Goal: Task Accomplishment & Management: Use online tool/utility

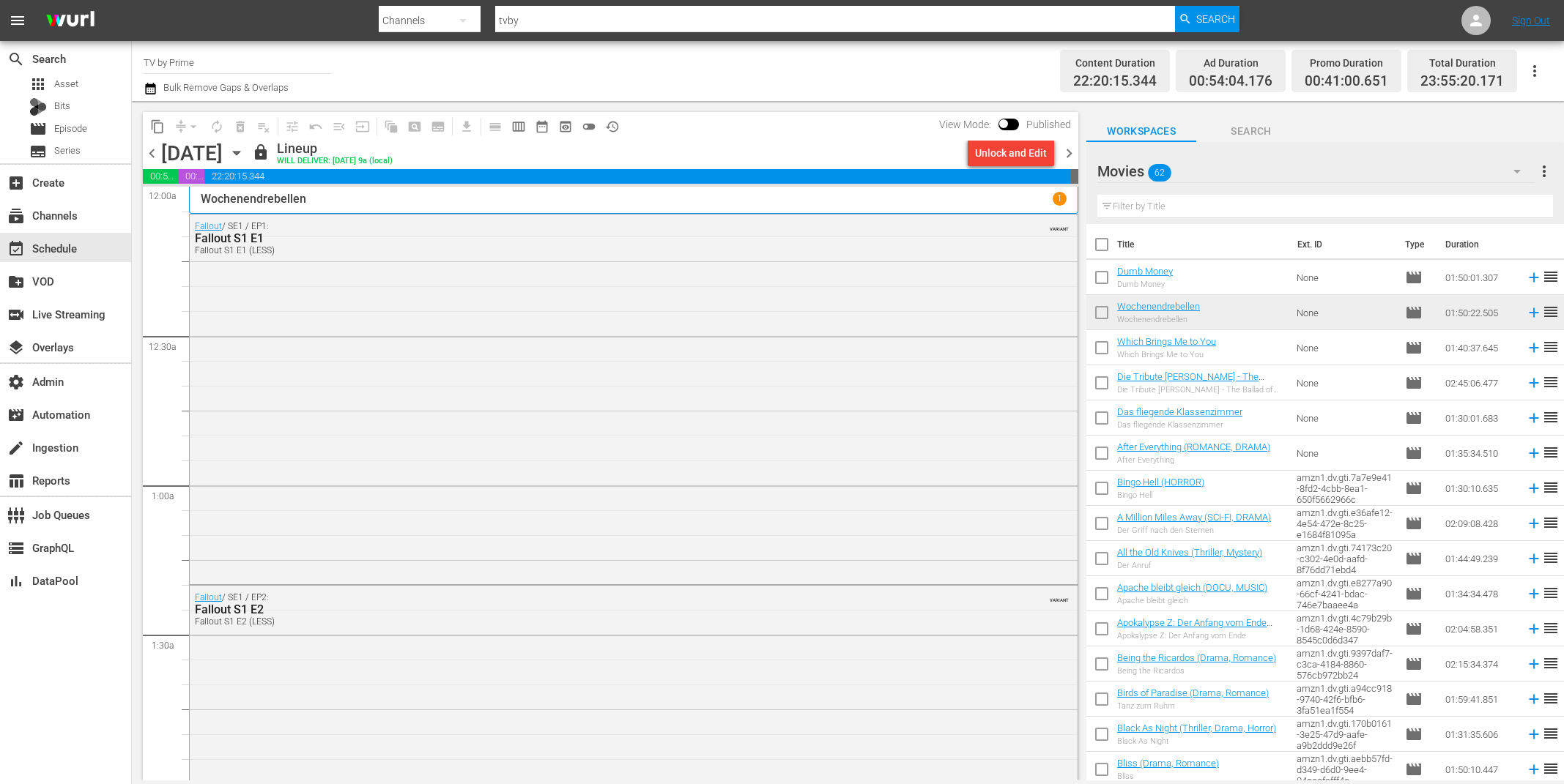
scroll to position [5355, 0]
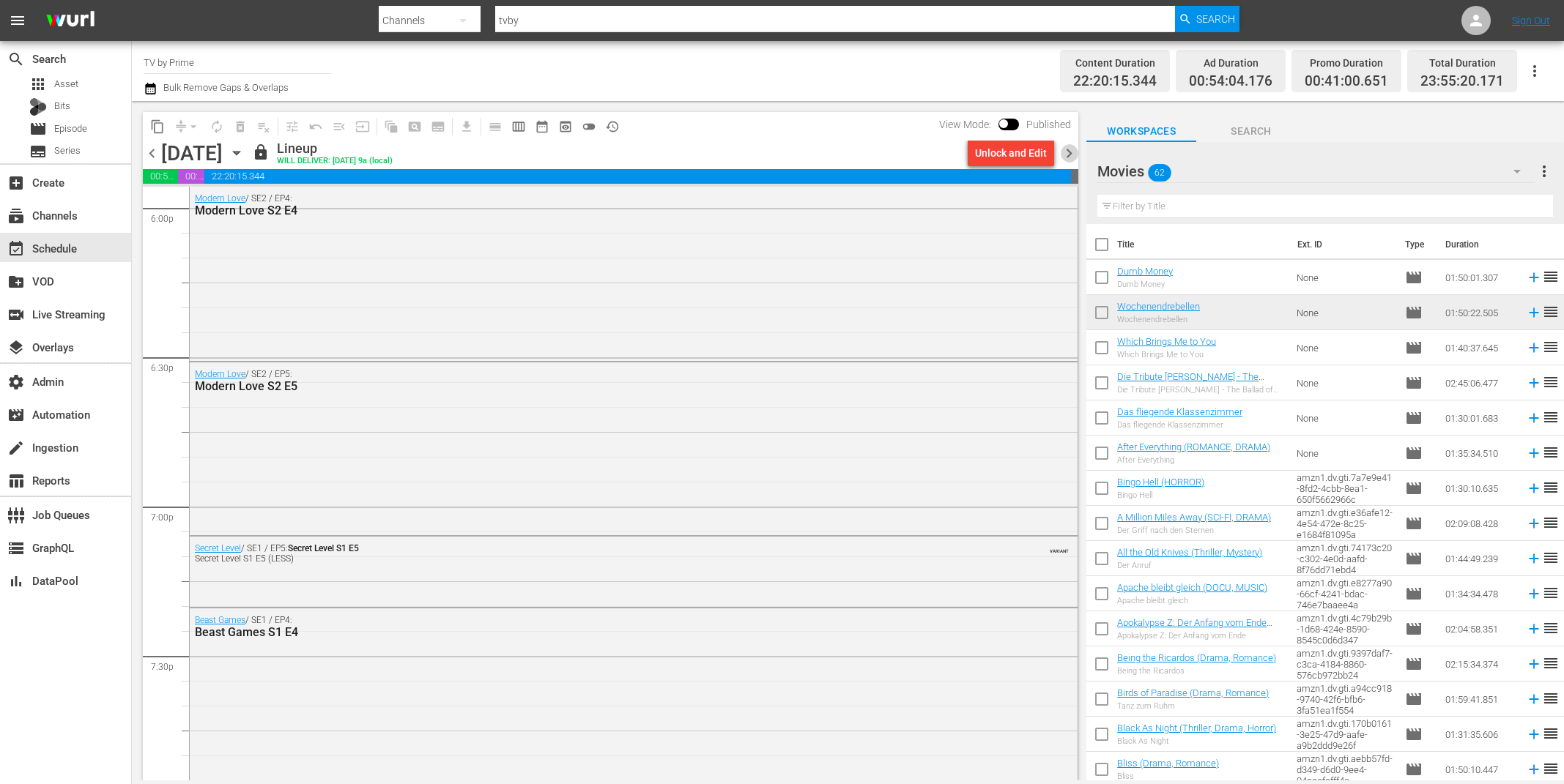
click at [1075, 152] on span "chevron_right" at bounding box center [1069, 153] width 18 height 18
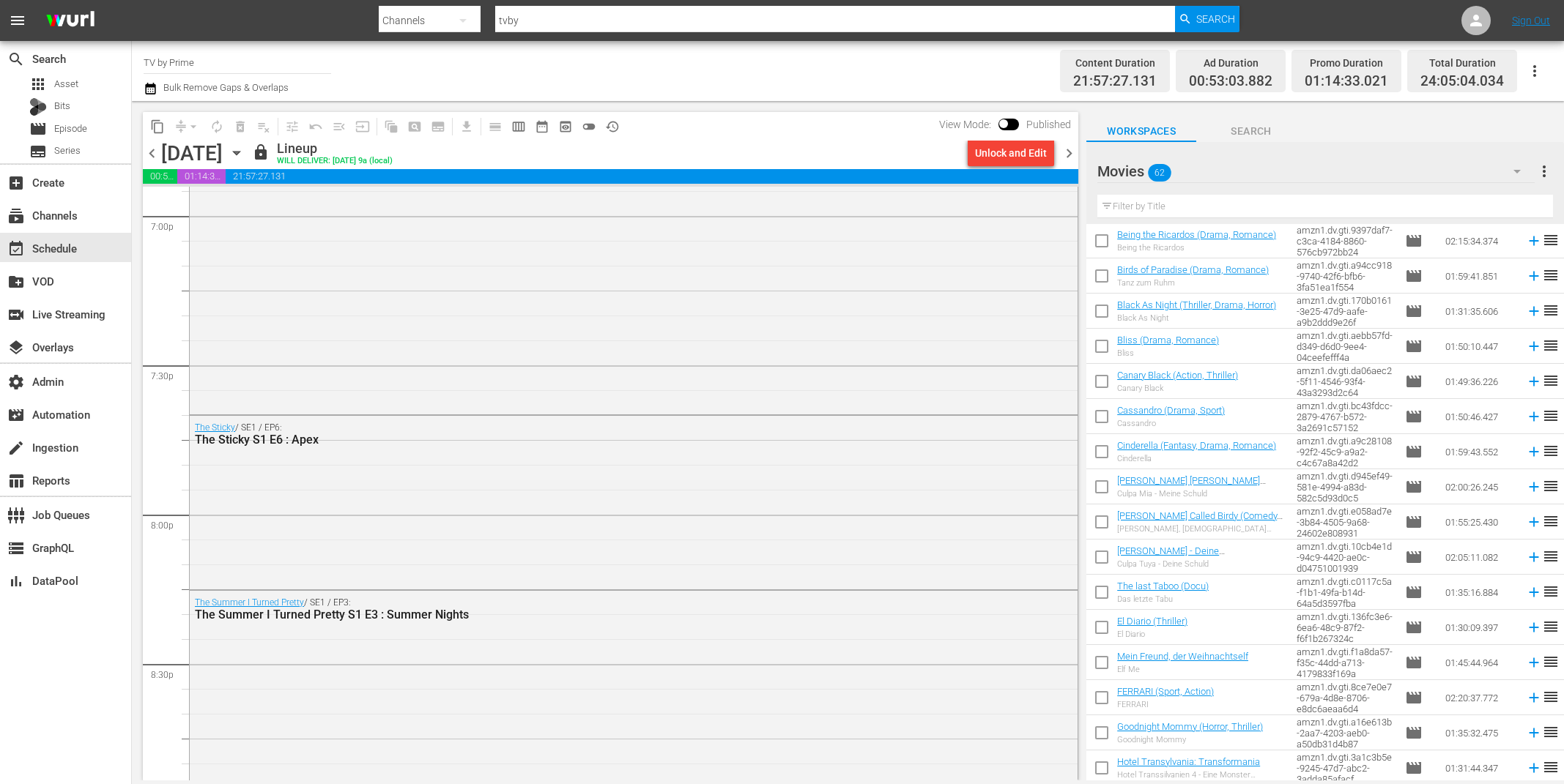
scroll to position [5670, 0]
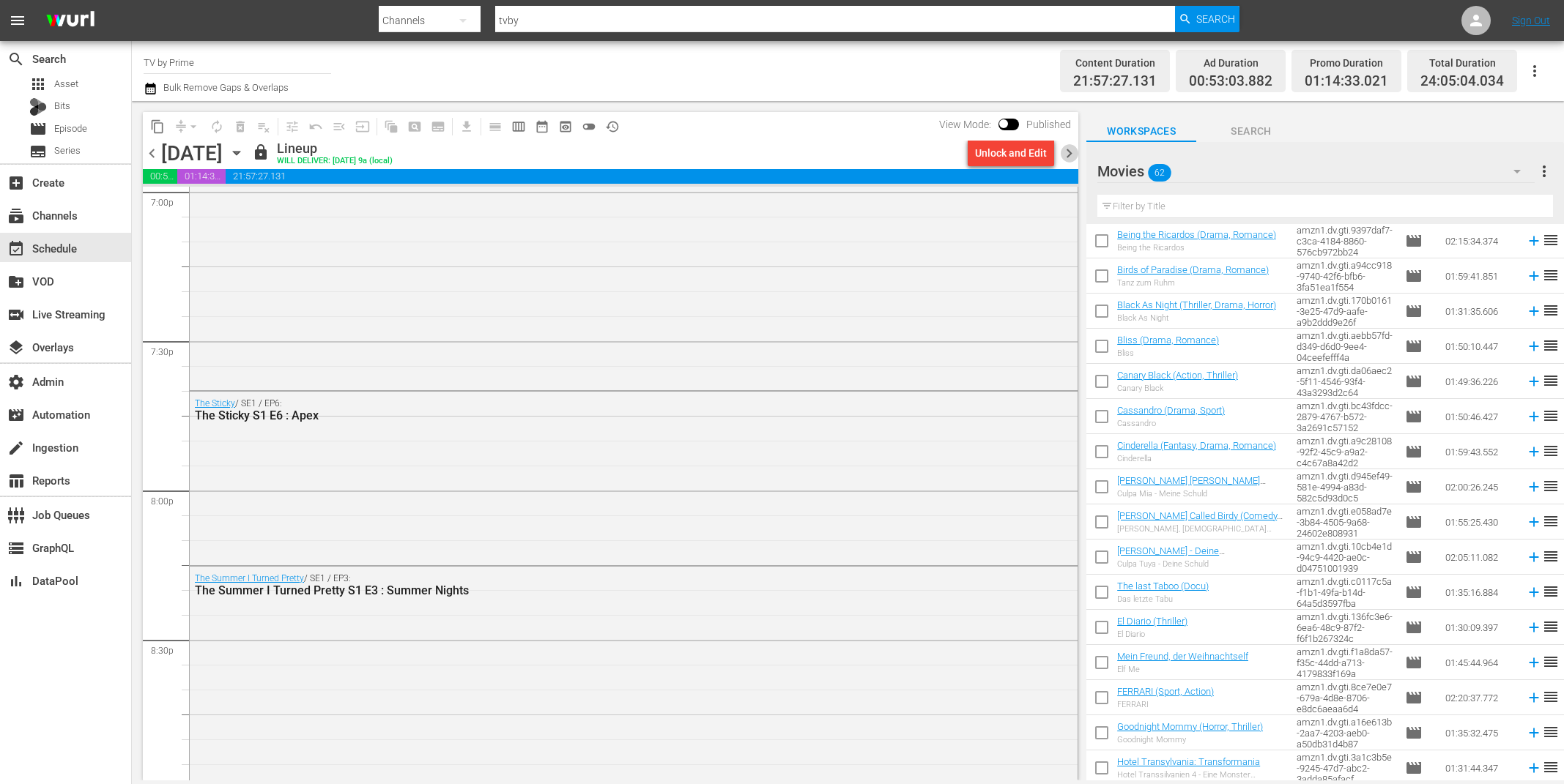
click at [1067, 156] on span "chevron_right" at bounding box center [1069, 153] width 18 height 18
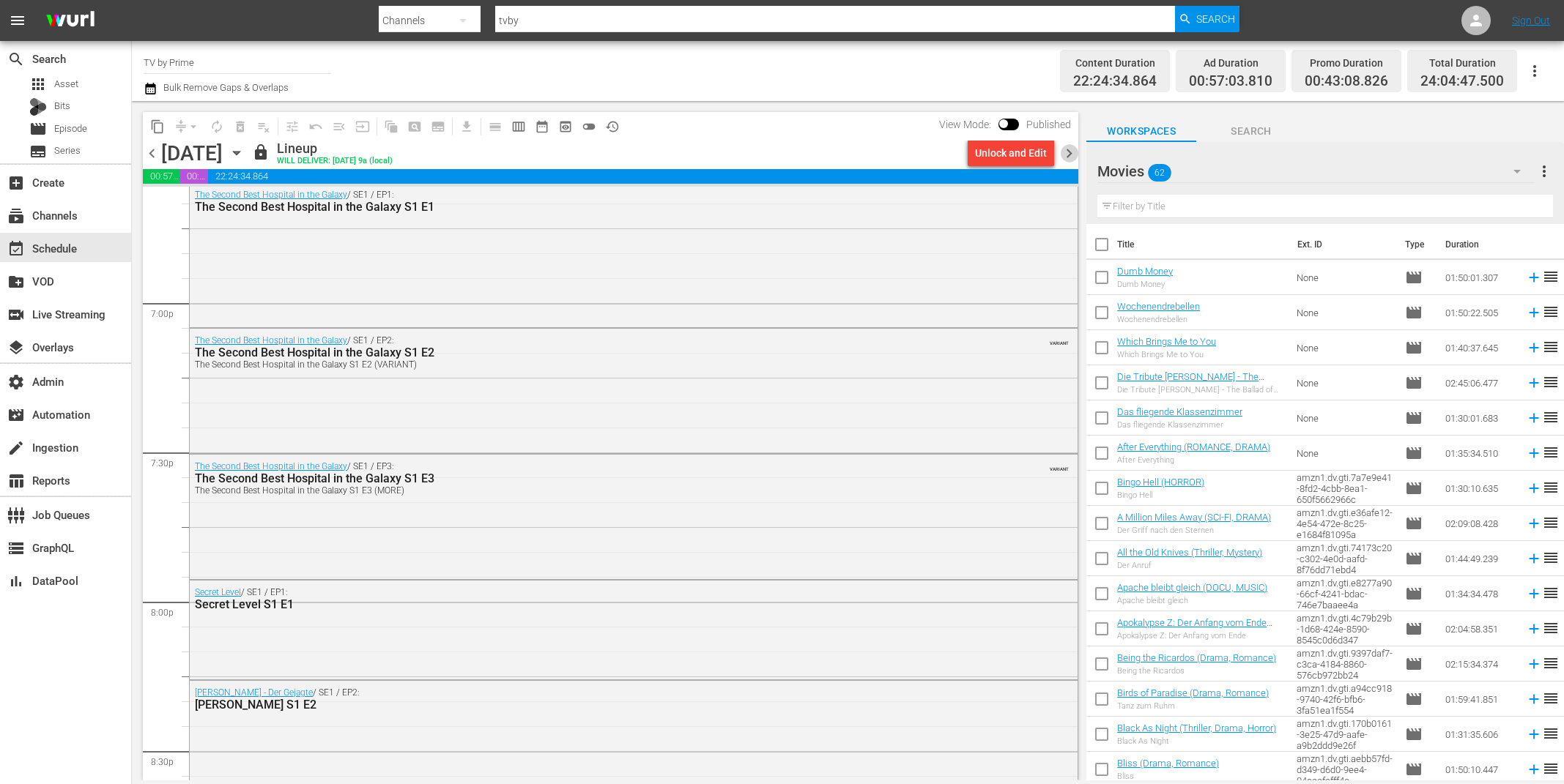
click at [1068, 153] on span "chevron_right" at bounding box center [1069, 153] width 18 height 18
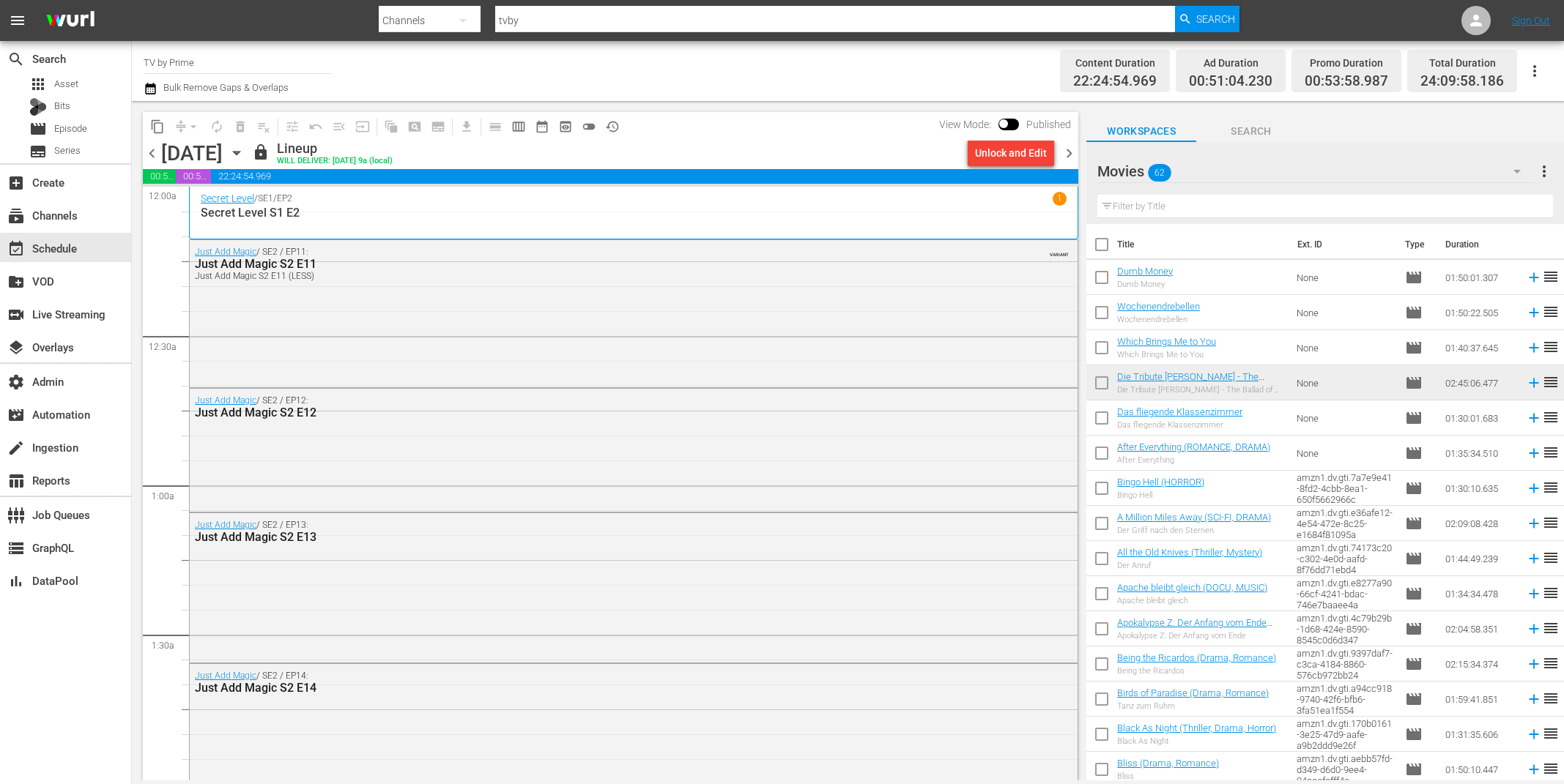
click at [1067, 155] on span "chevron_right" at bounding box center [1069, 153] width 18 height 18
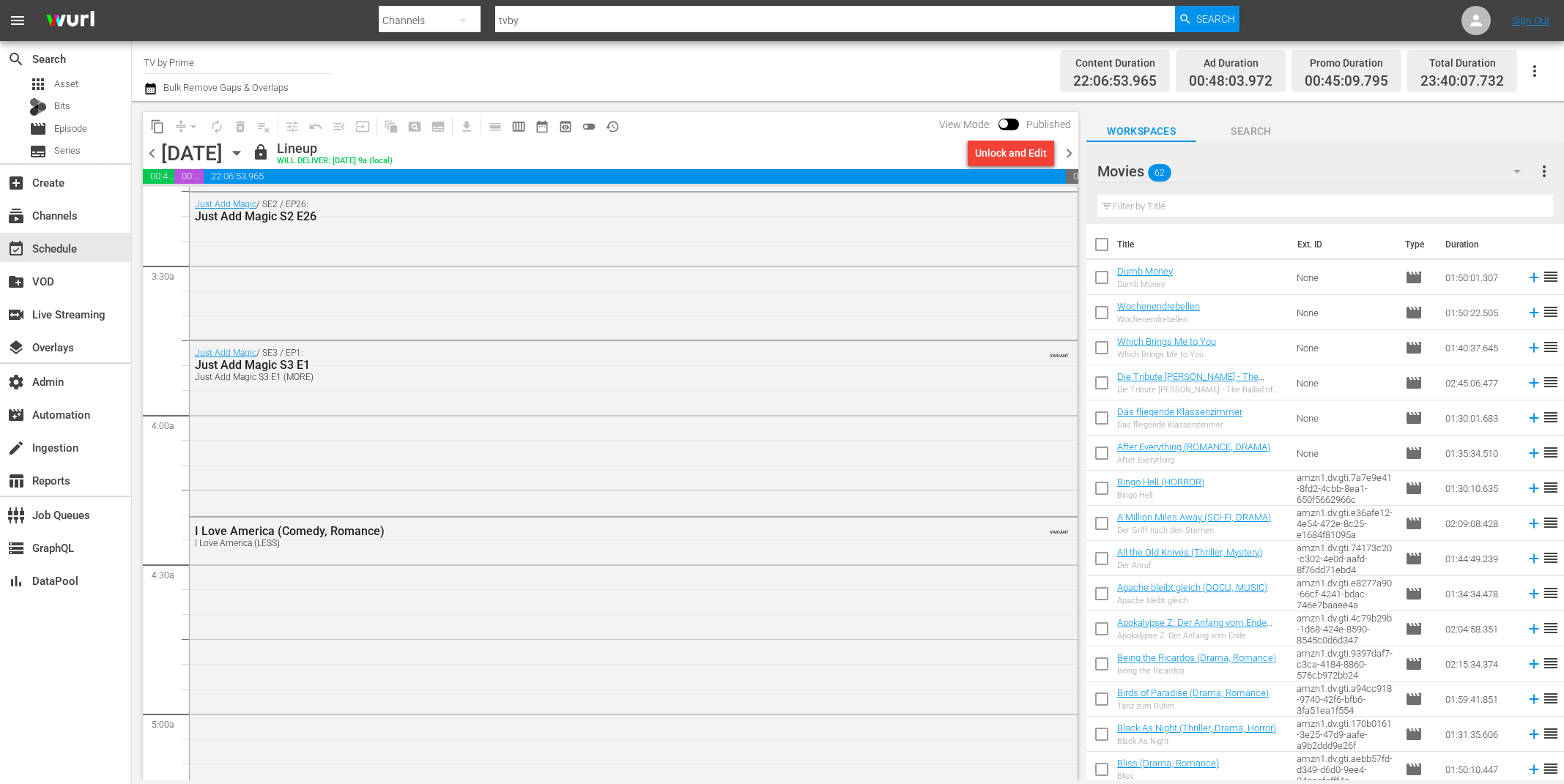
scroll to position [930, 0]
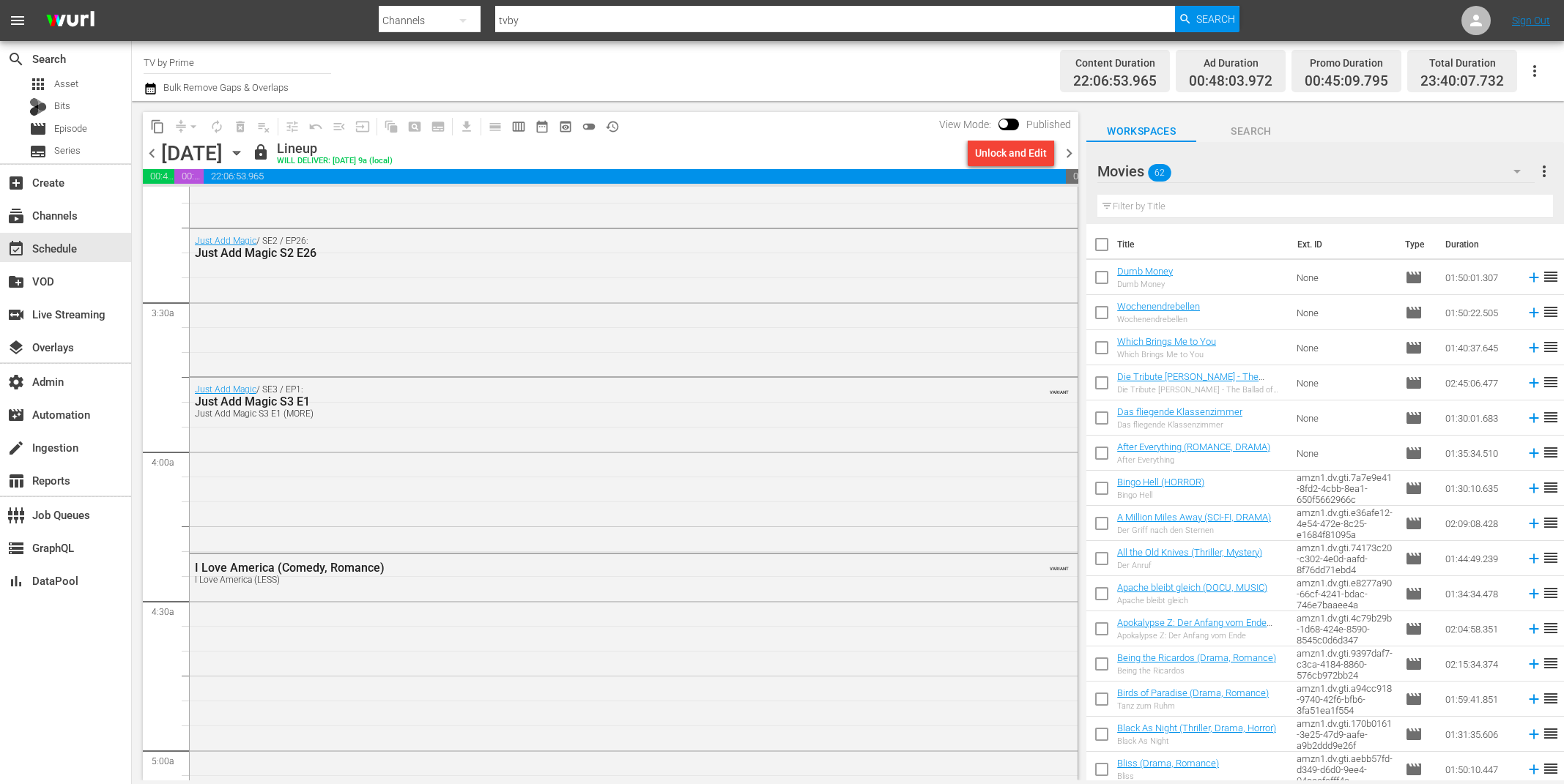
click at [155, 152] on span "chevron_left" at bounding box center [152, 153] width 18 height 18
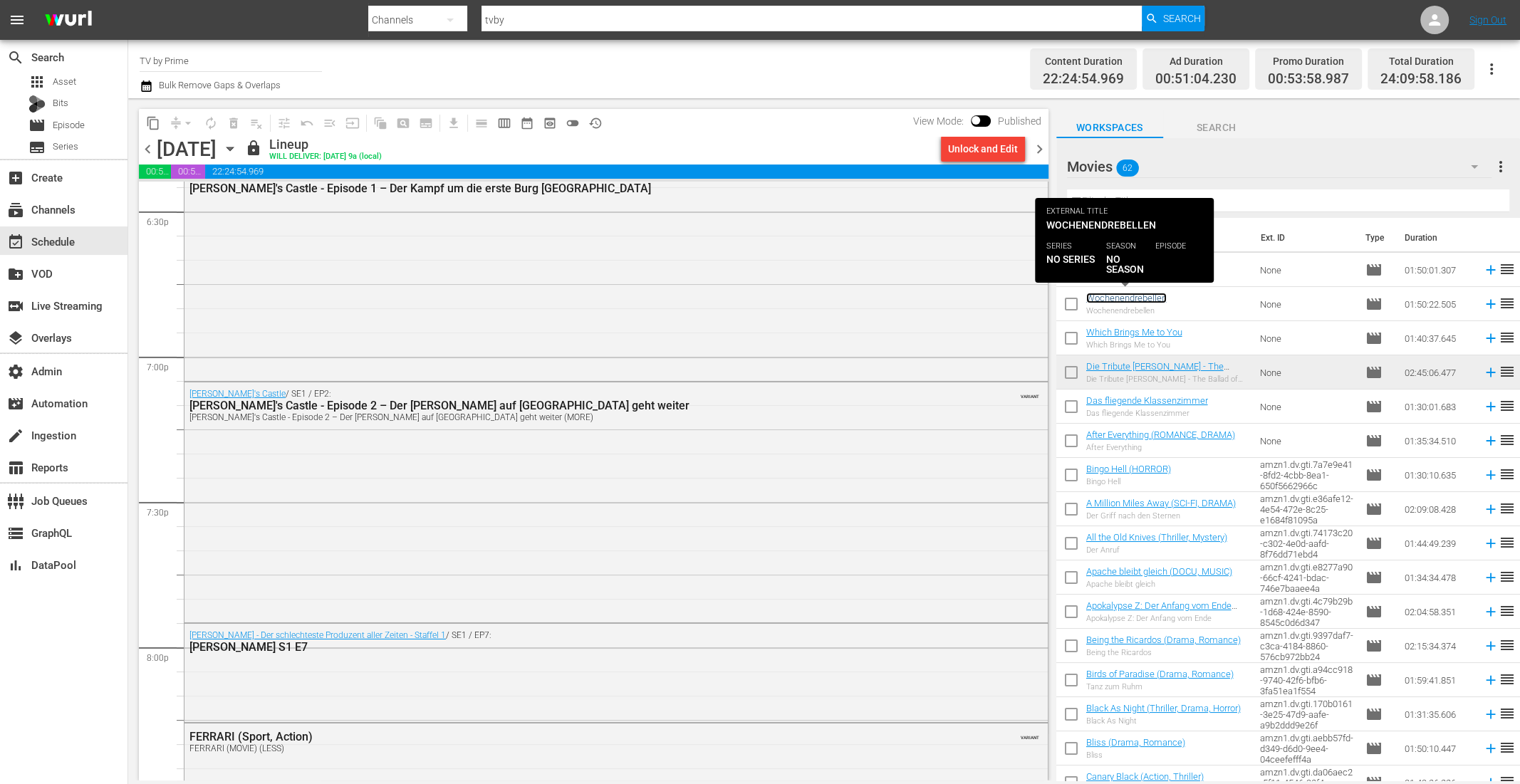
click at [1128, 297] on link "Wochenendrebellen" at bounding box center [1127, 298] width 80 height 11
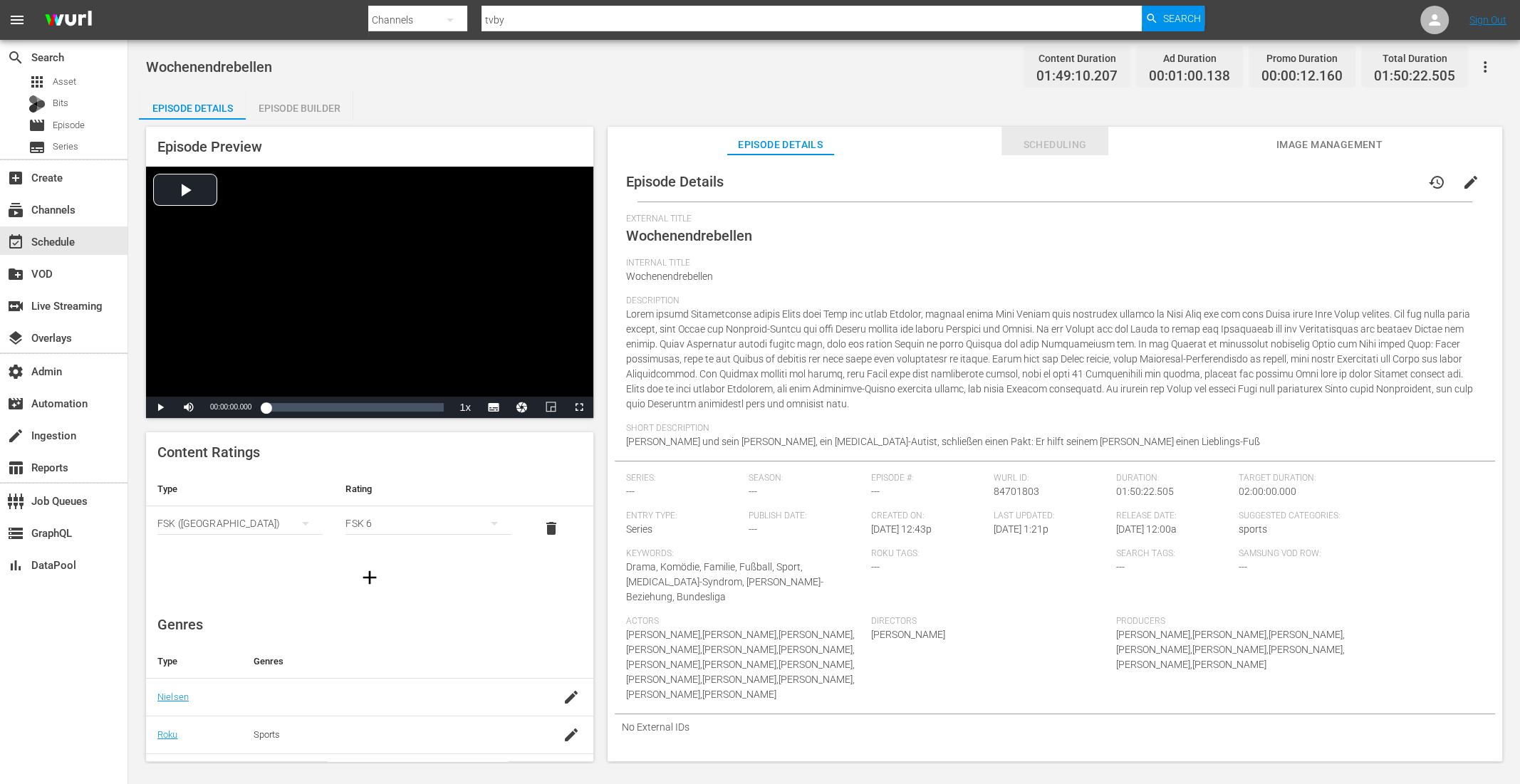
click at [1052, 142] on span "Scheduling" at bounding box center [1054, 145] width 106 height 18
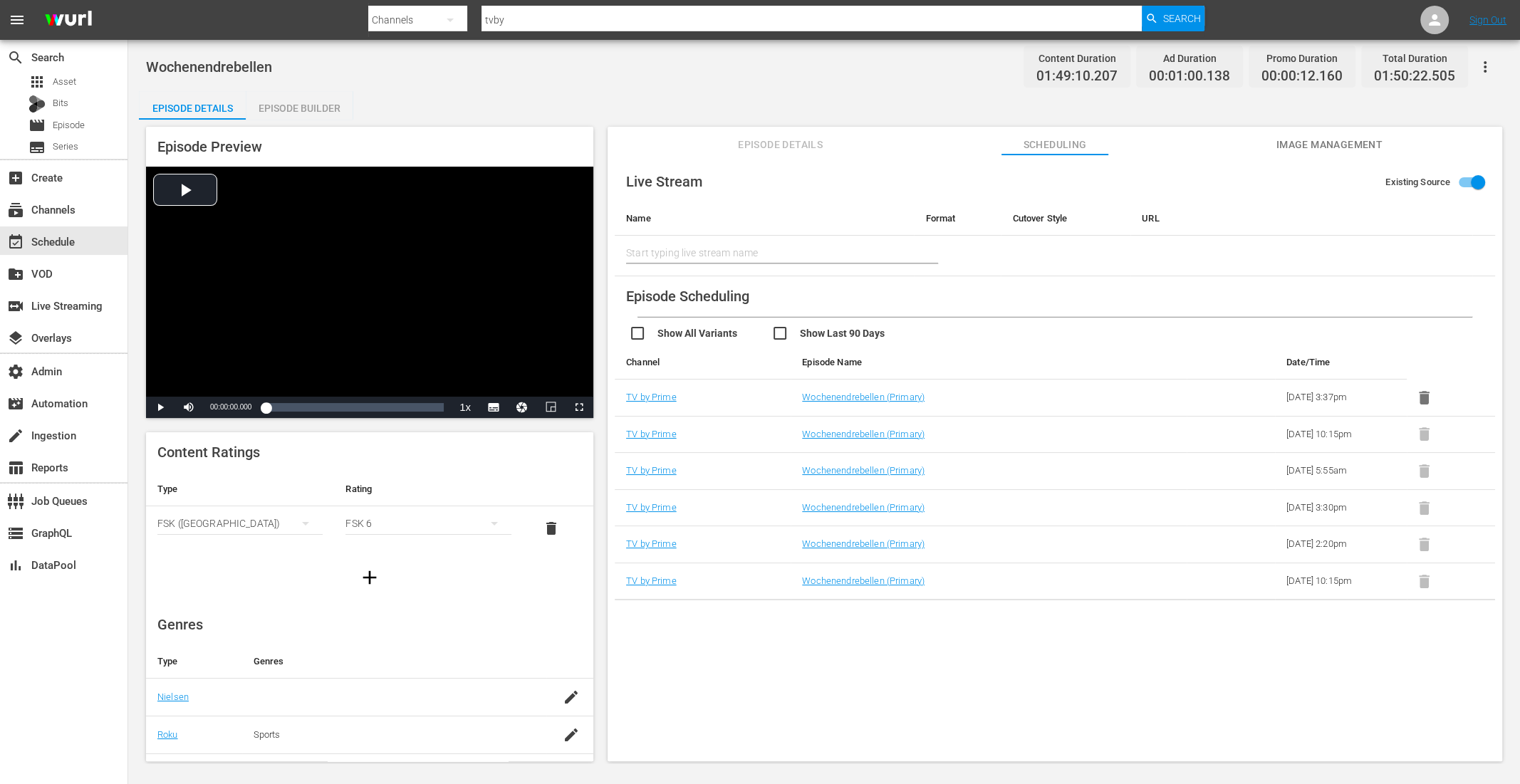
click at [312, 106] on div "Episode Builder" at bounding box center [299, 108] width 106 height 34
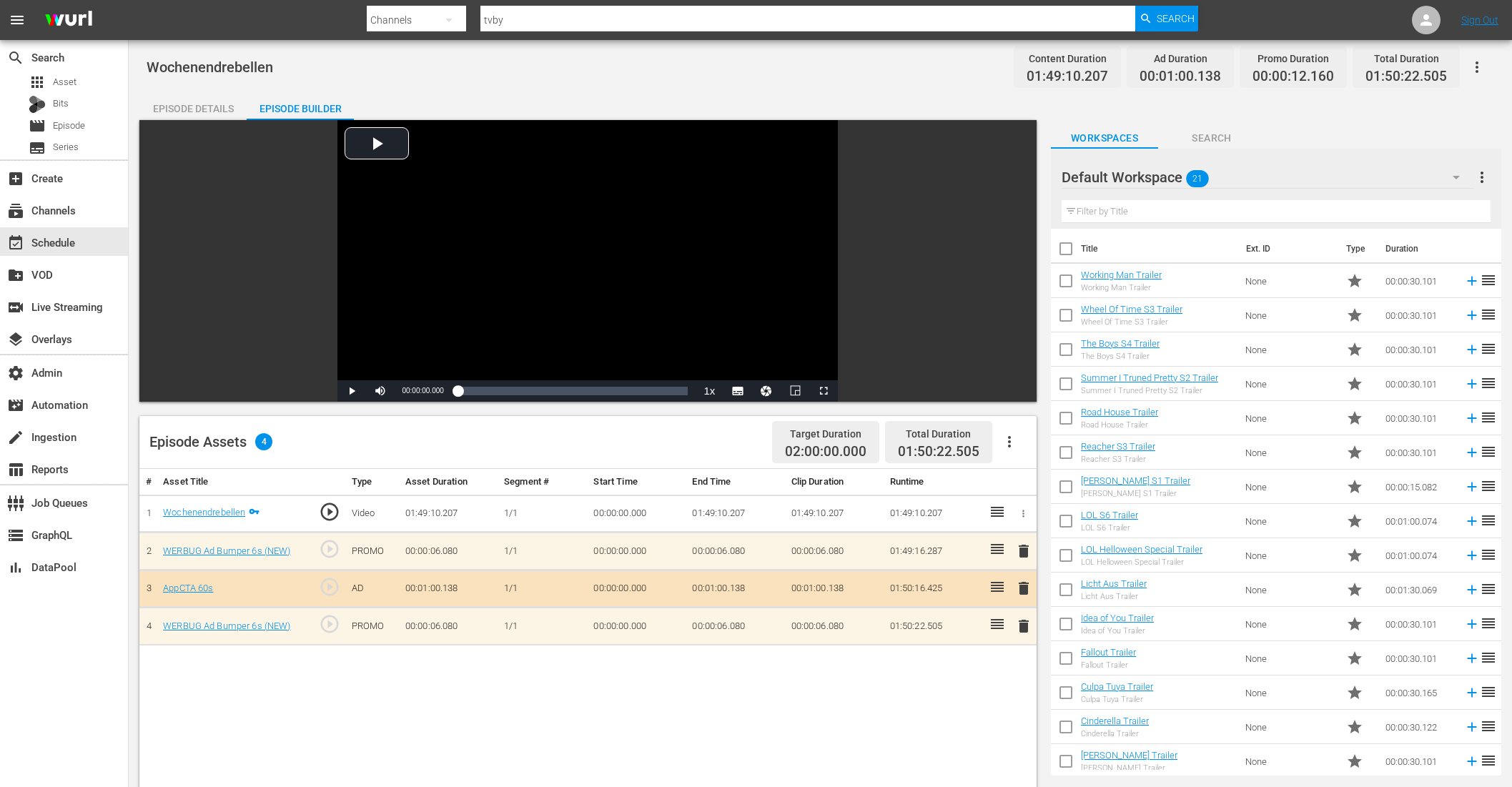
click at [201, 104] on div "Episode Details" at bounding box center [192, 109] width 107 height 34
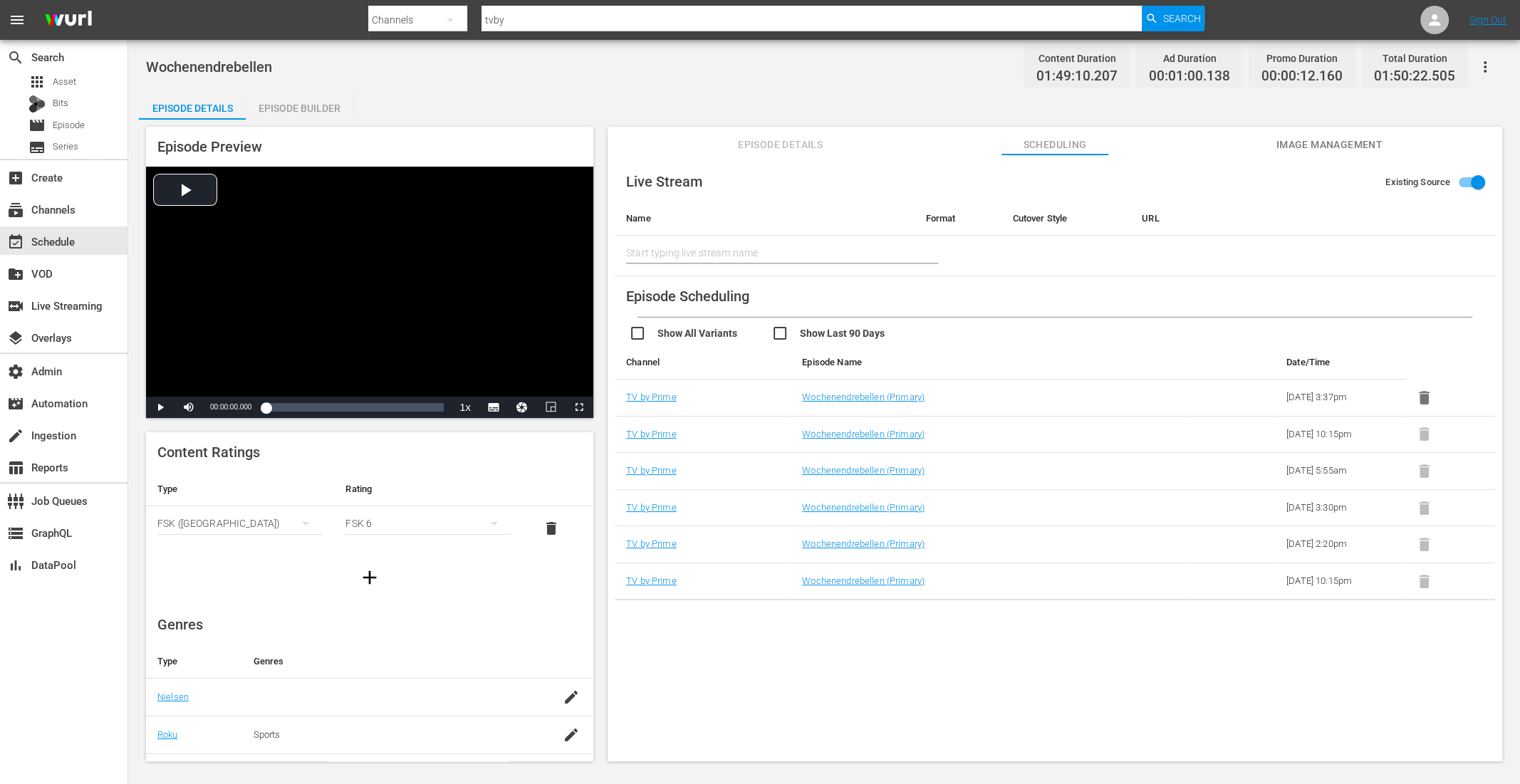
click at [810, 137] on span "Episode Details" at bounding box center [780, 145] width 106 height 18
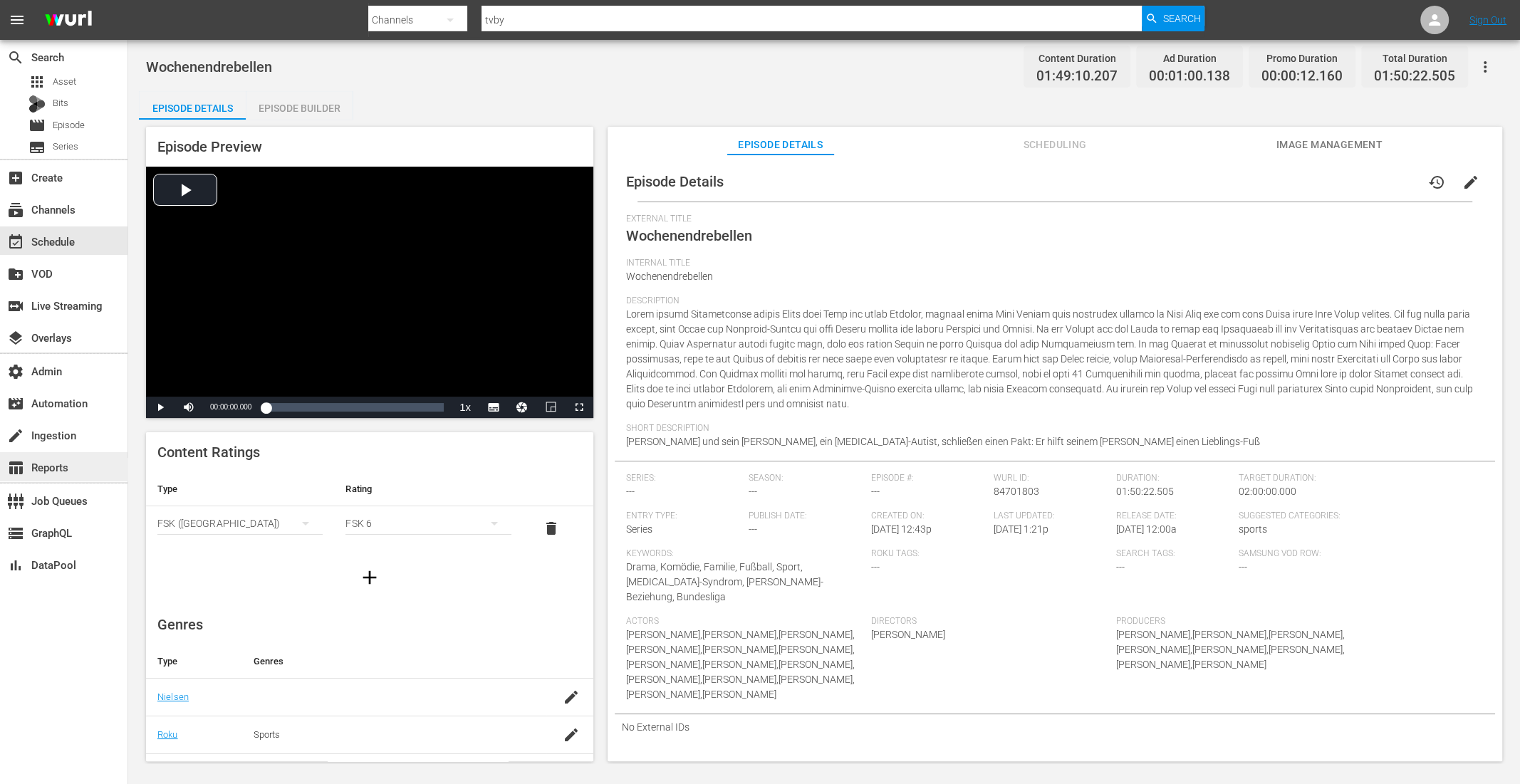
click at [68, 477] on div "table_chart Reports" at bounding box center [63, 467] width 128 height 29
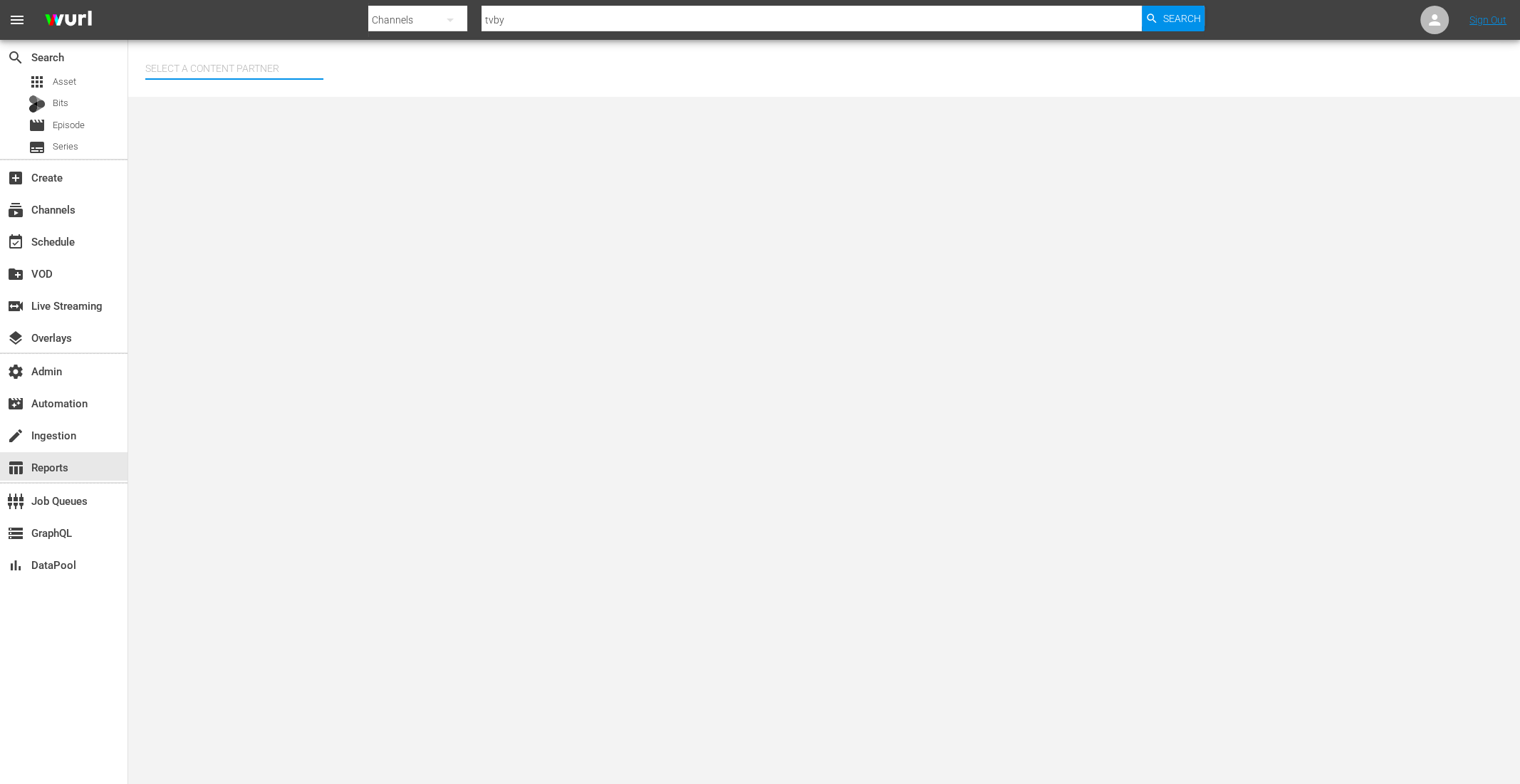
click at [158, 76] on input "text" at bounding box center [233, 68] width 178 height 34
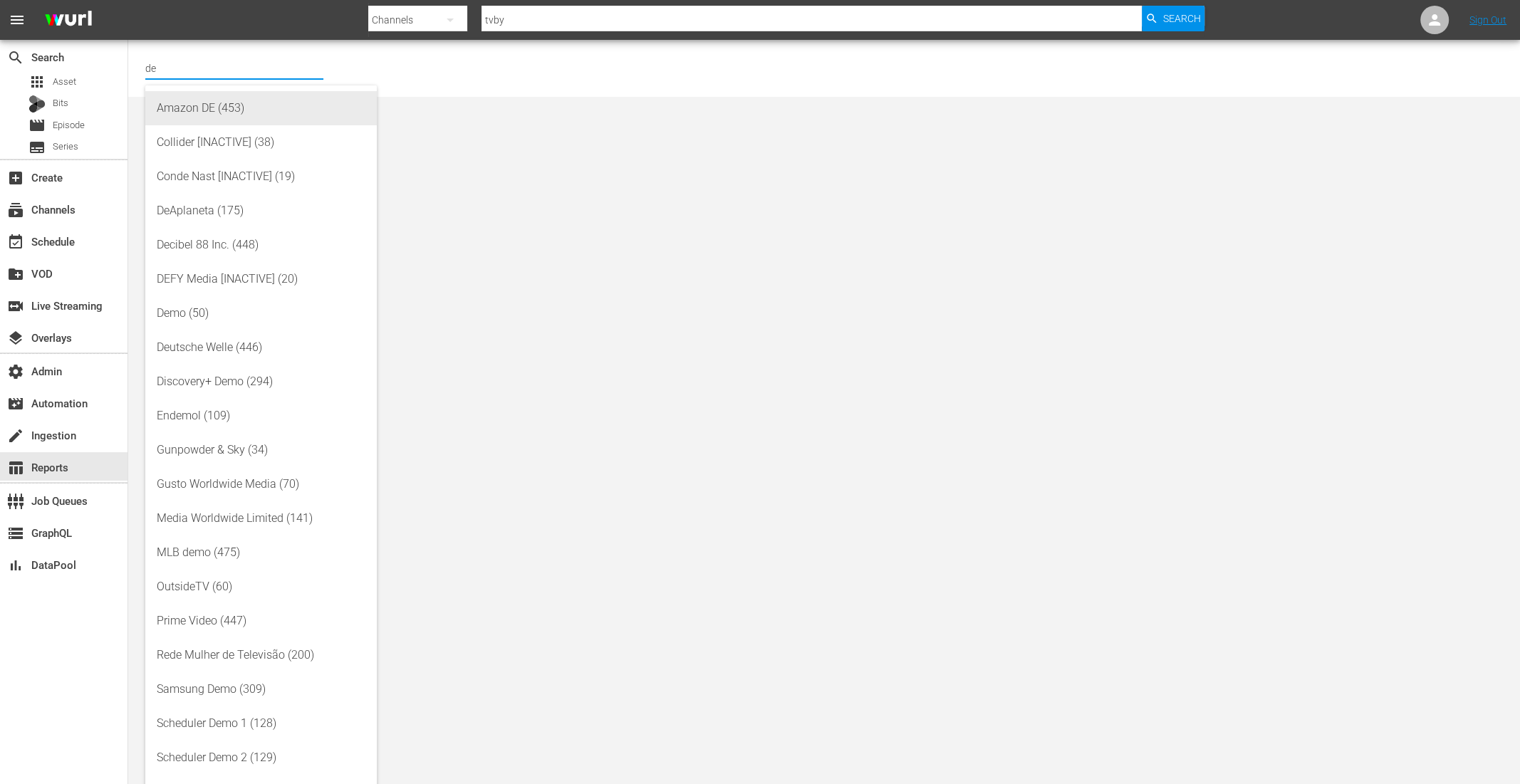
click at [225, 103] on div "Amazon DE (453)" at bounding box center [260, 108] width 208 height 34
type input "Amazon DE (453)"
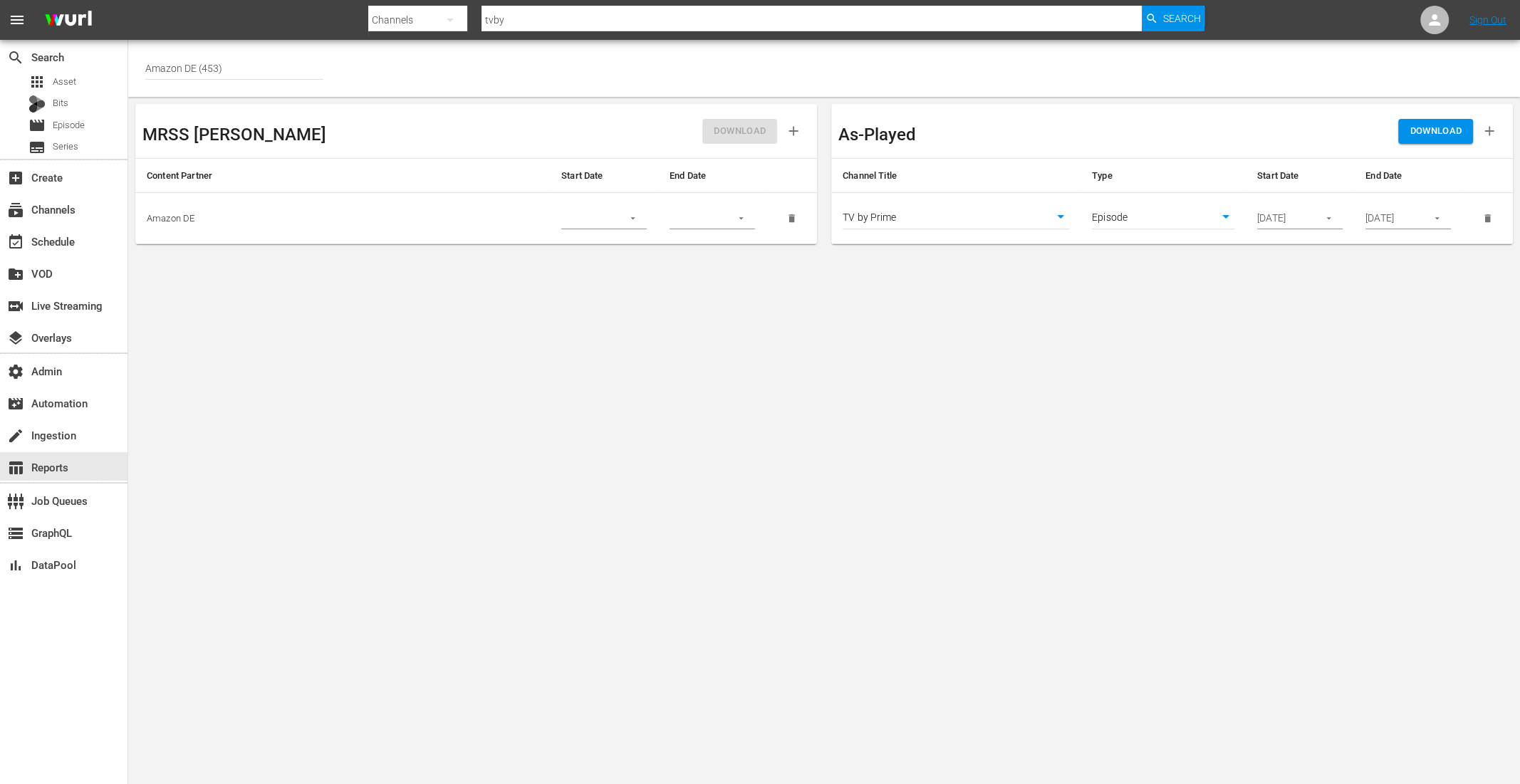
click at [1313, 212] on div "[DATE]" at bounding box center [1300, 219] width 86 height 21
click at [1325, 221] on icon "button" at bounding box center [1329, 218] width 11 height 11
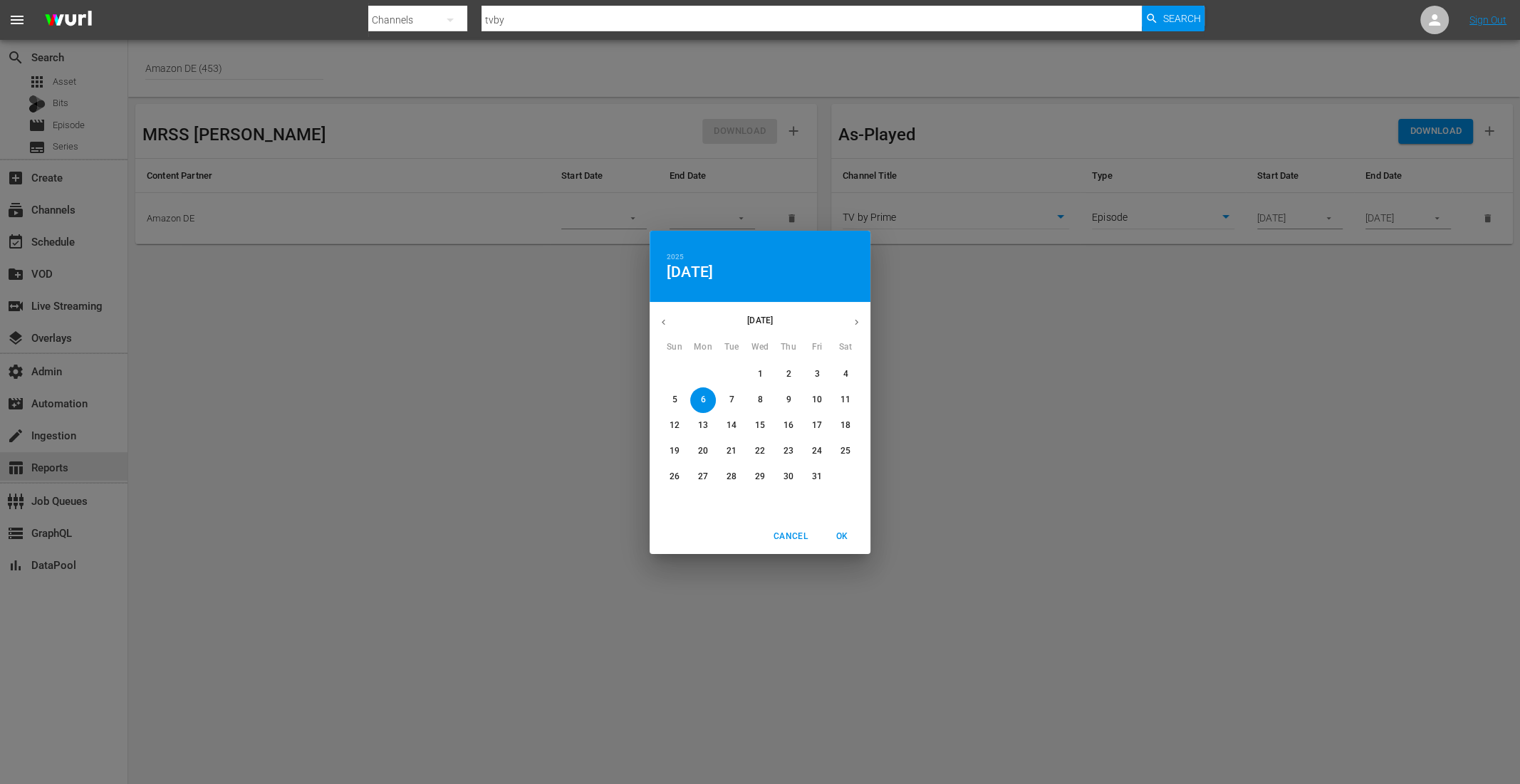
click at [667, 320] on icon "button" at bounding box center [663, 322] width 11 height 11
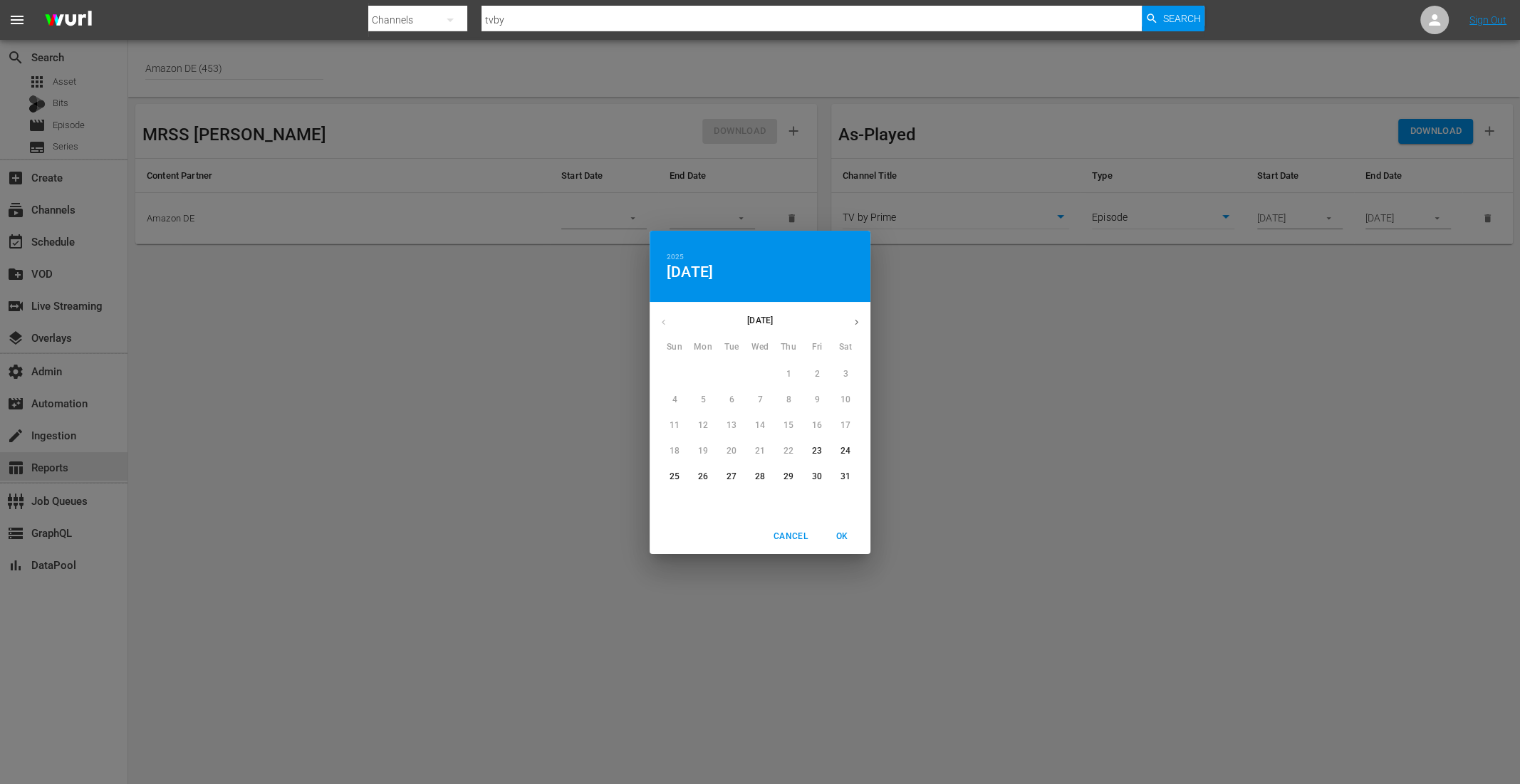
click at [817, 453] on p "23" at bounding box center [816, 451] width 10 height 13
click at [857, 316] on icon "button" at bounding box center [857, 322] width 11 height 11
click at [857, 320] on icon "button" at bounding box center [857, 322] width 11 height 11
click at [726, 374] on span "1" at bounding box center [731, 375] width 26 height 13
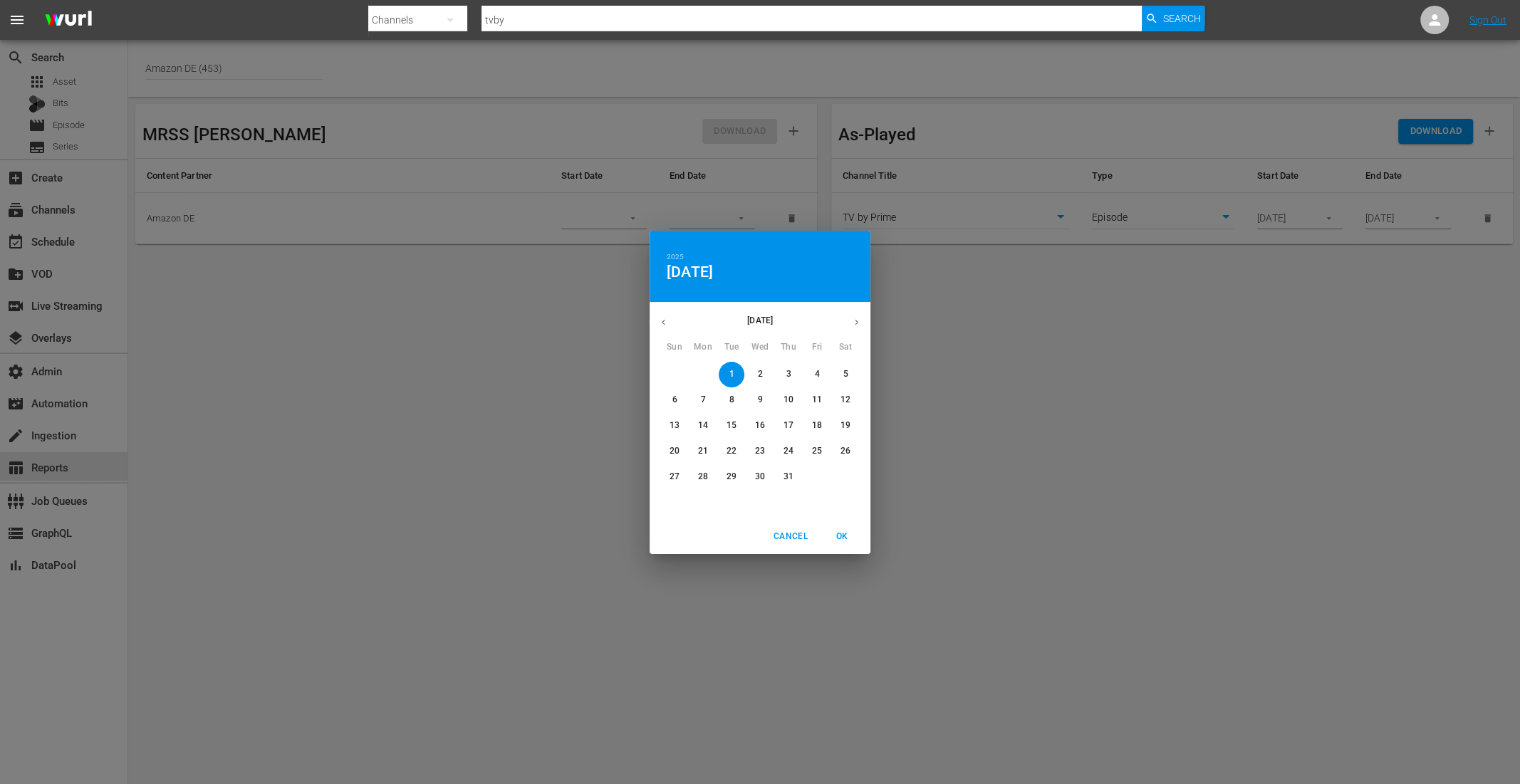
click at [843, 533] on span "OK" at bounding box center [841, 536] width 34 height 15
type input "07/01/2025"
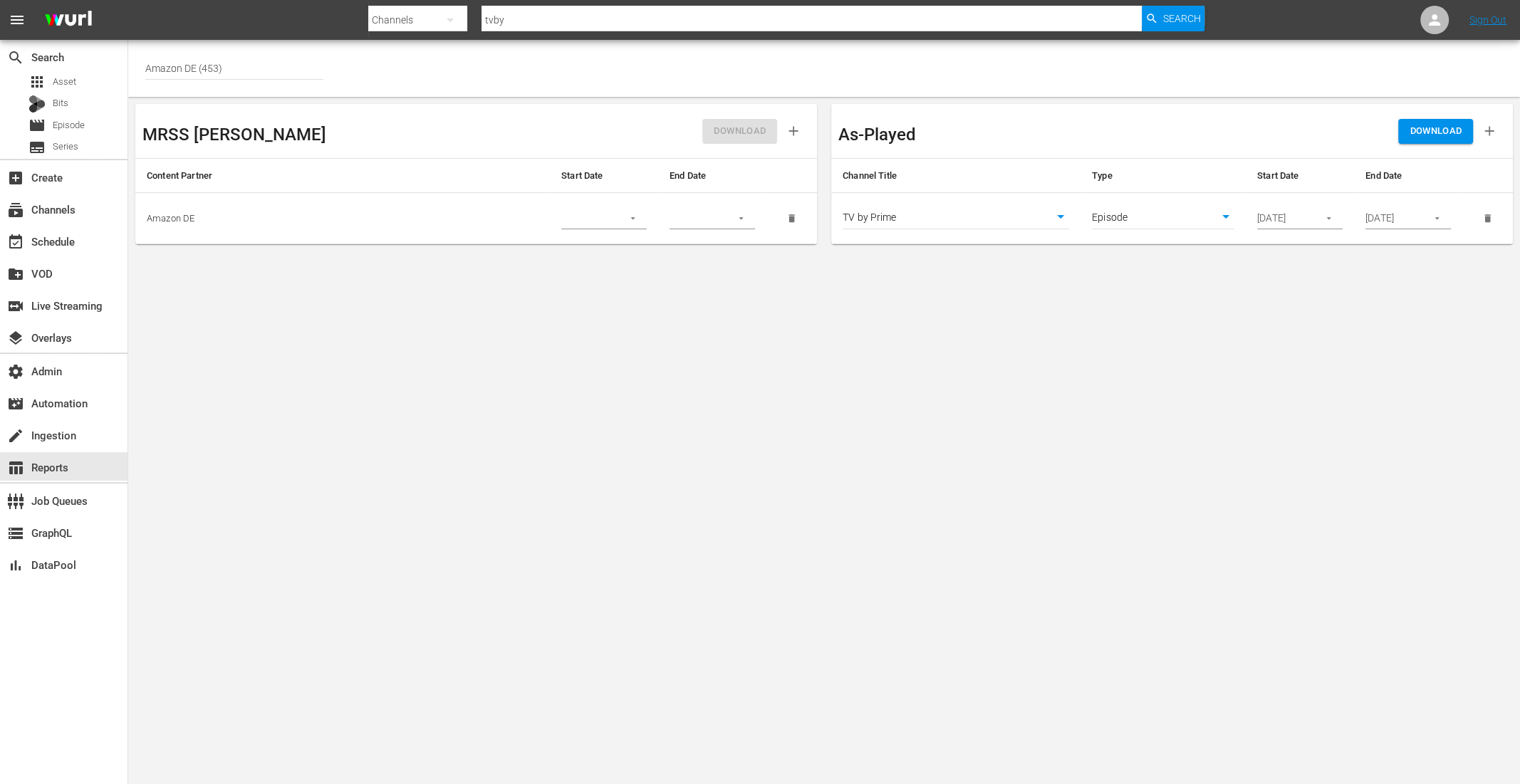
type input "asset"
click at [1437, 218] on icon "button" at bounding box center [1436, 219] width 4 height 2
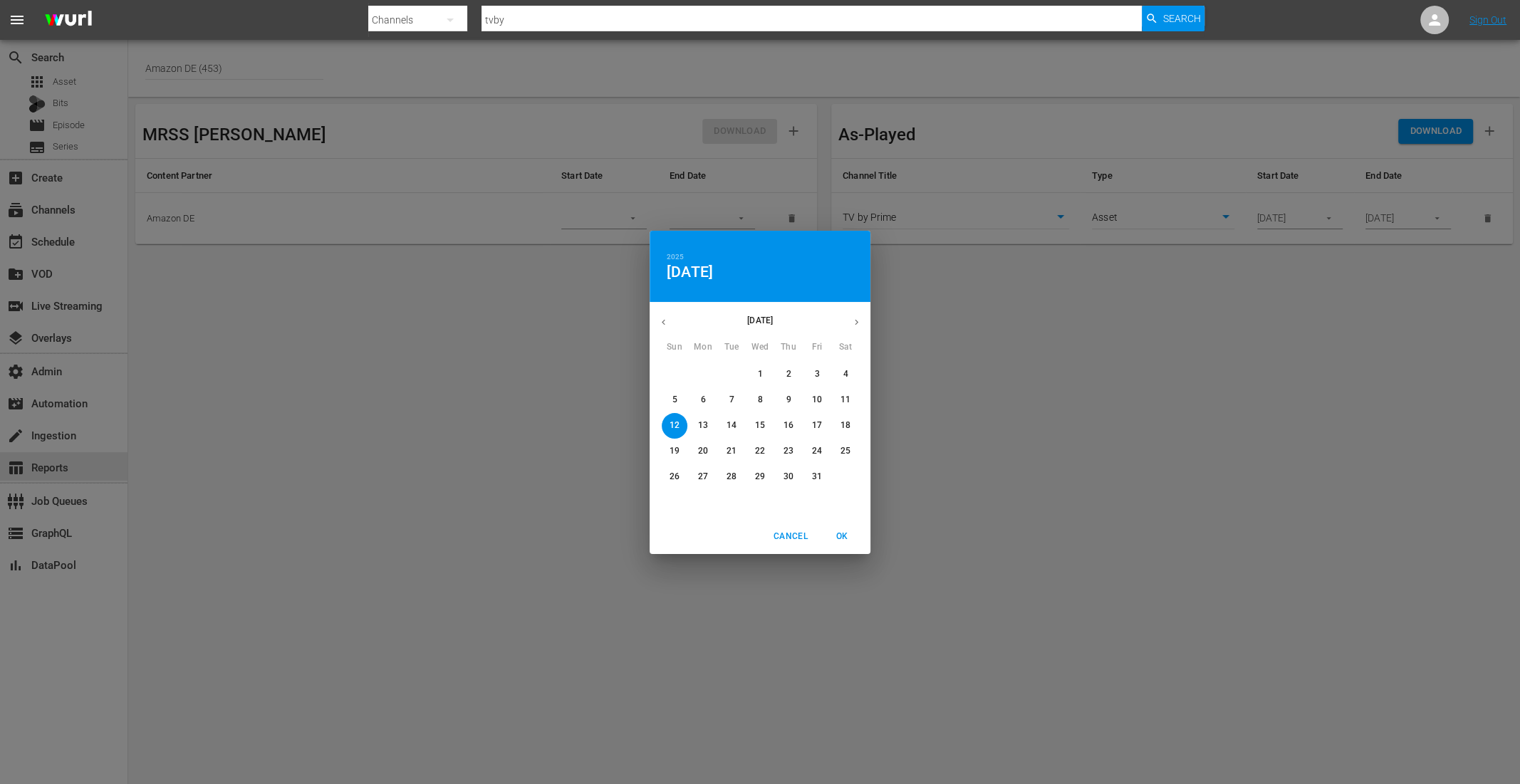
click at [664, 320] on icon "button" at bounding box center [663, 322] width 11 height 11
click at [793, 538] on span "Cancel" at bounding box center [790, 536] width 34 height 15
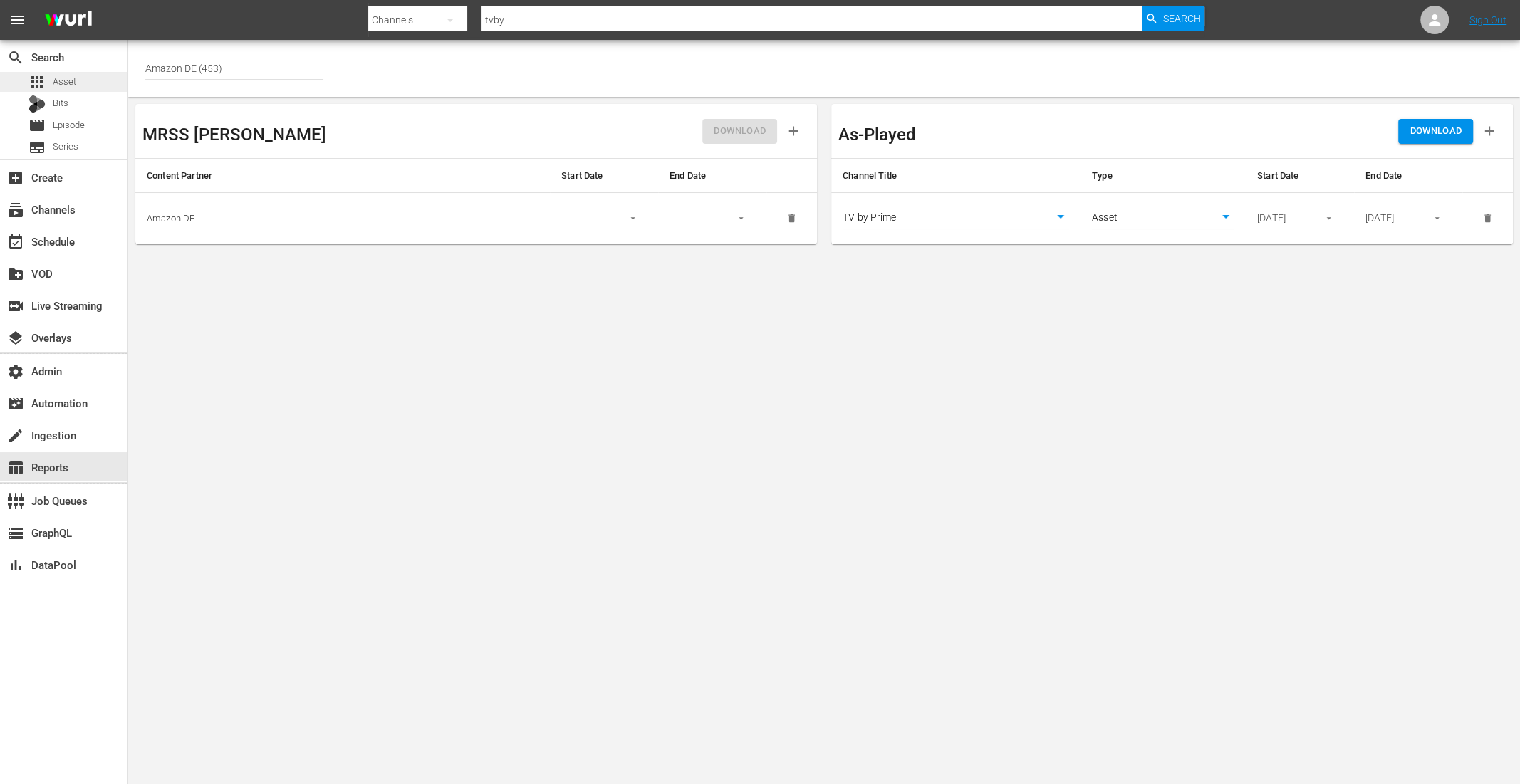
click at [55, 77] on span "Asset" at bounding box center [64, 82] width 23 height 14
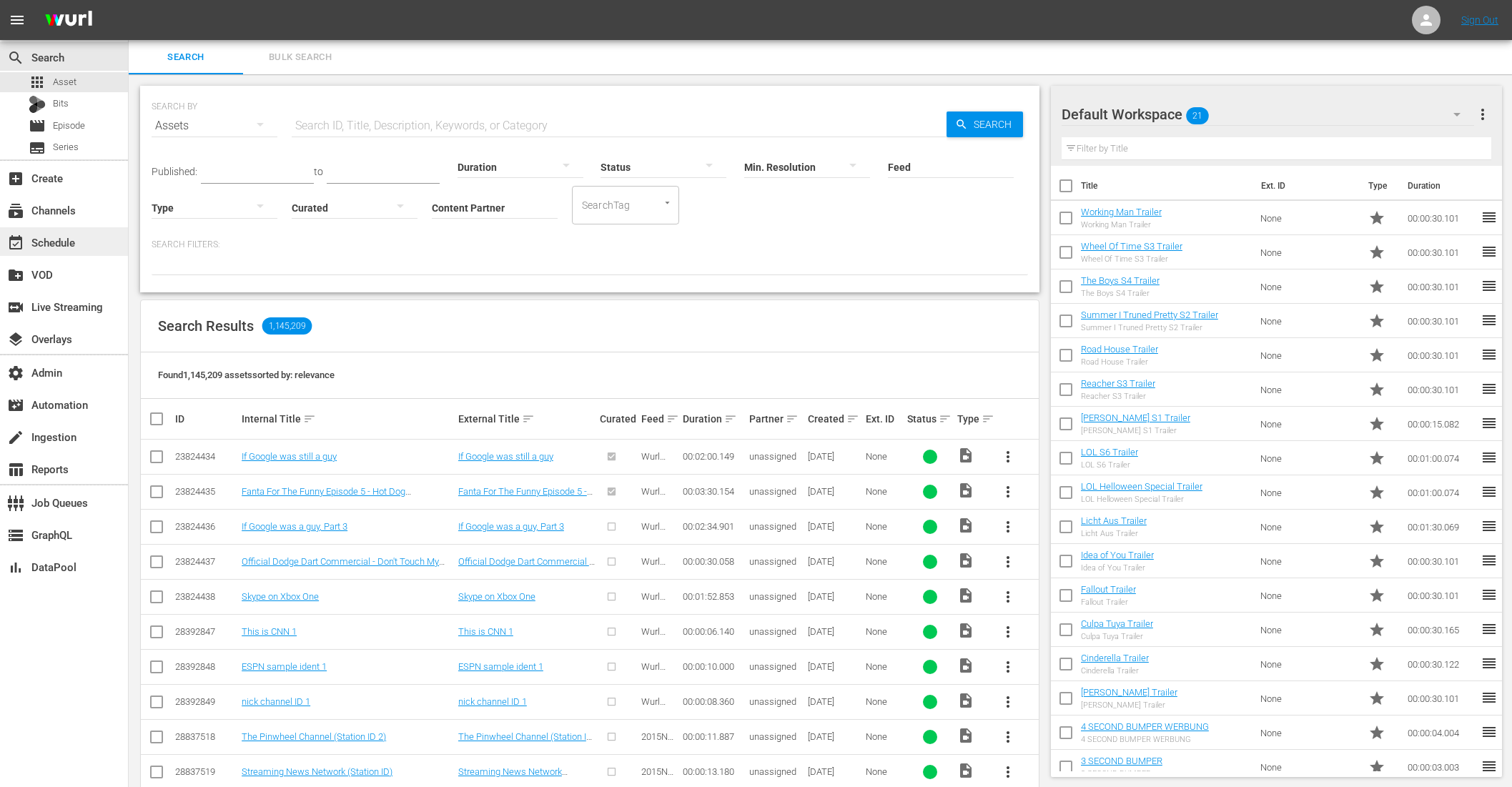
click at [77, 250] on div "event_available Schedule" at bounding box center [64, 241] width 128 height 29
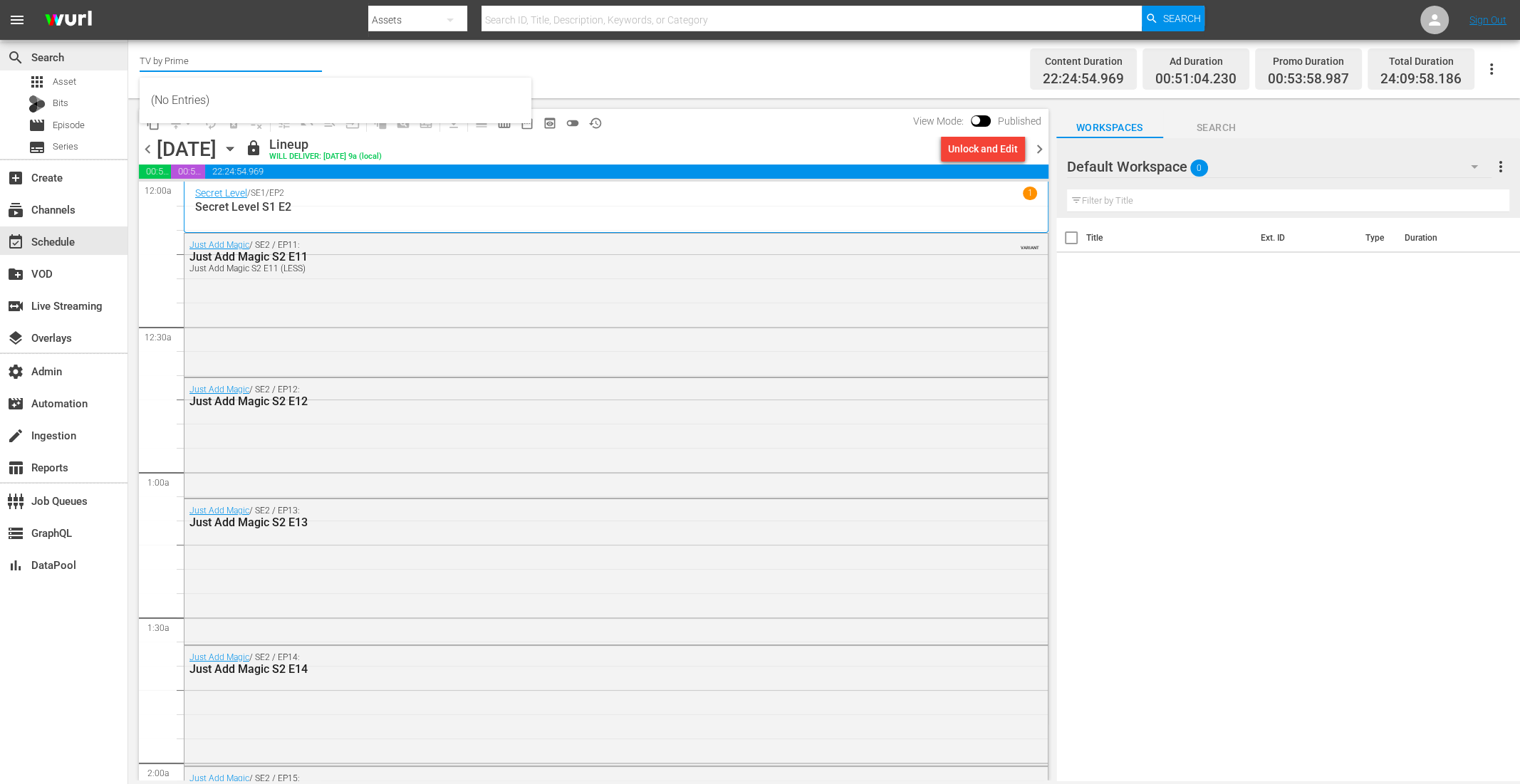
drag, startPoint x: 219, startPoint y: 63, endPoint x: 74, endPoint y: 52, distance: 145.4
click at [128, 0] on div "search Search apps Asset Bits movie Episode subtitles Series add_box Create sub…" at bounding box center [823, 0] width 1391 height 0
click at [238, 145] on icon "button" at bounding box center [231, 149] width 16 height 16
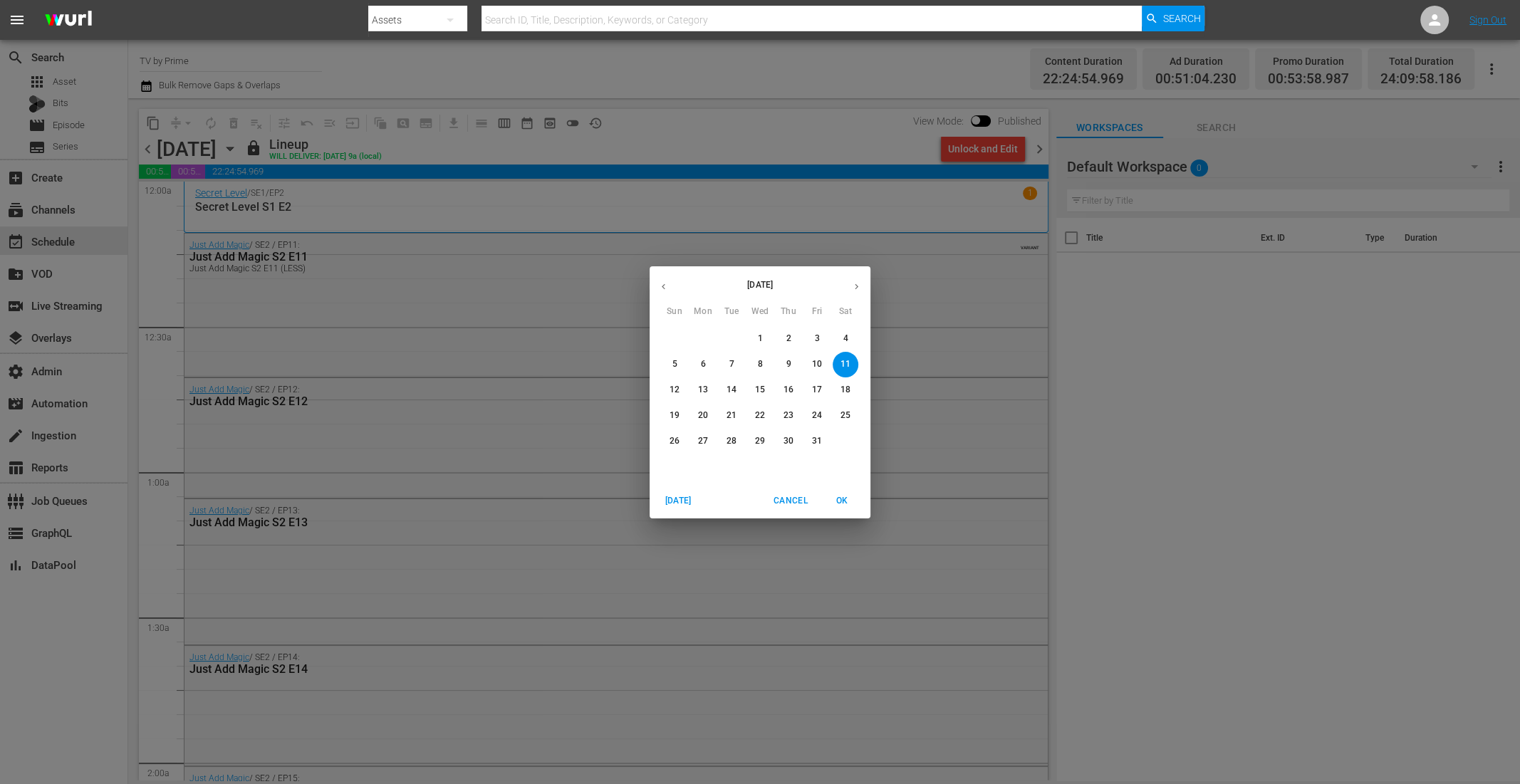
click at [704, 393] on p "13" at bounding box center [703, 390] width 10 height 13
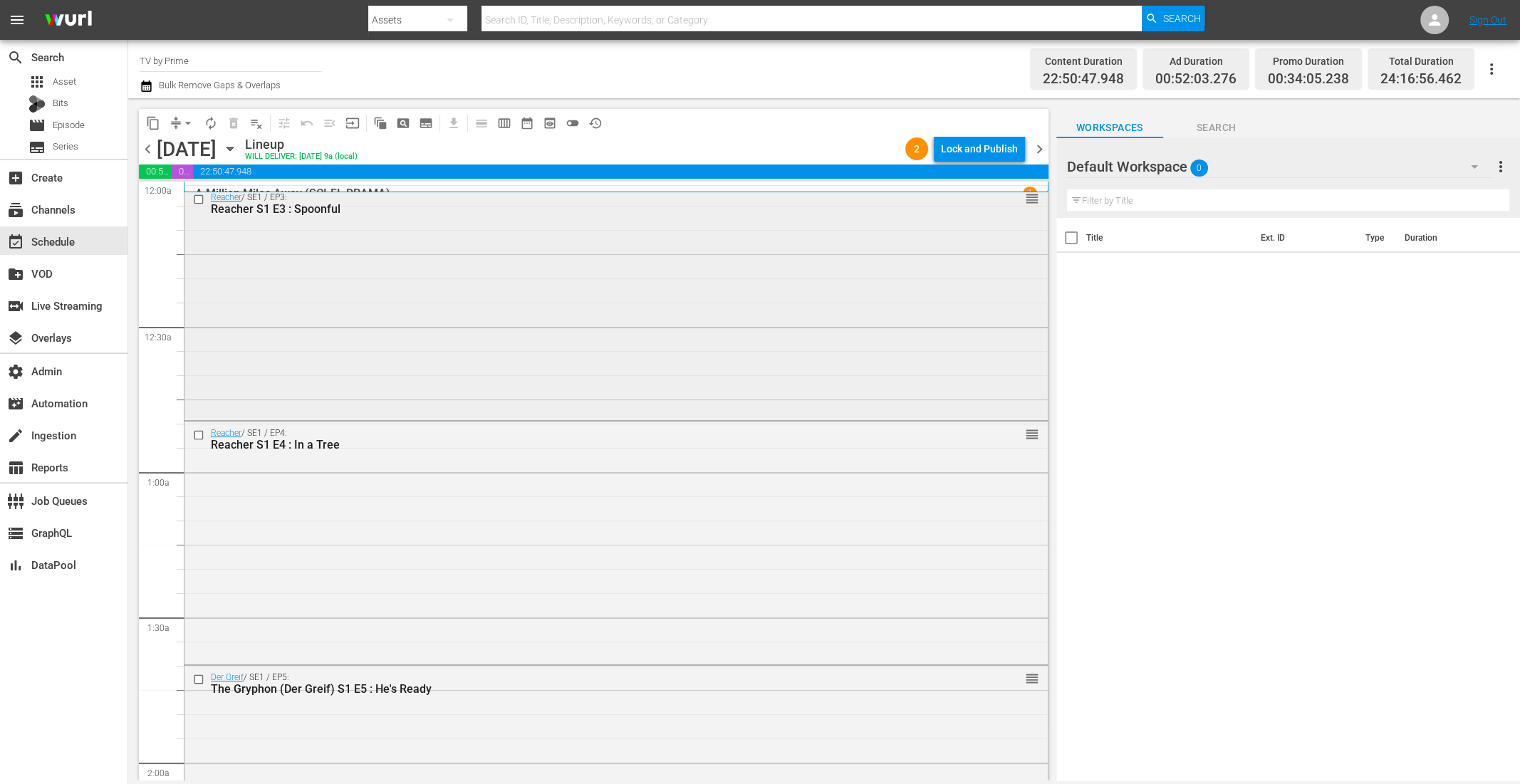
click at [782, 274] on div "Reacher / SE1 / EP3: Reacher S1 E3 : Spoonful reorder" at bounding box center [615, 301] width 863 height 232
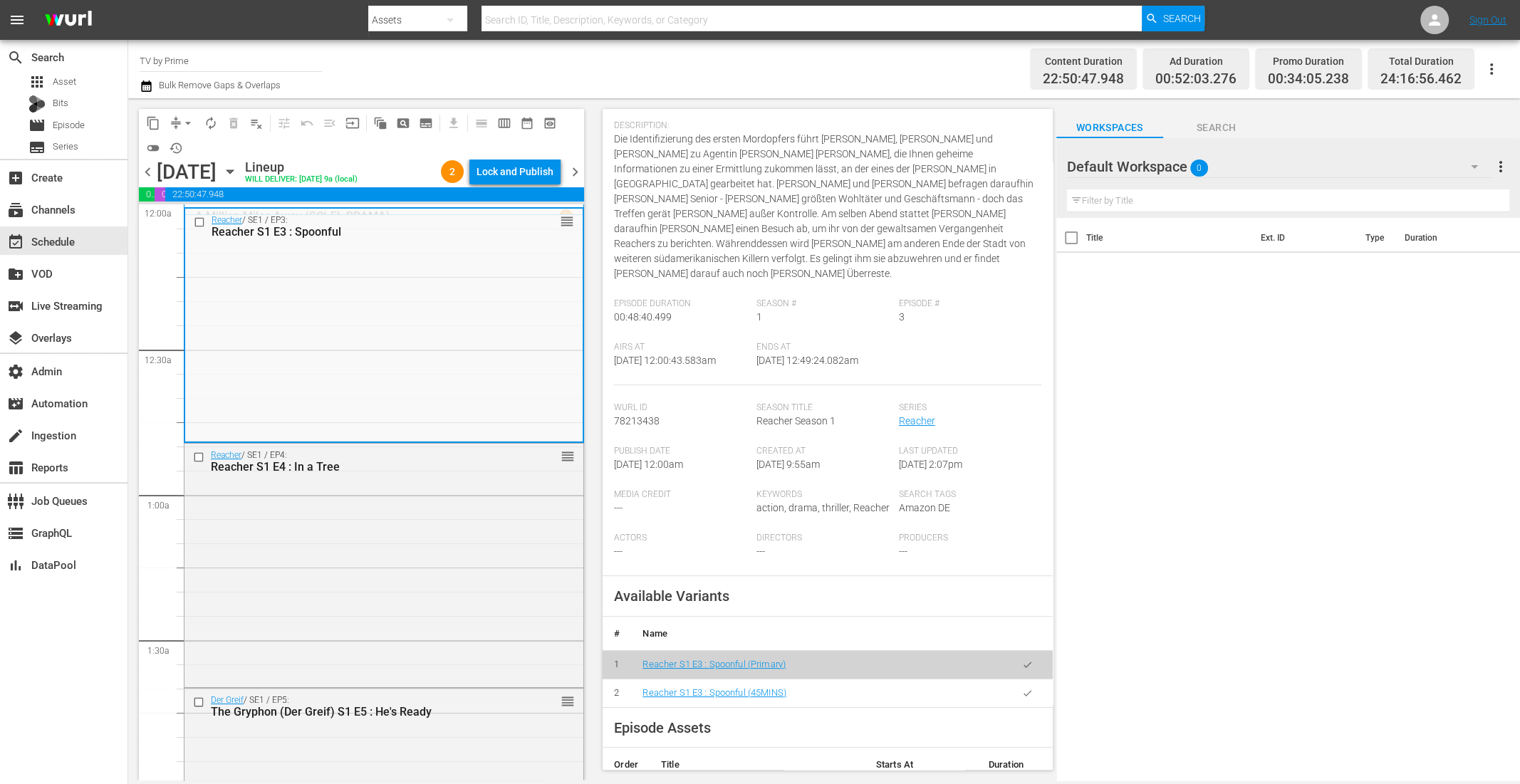
scroll to position [138, 0]
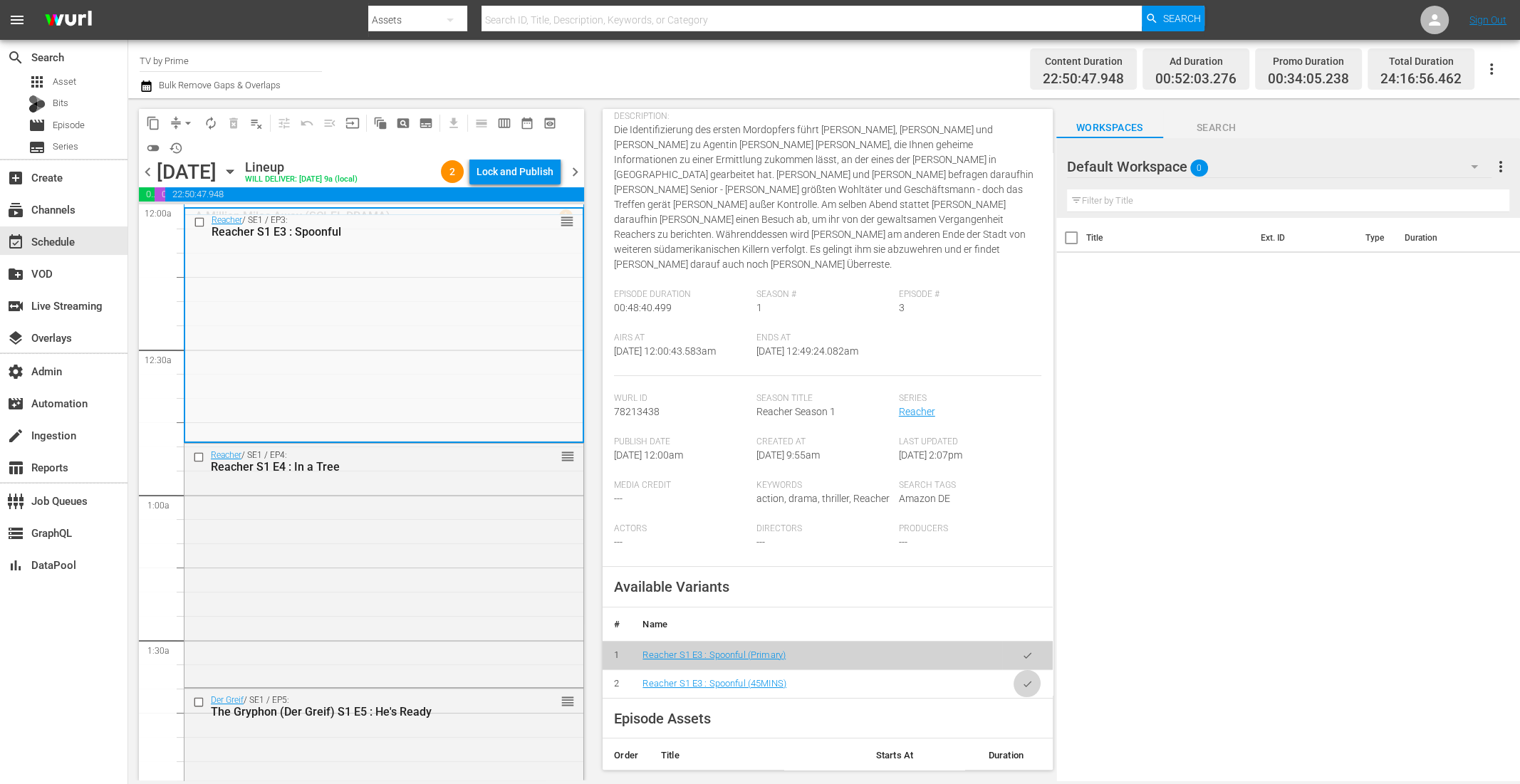
click at [1020, 670] on button "button" at bounding box center [1026, 684] width 28 height 28
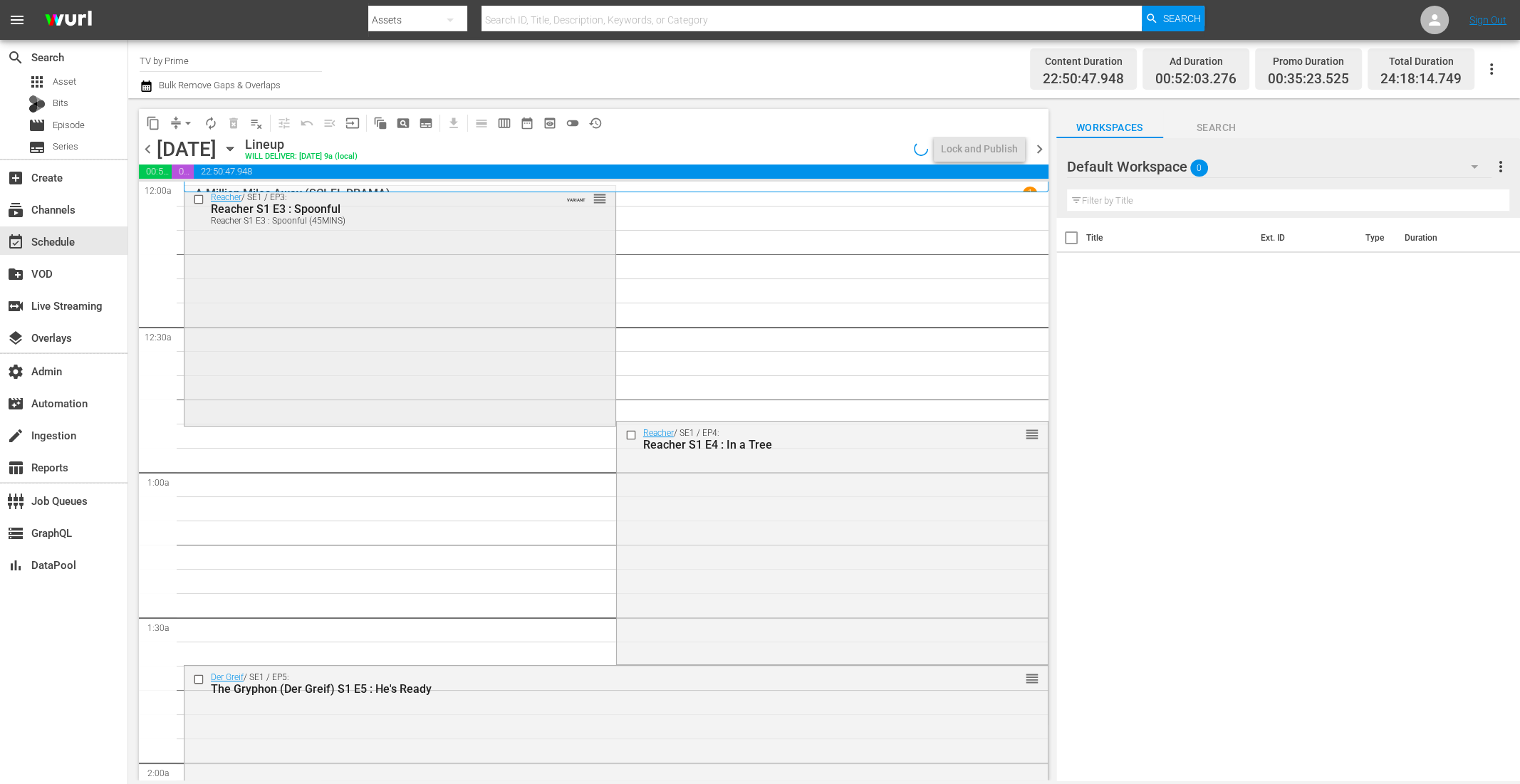
click at [361, 364] on div "Reacher / SE1 / EP3: Reacher S1 E3 : Spoonful Reacher S1 E3 : Spoonful (45MINS)…" at bounding box center [400, 305] width 431 height 238
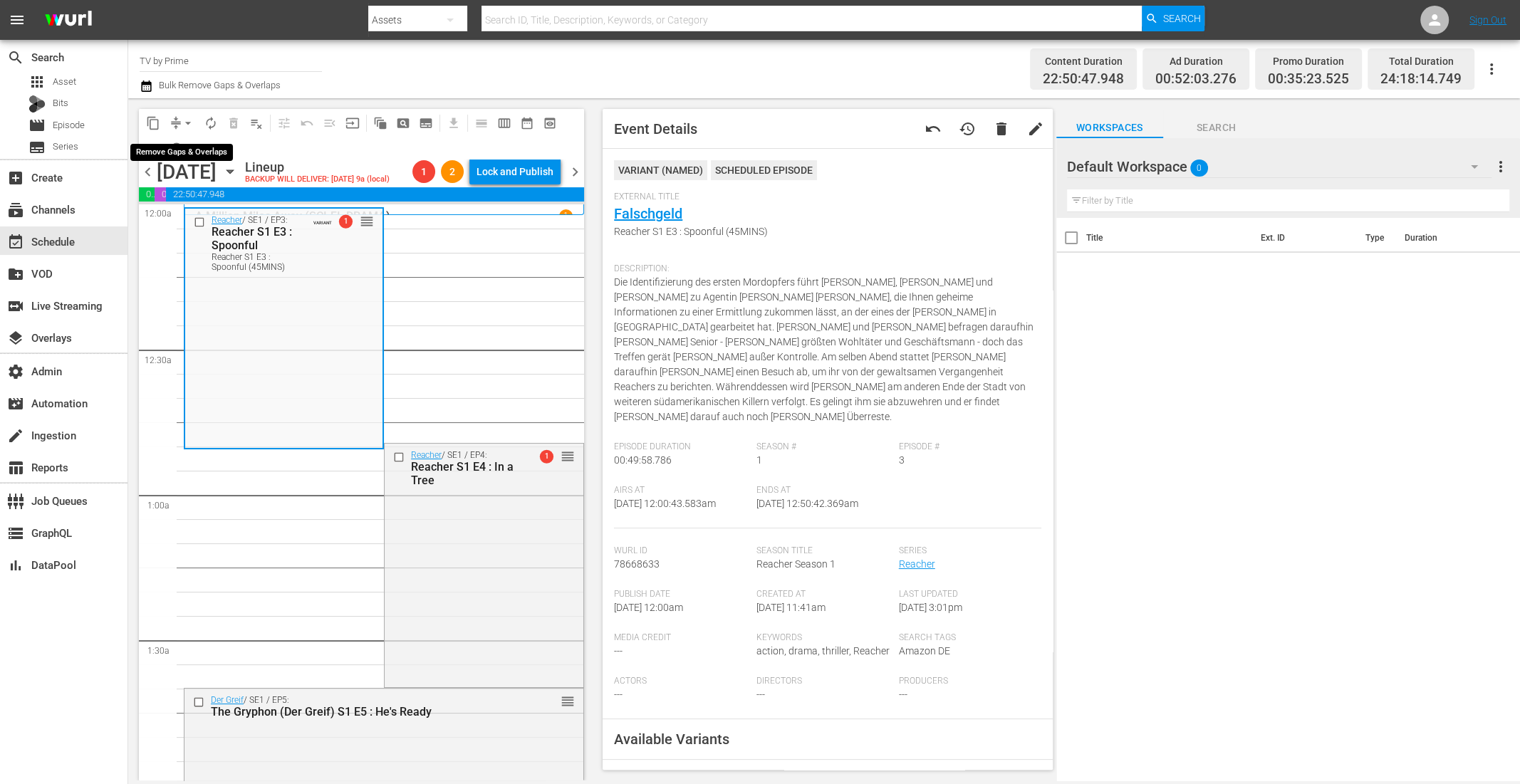
click at [180, 119] on button "arrow_drop_down" at bounding box center [188, 122] width 22 height 22
click at [201, 194] on li "Align to End of Previous Day" at bounding box center [188, 198] width 149 height 23
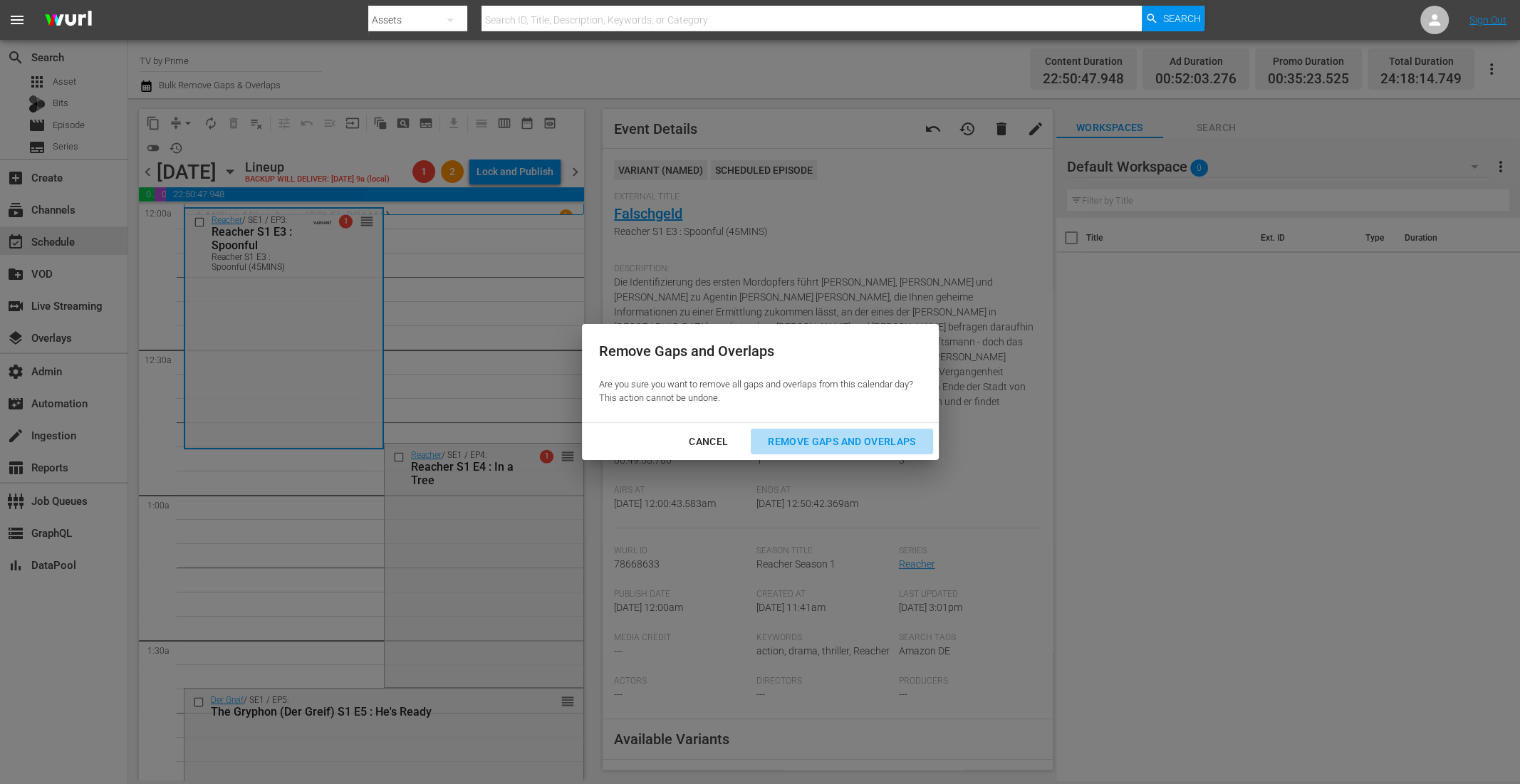
click at [810, 442] on div "Remove Gaps and Overlaps" at bounding box center [841, 442] width 170 height 18
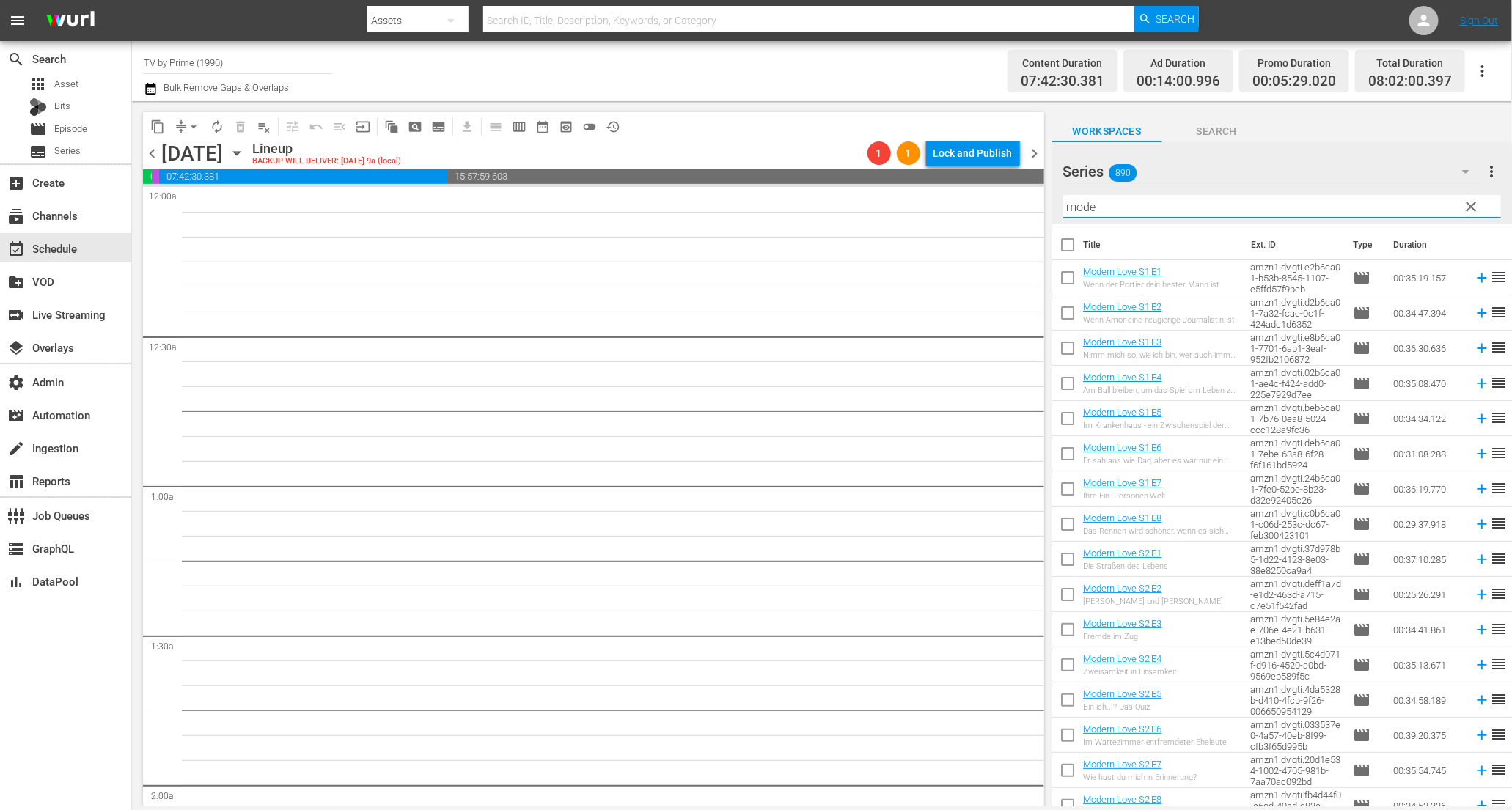
drag, startPoint x: 1122, startPoint y: 209, endPoint x: 982, endPoint y: 187, distance: 141.7
click at [982, 187] on div "content_copy compress arrow_drop_down autorenew_outlined delete_forever_outline…" at bounding box center [821, 454] width 1380 height 705
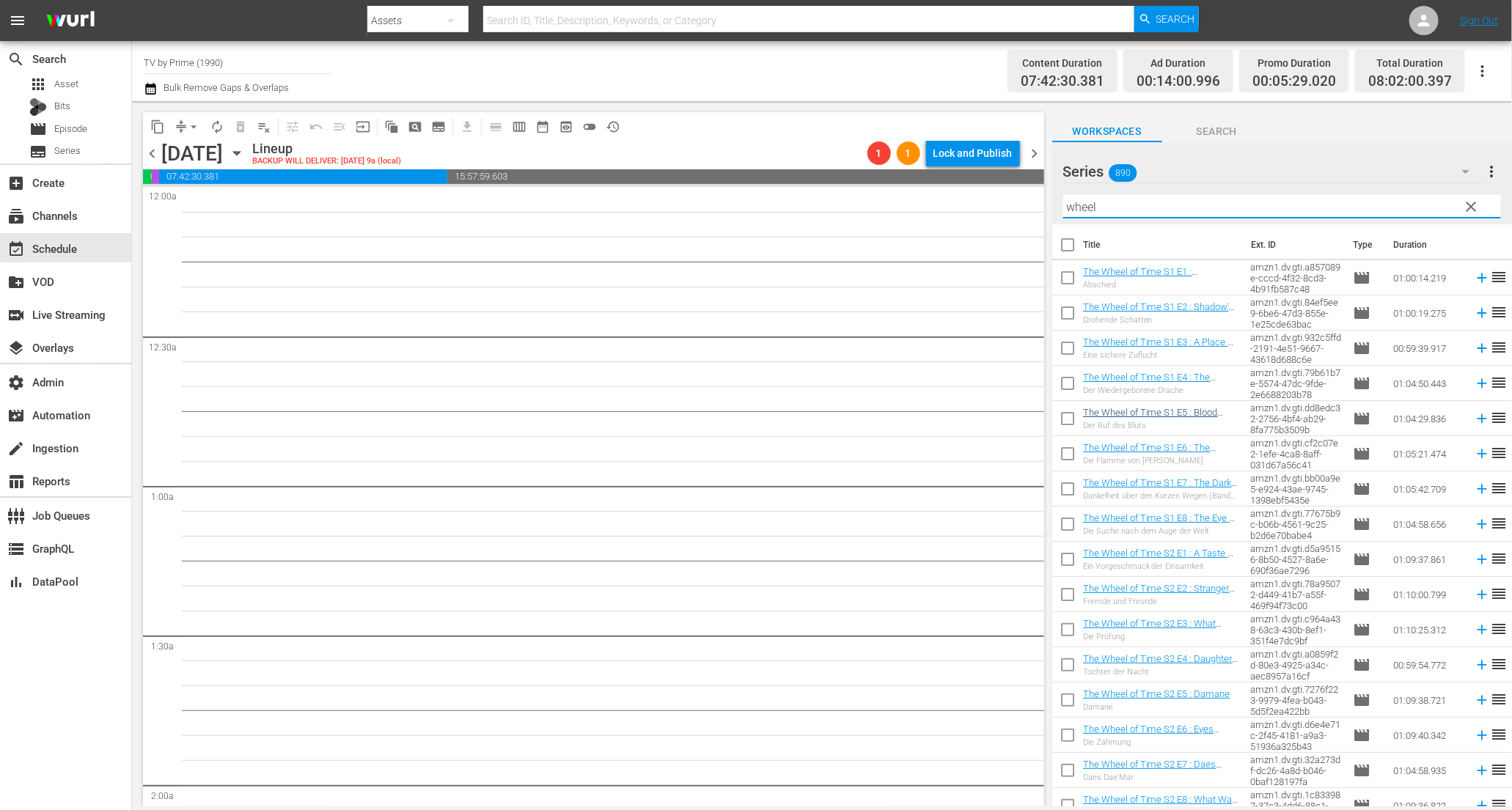
scroll to position [11, 0]
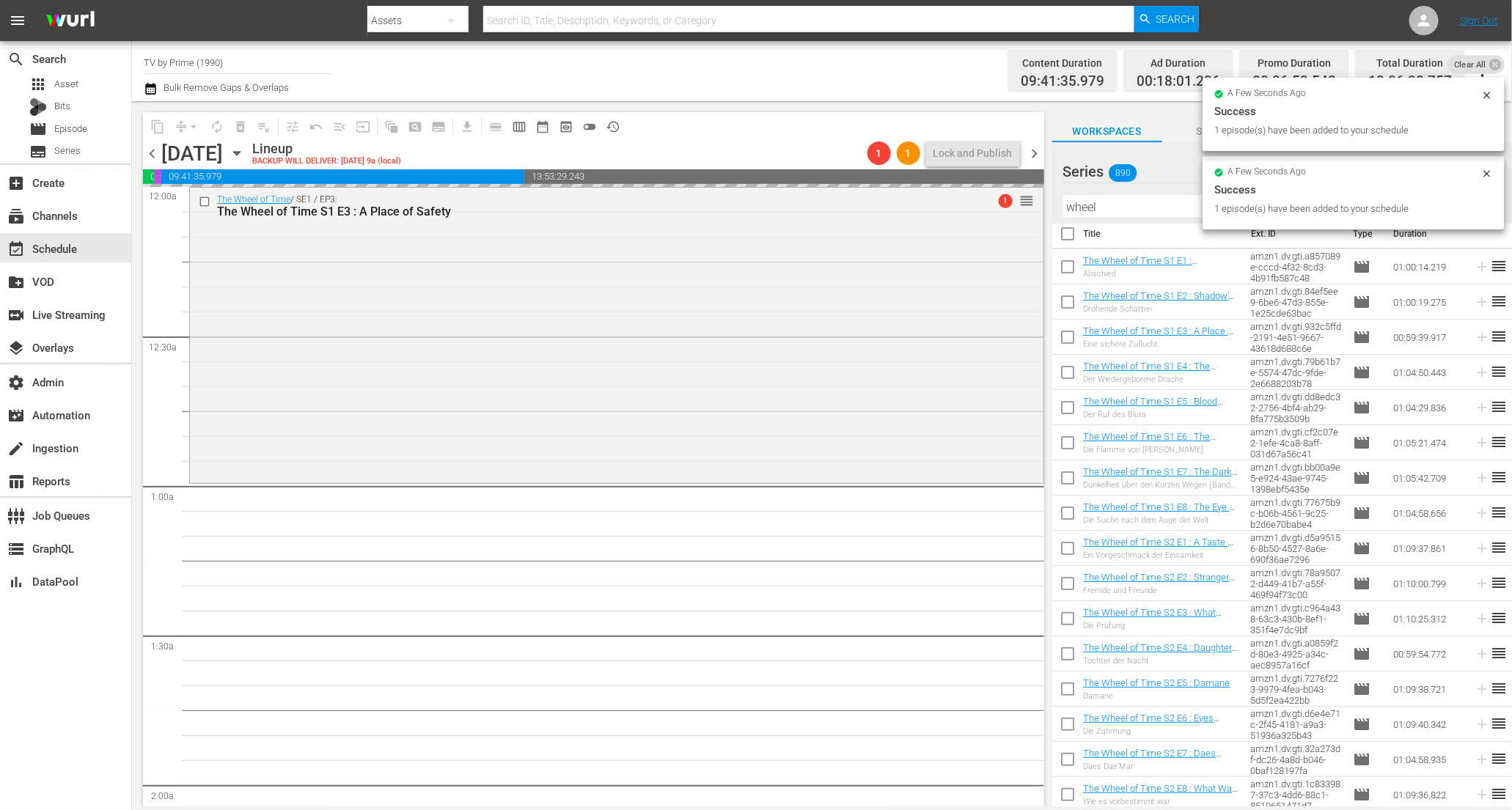
click at [153, 159] on span "chevron_left" at bounding box center [152, 154] width 18 height 18
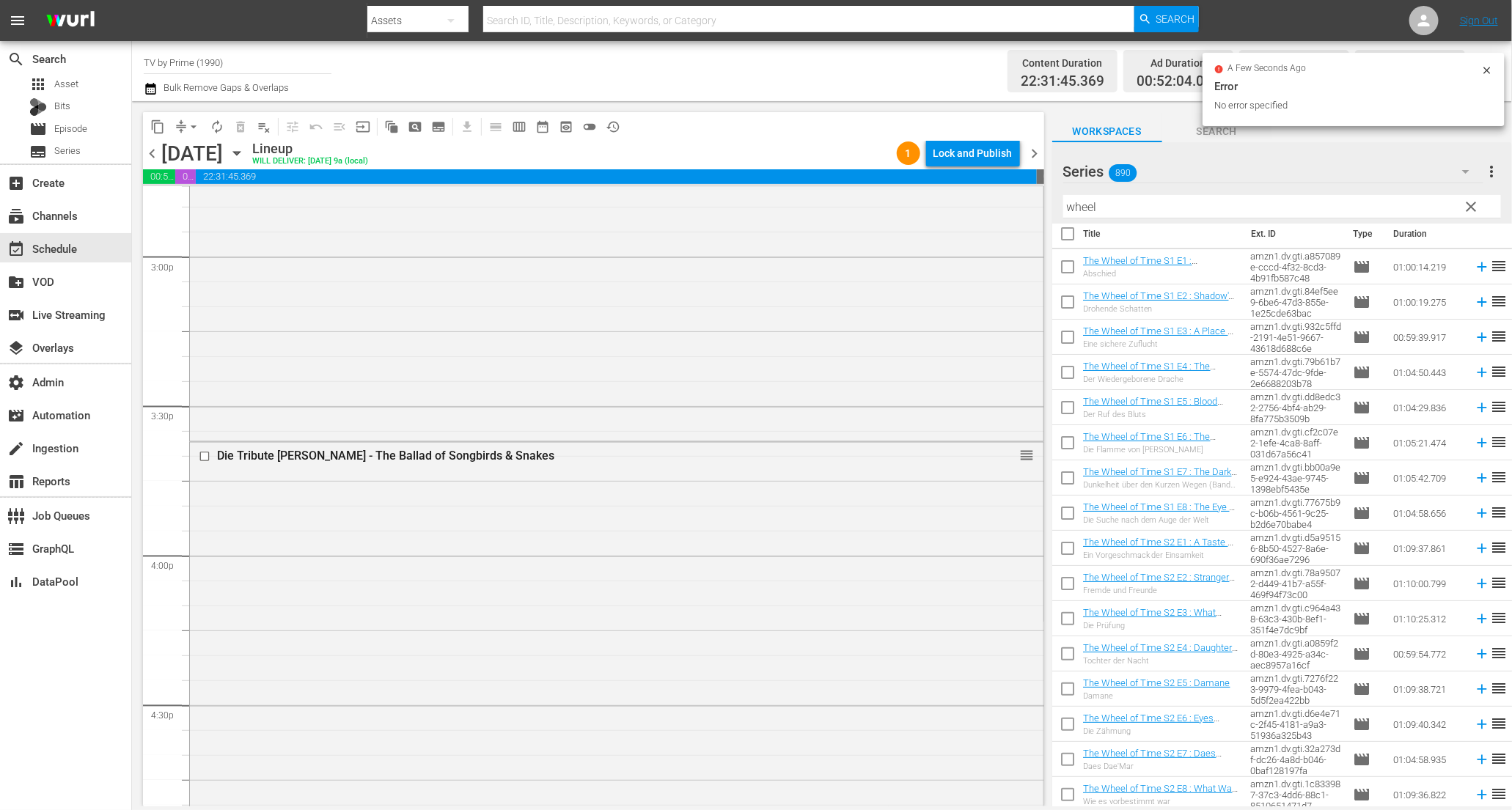
scroll to position [4315, 0]
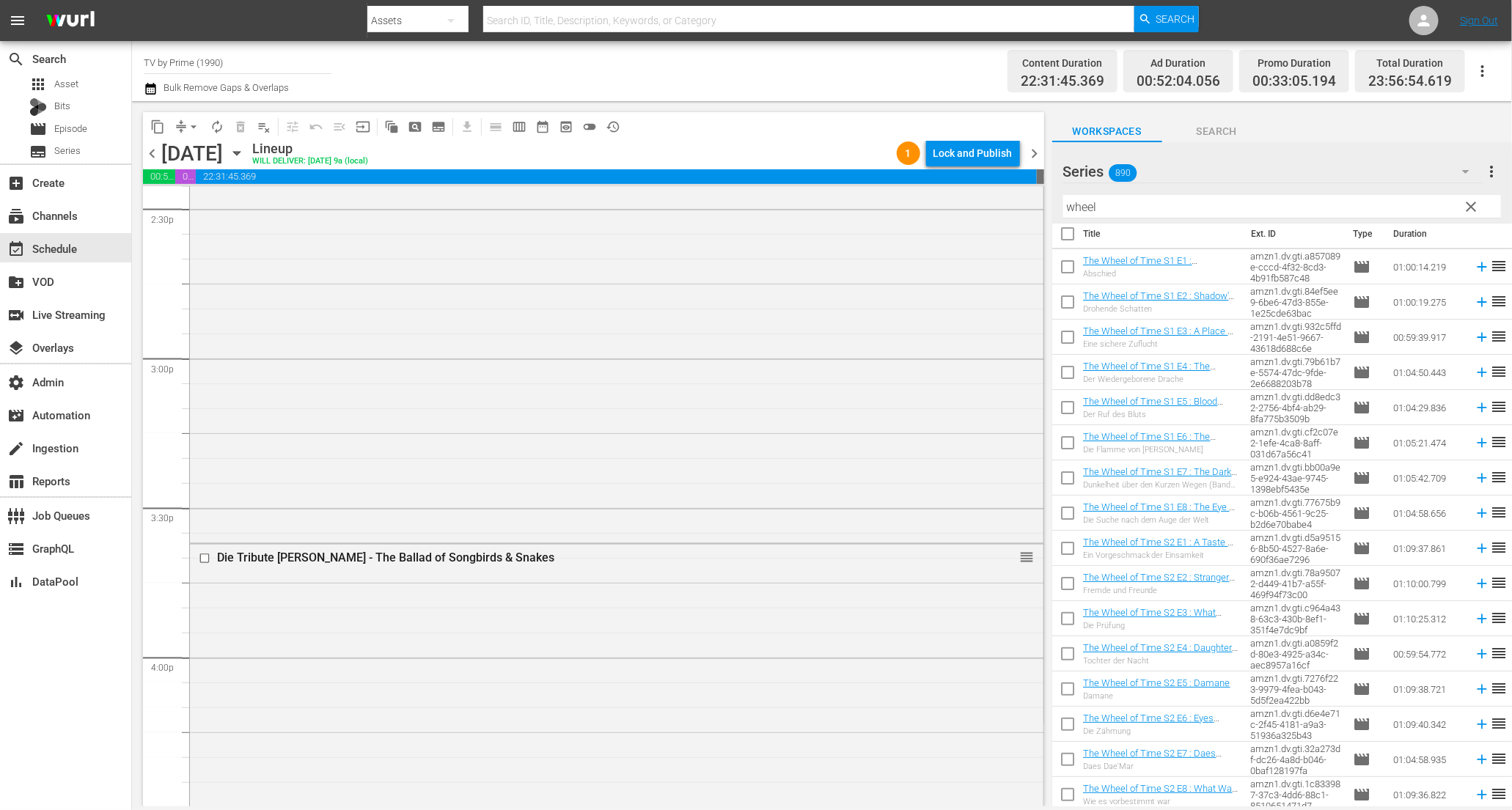
click at [1030, 150] on span "chevron_right" at bounding box center [1035, 154] width 18 height 18
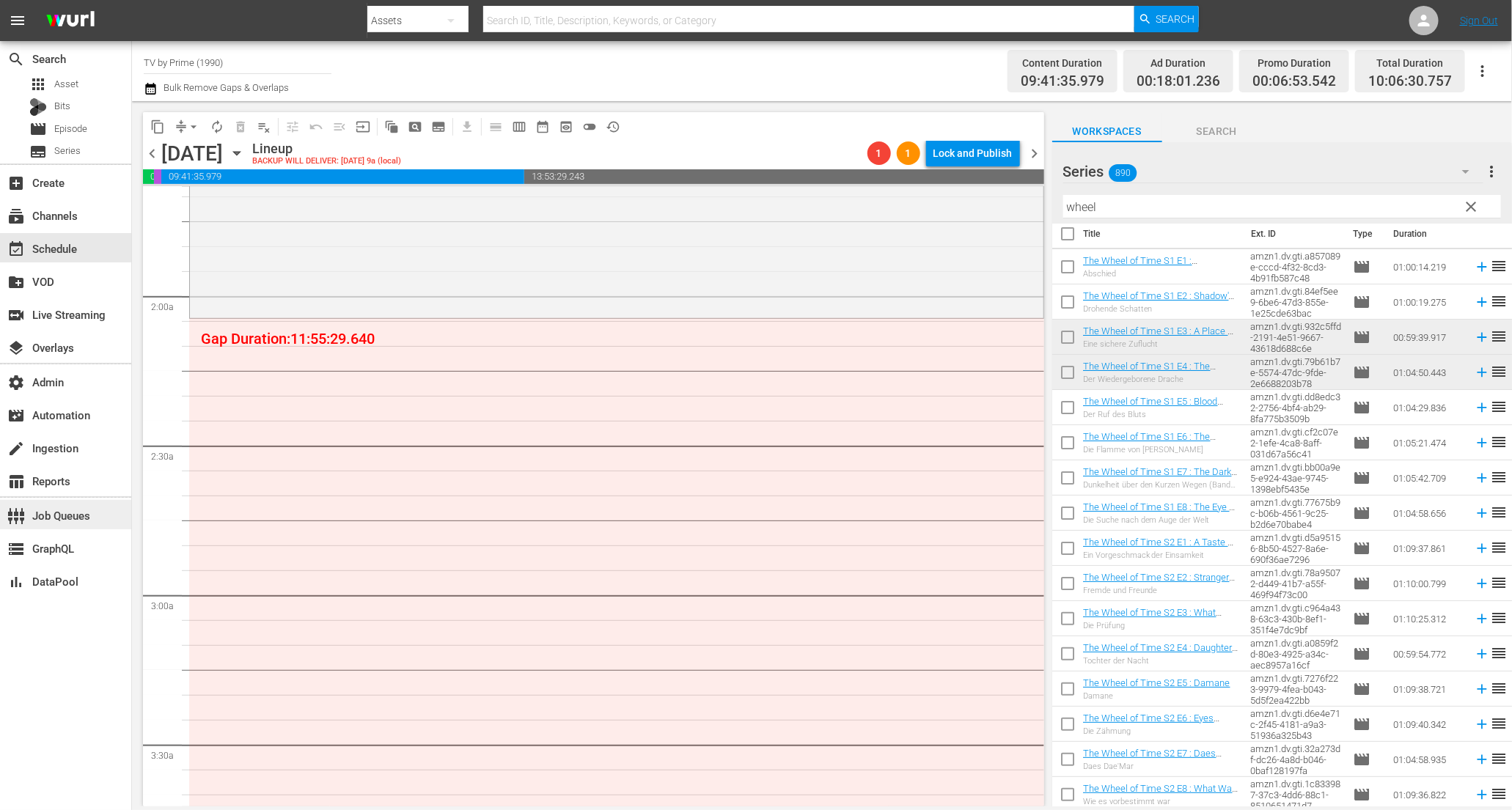
scroll to position [478, 0]
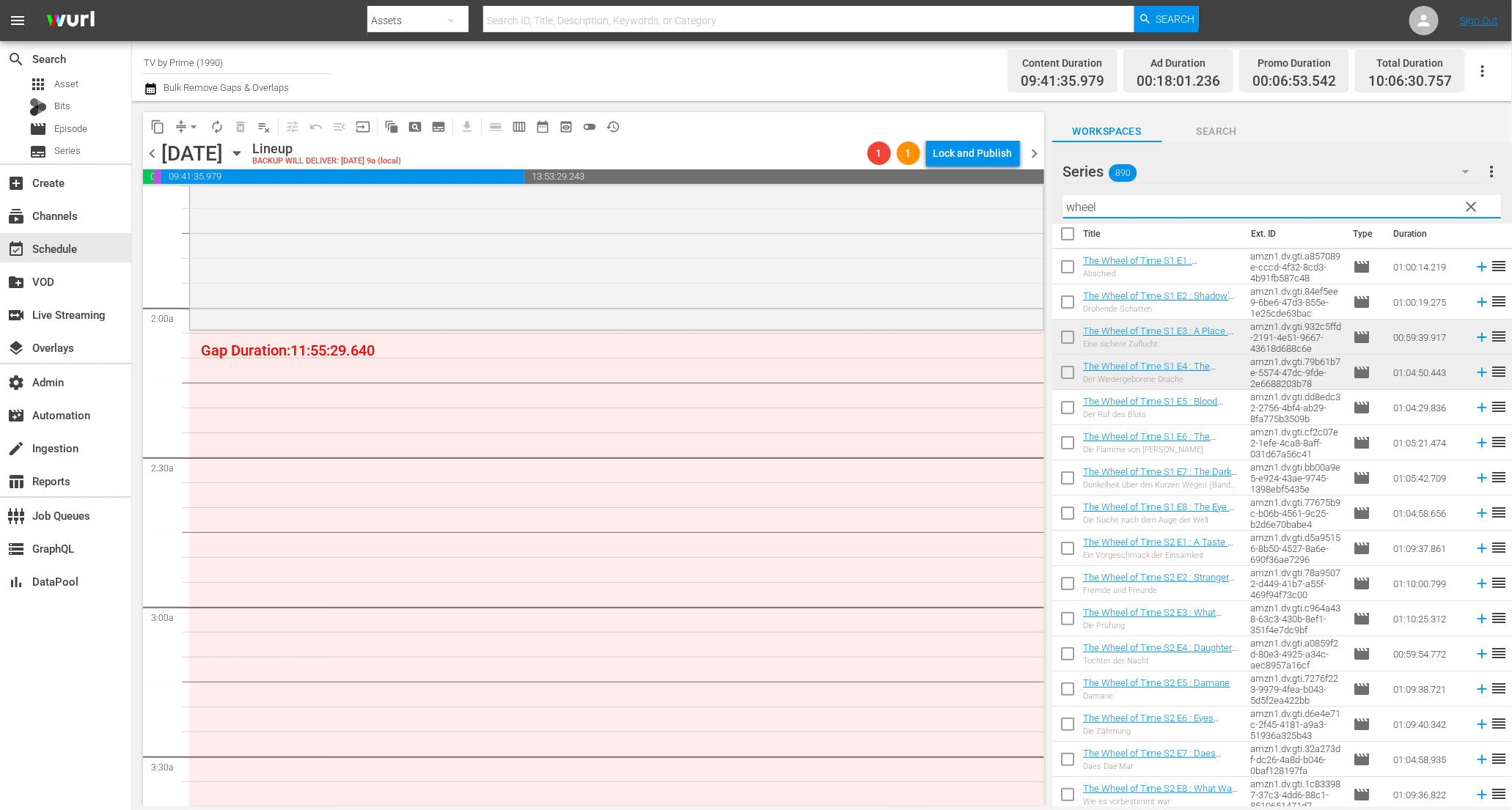
drag, startPoint x: 1114, startPoint y: 211, endPoint x: 756, endPoint y: 183, distance: 359.1
click at [773, 184] on div "content_copy compress arrow_drop_down autorenew_outlined delete_forever_outline…" at bounding box center [821, 454] width 1380 height 705
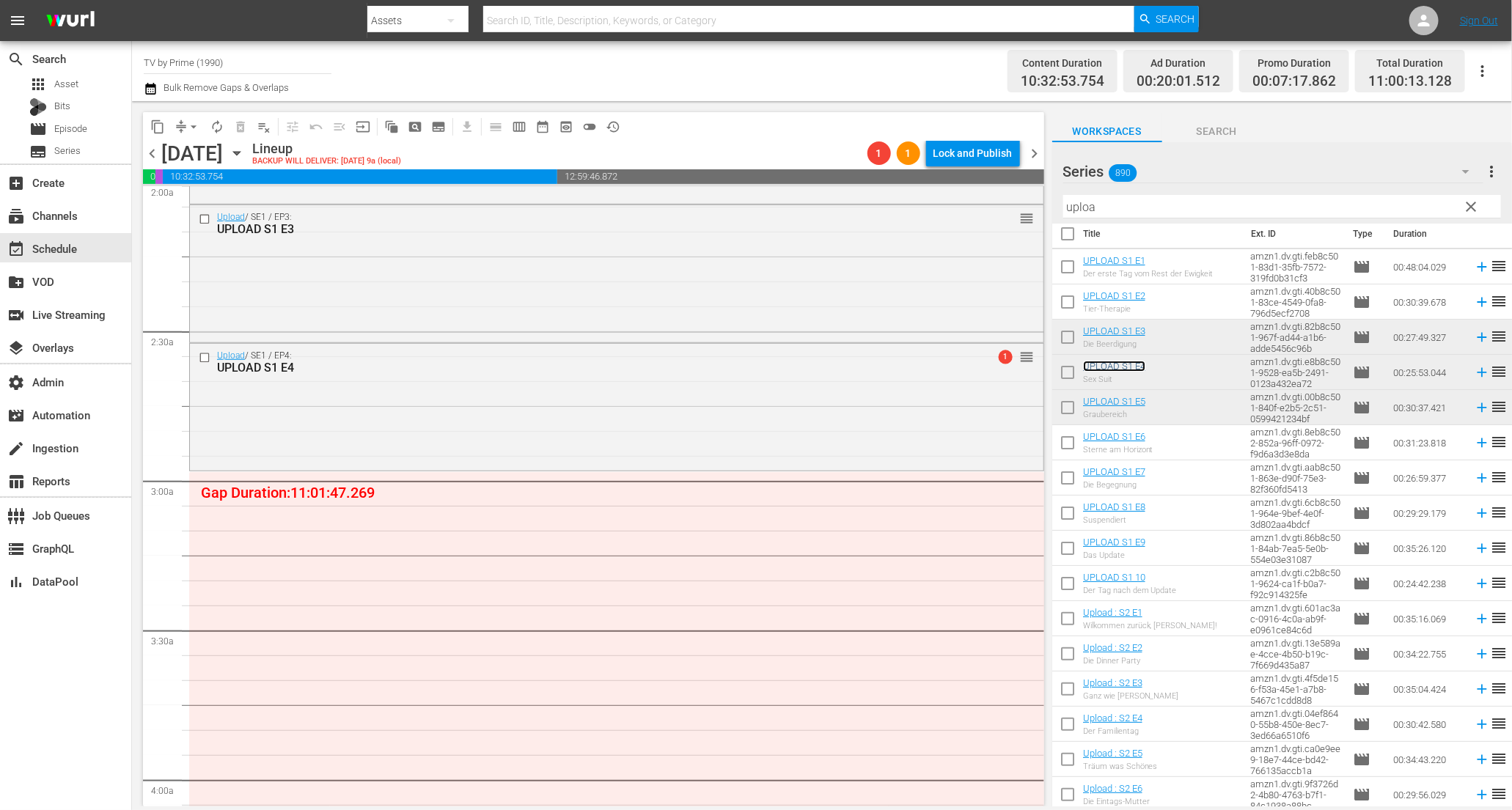
scroll to position [616, 0]
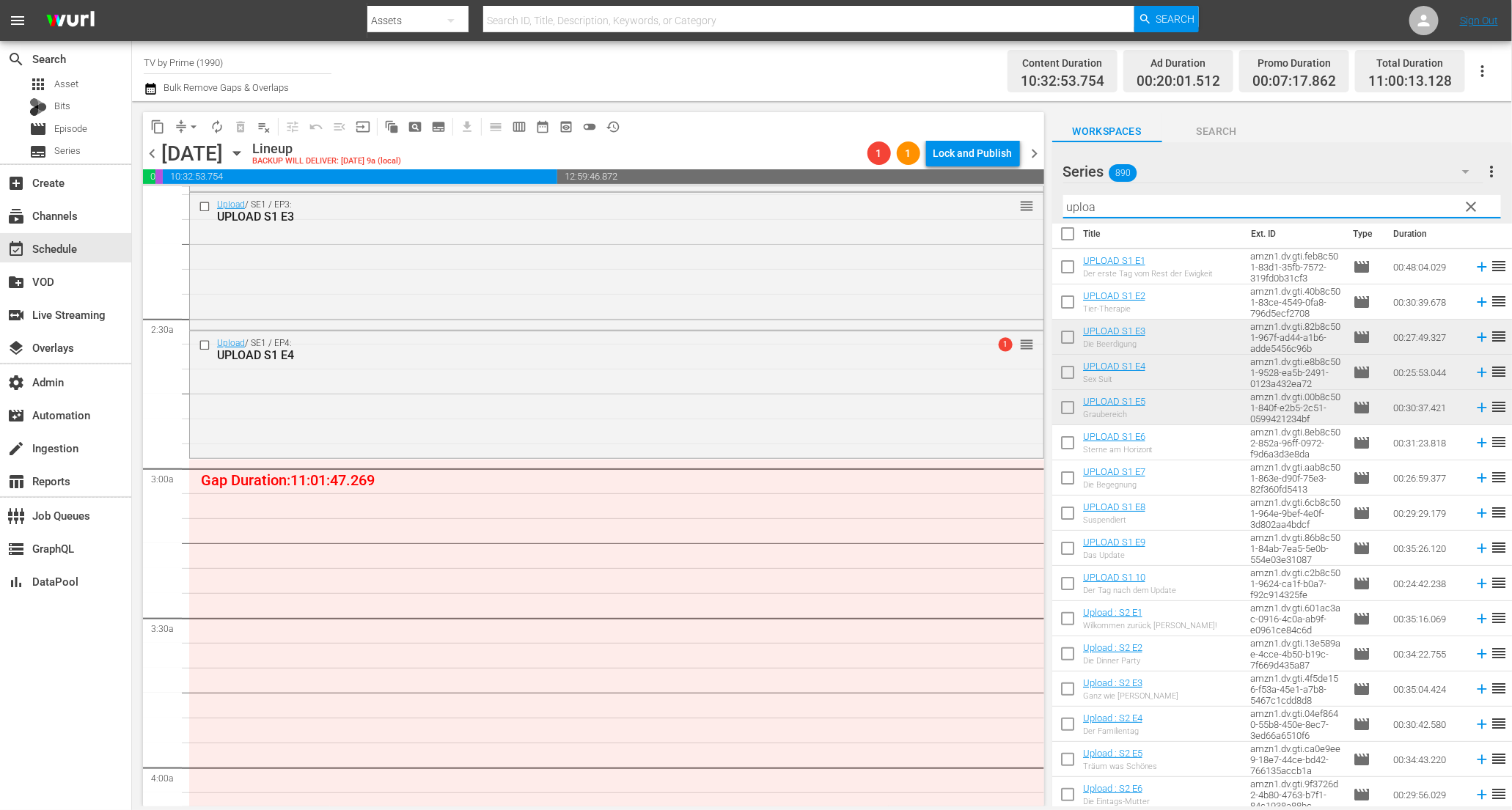
drag, startPoint x: 1054, startPoint y: 201, endPoint x: 760, endPoint y: 176, distance: 295.1
click at [770, 179] on div "content_copy compress arrow_drop_down autorenew_outlined delete_forever_outline…" at bounding box center [821, 454] width 1380 height 705
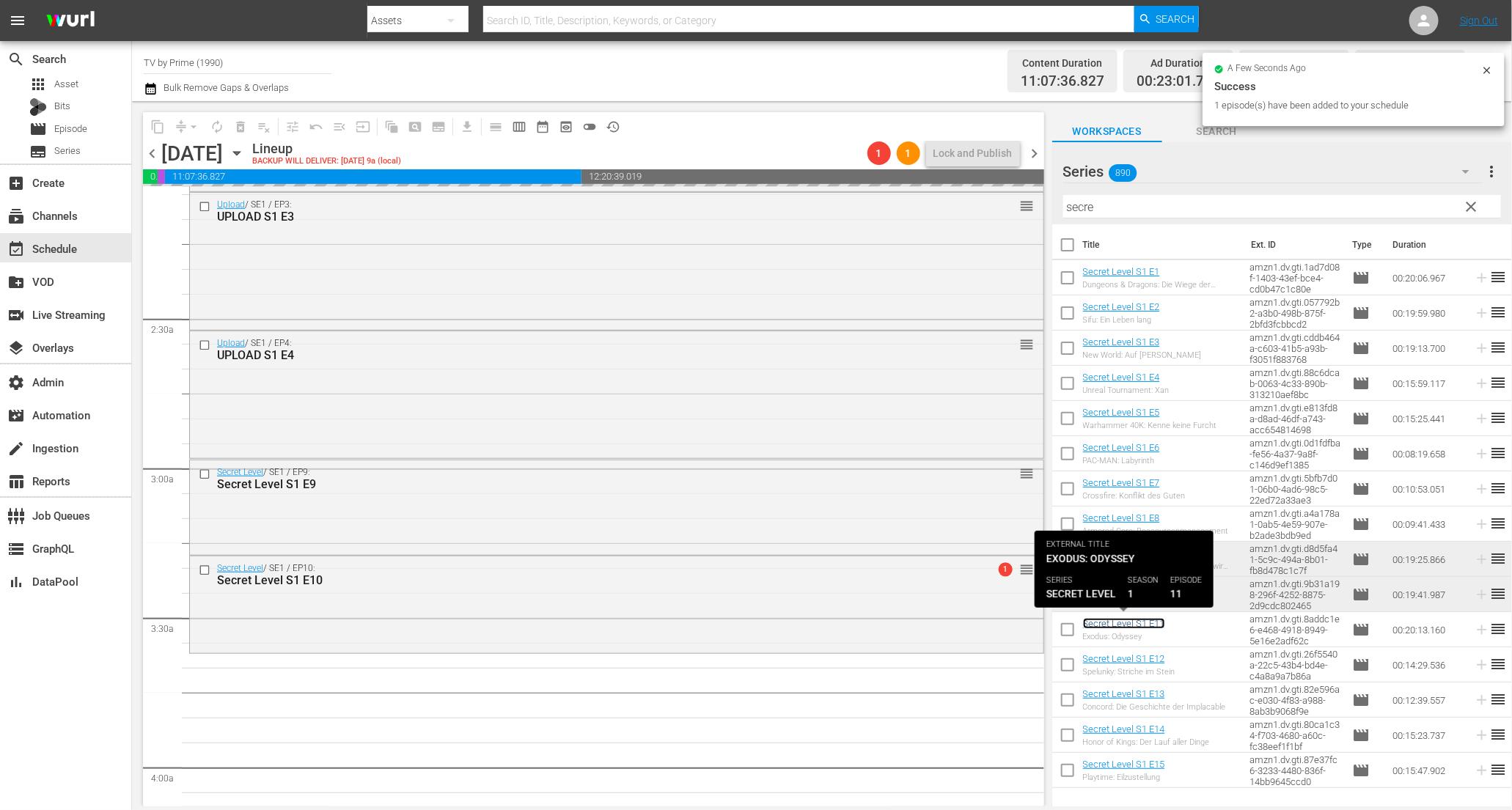
scroll to position [851, 0]
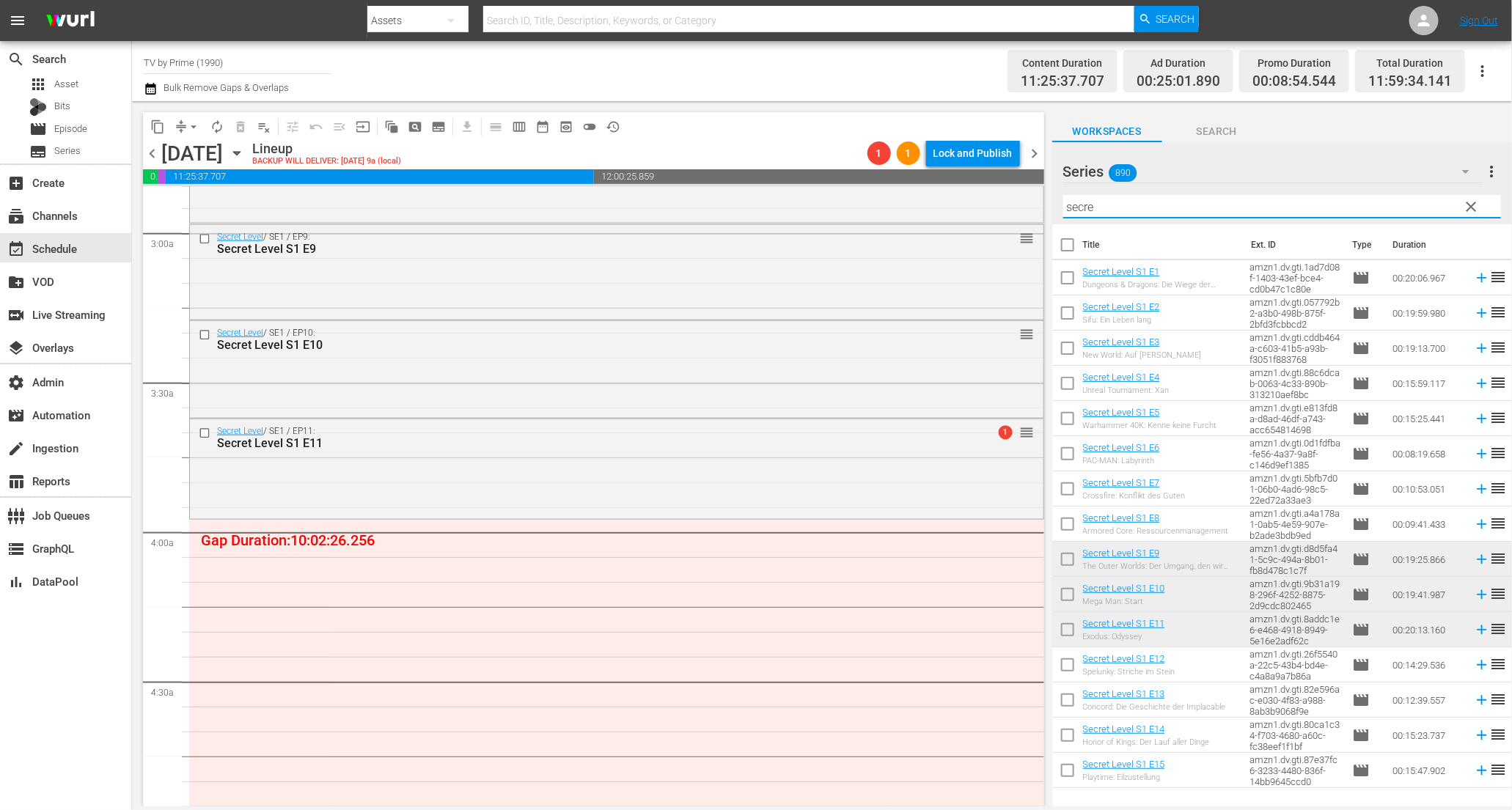
drag, startPoint x: 1098, startPoint y: 207, endPoint x: 868, endPoint y: 178, distance: 231.8
click at [887, 179] on div "content_copy compress arrow_drop_down autorenew_outlined delete_forever_outline…" at bounding box center [821, 454] width 1380 height 705
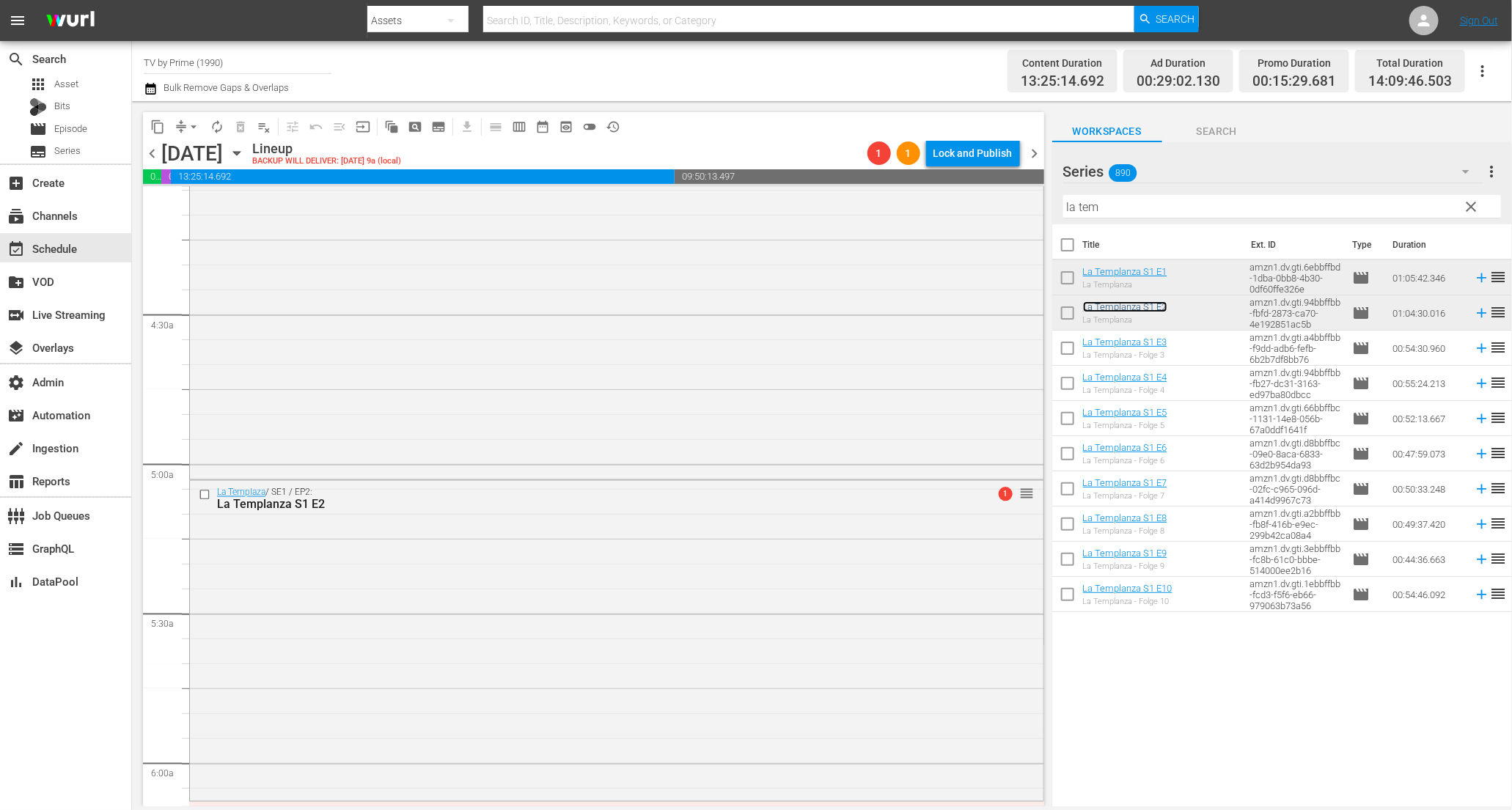
scroll to position [1588, 0]
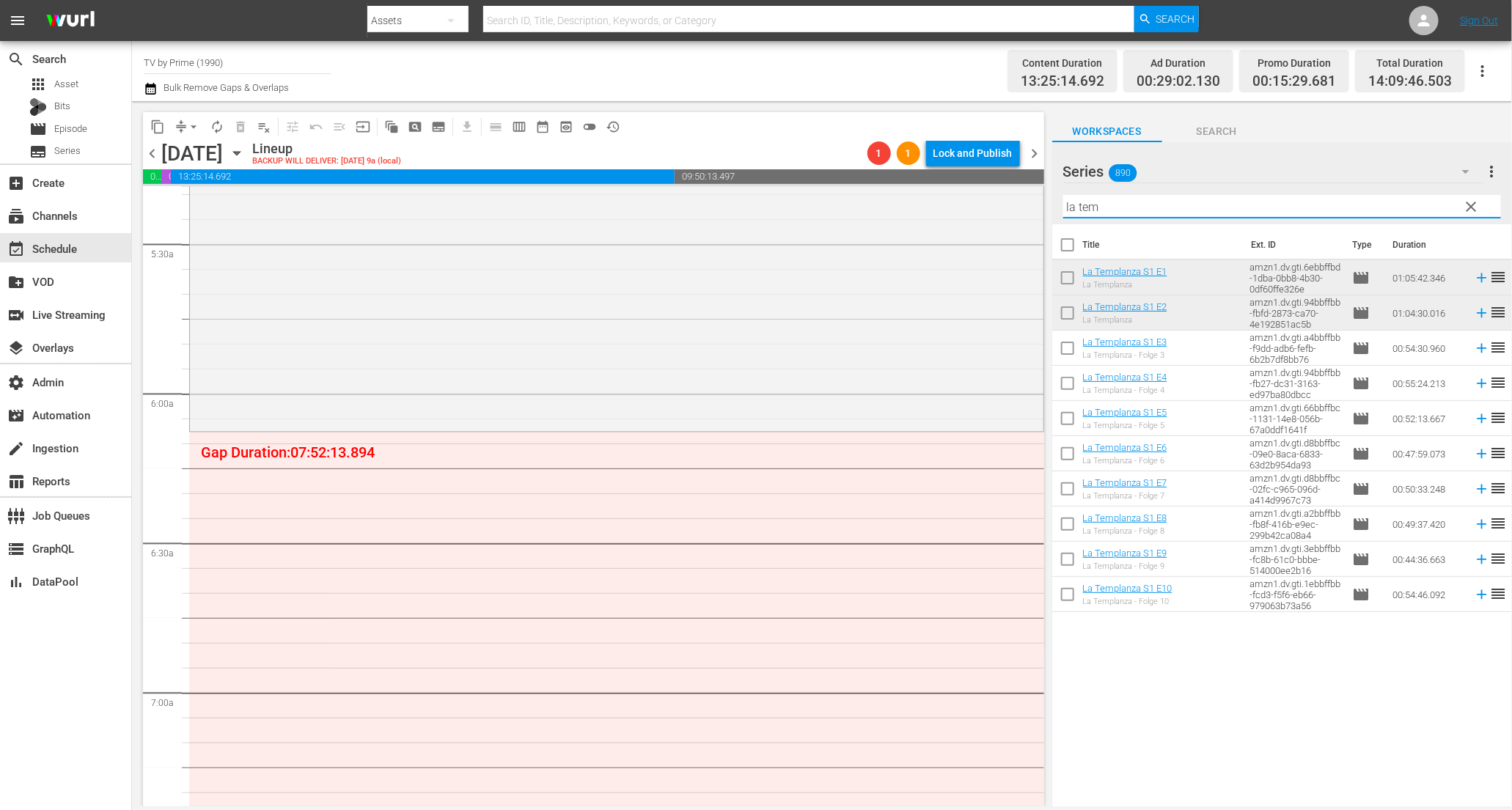
drag, startPoint x: 1090, startPoint y: 204, endPoint x: 822, endPoint y: 177, distance: 269.4
click at [822, 177] on div "content_copy compress arrow_drop_down autorenew_outlined delete_forever_outline…" at bounding box center [821, 454] width 1380 height 705
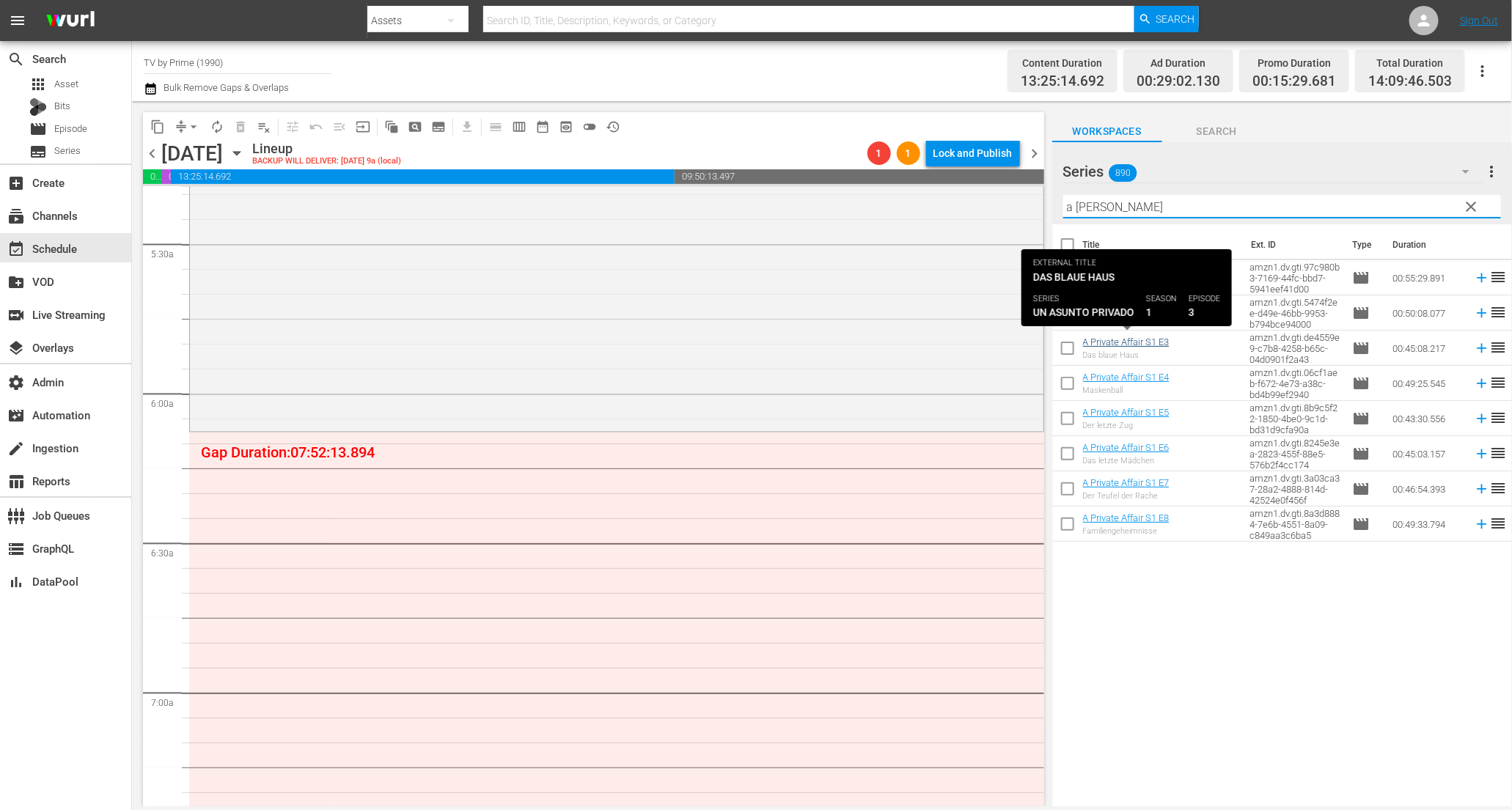
type input "a priva"
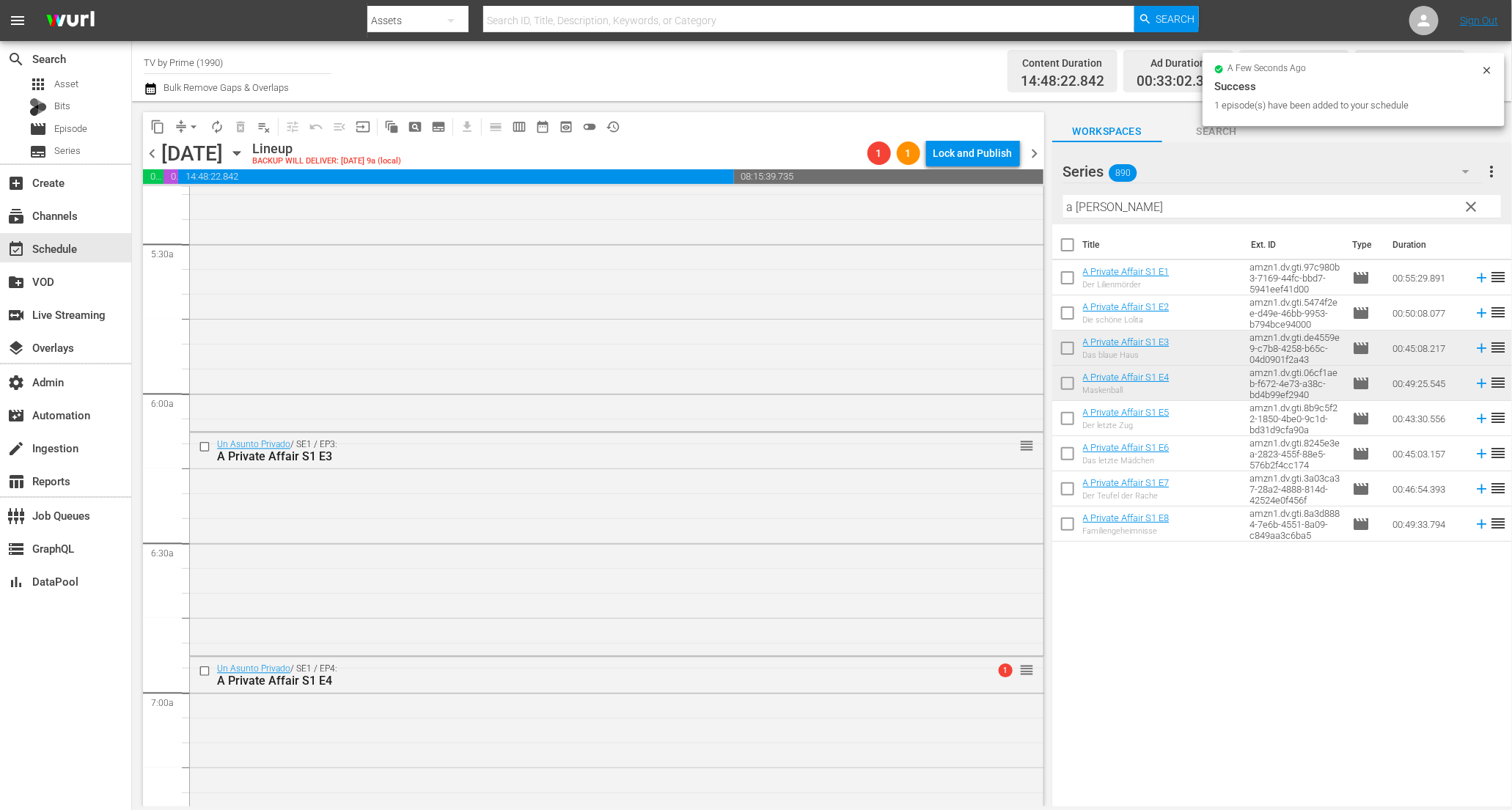
click at [1469, 209] on span "clear" at bounding box center [1471, 206] width 17 height 17
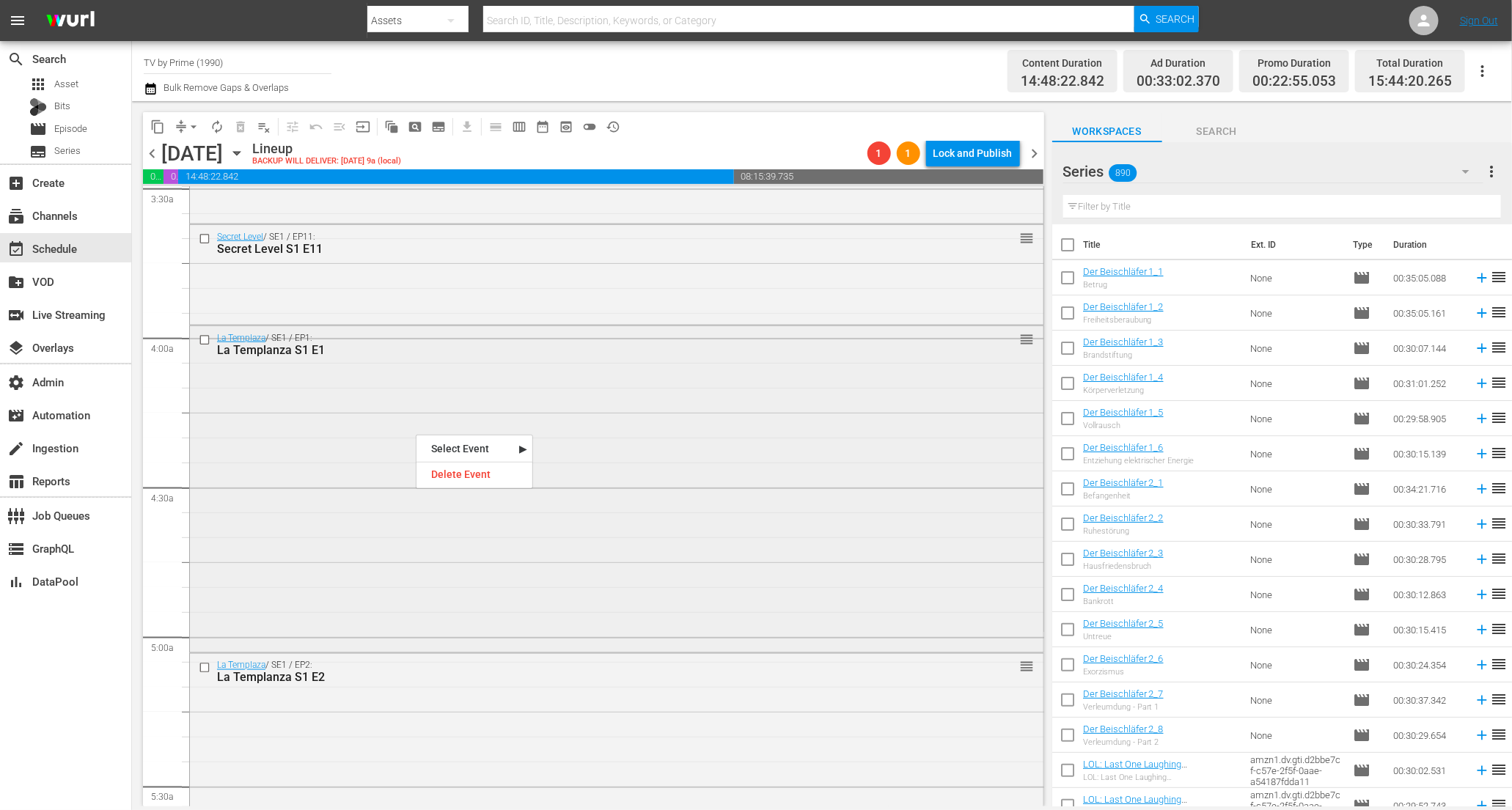
scroll to position [1057, 0]
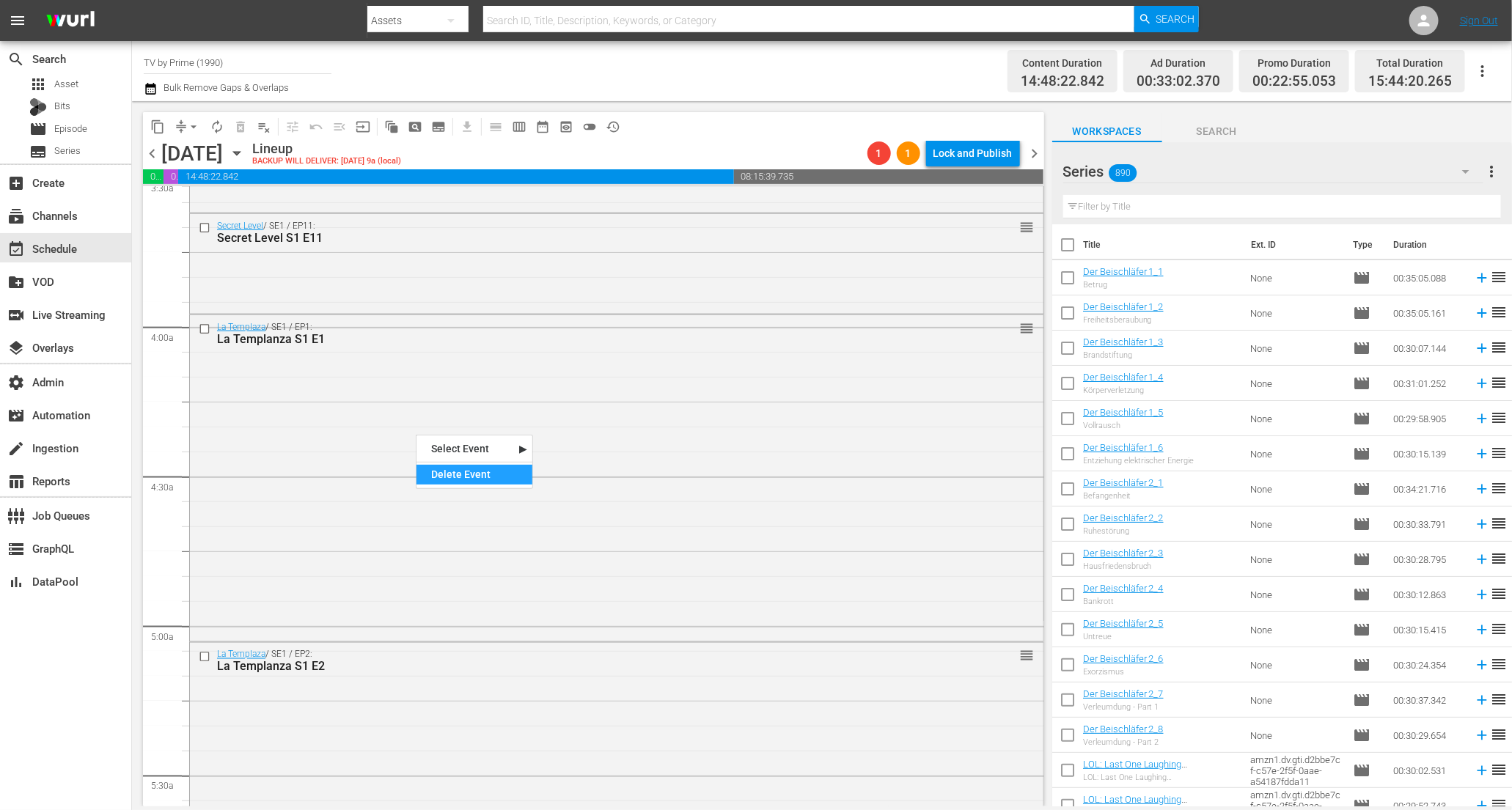
click at [448, 478] on div "Delete Event" at bounding box center [474, 475] width 116 height 20
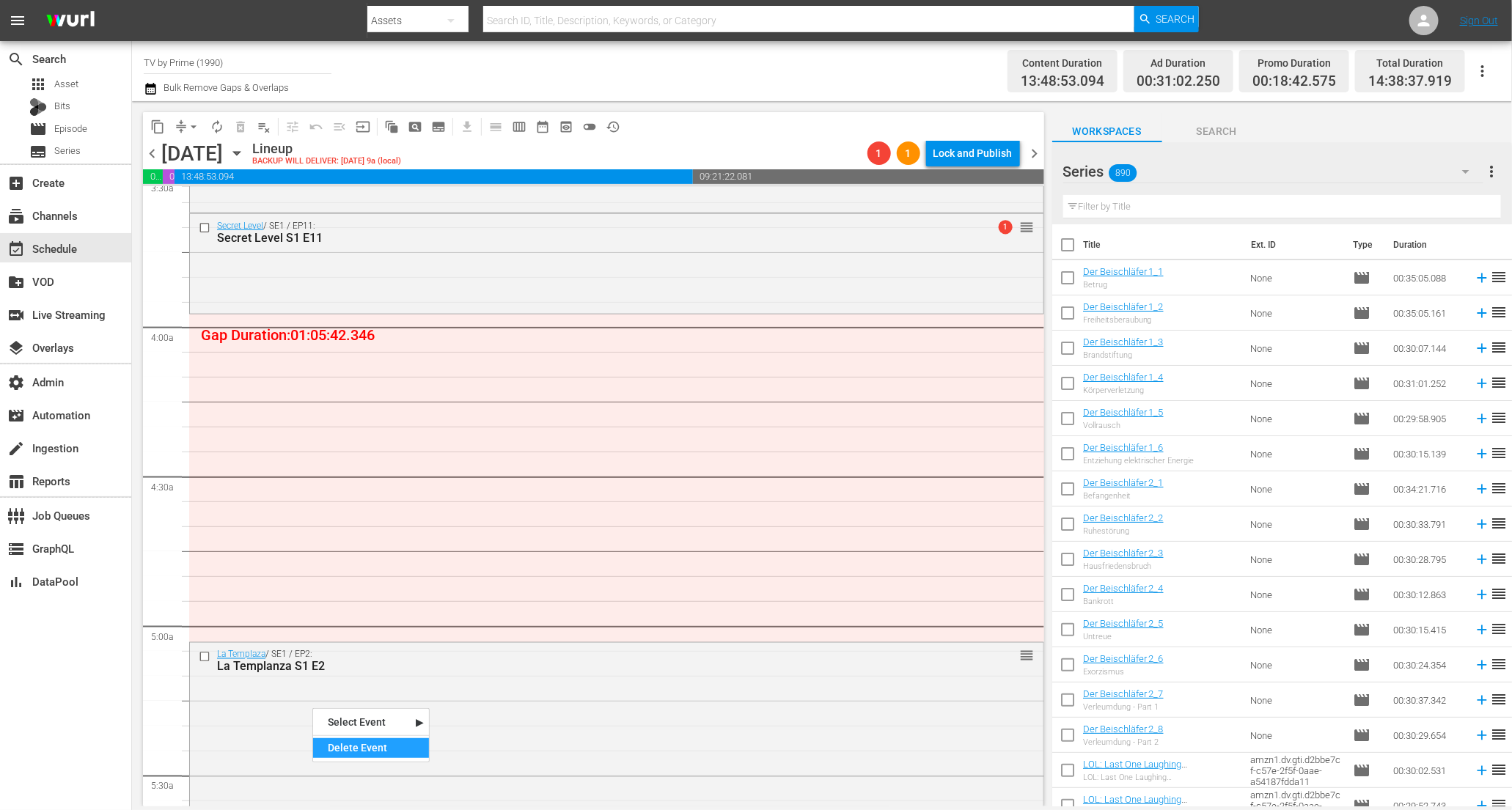
click at [366, 747] on div "Delete Event" at bounding box center [371, 748] width 116 height 20
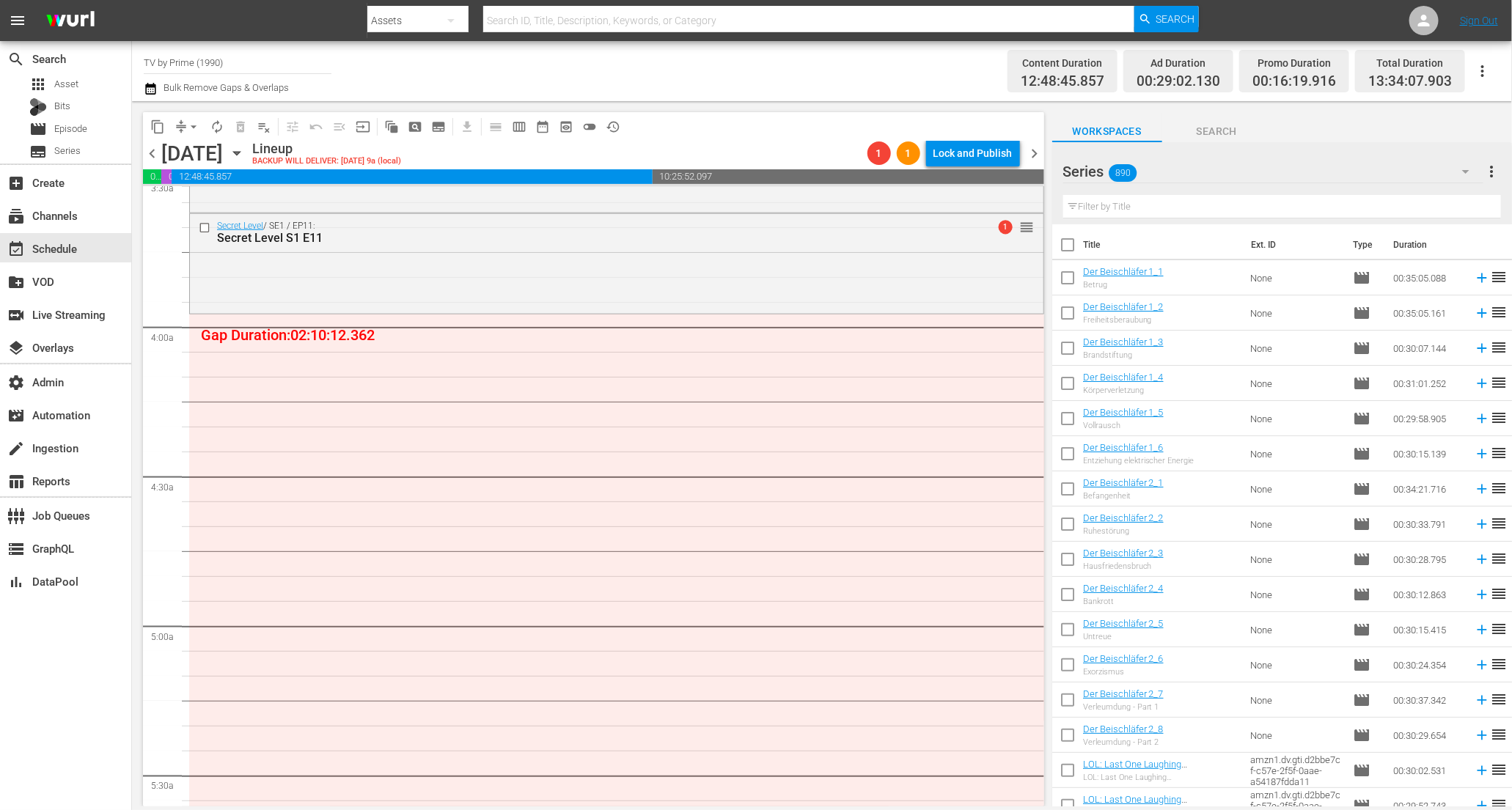
click at [1120, 211] on input "text" at bounding box center [1283, 206] width 438 height 23
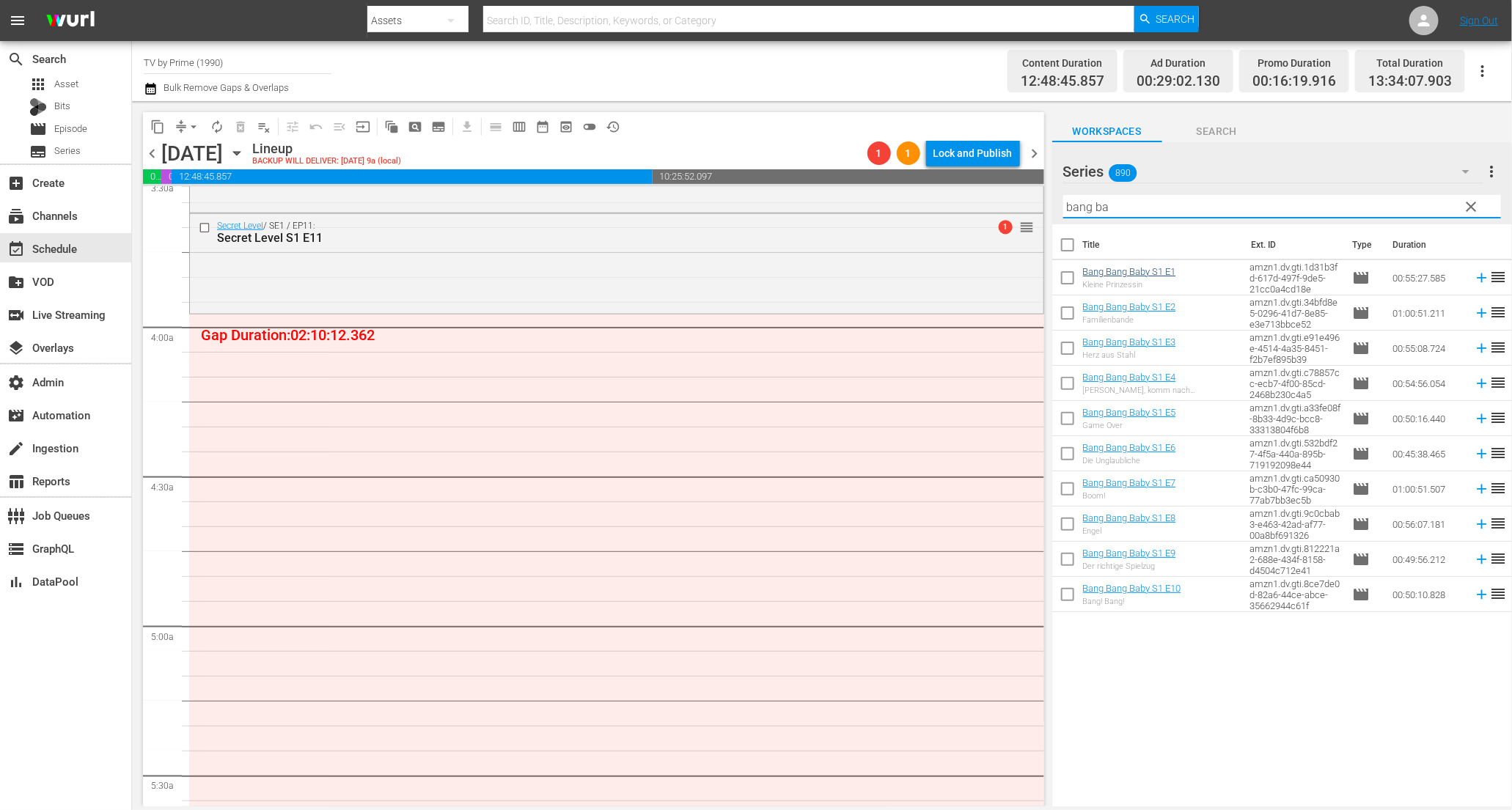
type input "bang ba"
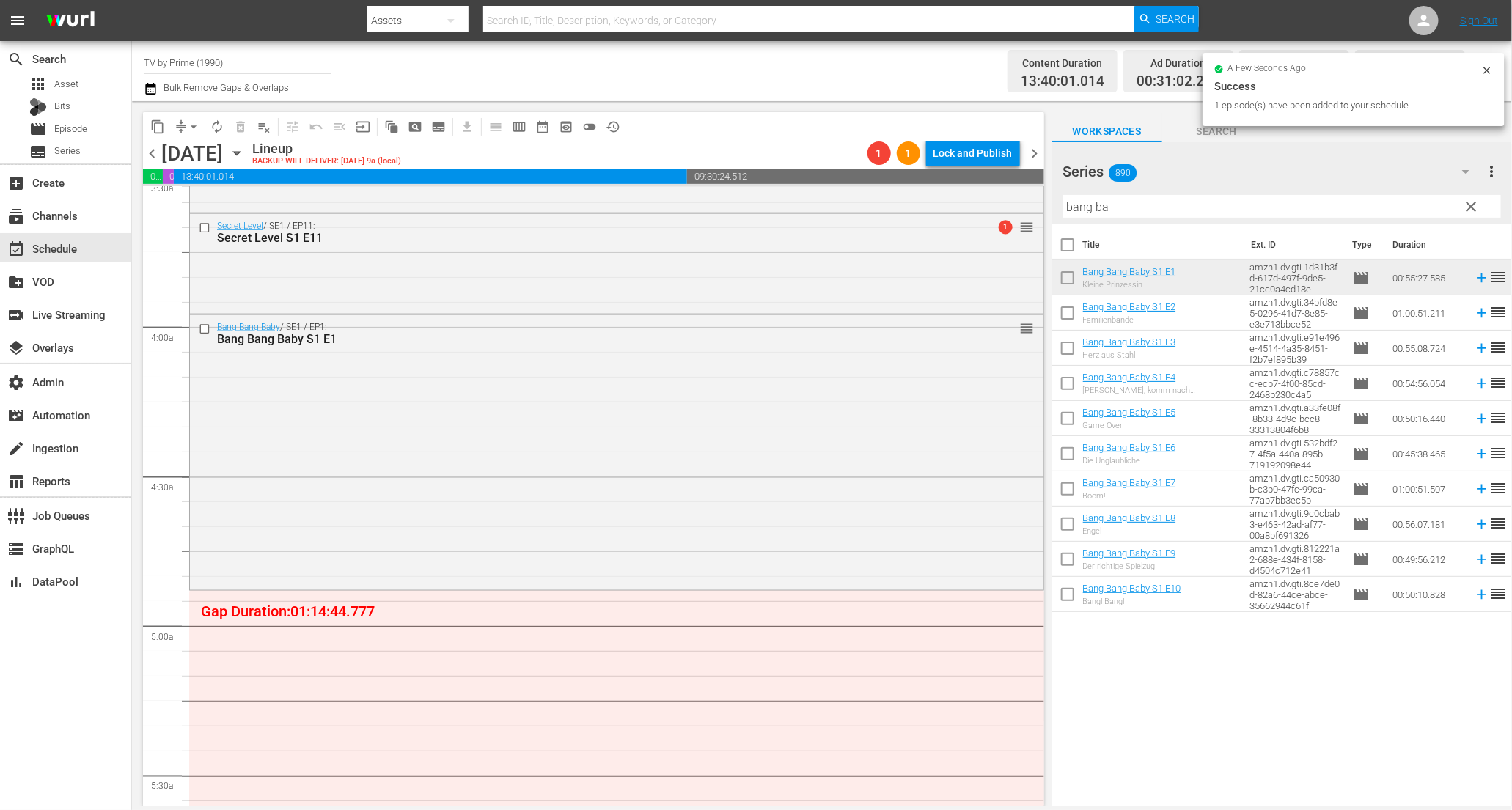
click at [1071, 310] on input "checkbox" at bounding box center [1067, 316] width 30 height 30
checkbox input "true"
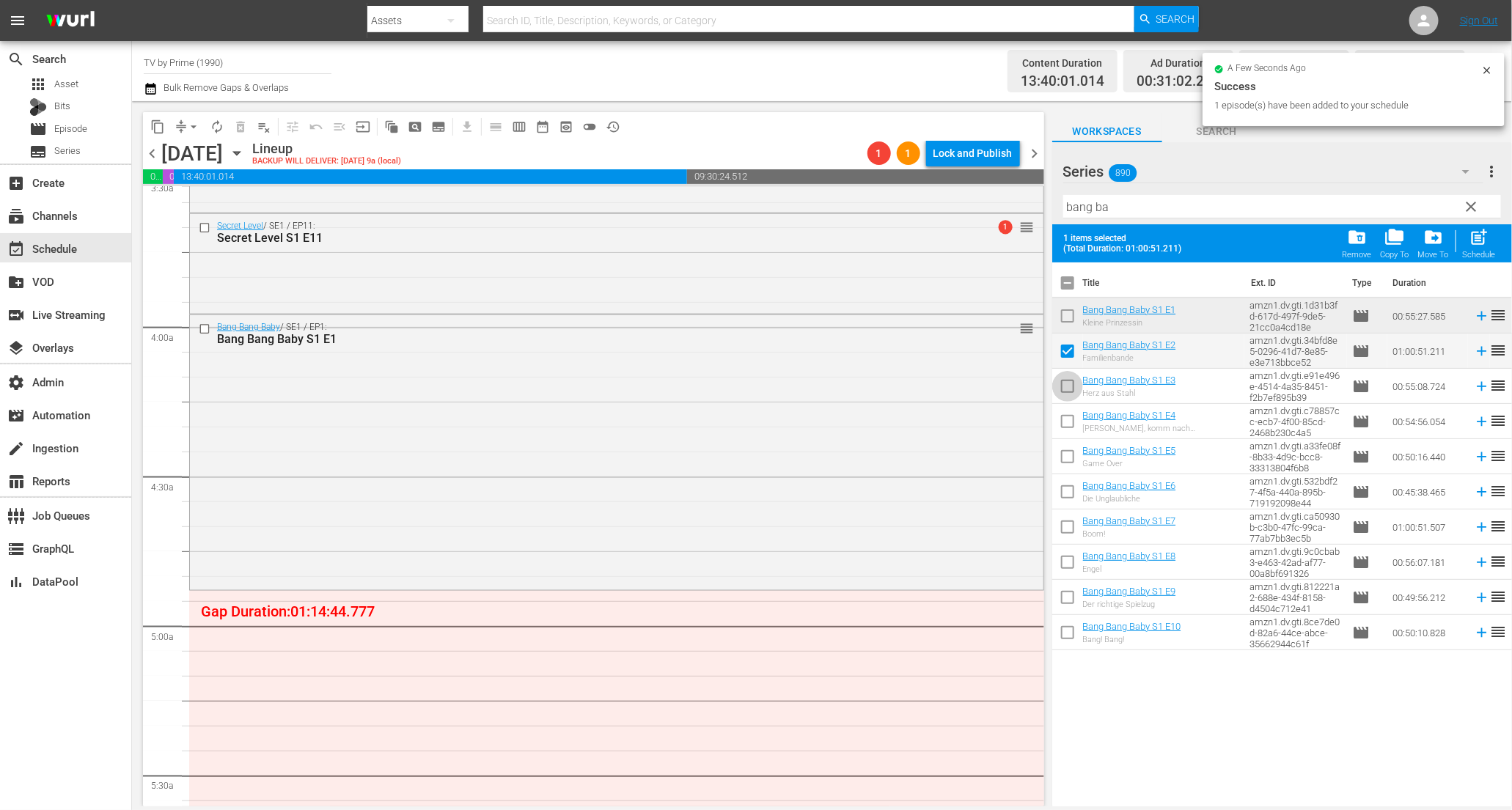
click at [1074, 389] on input "checkbox" at bounding box center [1067, 388] width 30 height 30
click at [1064, 388] on input "checkbox" at bounding box center [1067, 388] width 30 height 30
checkbox input "false"
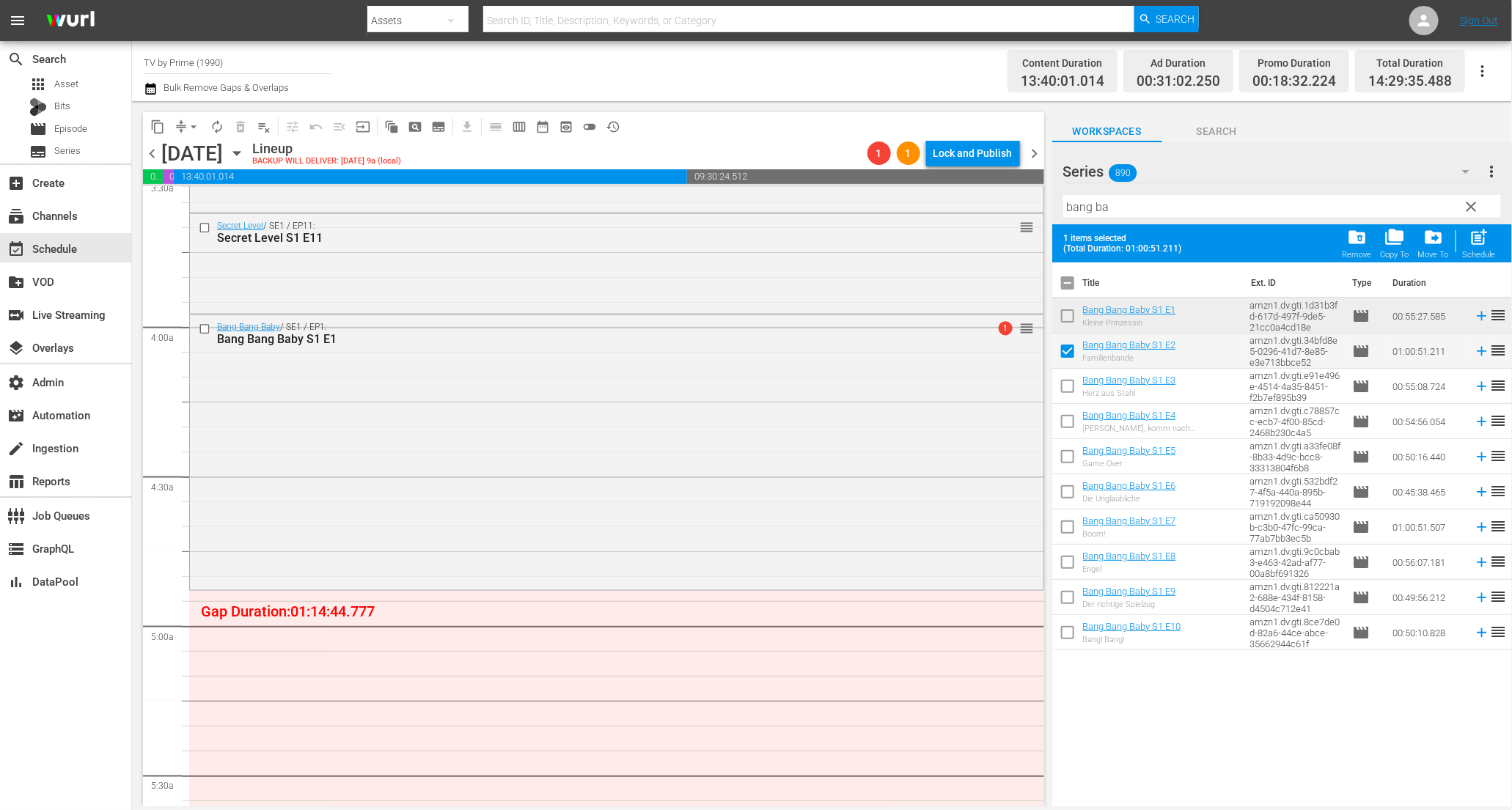
click at [1069, 349] on input "checkbox" at bounding box center [1067, 353] width 30 height 30
checkbox input "false"
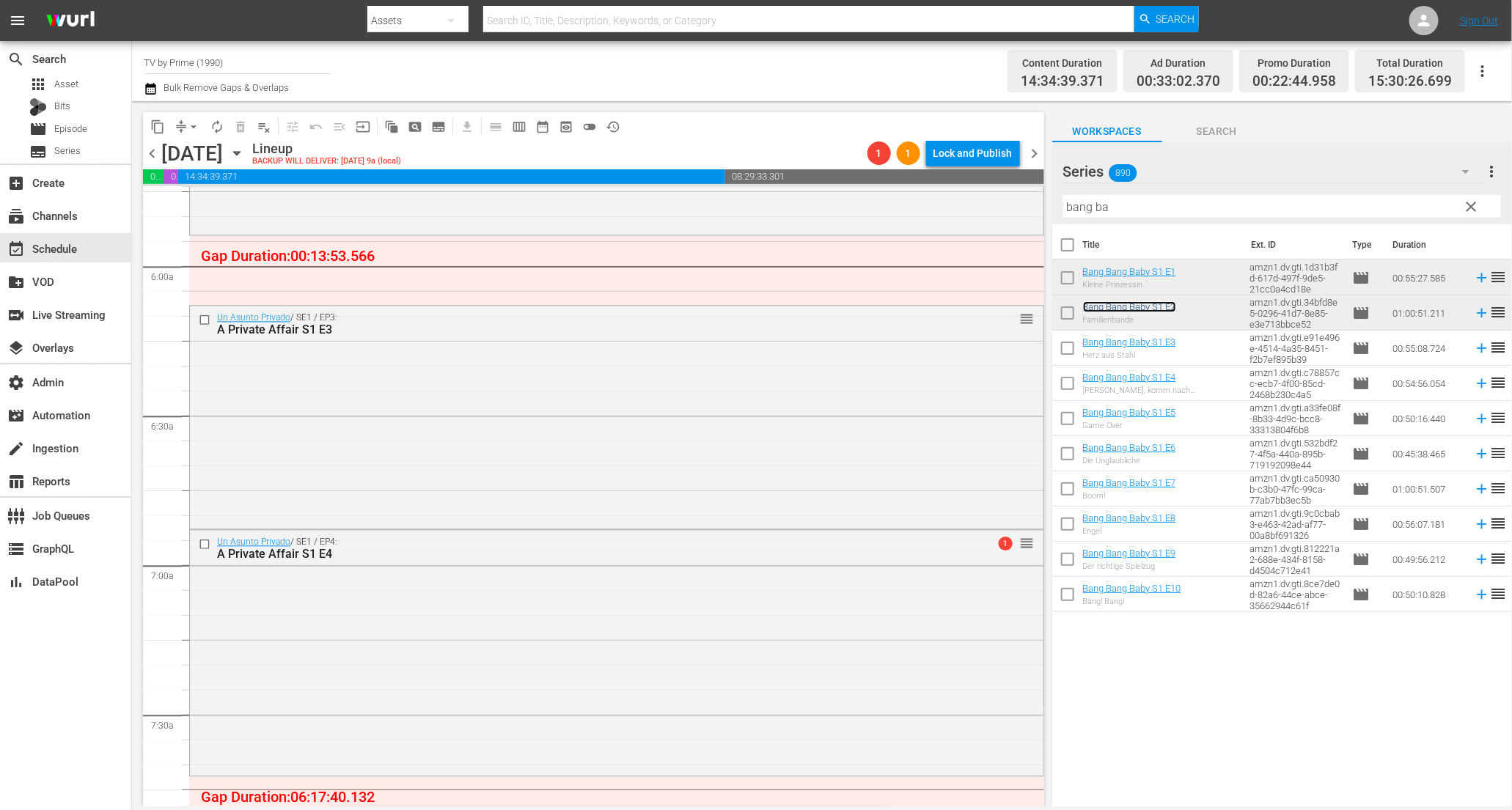
scroll to position [1705, 0]
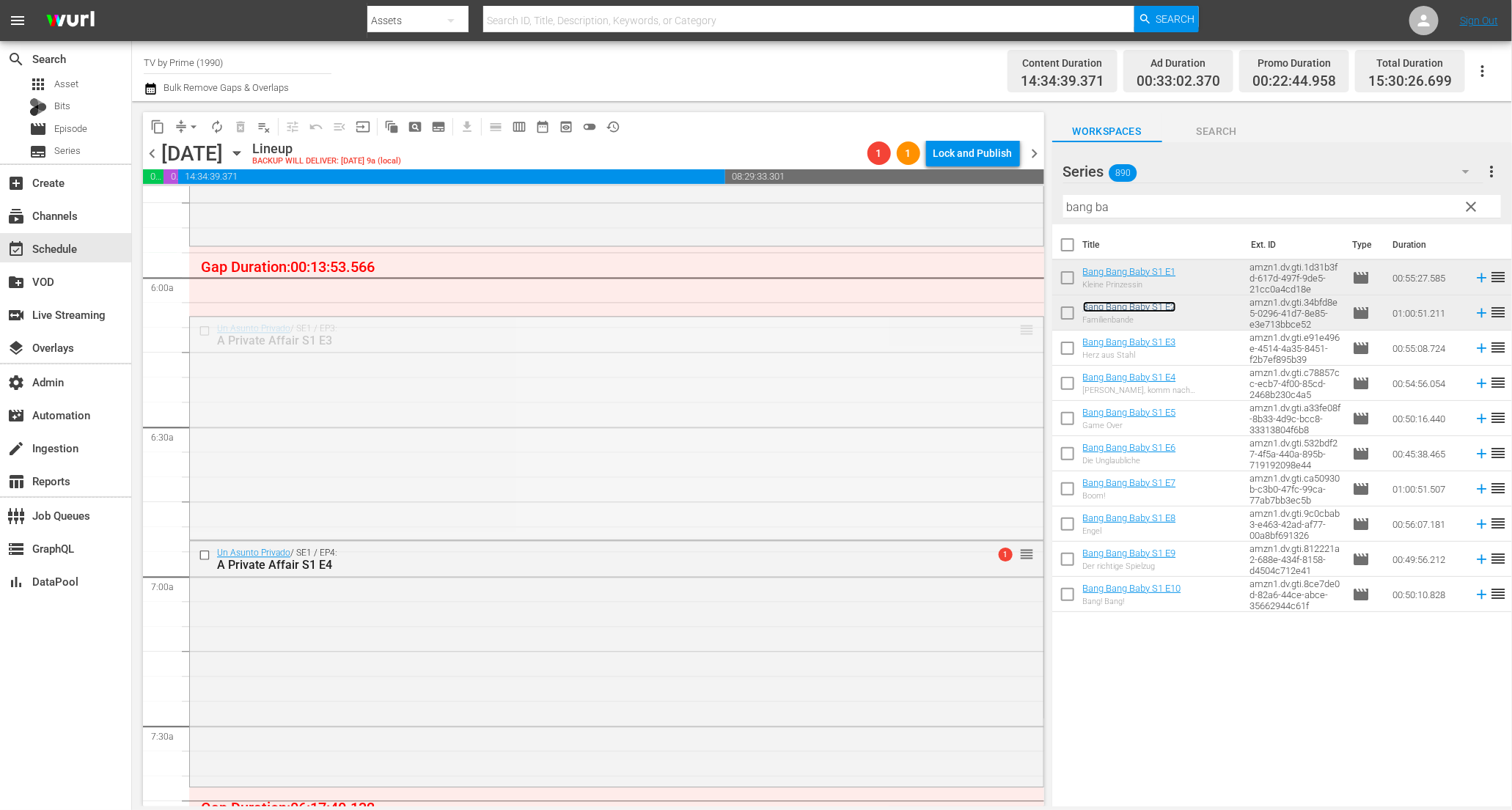
drag, startPoint x: 1011, startPoint y: 330, endPoint x: 1007, endPoint y: 250, distance: 80.1
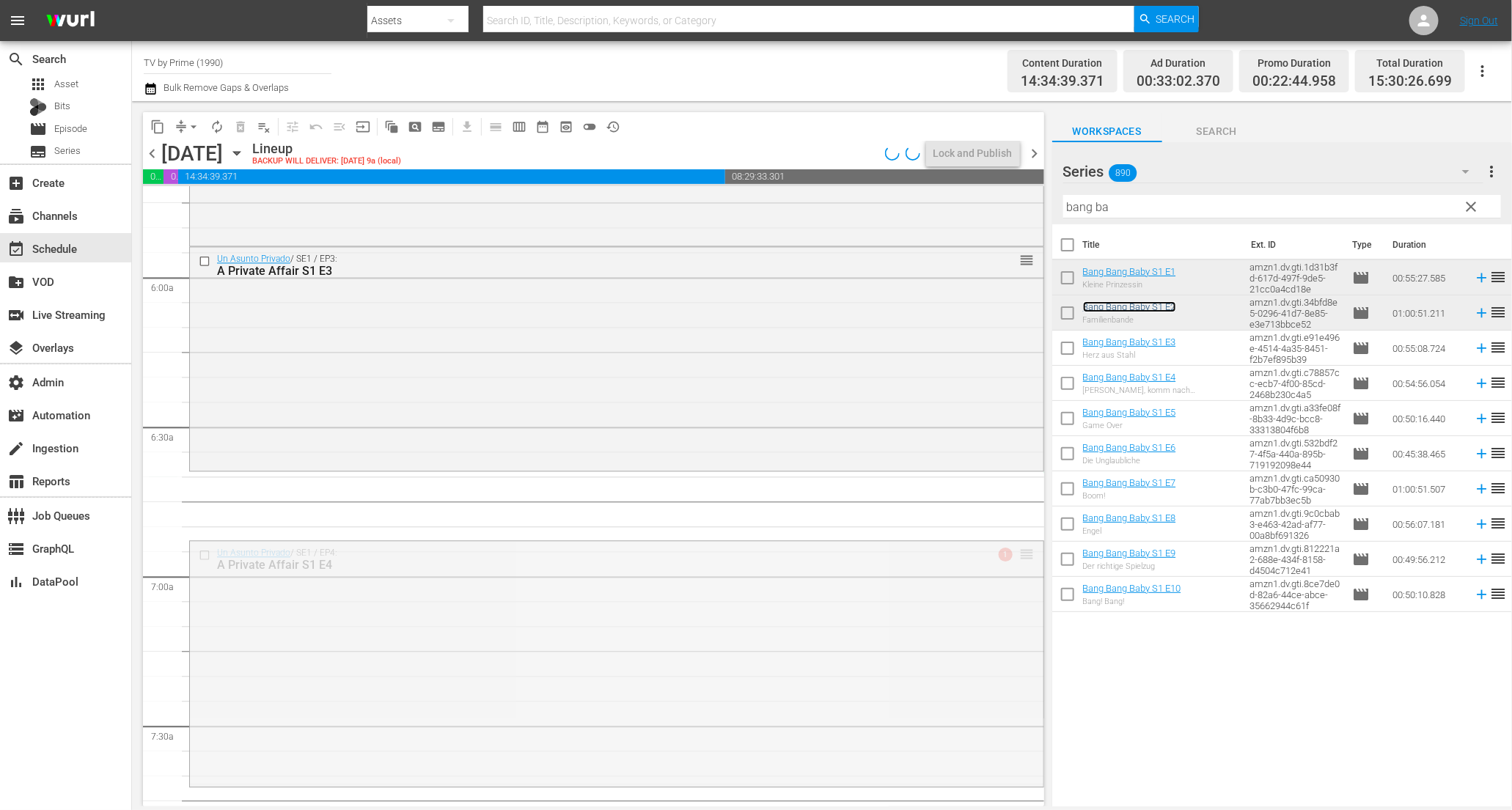
drag, startPoint x: 1015, startPoint y: 553, endPoint x: 994, endPoint y: 481, distance: 75.0
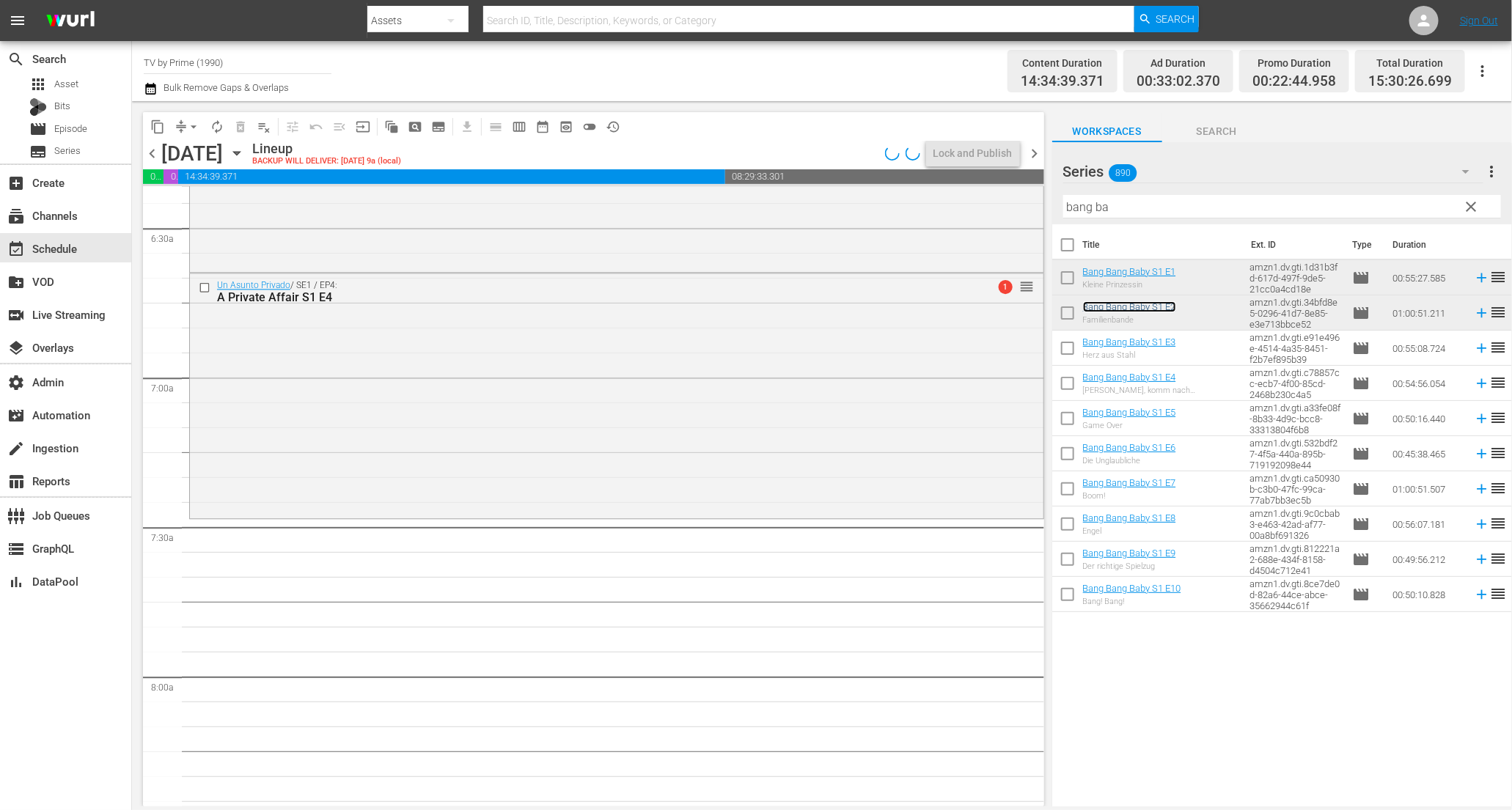
scroll to position [1939, 0]
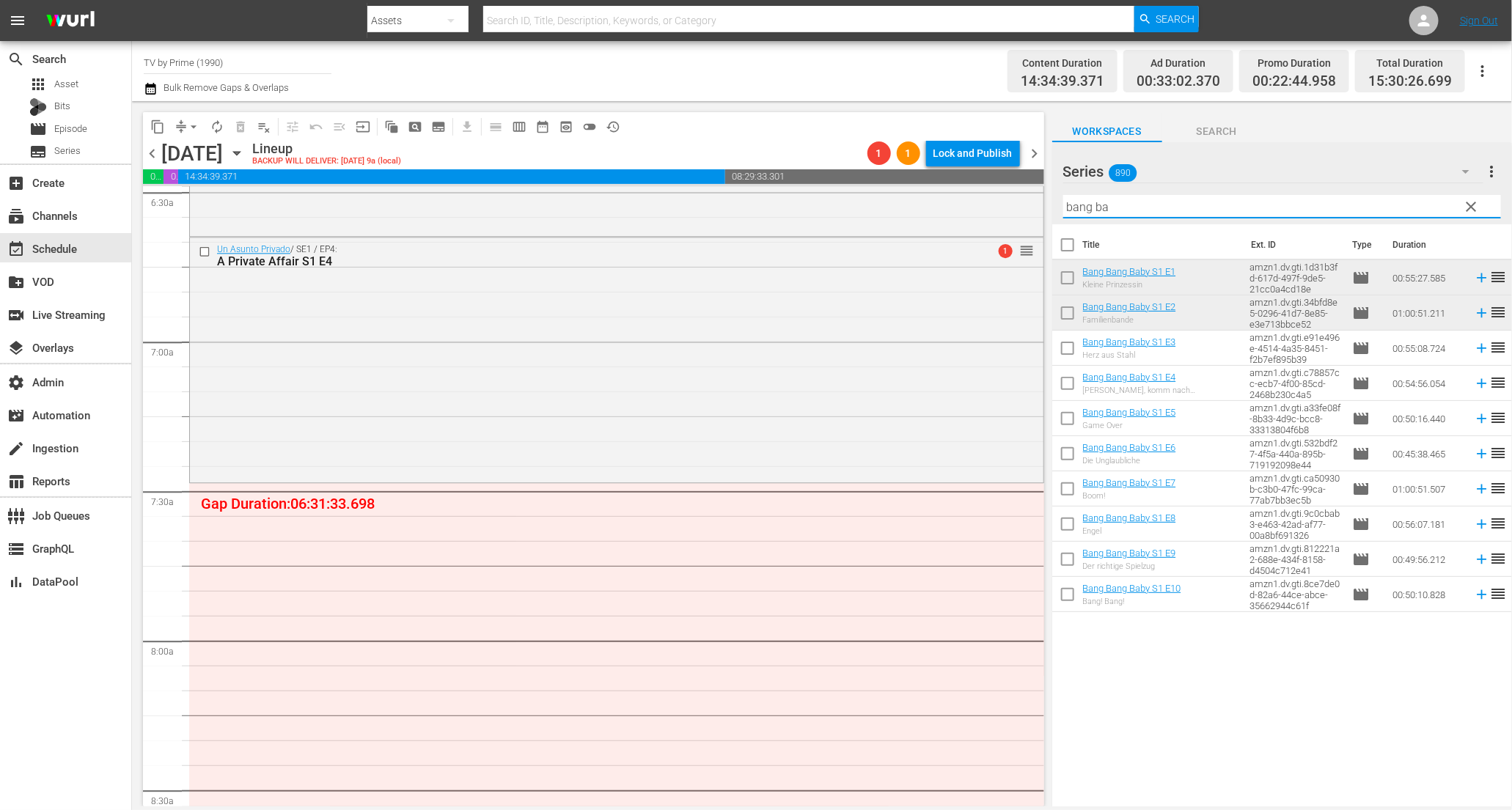
drag, startPoint x: 1139, startPoint y: 212, endPoint x: 952, endPoint y: 184, distance: 189.1
click at [953, 184] on div "content_copy compress arrow_drop_down autorenew_outlined delete_forever_outline…" at bounding box center [821, 454] width 1380 height 705
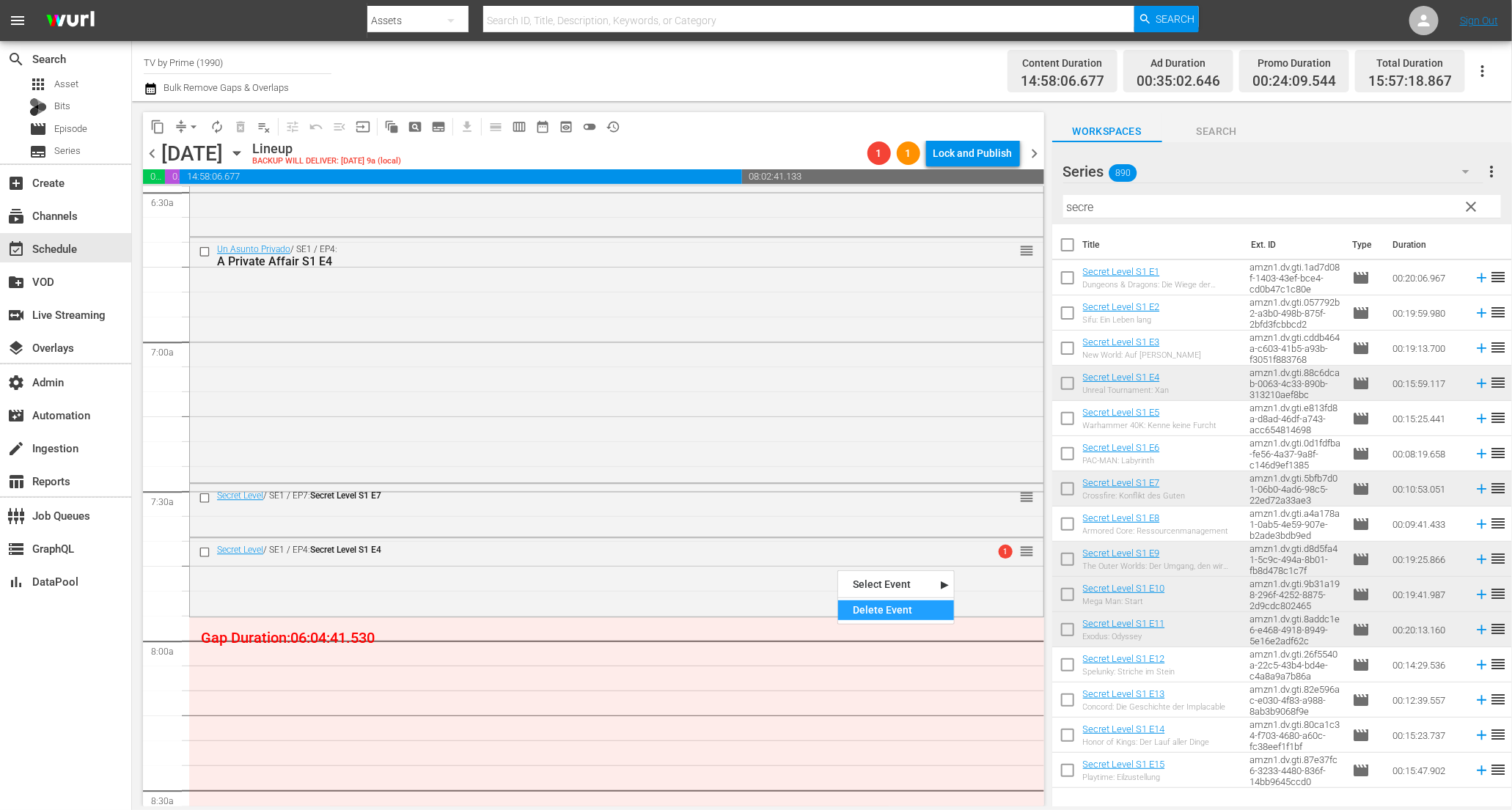
click at [866, 605] on div "Delete Event" at bounding box center [896, 610] width 116 height 20
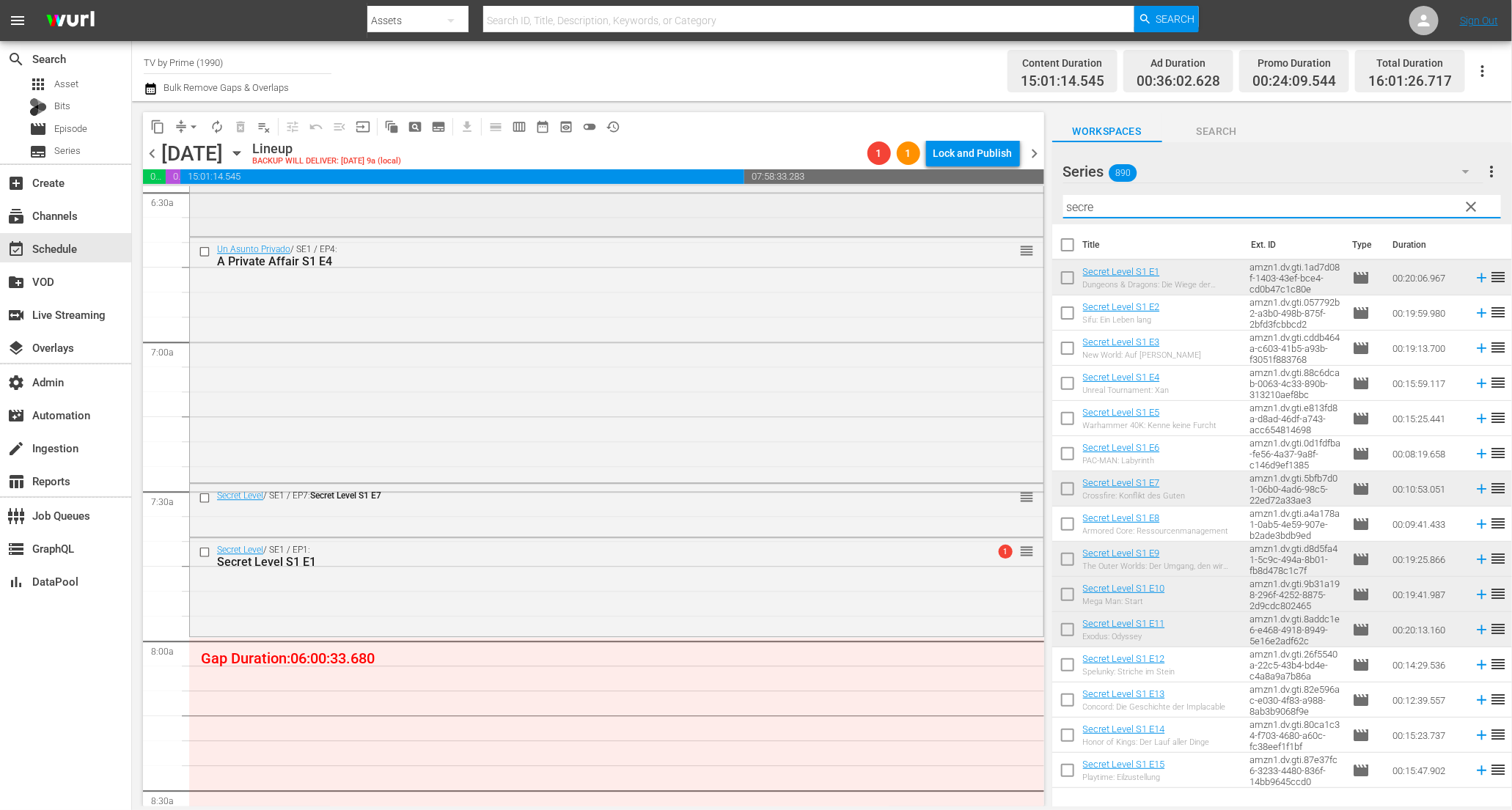
drag, startPoint x: 1106, startPoint y: 207, endPoint x: 920, endPoint y: 189, distance: 186.9
click at [929, 189] on div "content_copy compress arrow_drop_down autorenew_outlined delete_forever_outline…" at bounding box center [821, 454] width 1380 height 705
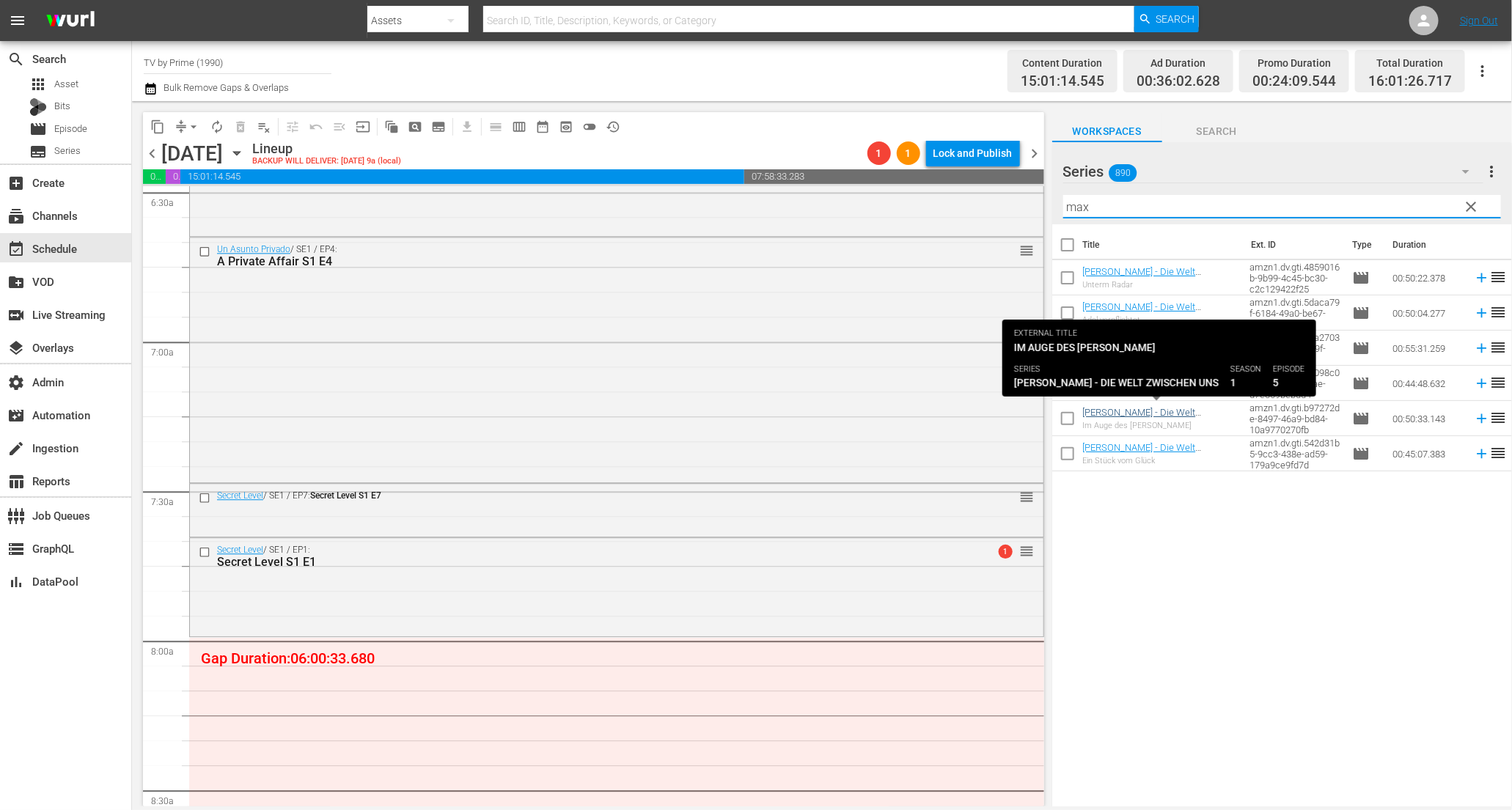
type input "max"
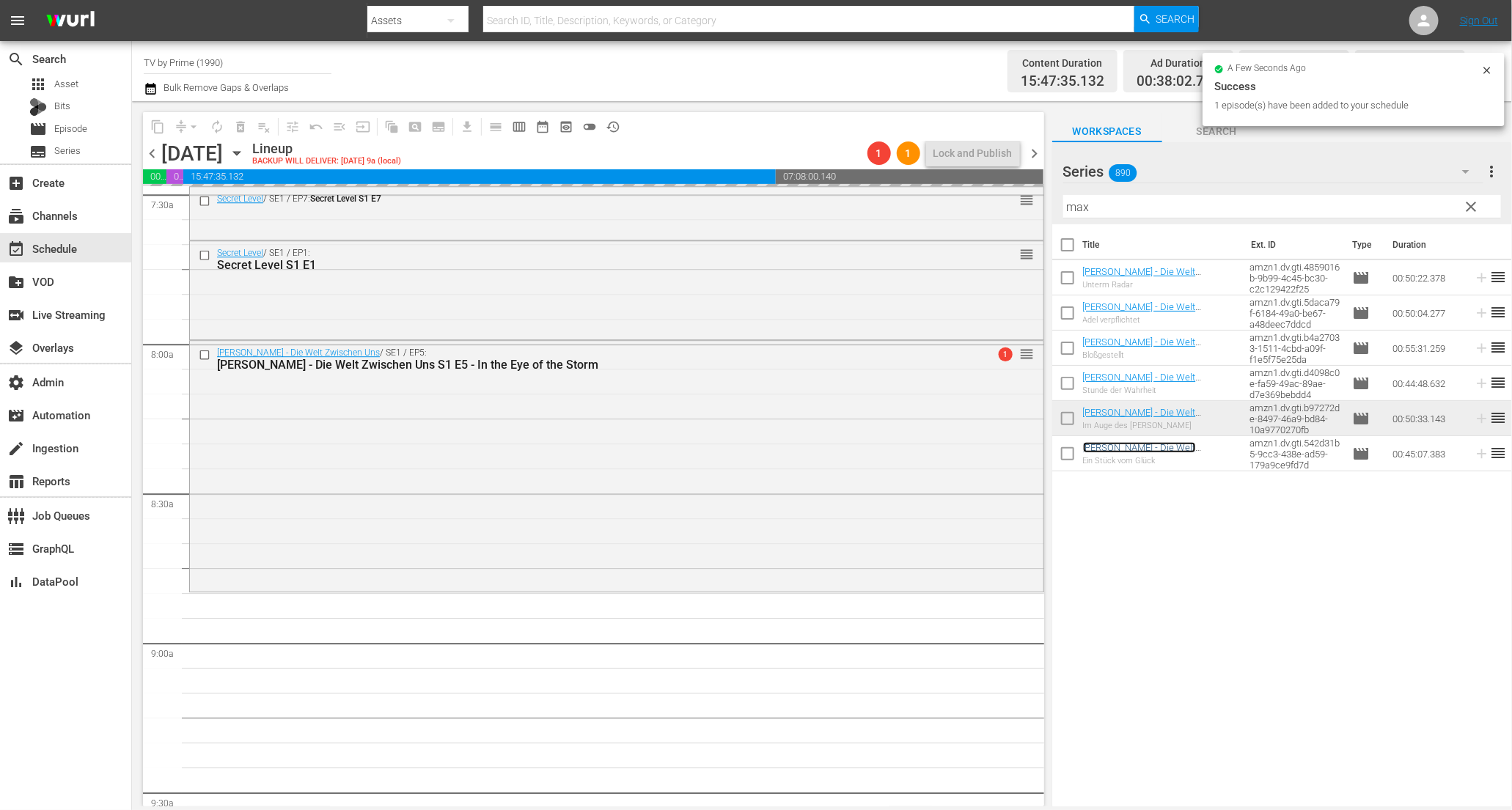
scroll to position [2648, 0]
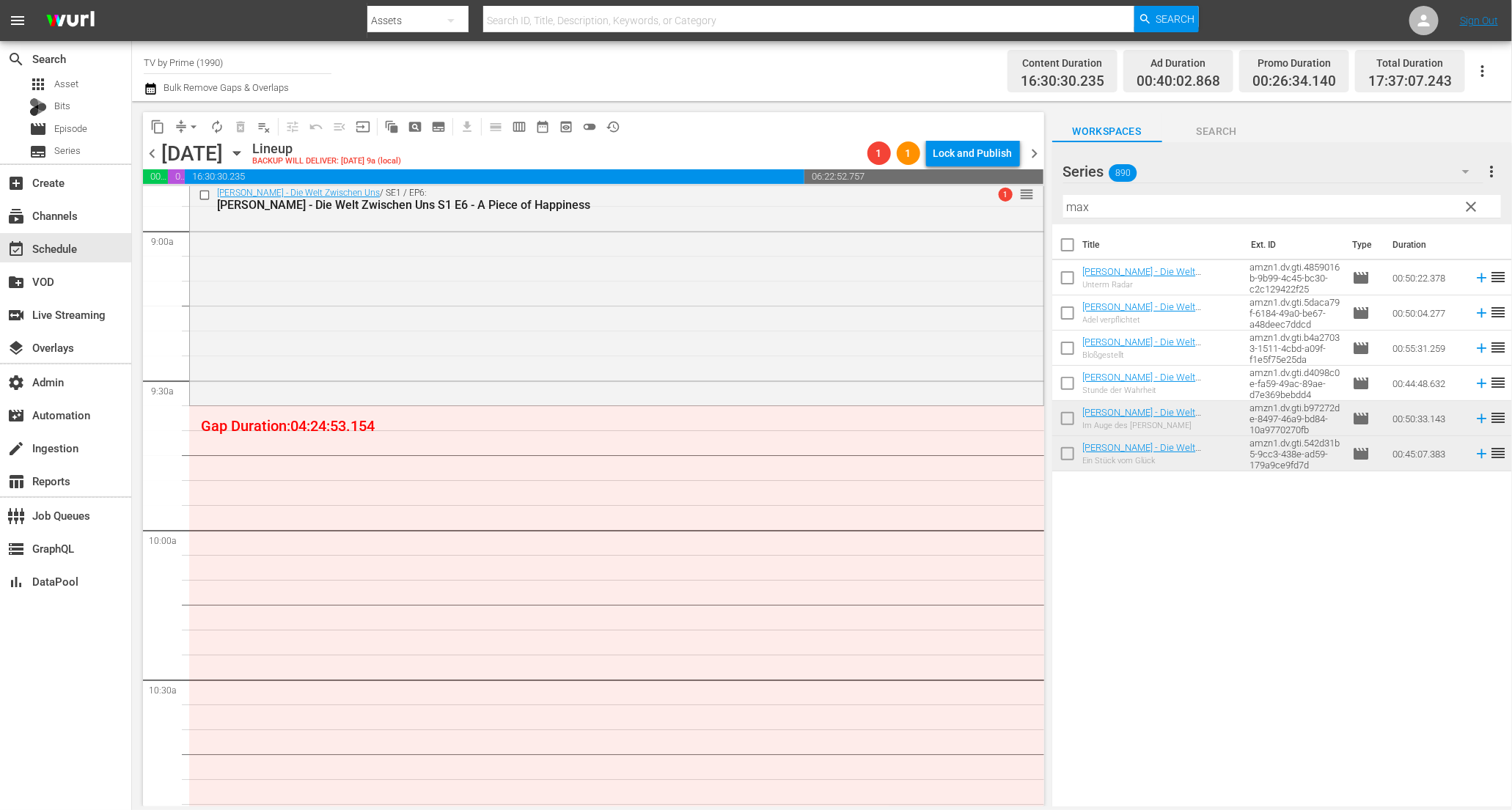
click at [1472, 210] on span "clear" at bounding box center [1471, 206] width 17 height 17
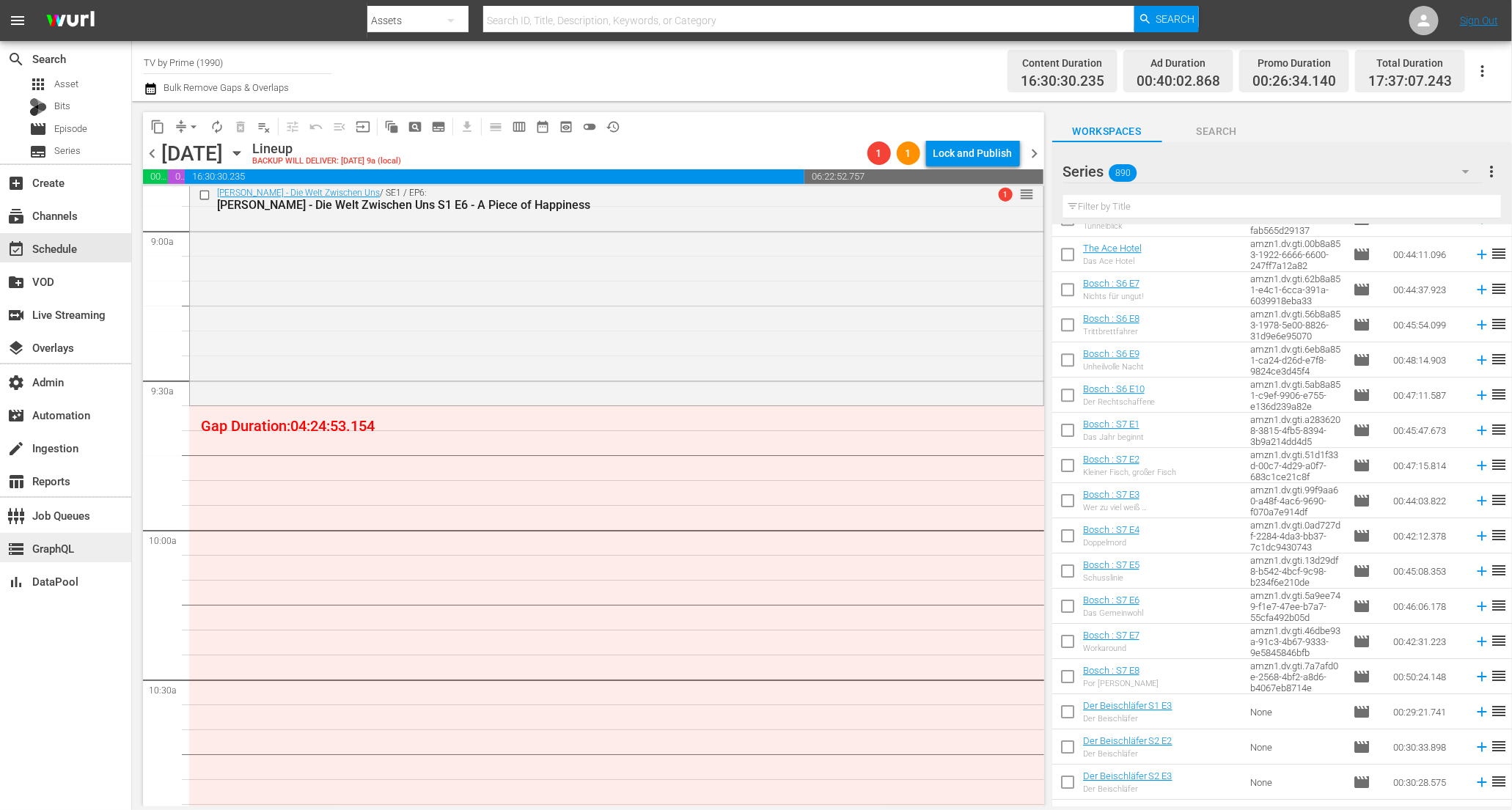
scroll to position [5558, 0]
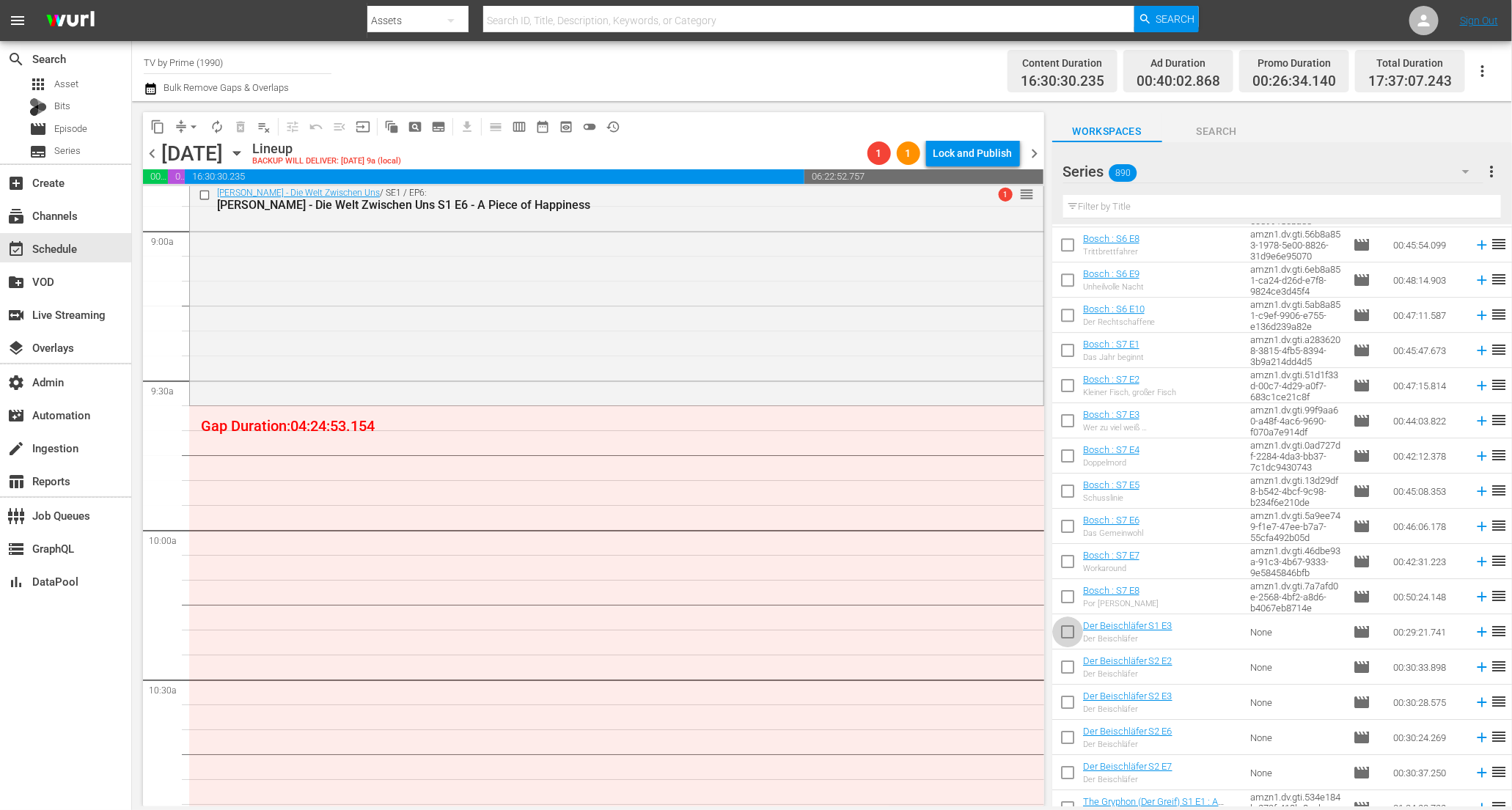
click at [1065, 633] on input "checkbox" at bounding box center [1067, 634] width 30 height 30
checkbox input "true"
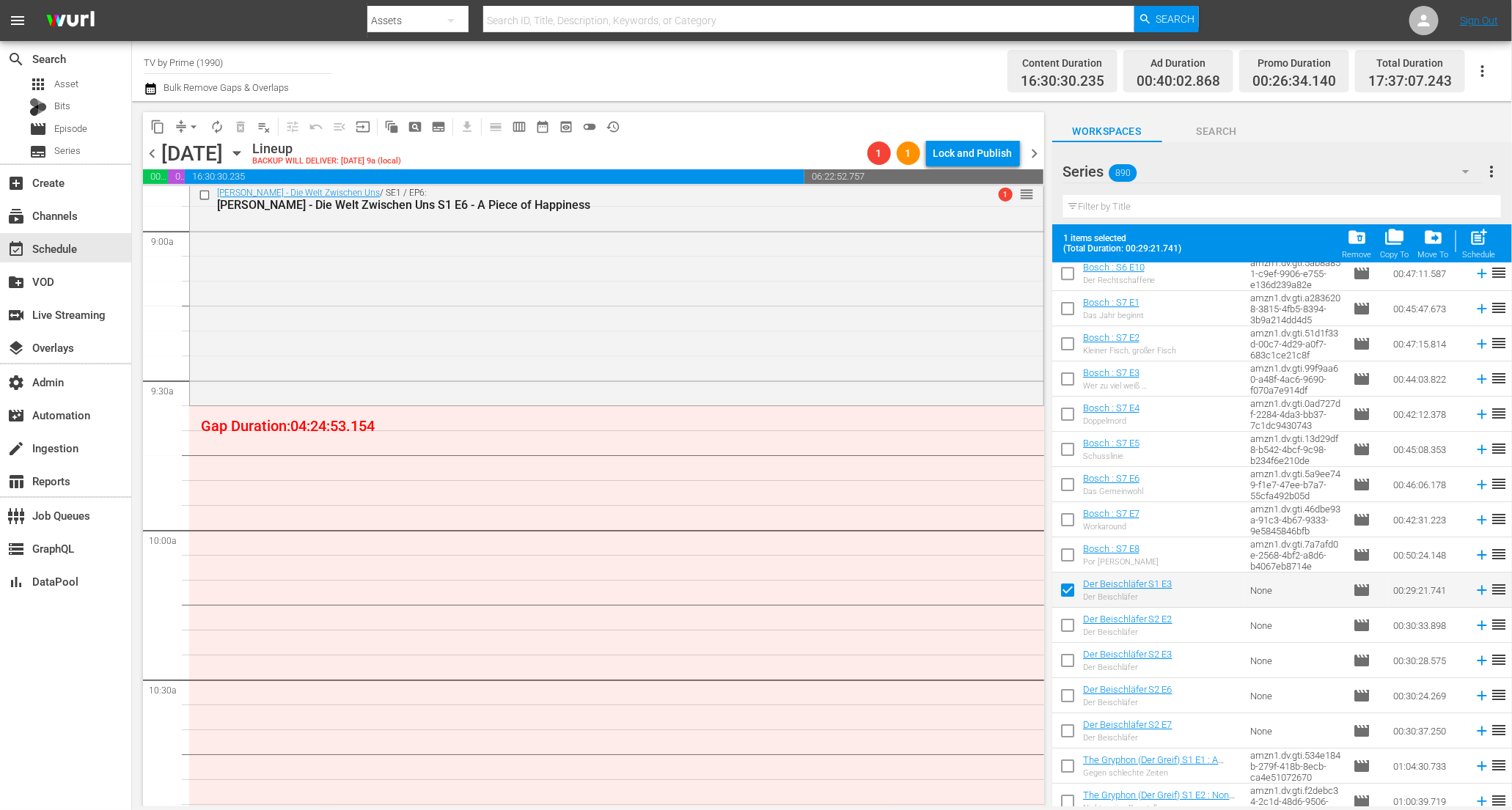
scroll to position [5737, 0]
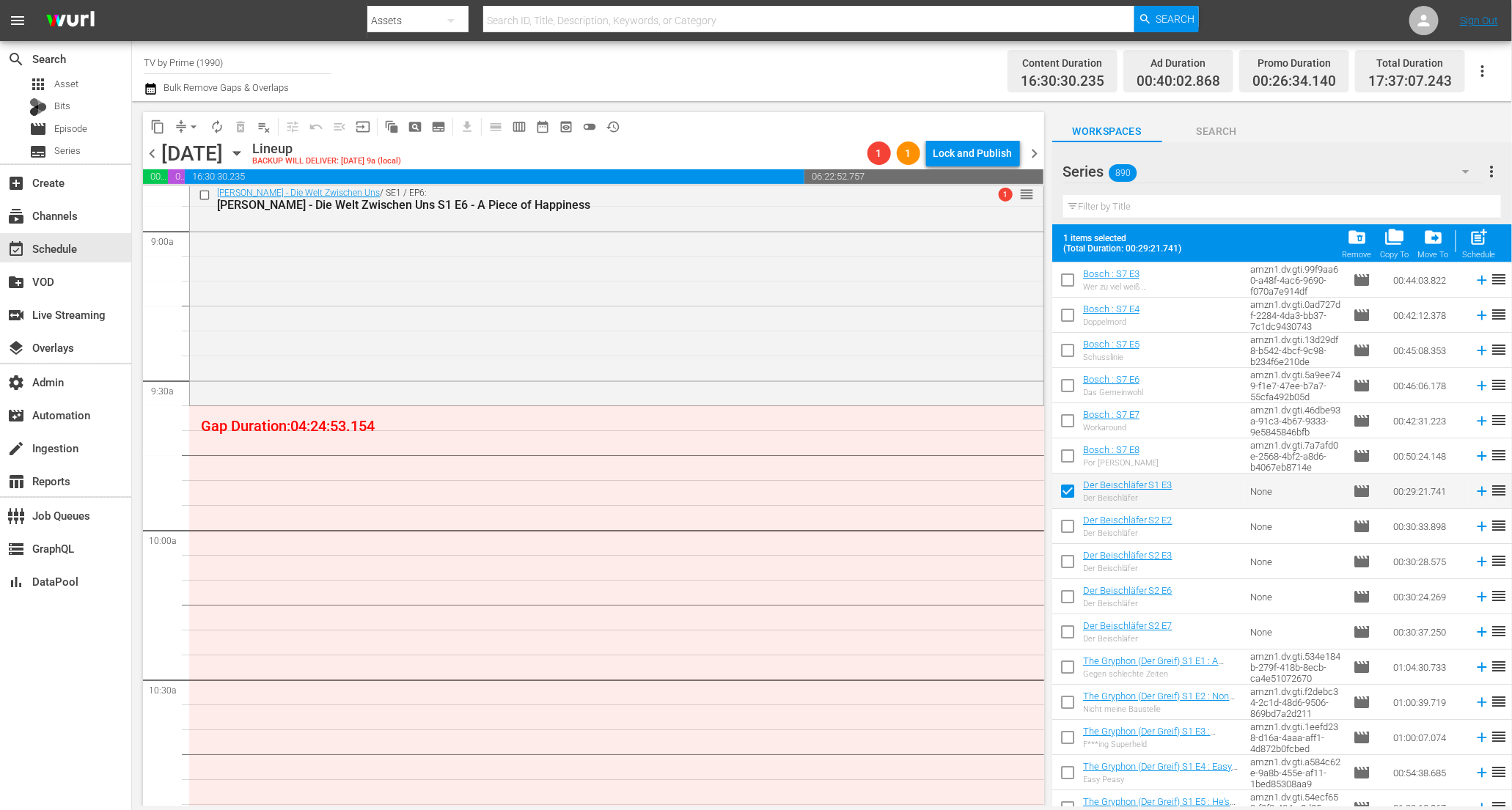
click at [1066, 527] on input "checkbox" at bounding box center [1067, 528] width 30 height 30
checkbox input "true"
click at [1072, 565] on input "checkbox" at bounding box center [1067, 564] width 30 height 30
checkbox input "true"
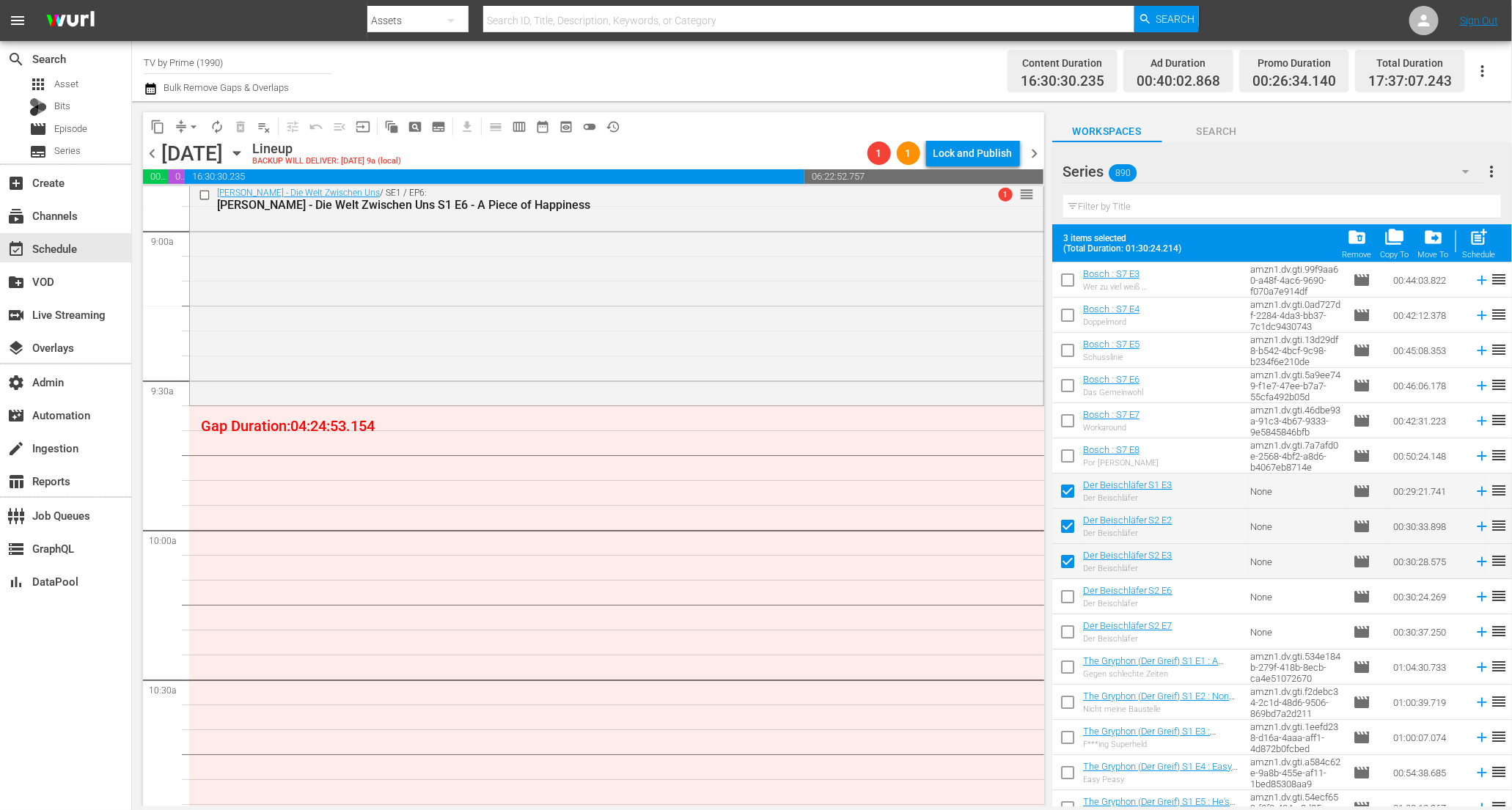
click at [1077, 596] on input "checkbox" at bounding box center [1067, 599] width 30 height 30
checkbox input "true"
click at [1070, 635] on input "checkbox" at bounding box center [1067, 634] width 30 height 30
checkbox input "true"
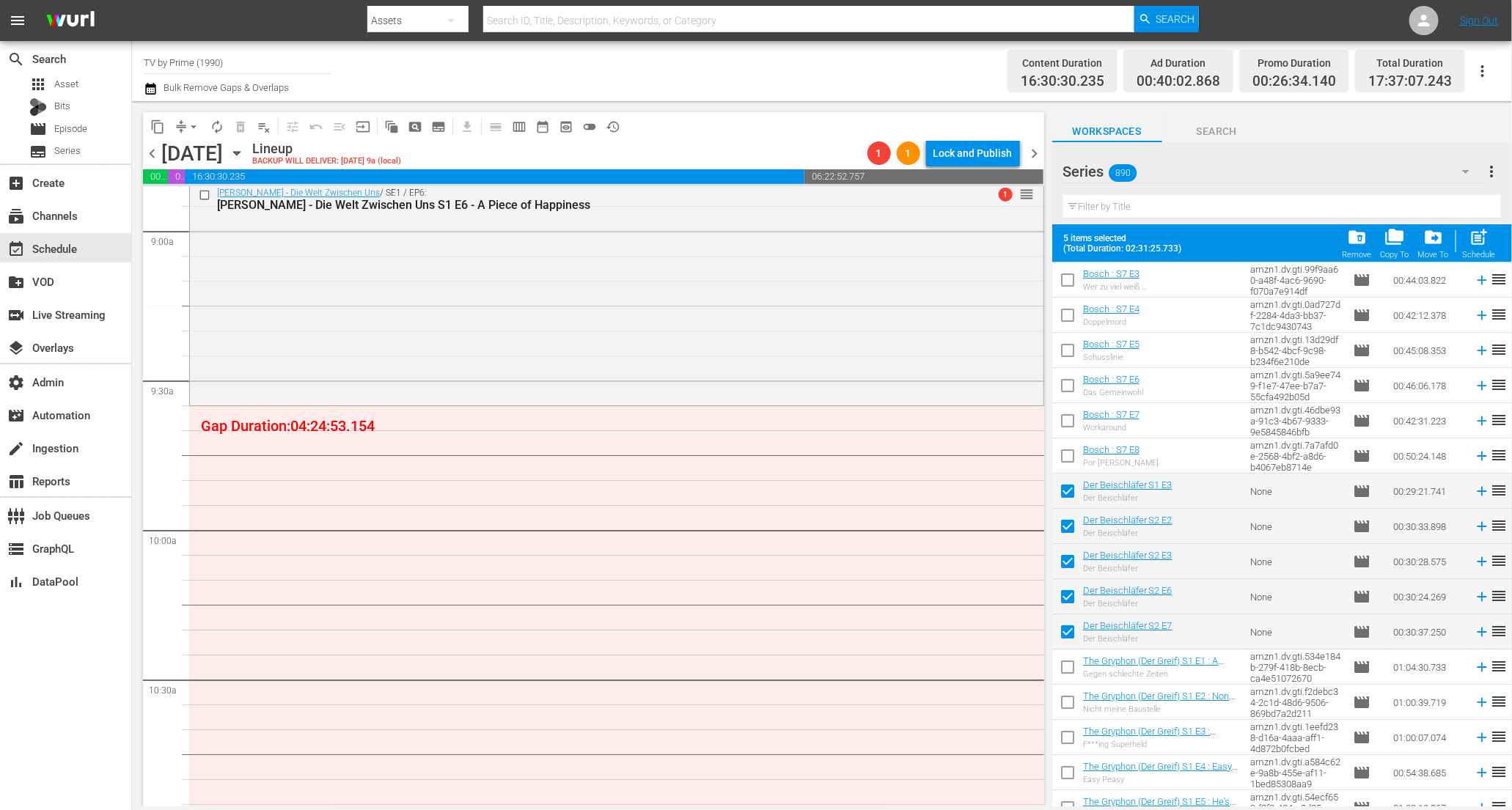
scroll to position [5726, 0]
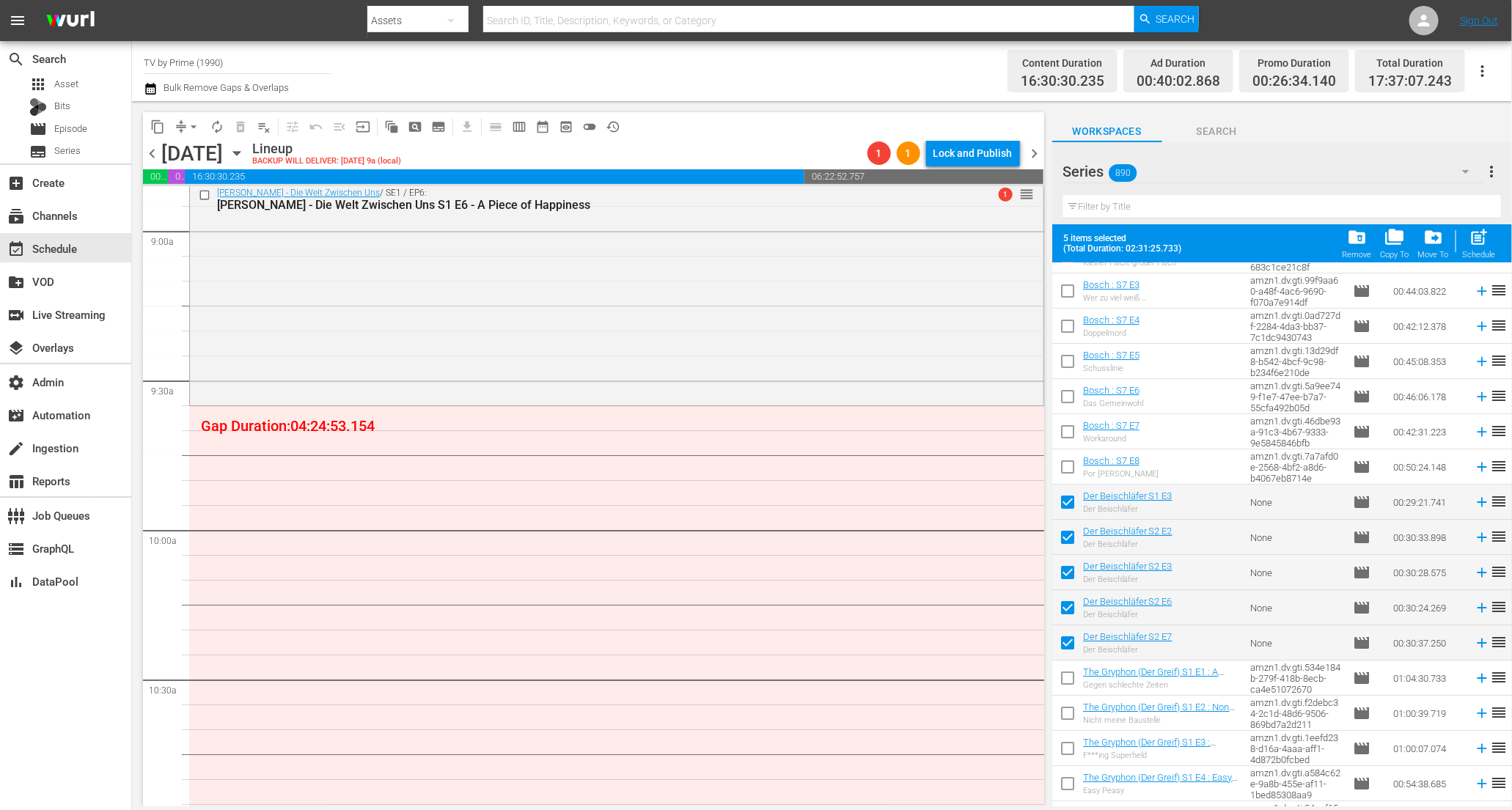
click at [1349, 248] on div "folder_delete Remove" at bounding box center [1357, 243] width 29 height 32
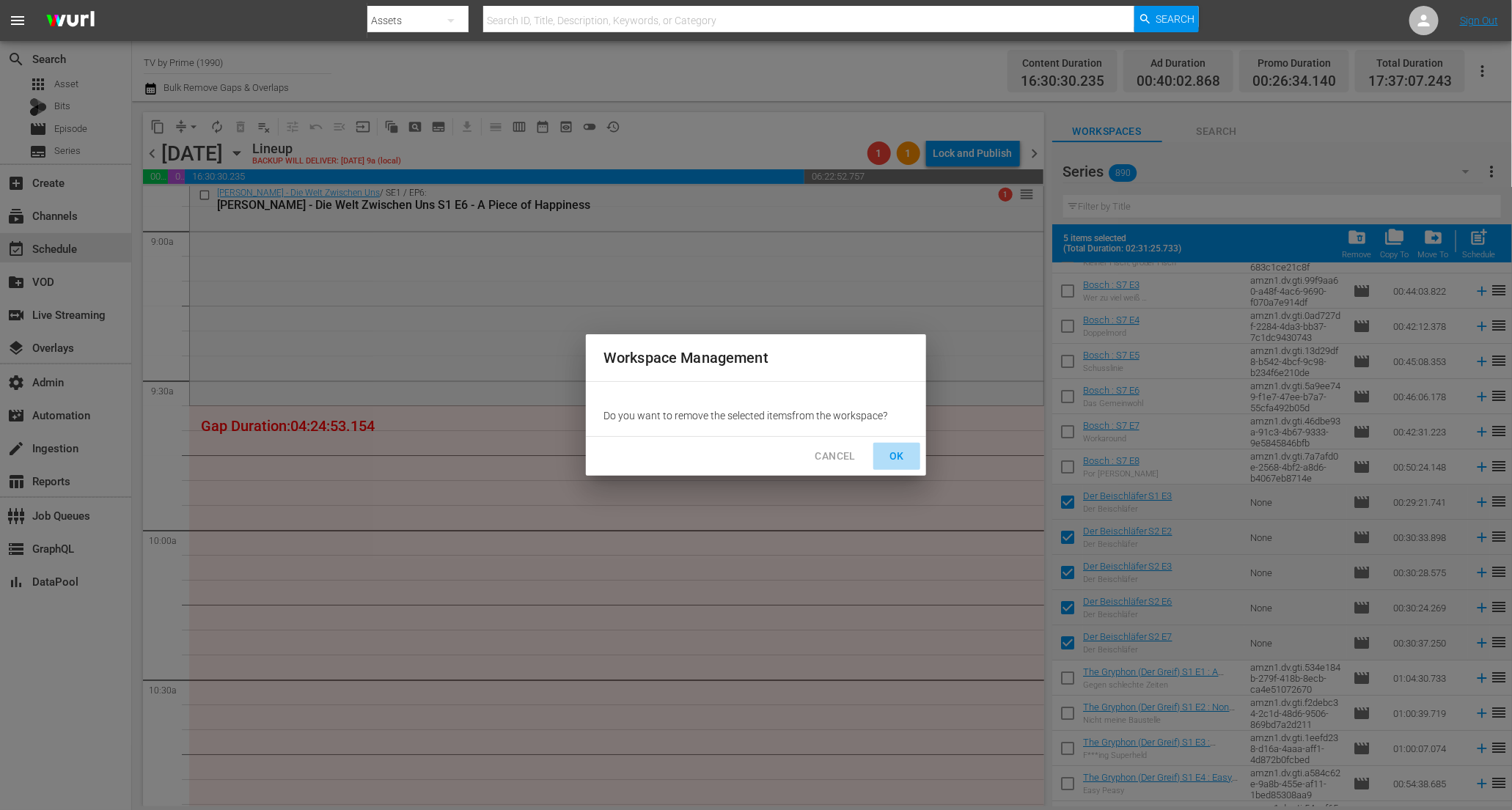
click at [899, 453] on span "OK" at bounding box center [896, 457] width 23 height 18
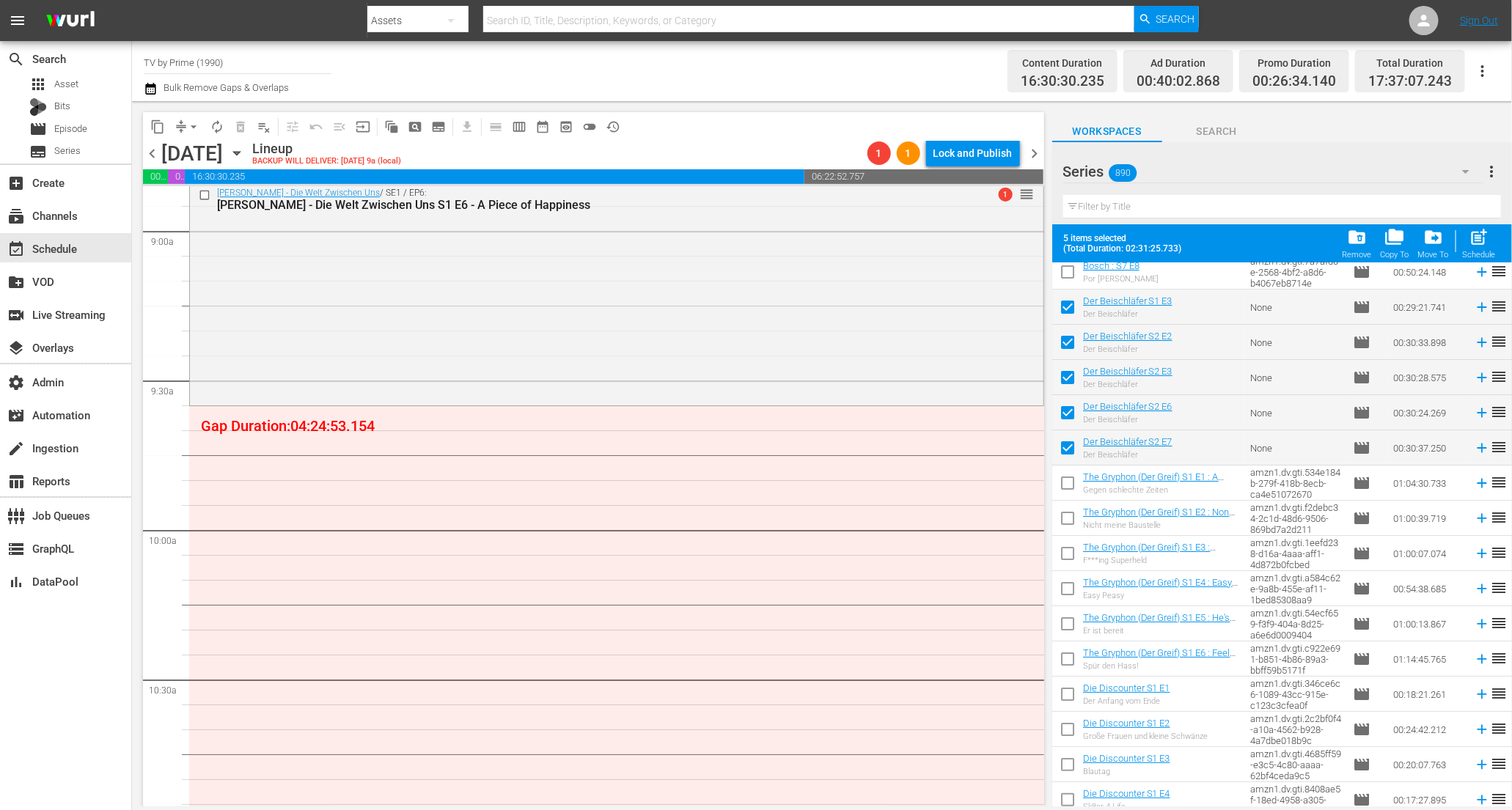
scroll to position [5944, 0]
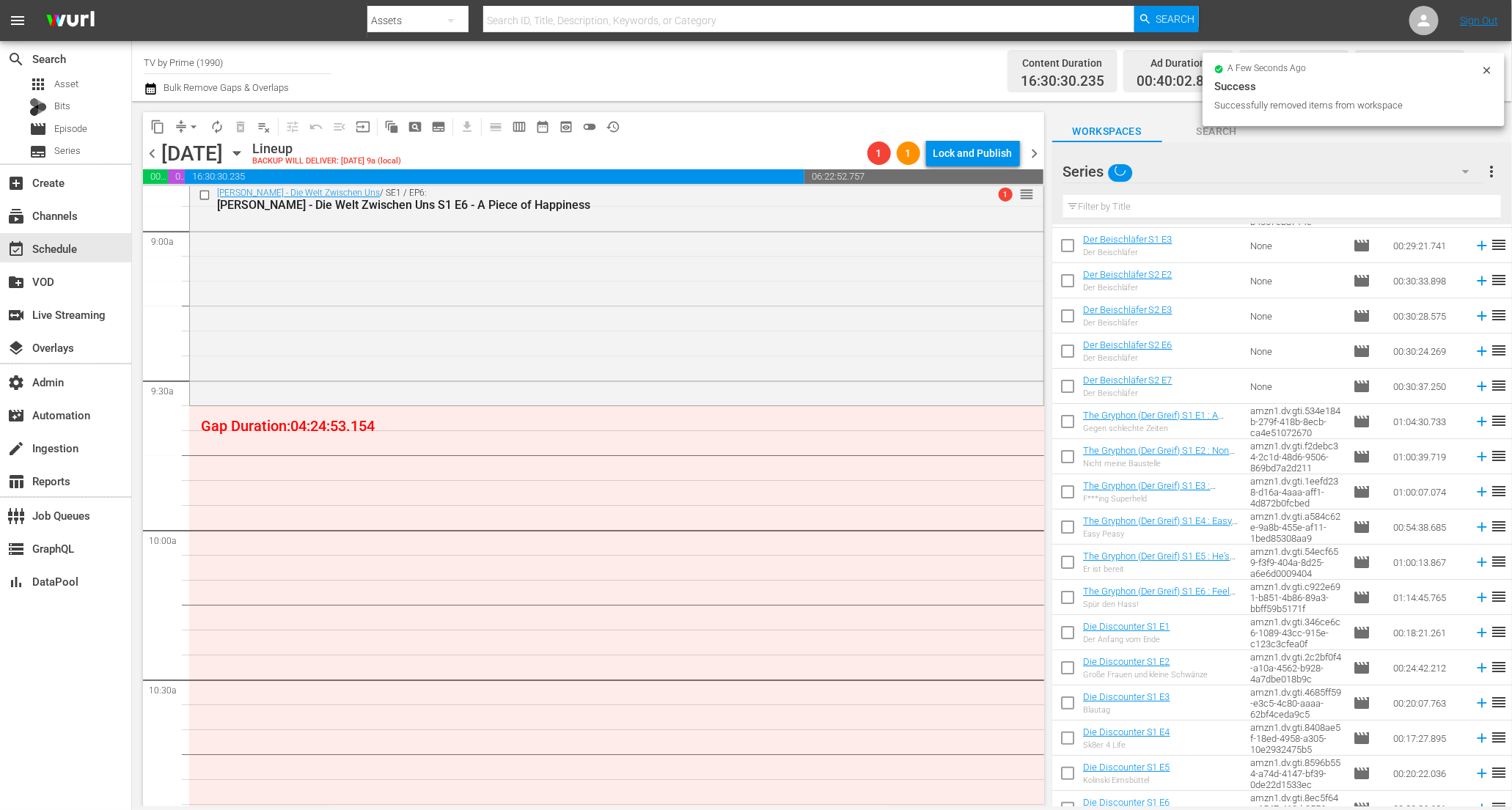
checkbox input "false"
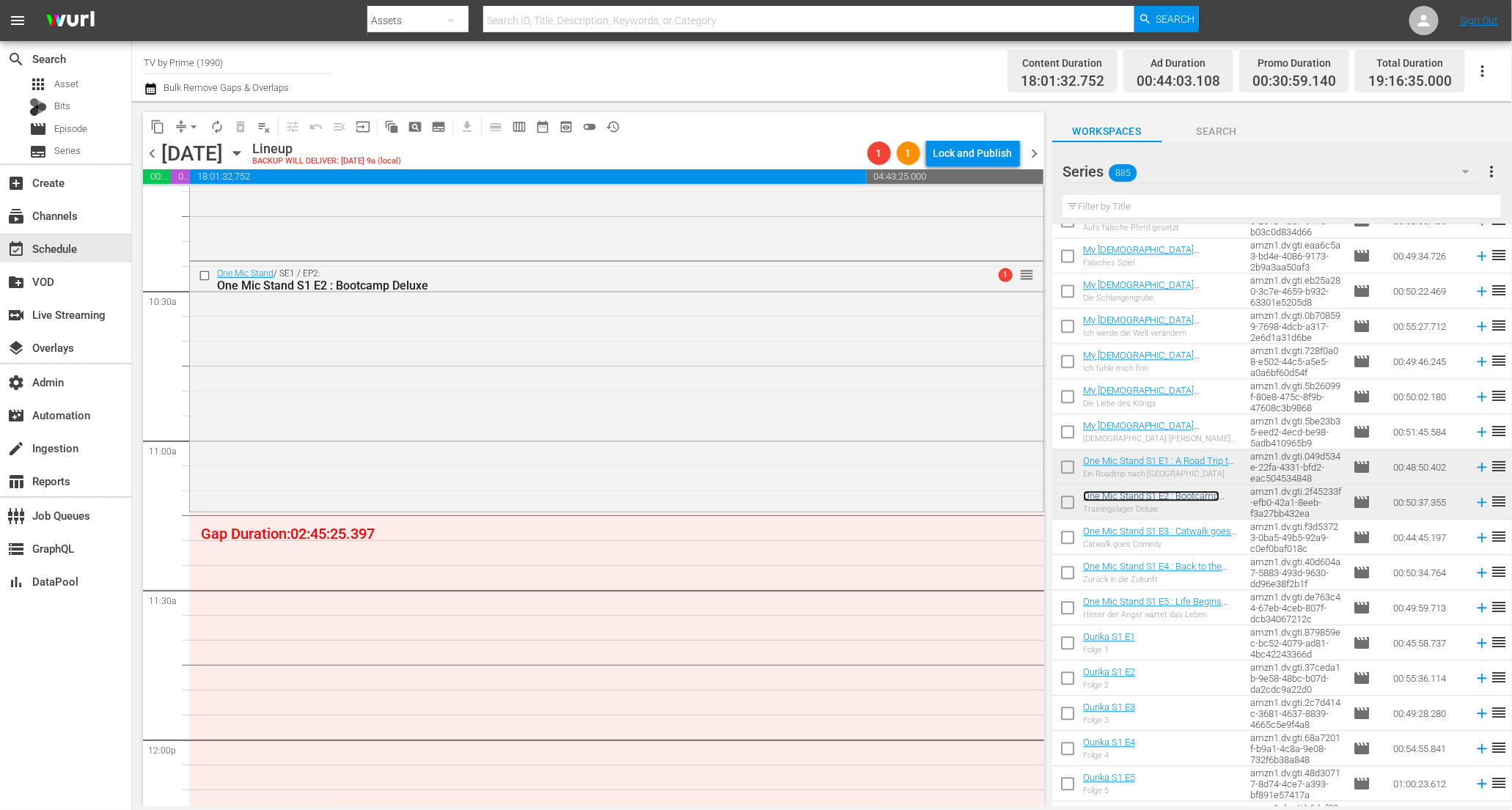
scroll to position [3072, 0]
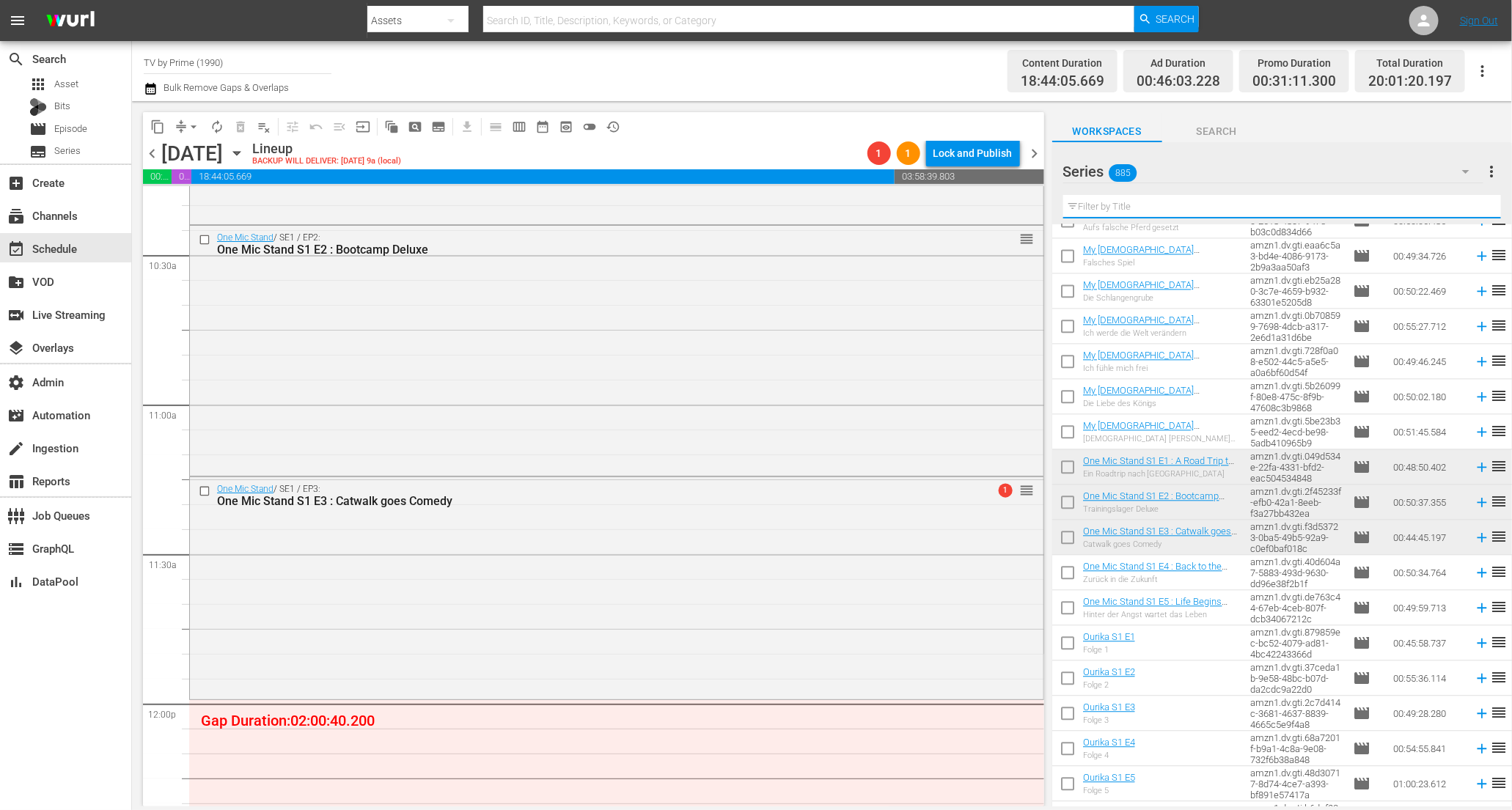
click at [1109, 203] on input "text" at bounding box center [1283, 206] width 438 height 23
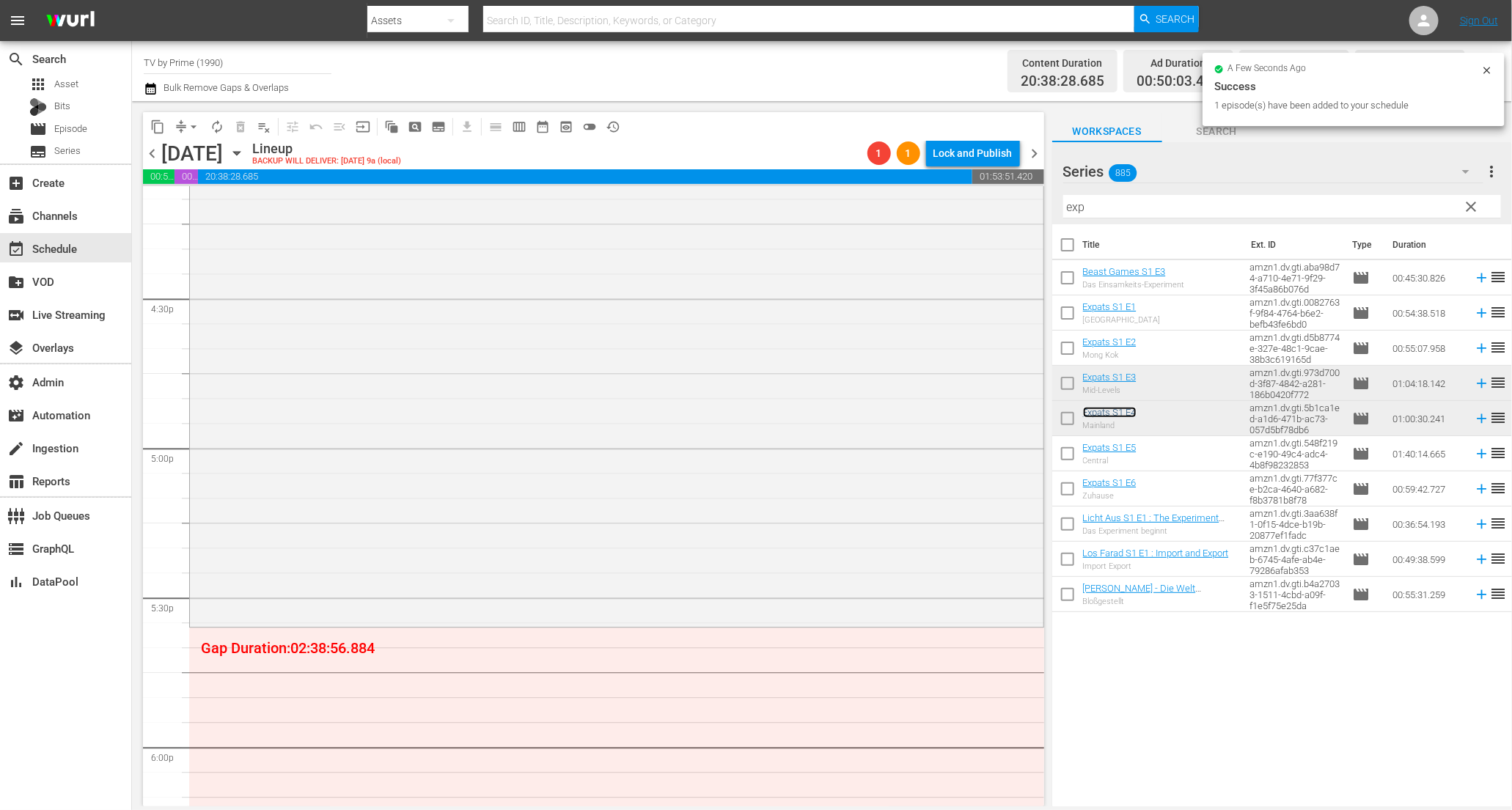
scroll to position [4932, 0]
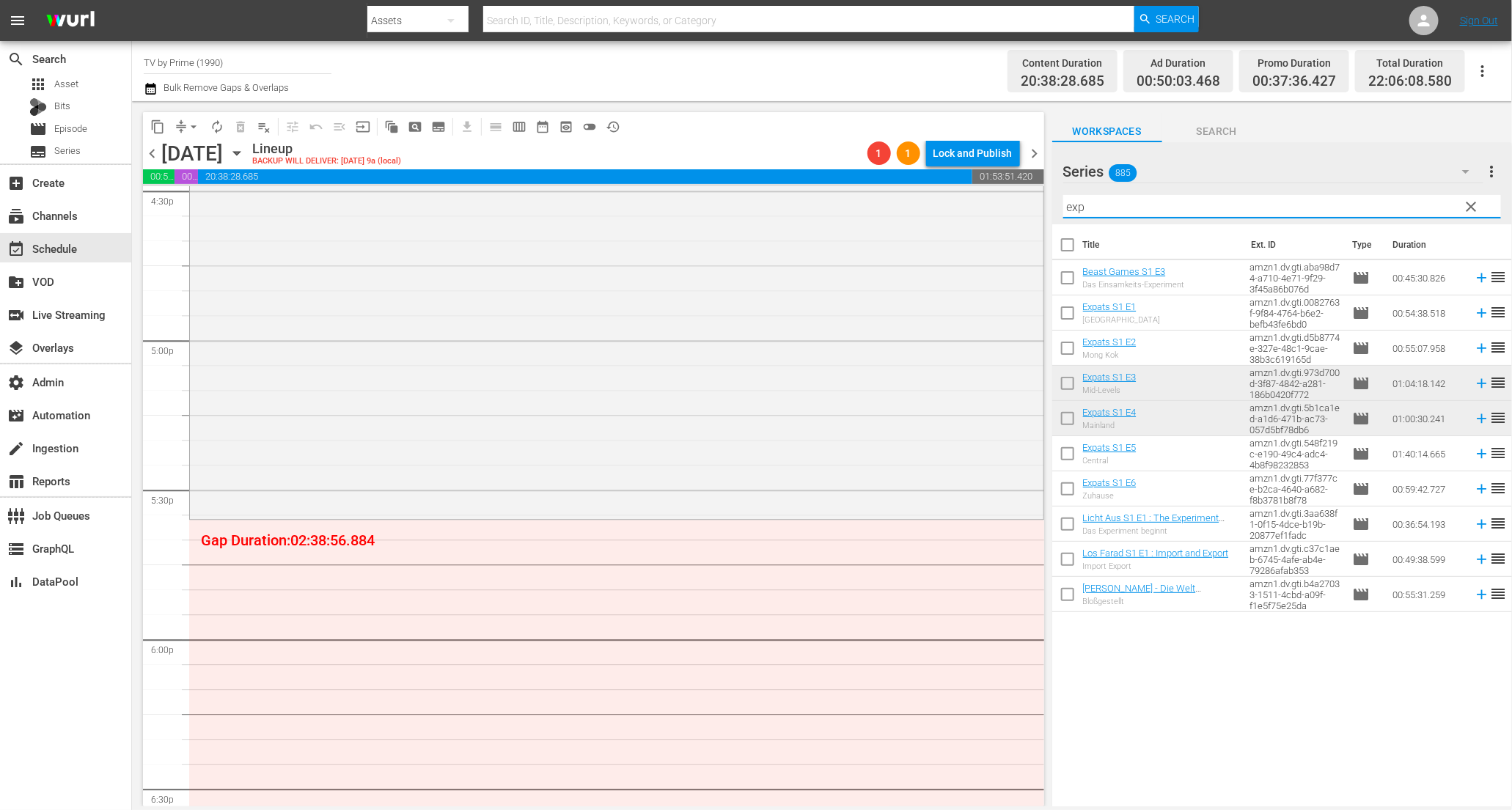
drag, startPoint x: 1099, startPoint y: 203, endPoint x: 856, endPoint y: 179, distance: 244.2
click at [873, 182] on div "content_copy compress arrow_drop_down autorenew_outlined delete_forever_outline…" at bounding box center [821, 454] width 1380 height 705
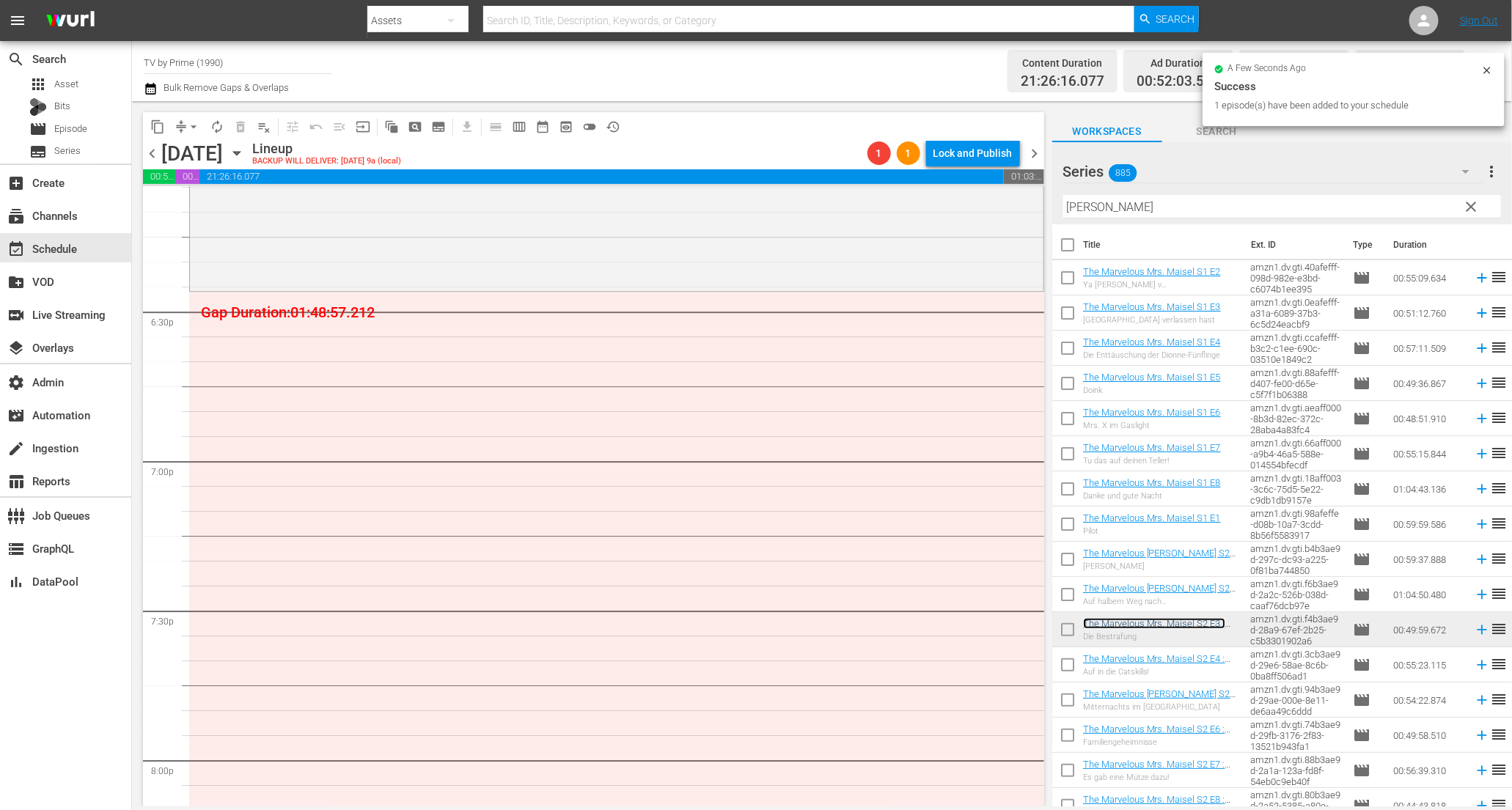
scroll to position [23, 0]
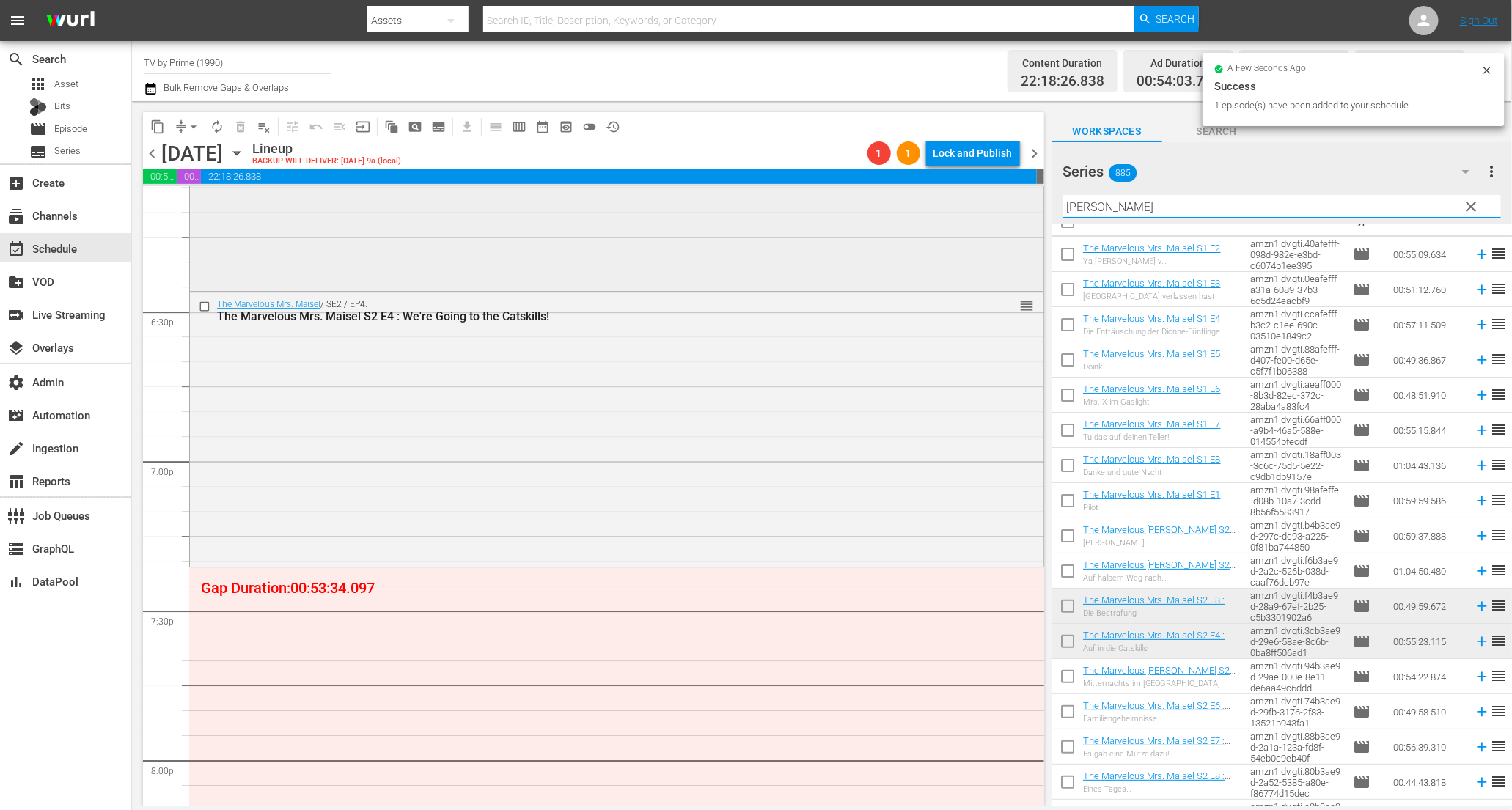
drag, startPoint x: 1115, startPoint y: 207, endPoint x: 921, endPoint y: 197, distance: 194.3
click at [921, 197] on div "content_copy compress arrow_drop_down autorenew_outlined delete_forever_outline…" at bounding box center [821, 454] width 1380 height 705
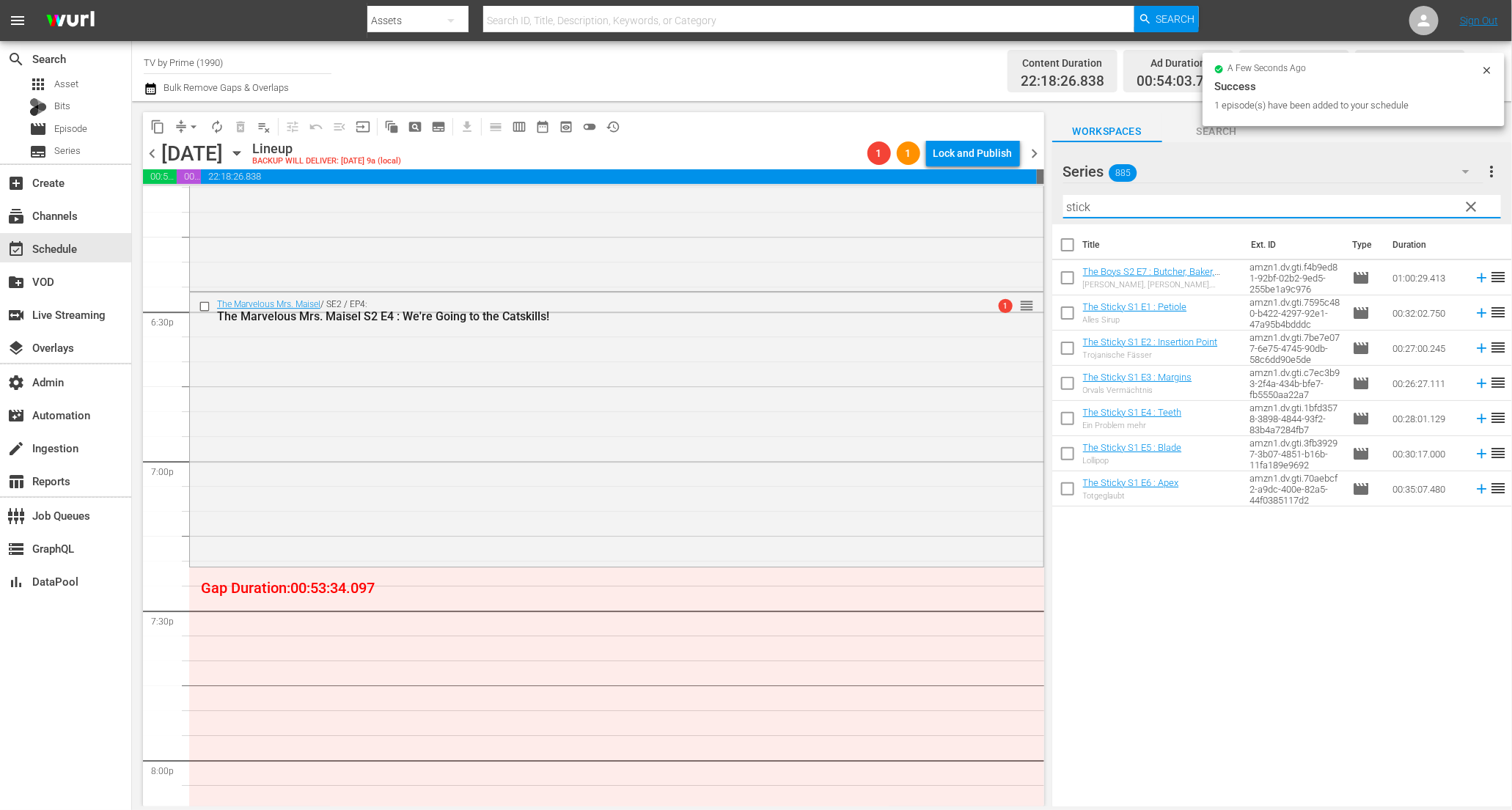
scroll to position [0, 0]
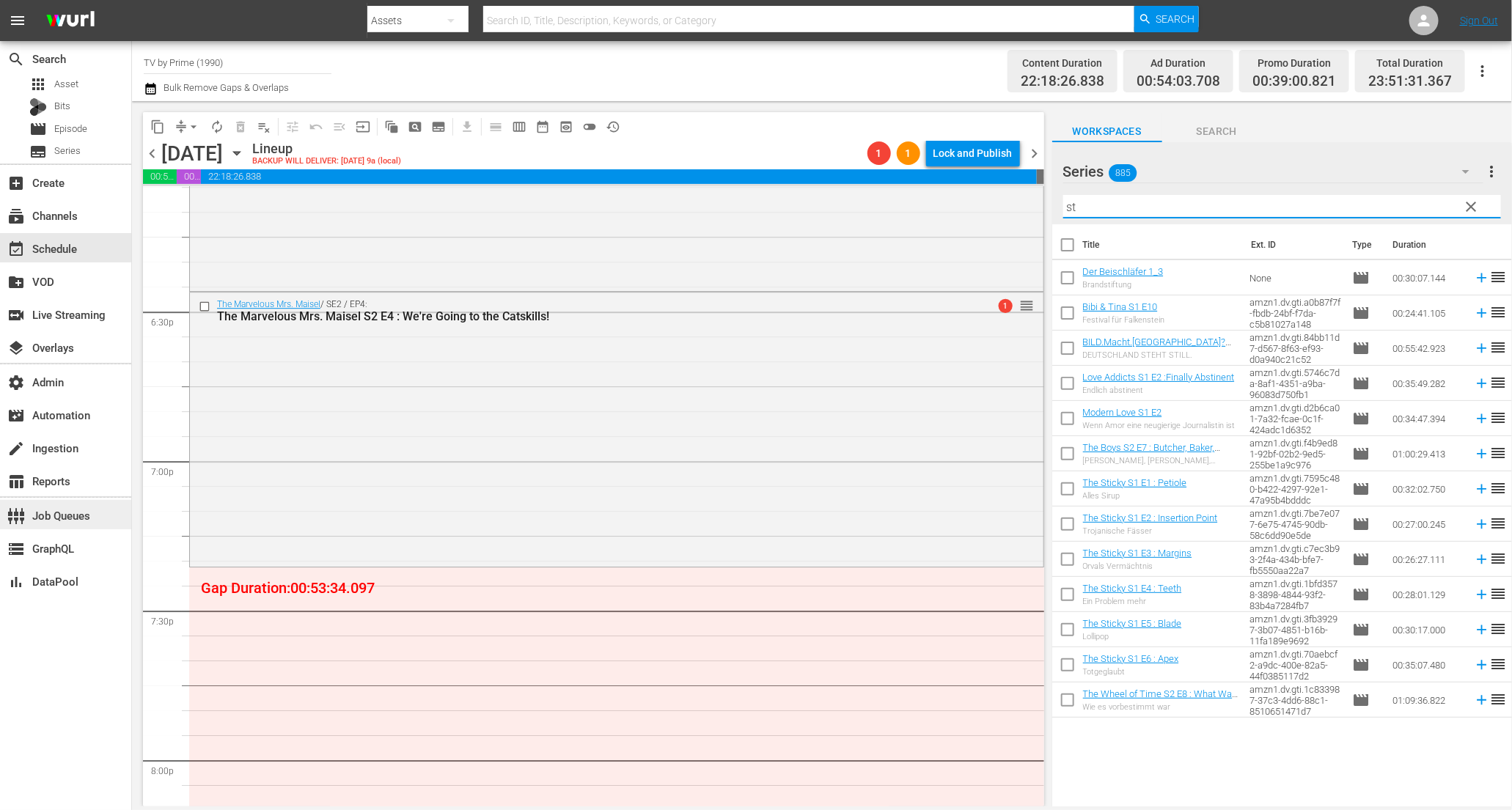
type input "s"
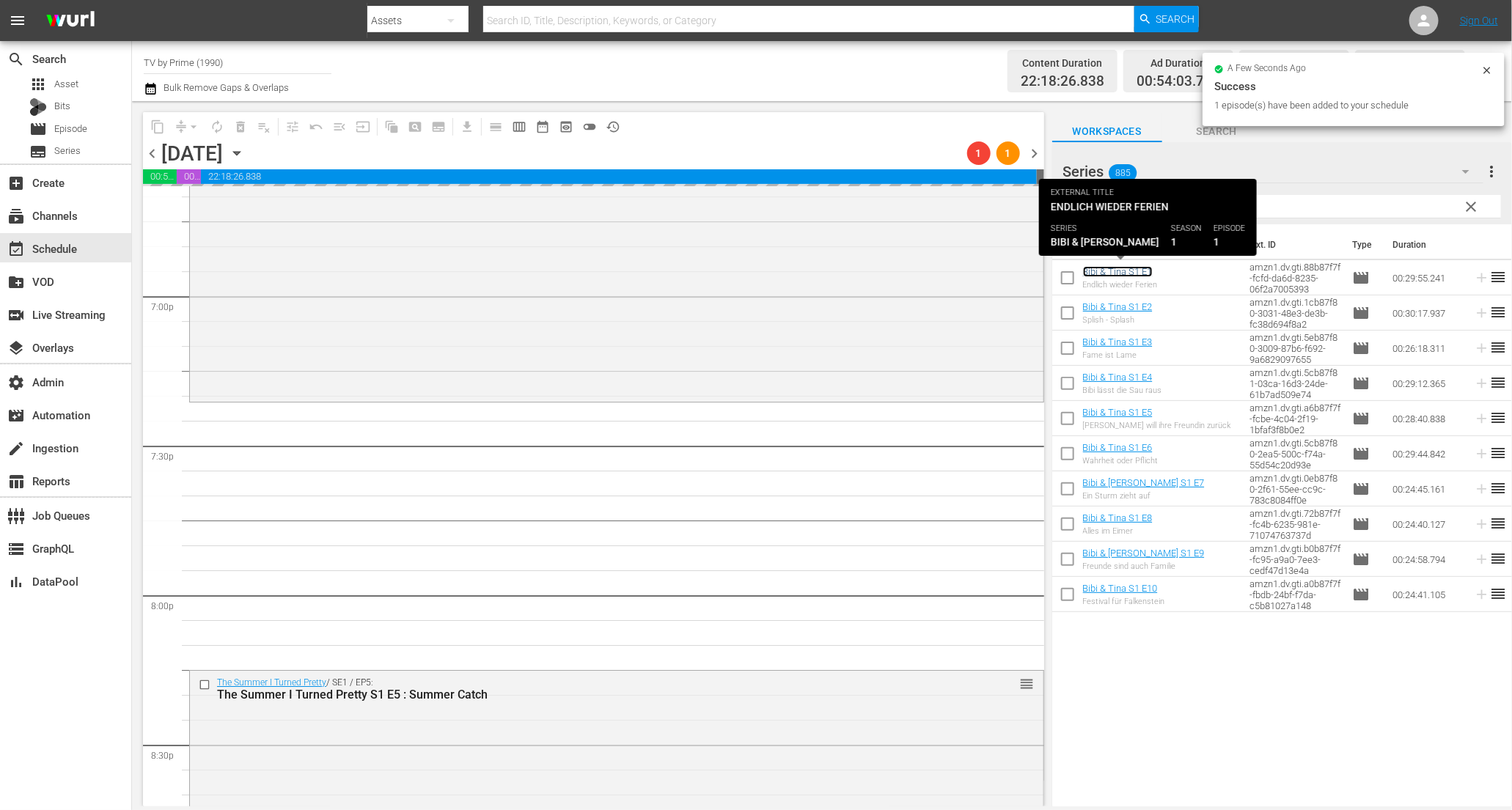
scroll to position [5586, 0]
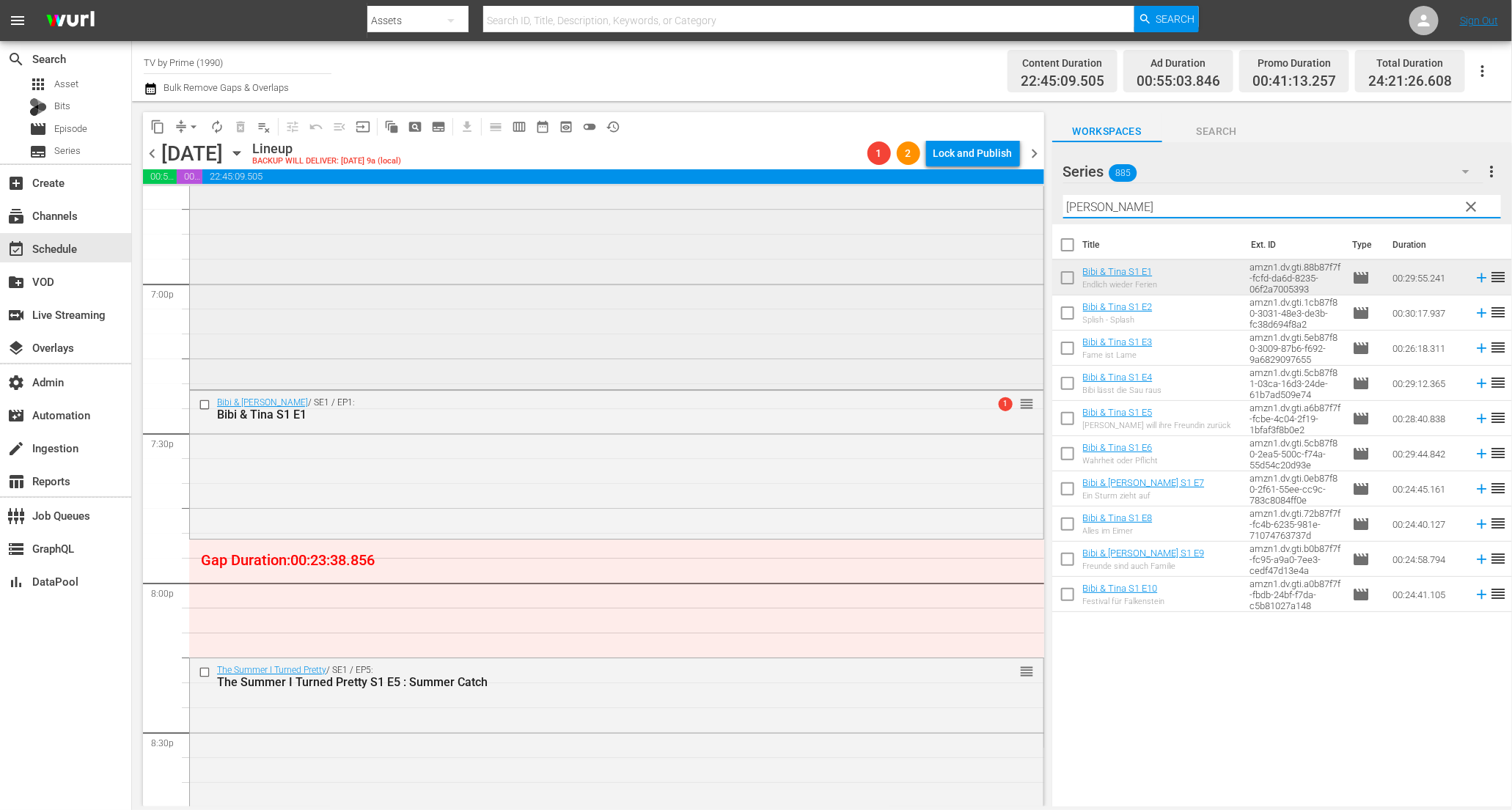
drag, startPoint x: 1113, startPoint y: 209, endPoint x: 971, endPoint y: 198, distance: 142.4
click at [971, 198] on div "content_copy compress arrow_drop_down autorenew_outlined delete_forever_outline…" at bounding box center [821, 454] width 1380 height 705
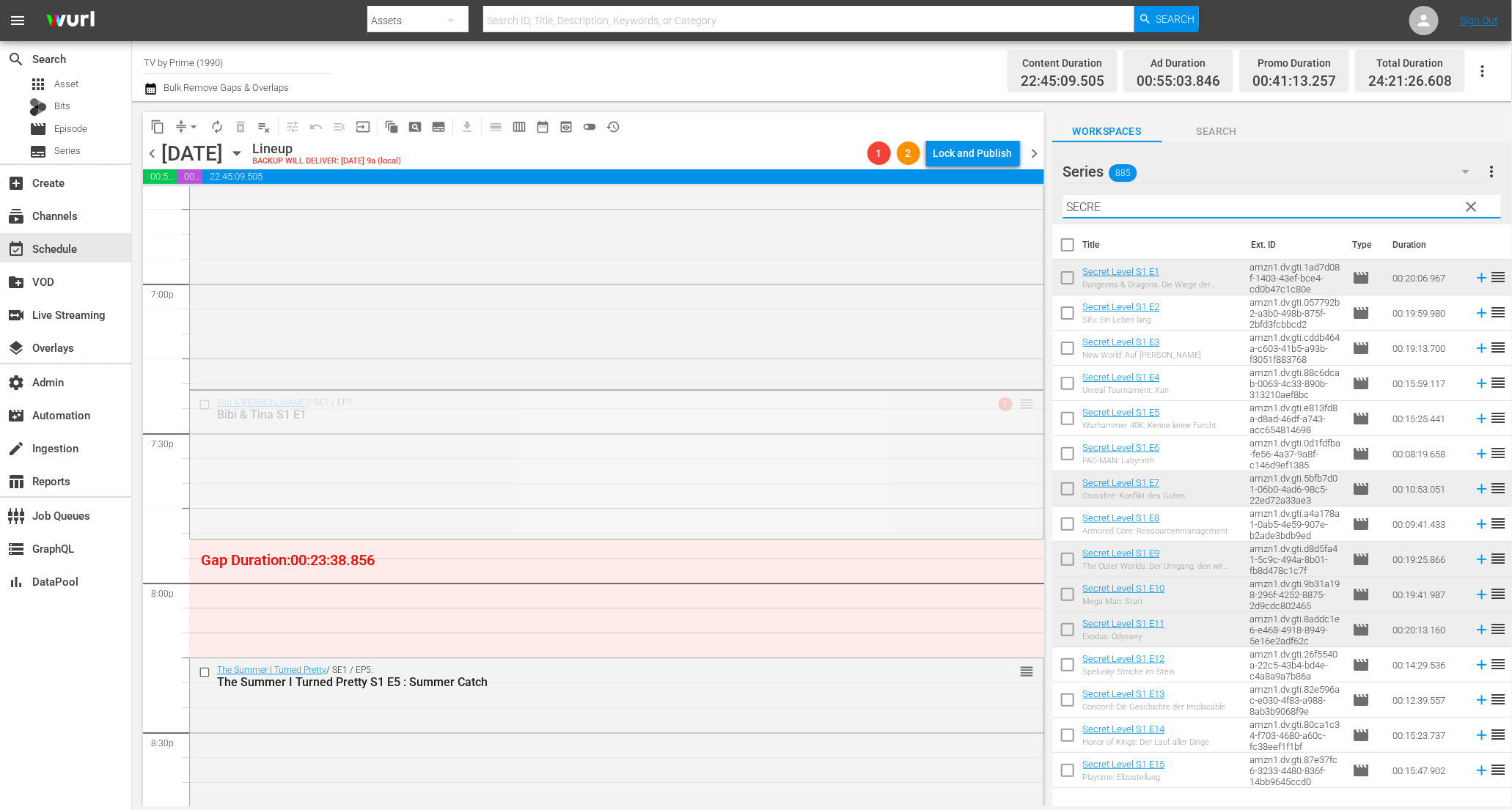
drag, startPoint x: 1015, startPoint y: 403, endPoint x: 1000, endPoint y: 499, distance: 97.2
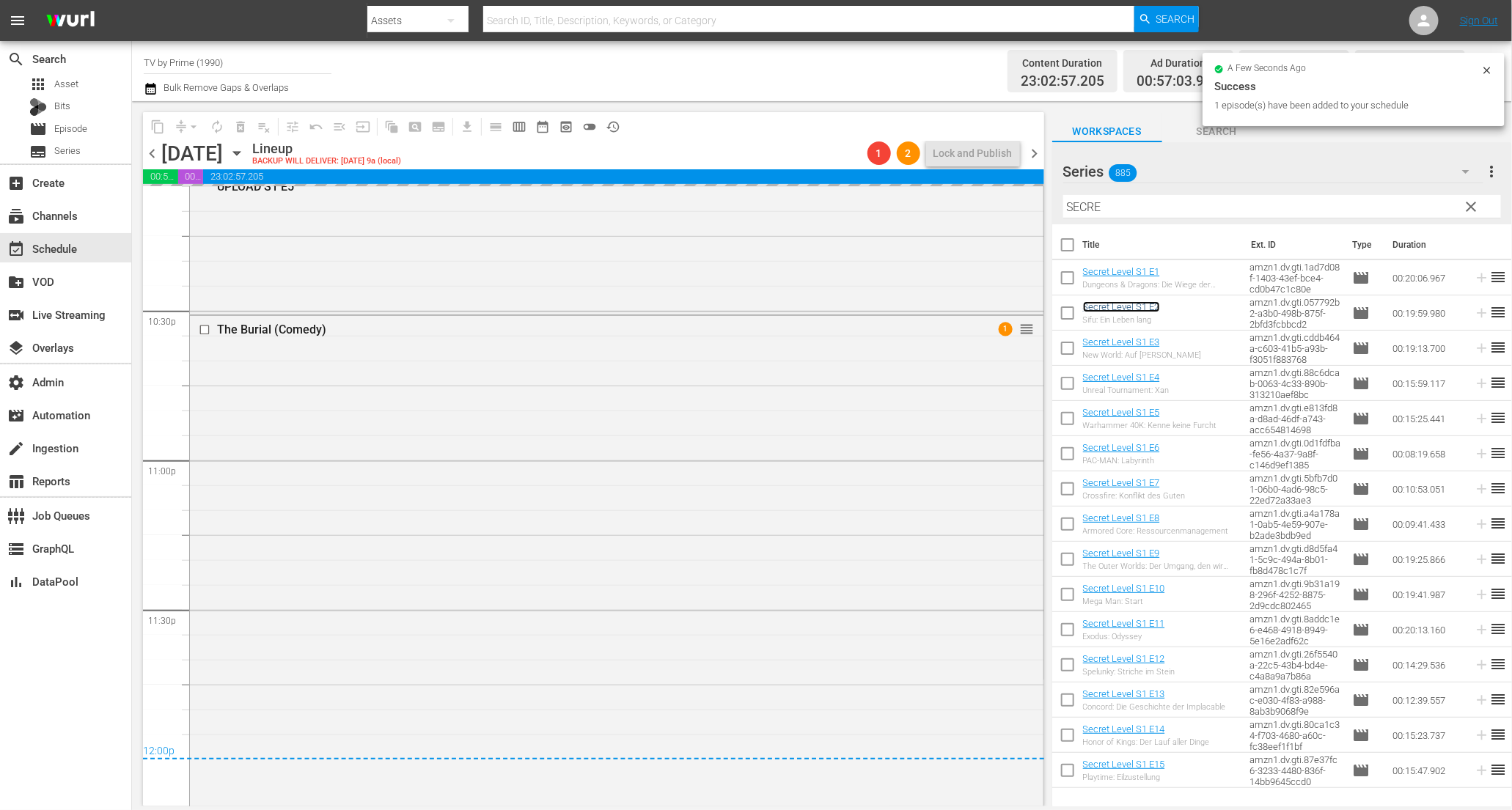
scroll to position [6763, 0]
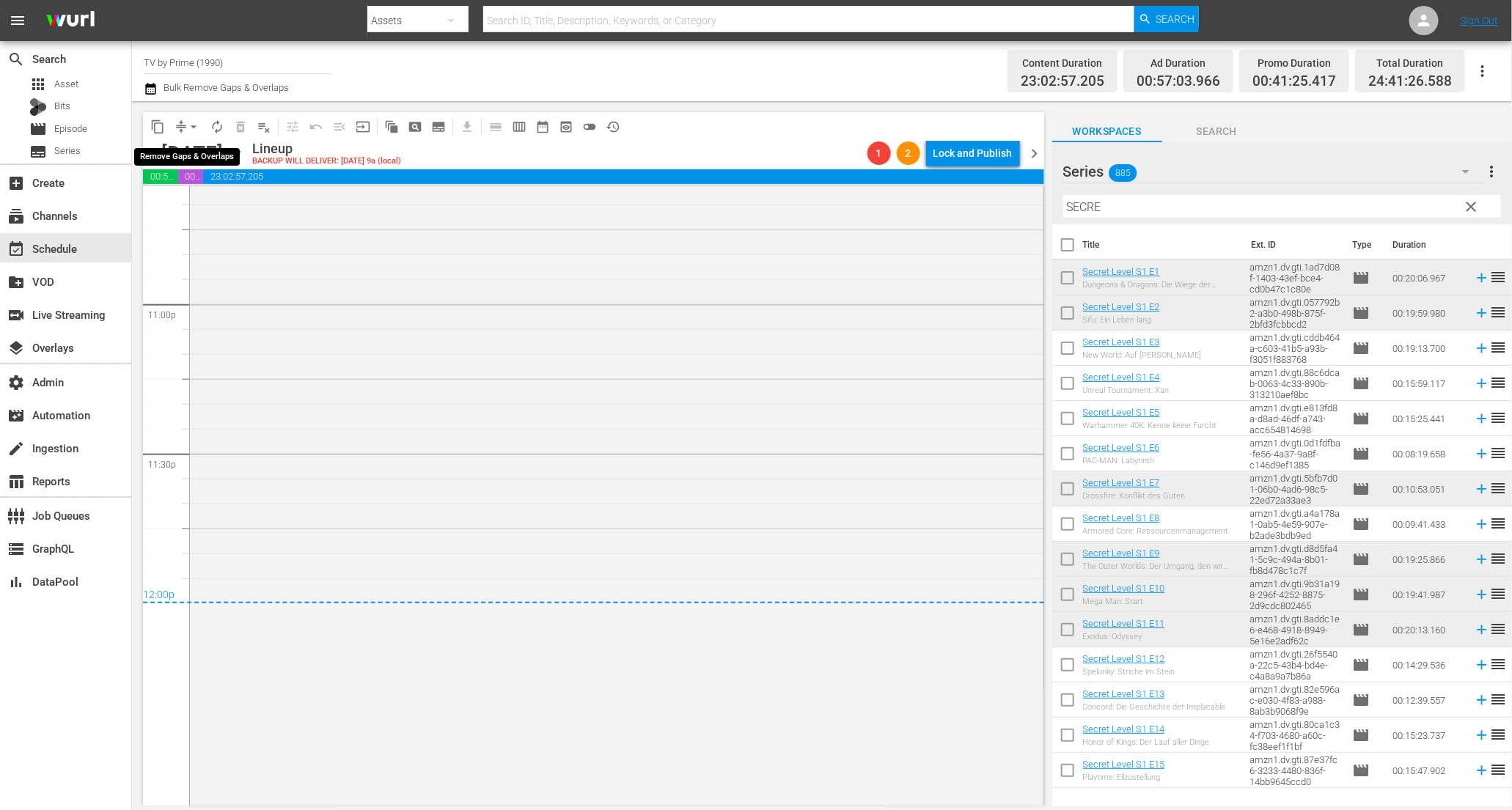
click at [187, 123] on span "arrow_drop_down" at bounding box center [193, 127] width 15 height 15
click at [204, 159] on li "Align to Midnight" at bounding box center [193, 156] width 121 height 24
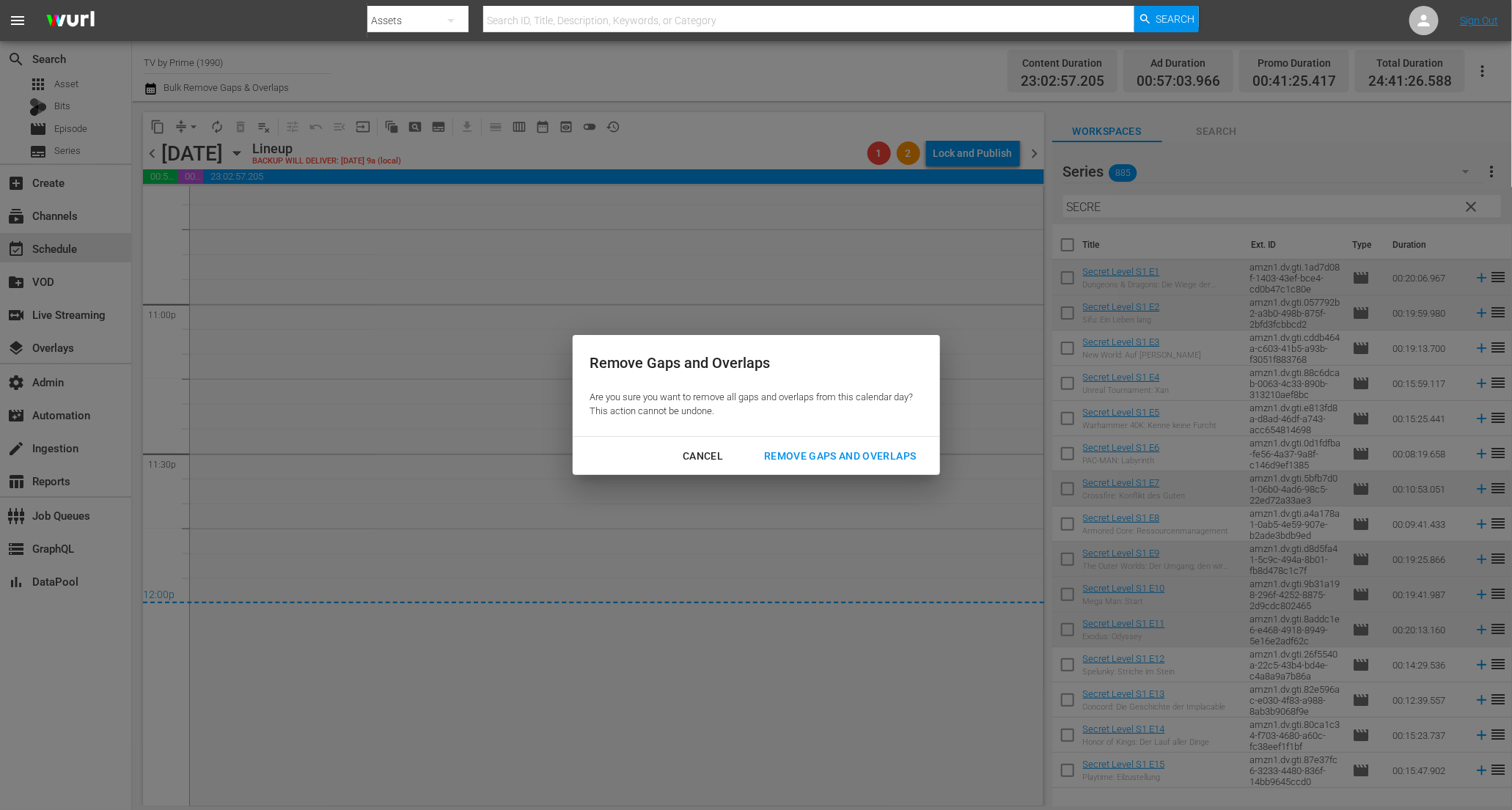
click at [842, 448] on div "Remove Gaps and Overlaps" at bounding box center [840, 457] width 175 height 18
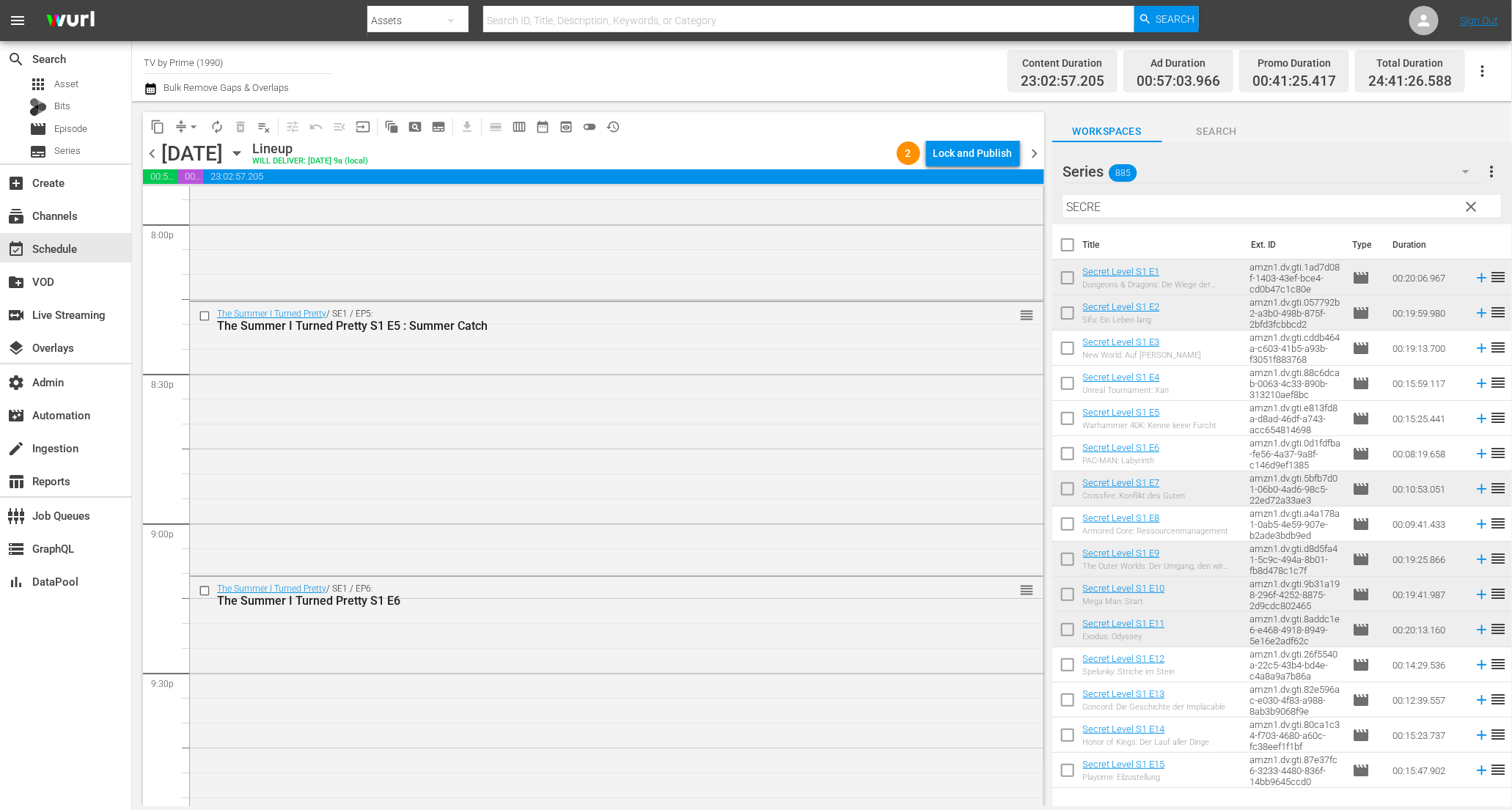
scroll to position [5933, 0]
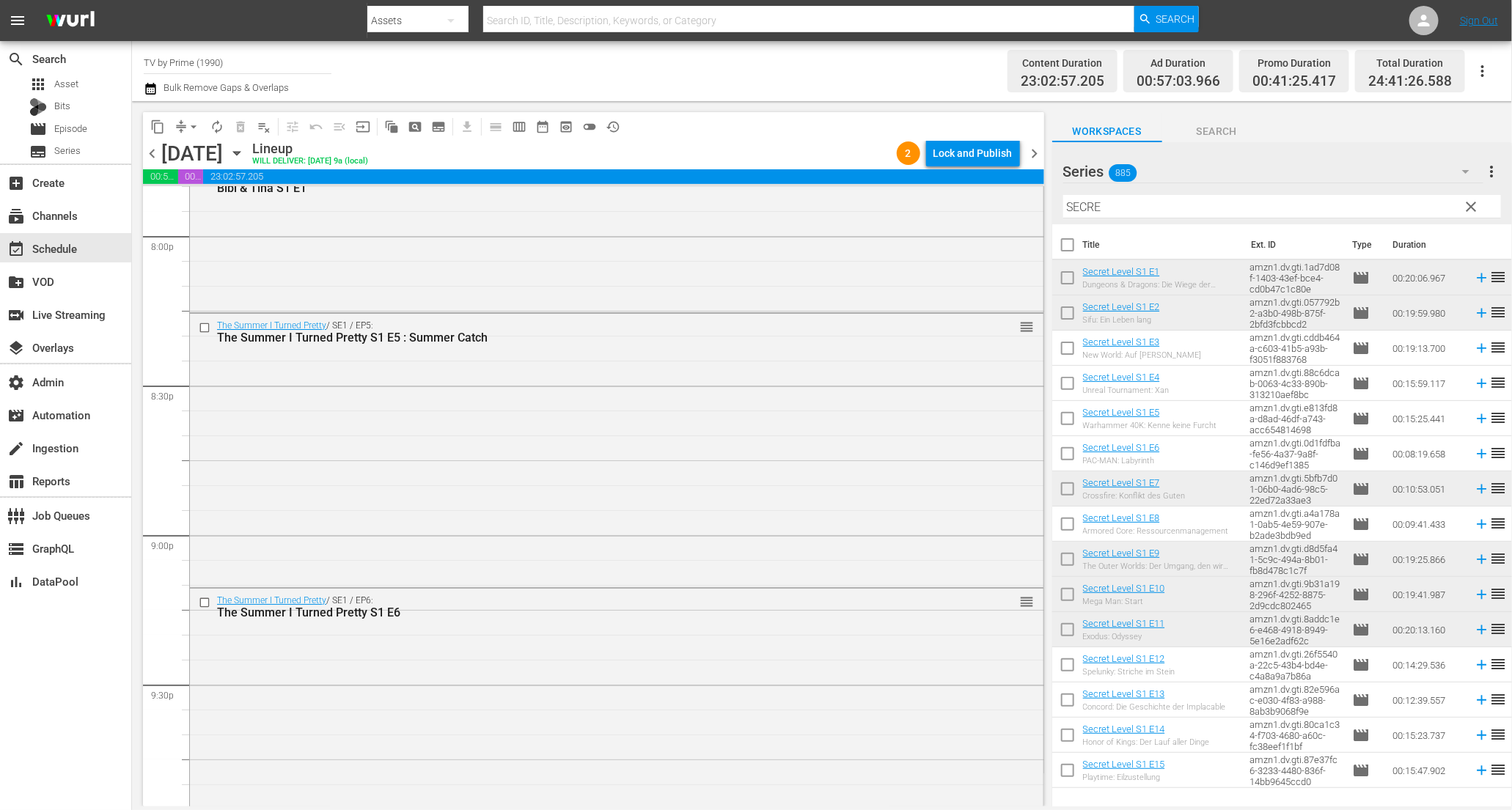
click at [1037, 149] on span "chevron_right" at bounding box center [1035, 154] width 18 height 18
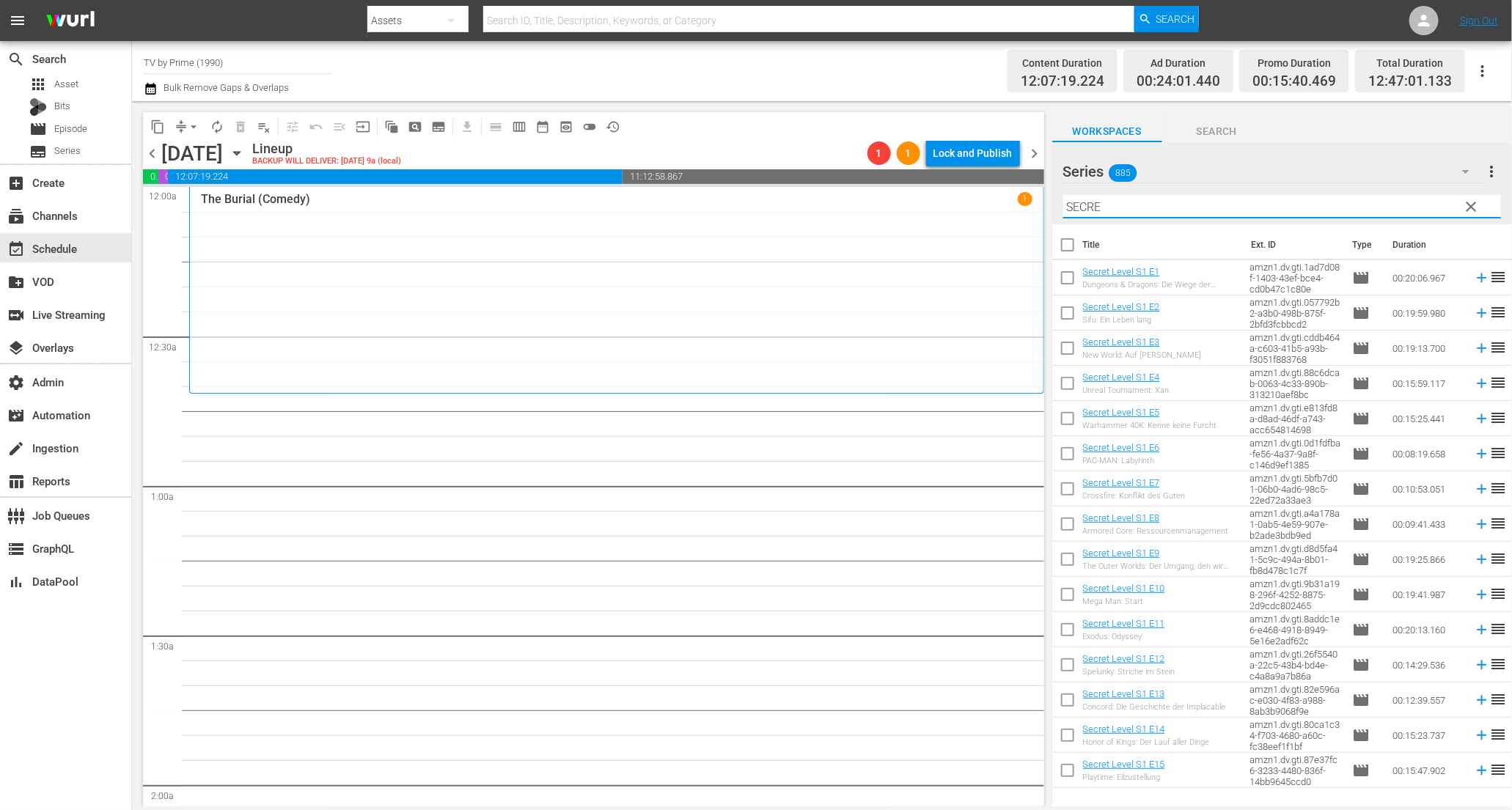
drag, startPoint x: 1115, startPoint y: 204, endPoint x: 936, endPoint y: 179, distance: 180.7
click at [936, 179] on div "content_copy compress arrow_drop_down autorenew_outlined delete_forever_outline…" at bounding box center [821, 454] width 1380 height 705
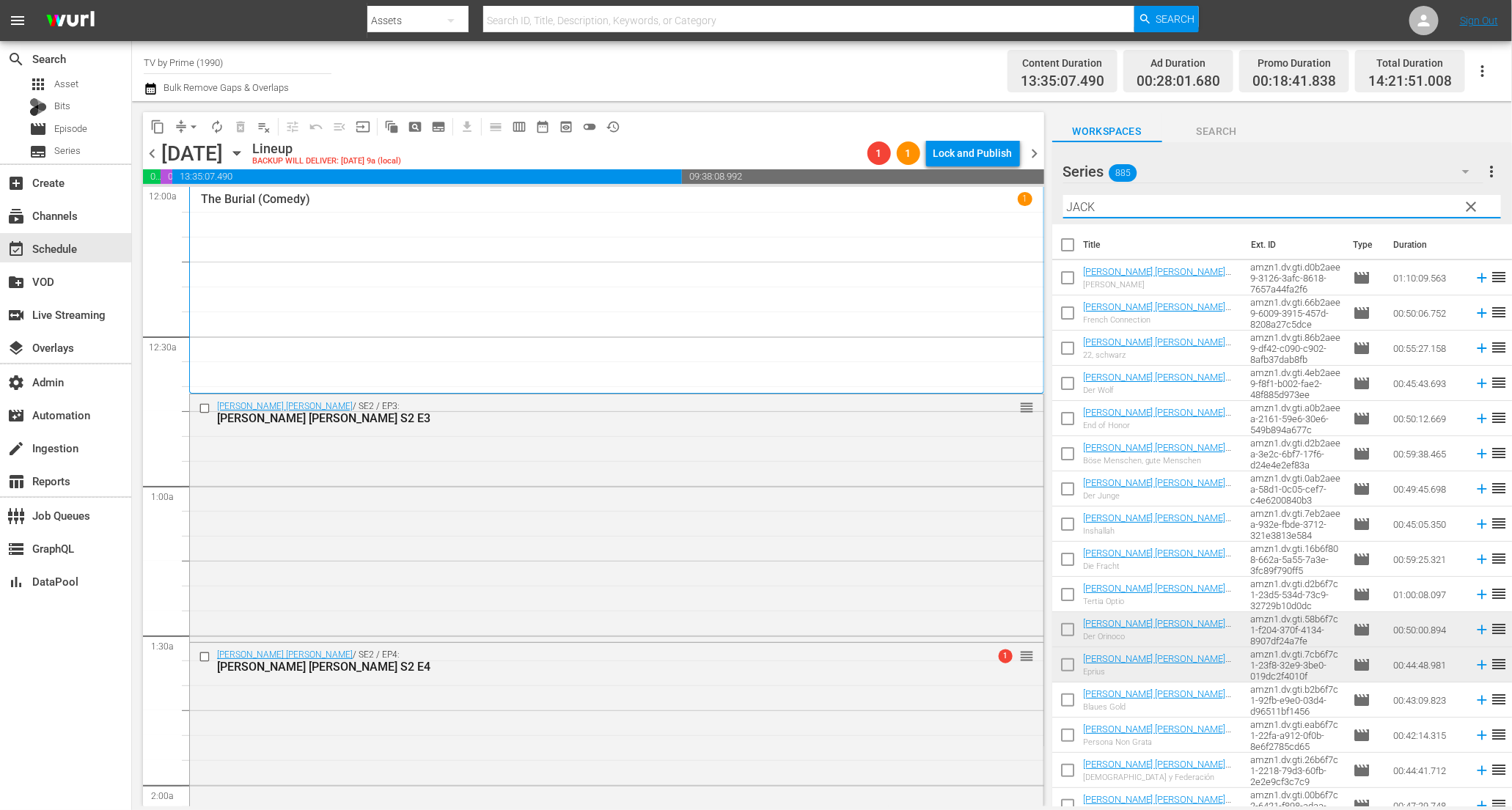
drag, startPoint x: 1102, startPoint y: 206, endPoint x: 949, endPoint y: 196, distance: 153.3
click at [949, 196] on div "content_copy compress arrow_drop_down autorenew_outlined delete_forever_outline…" at bounding box center [821, 454] width 1380 height 705
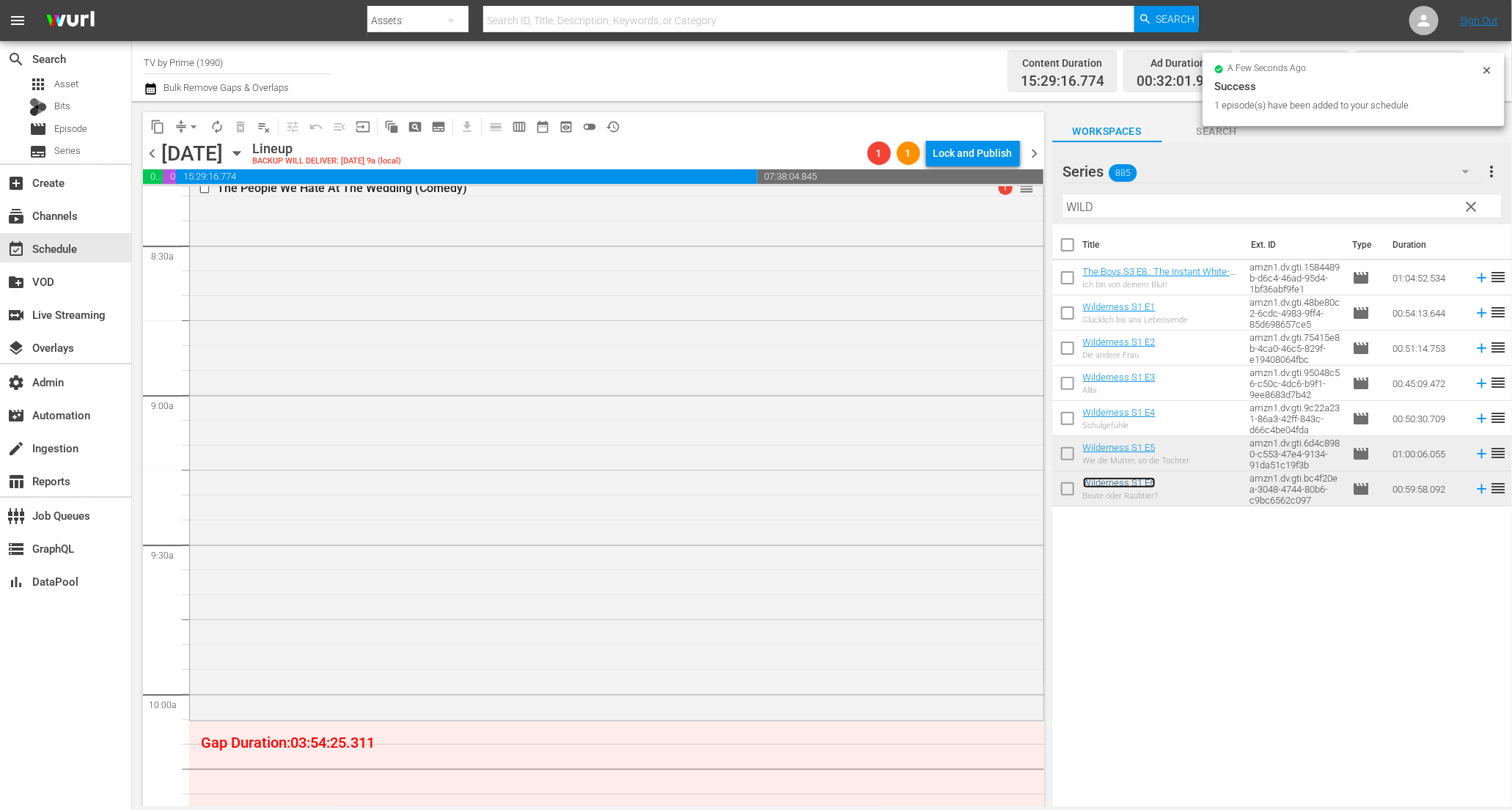
scroll to position [2813, 0]
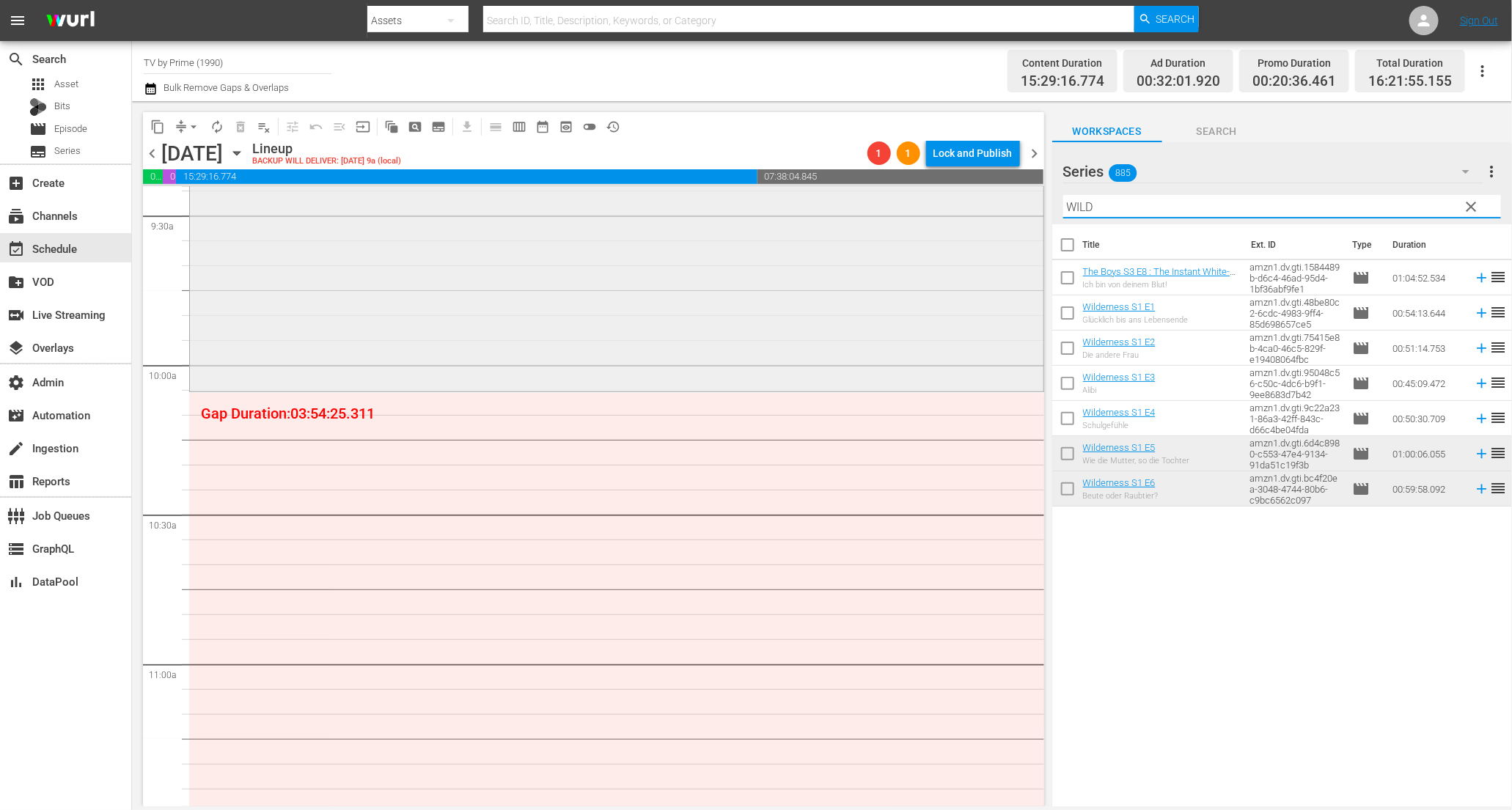
drag, startPoint x: 1128, startPoint y: 206, endPoint x: 900, endPoint y: 187, distance: 228.8
click at [900, 187] on div "content_copy compress arrow_drop_down autorenew_outlined delete_forever_outline…" at bounding box center [821, 454] width 1380 height 705
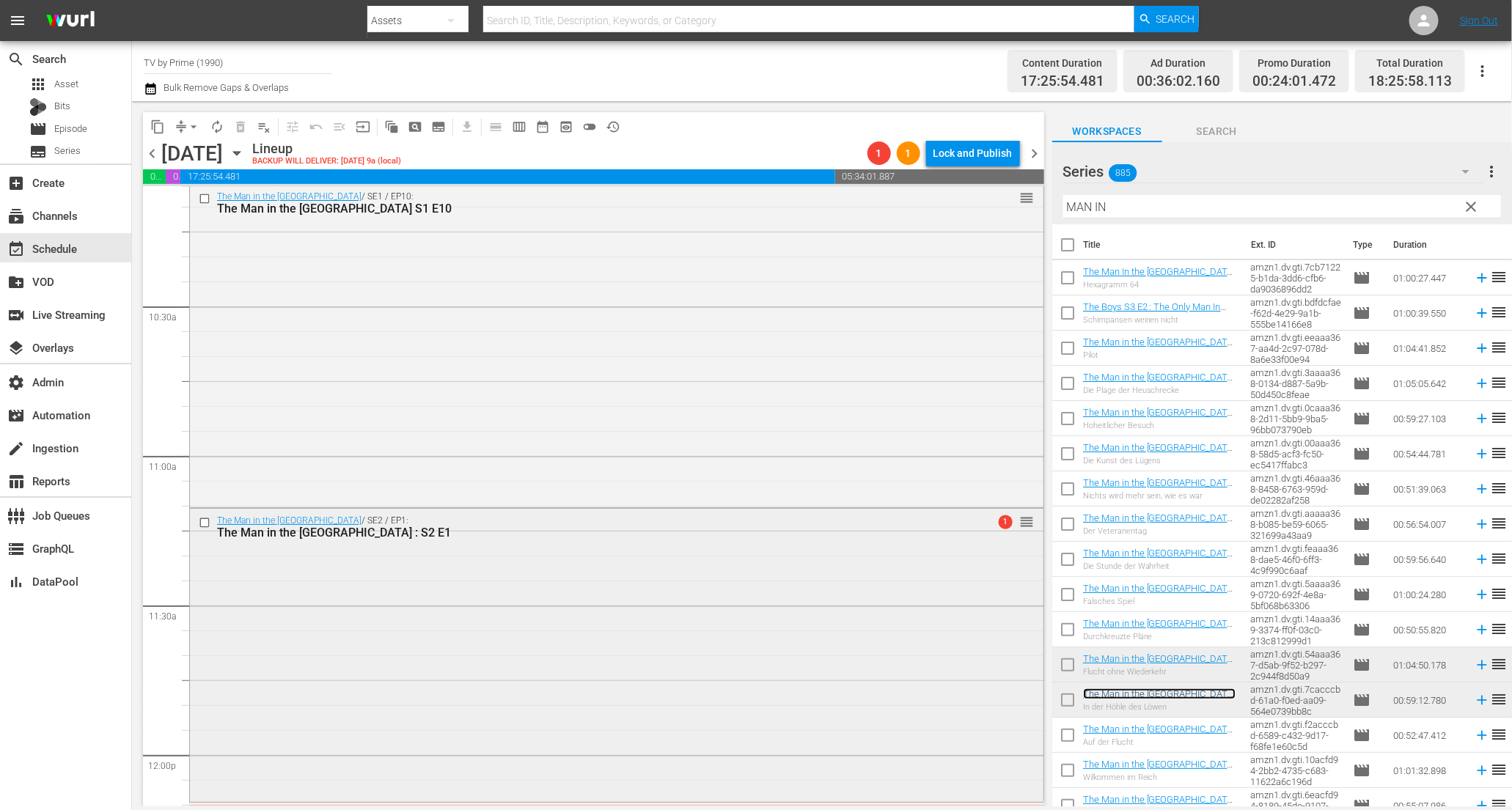
scroll to position [2920, 0]
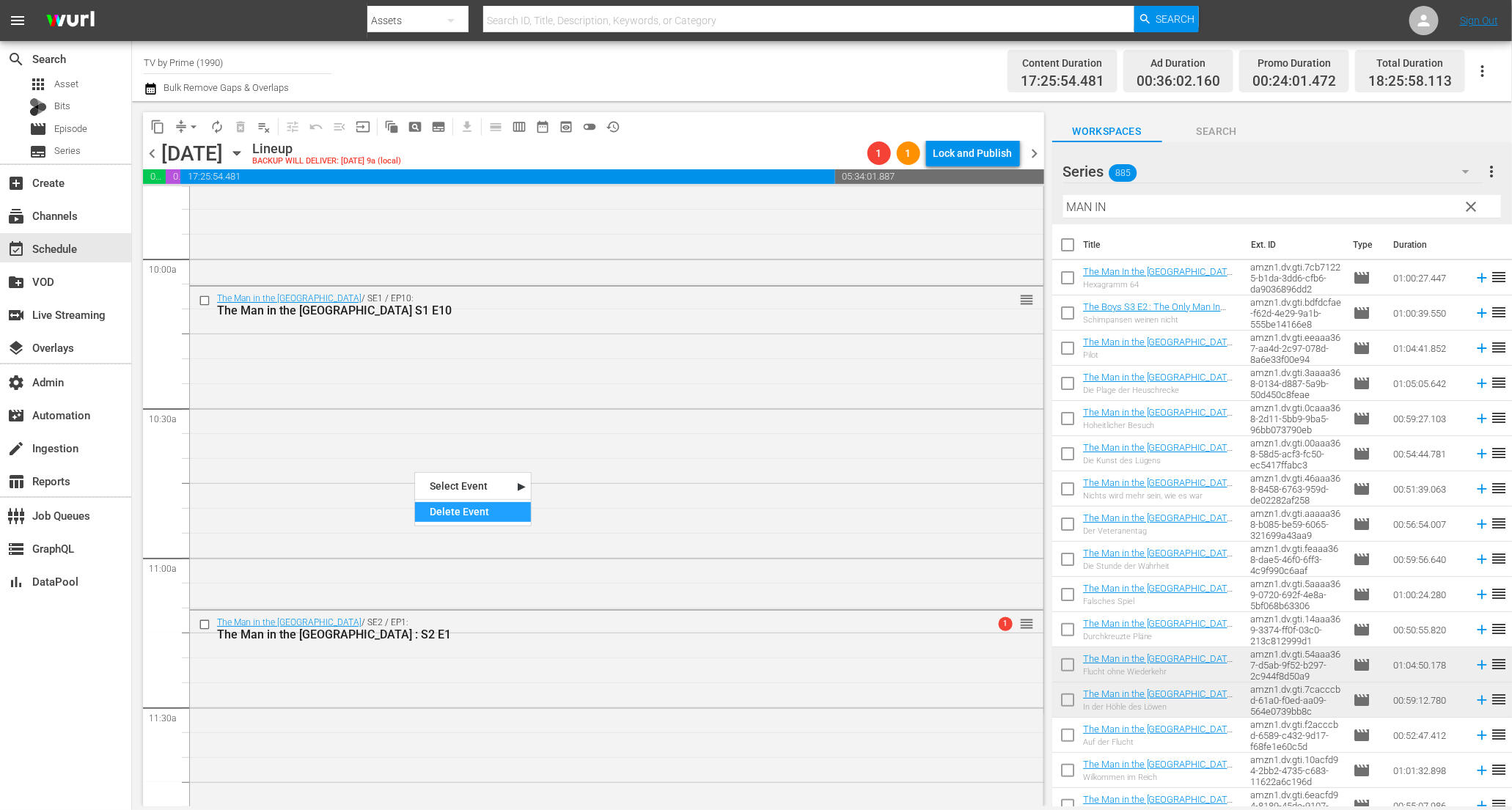
click at [476, 515] on div "Delete Event" at bounding box center [473, 513] width 116 height 20
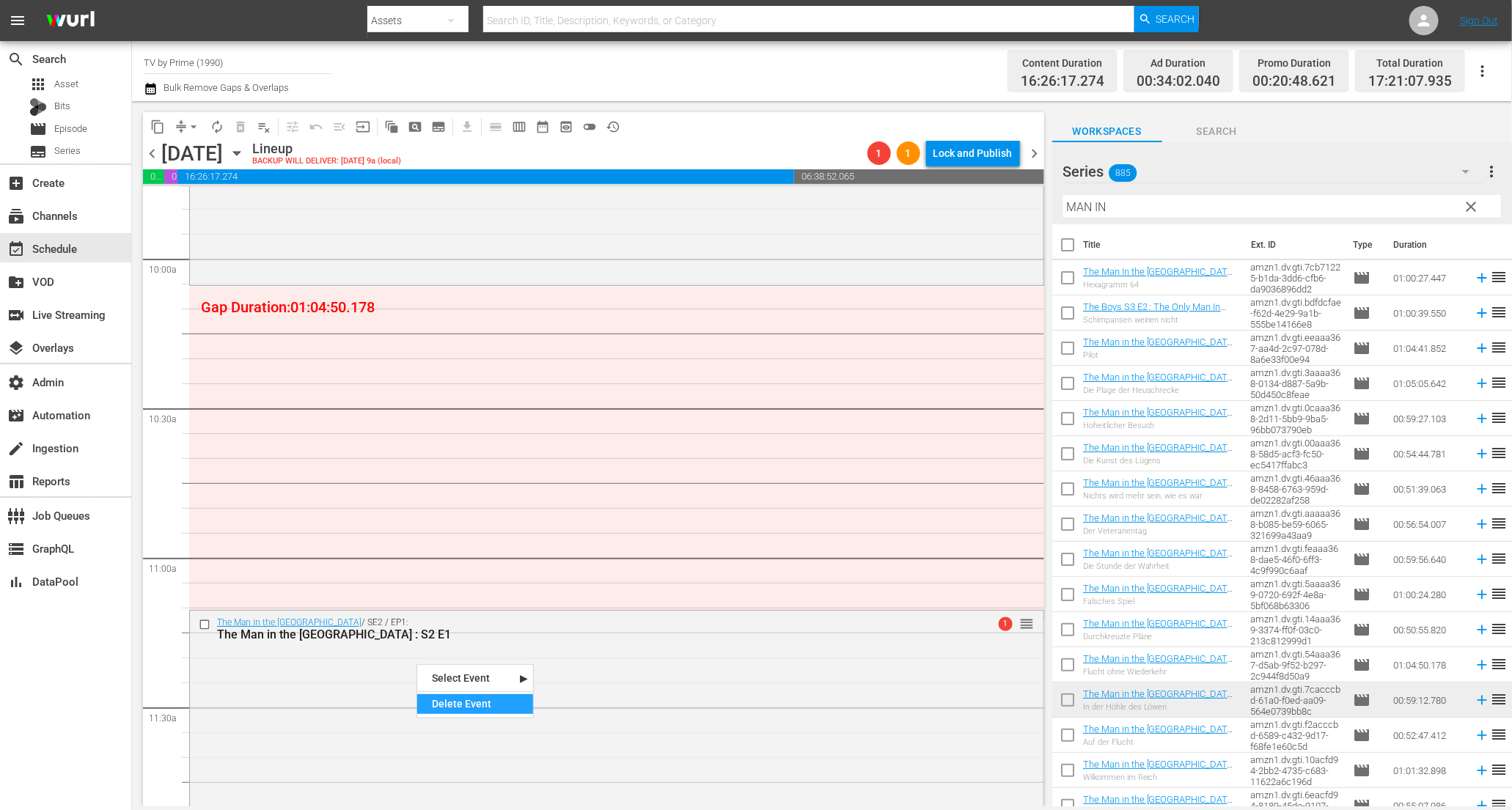
click at [475, 708] on div "Delete Event" at bounding box center [475, 704] width 116 height 20
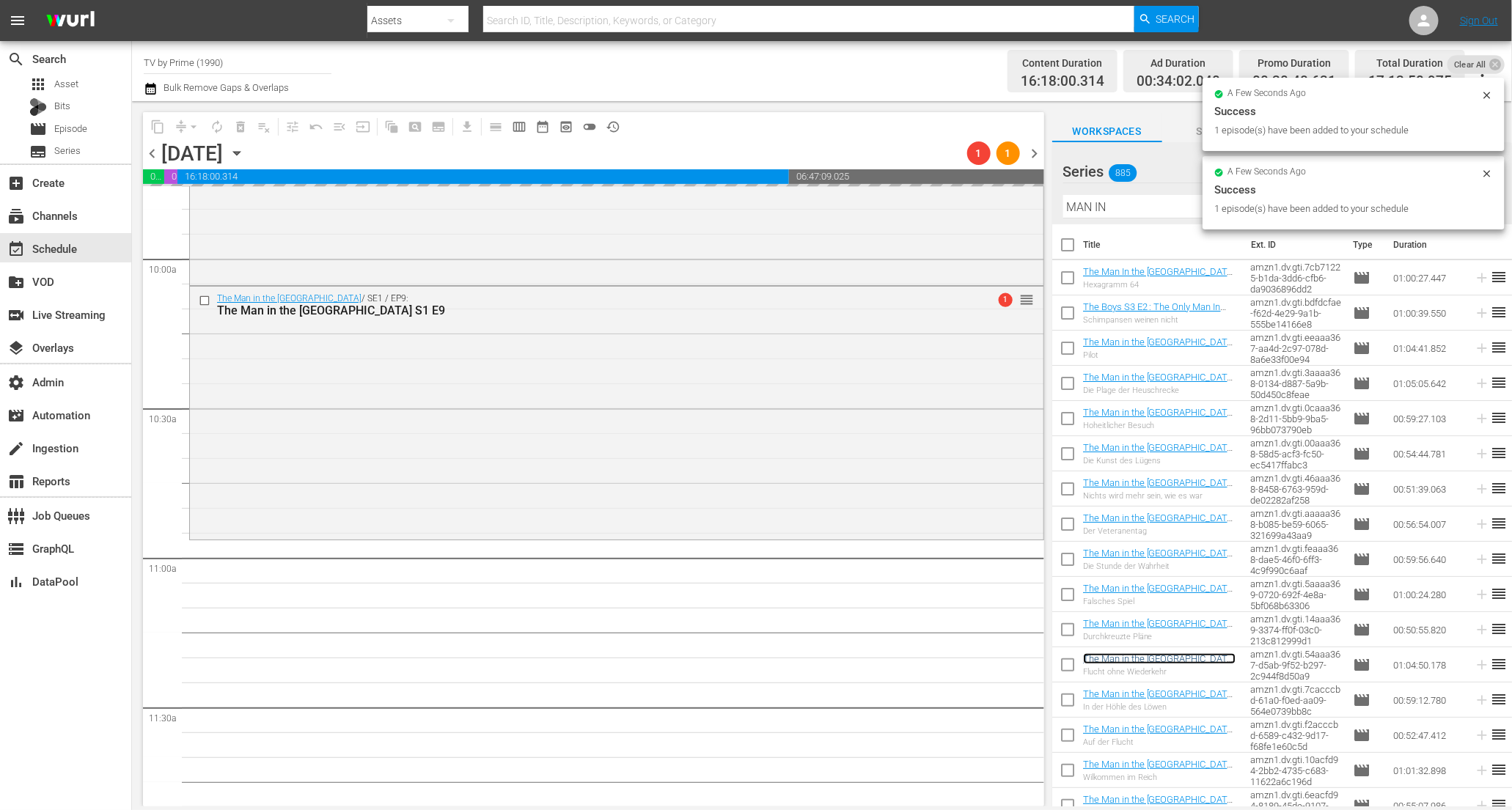
scroll to position [3330, 0]
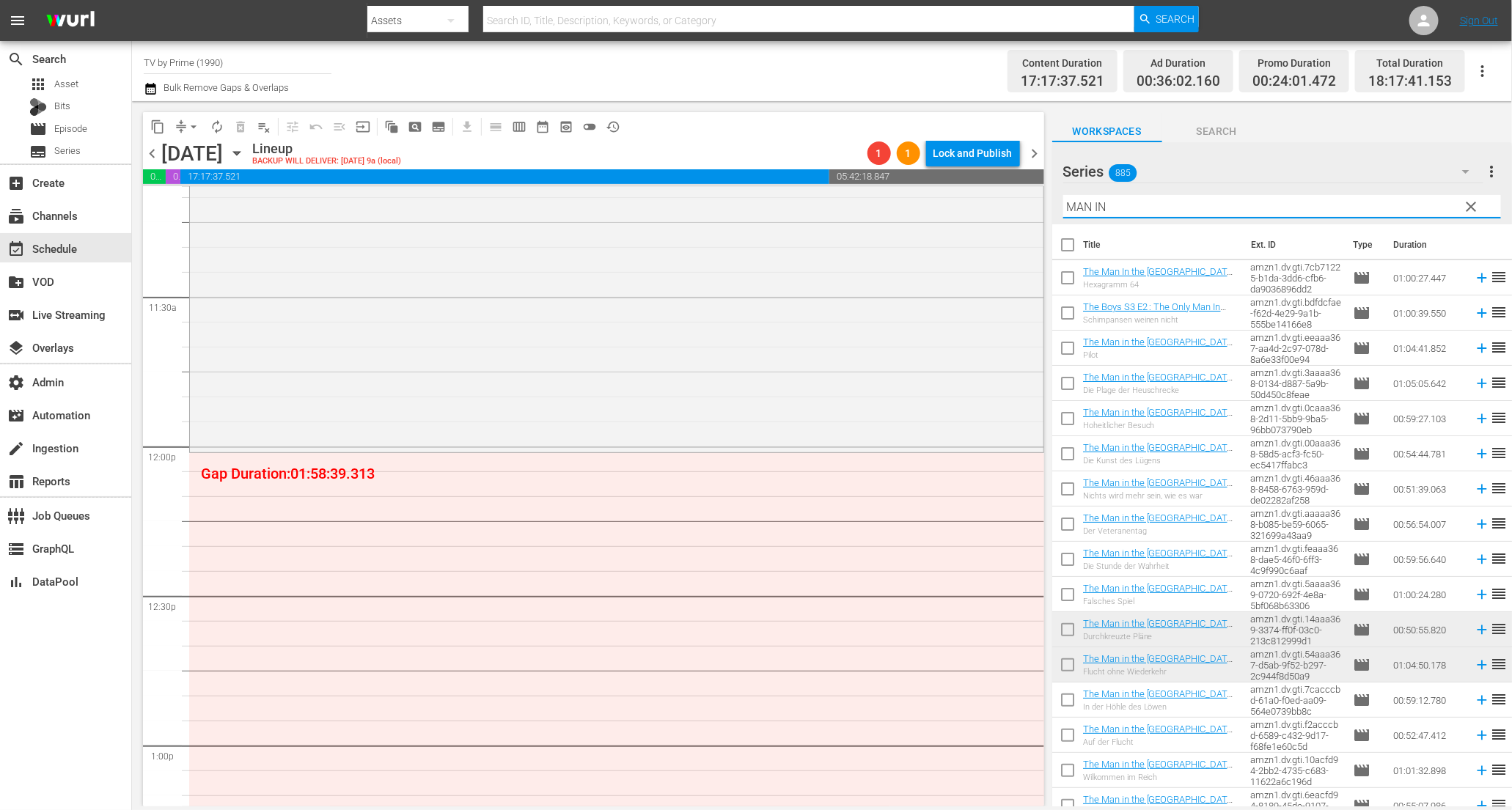
drag, startPoint x: 984, startPoint y: 180, endPoint x: 896, endPoint y: 180, distance: 88.0
click at [896, 180] on div "content_copy compress arrow_drop_down autorenew_outlined delete_forever_outline…" at bounding box center [821, 454] width 1380 height 705
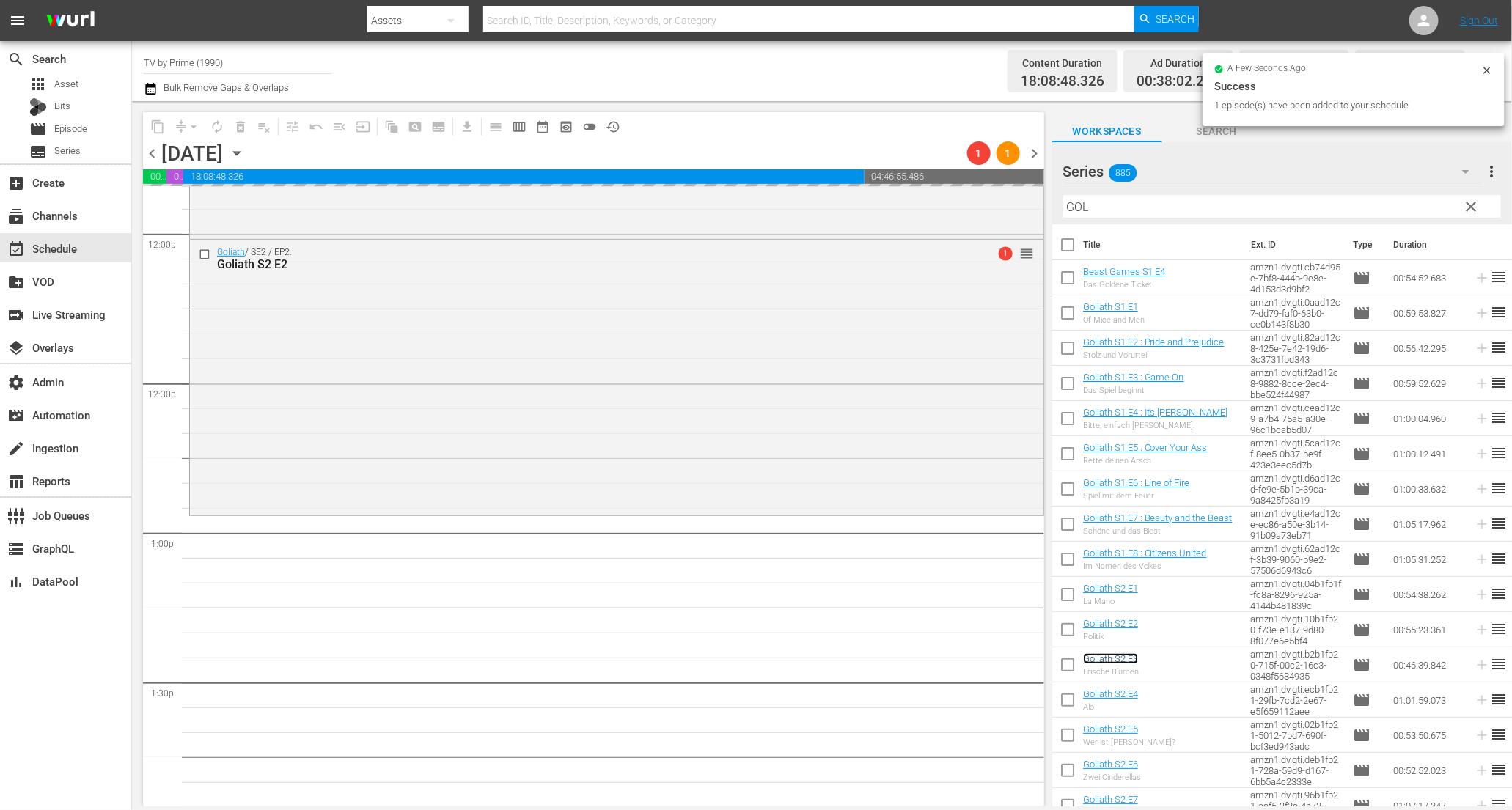
scroll to position [3919, 0]
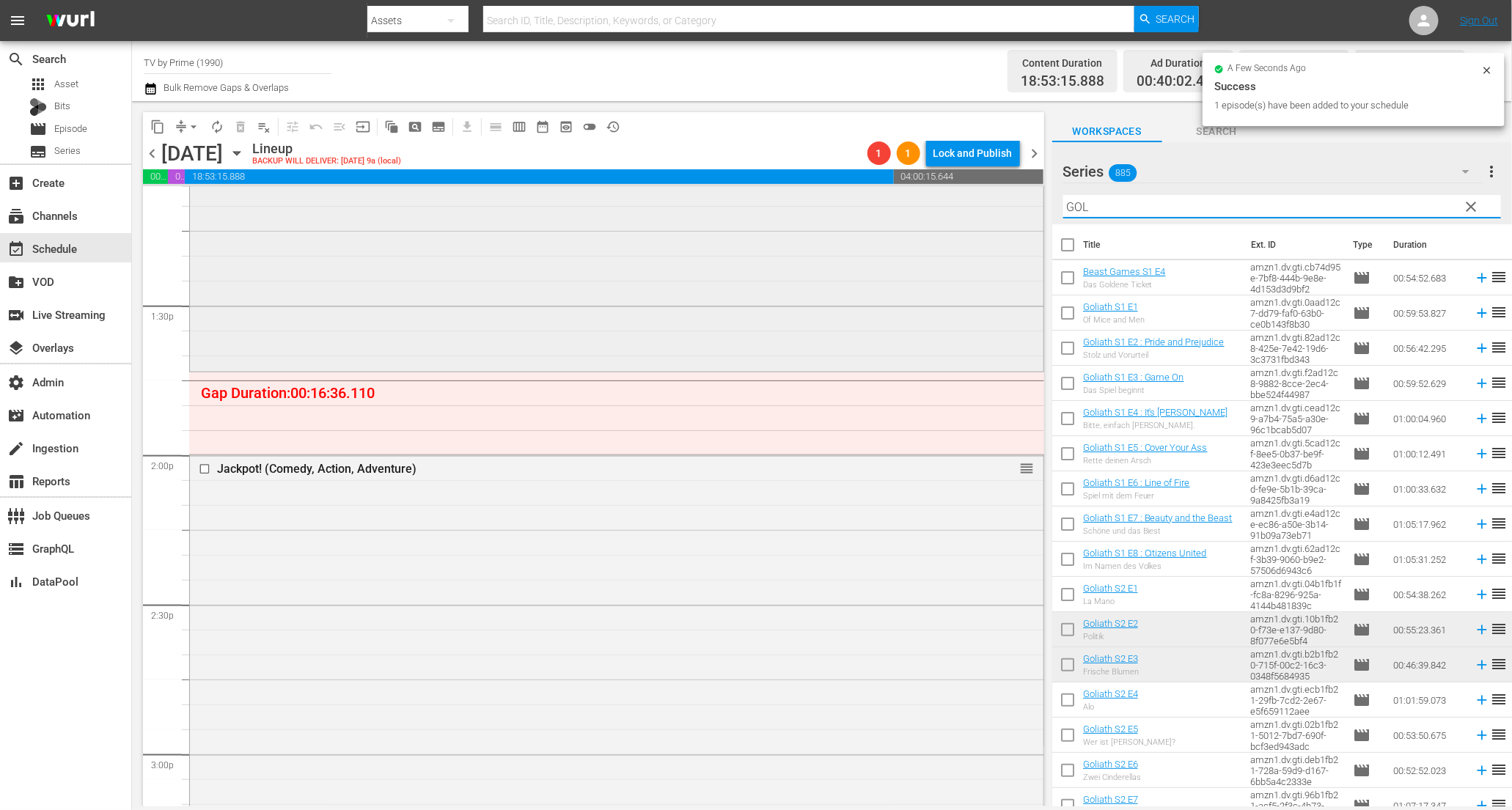
drag, startPoint x: 1130, startPoint y: 212, endPoint x: 951, endPoint y: 187, distance: 180.7
click at [951, 187] on div "content_copy compress arrow_drop_down autorenew_outlined delete_forever_outline…" at bounding box center [821, 454] width 1380 height 705
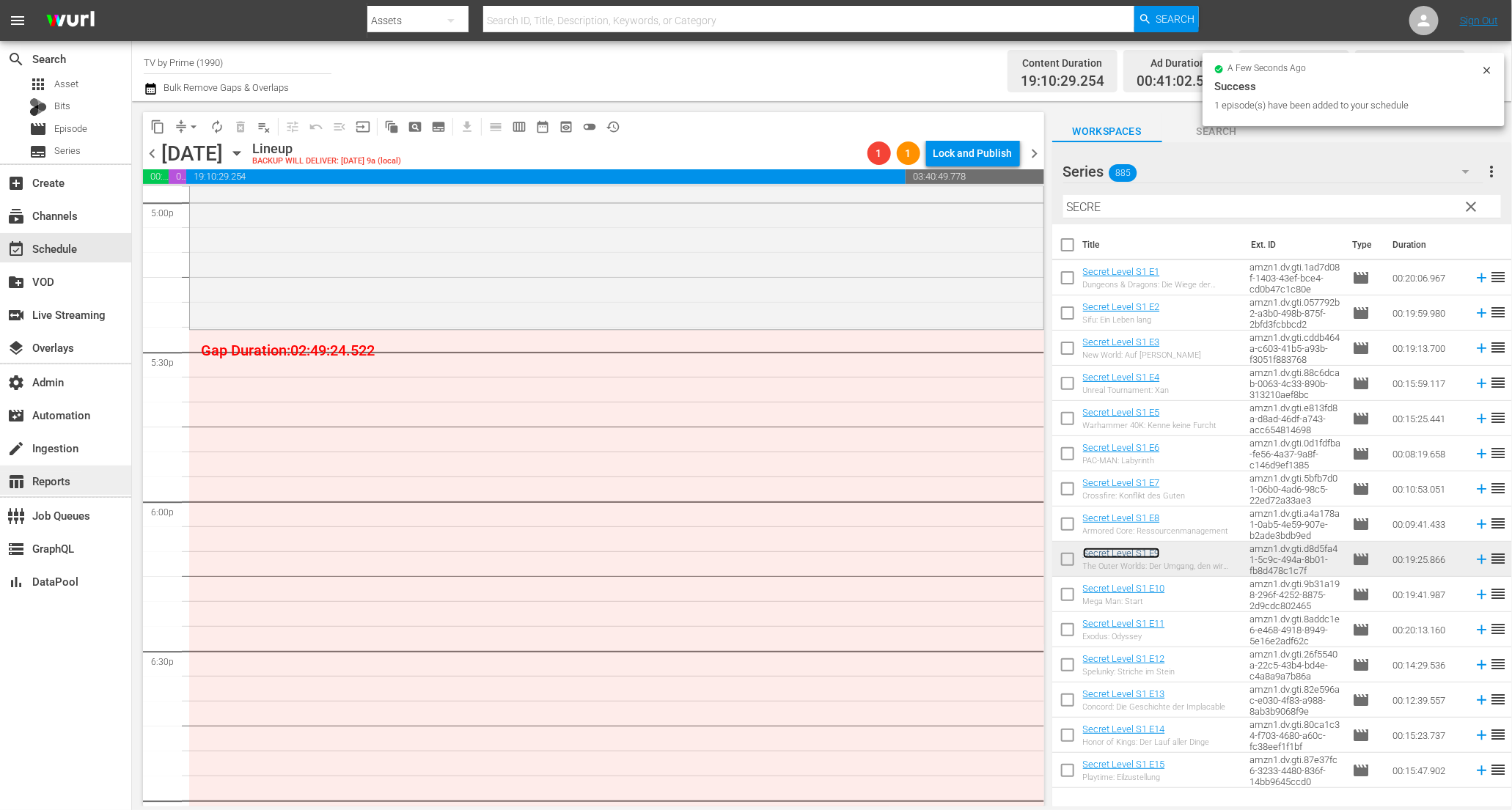
scroll to position [5045, 0]
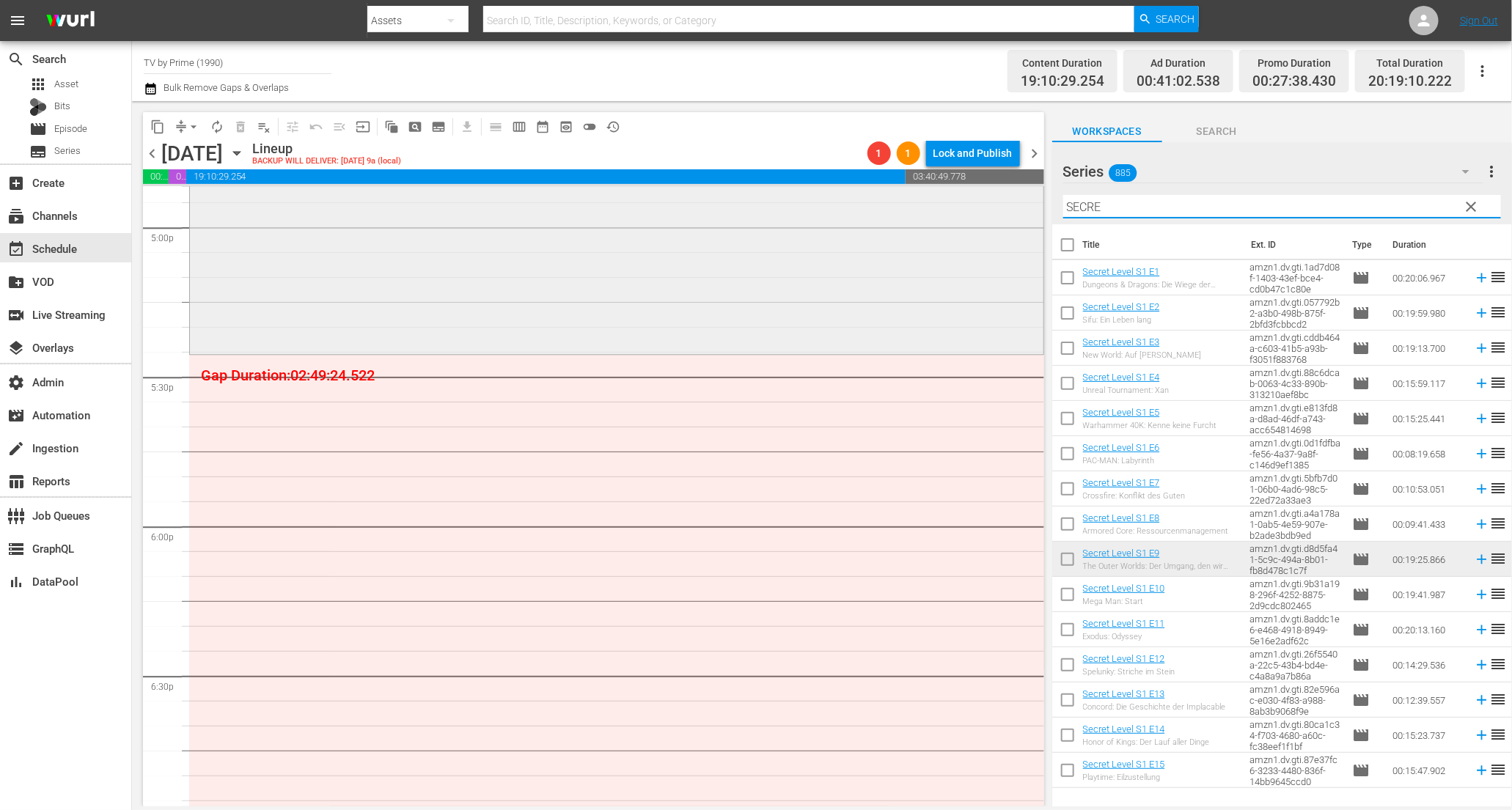
drag, startPoint x: 1122, startPoint y: 209, endPoint x: 947, endPoint y: 186, distance: 176.5
click at [947, 186] on div "content_copy compress arrow_drop_down autorenew_outlined delete_forever_outline…" at bounding box center [821, 454] width 1380 height 705
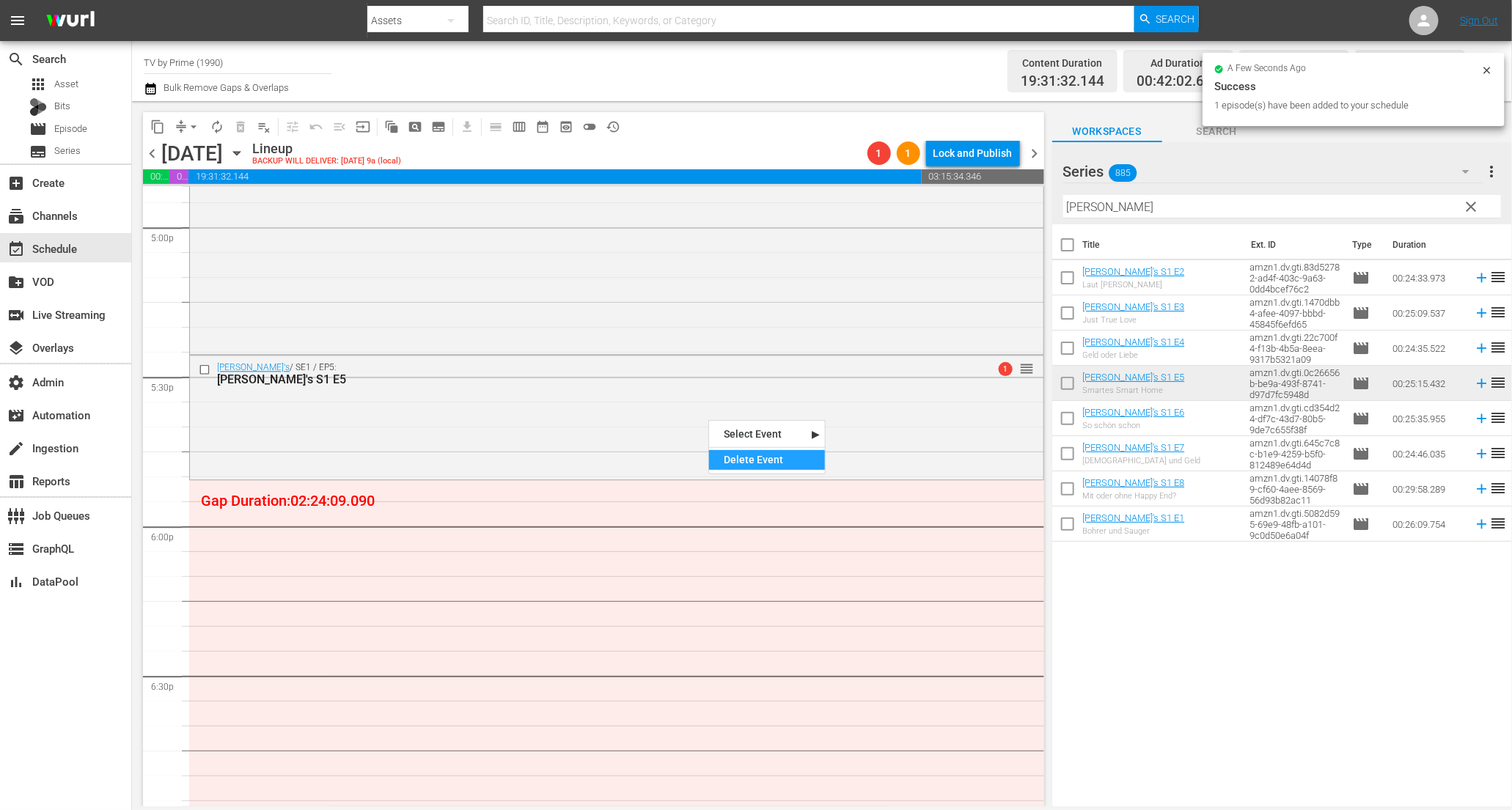
click at [760, 459] on div "Delete Event" at bounding box center [767, 460] width 116 height 20
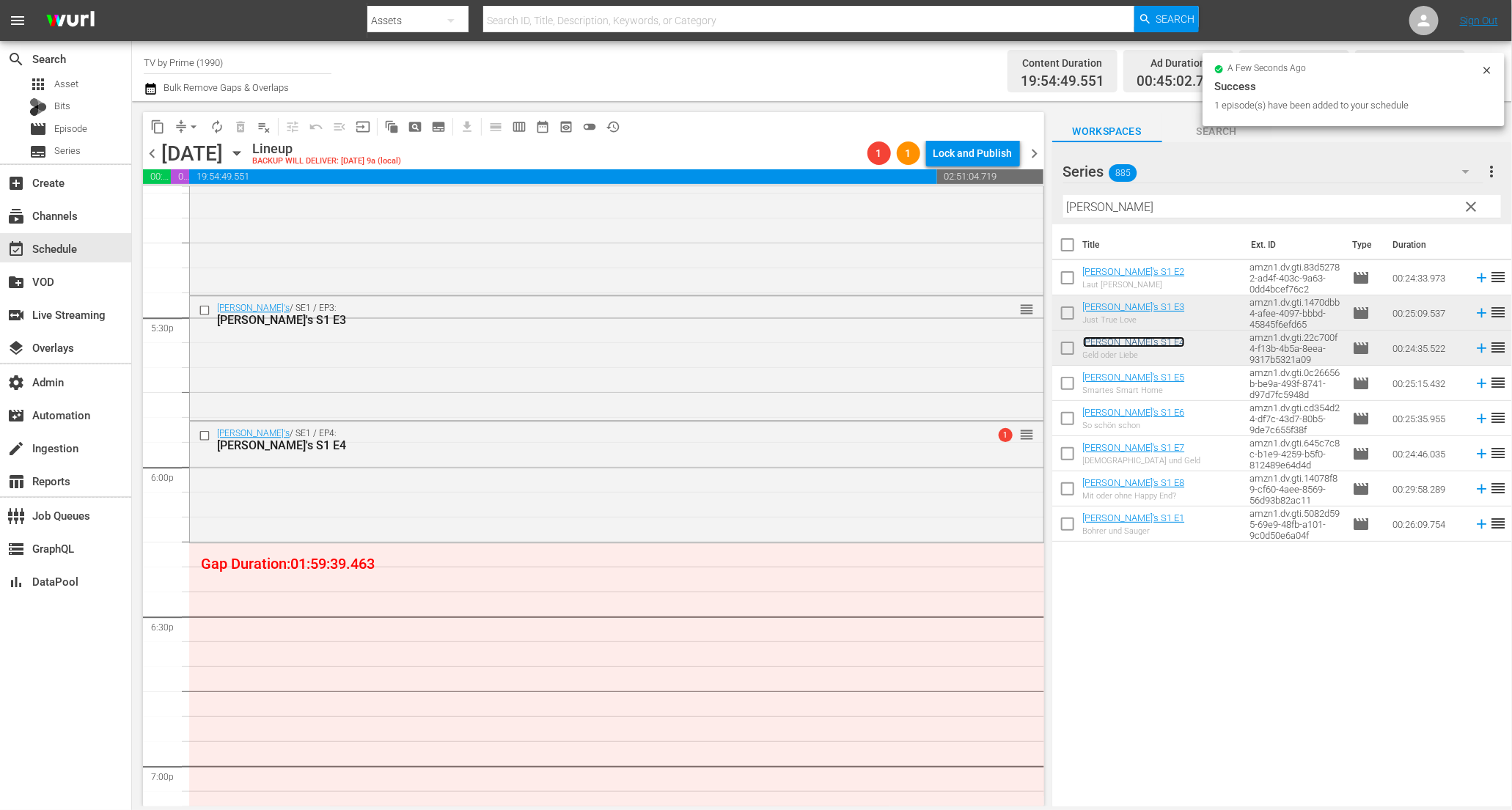
scroll to position [5386, 0]
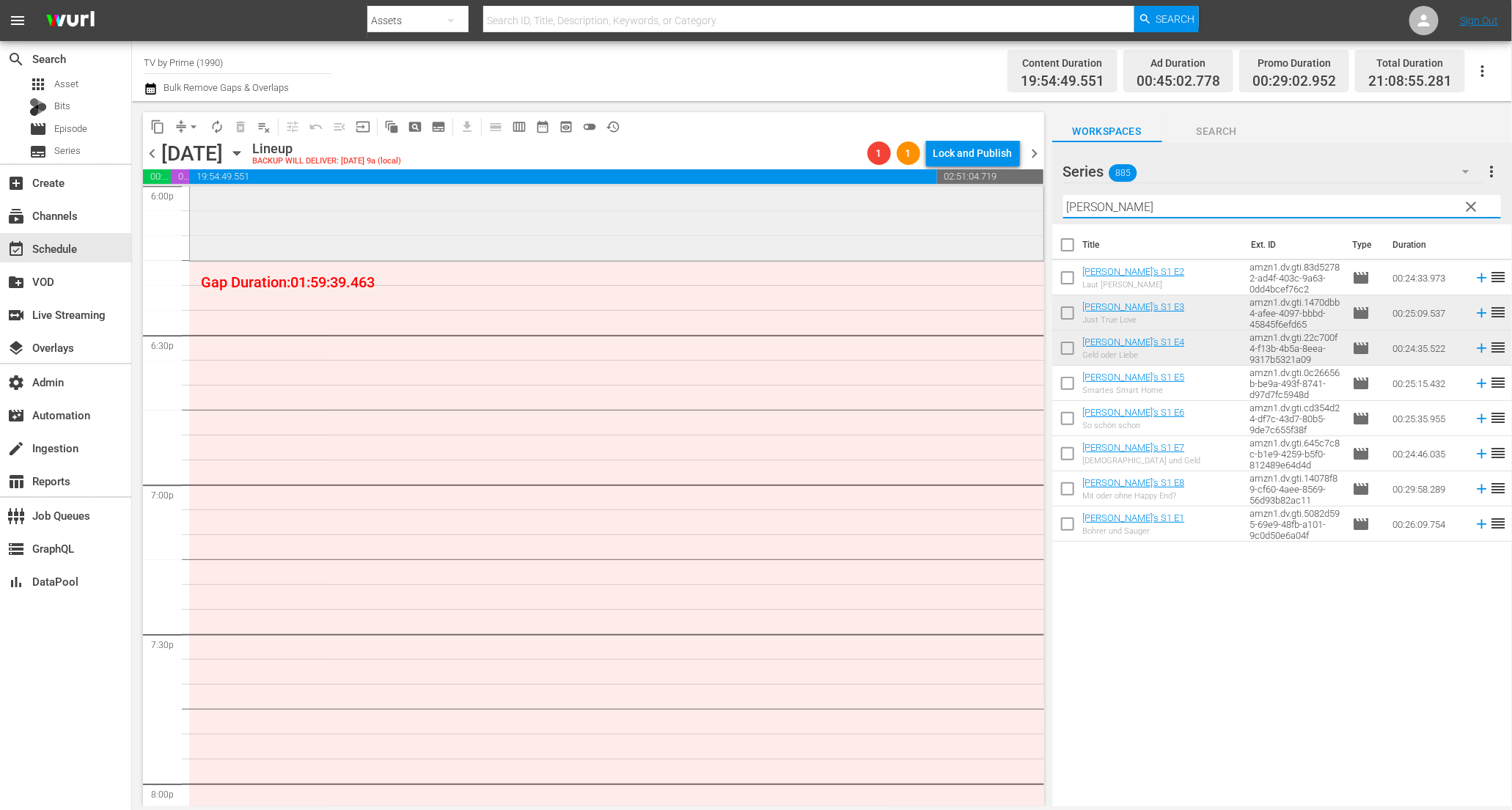
drag, startPoint x: 1115, startPoint y: 207, endPoint x: 943, endPoint y: 199, distance: 172.2
click at [943, 199] on div "content_copy compress arrow_drop_down autorenew_outlined delete_forever_outline…" at bounding box center [821, 454] width 1380 height 705
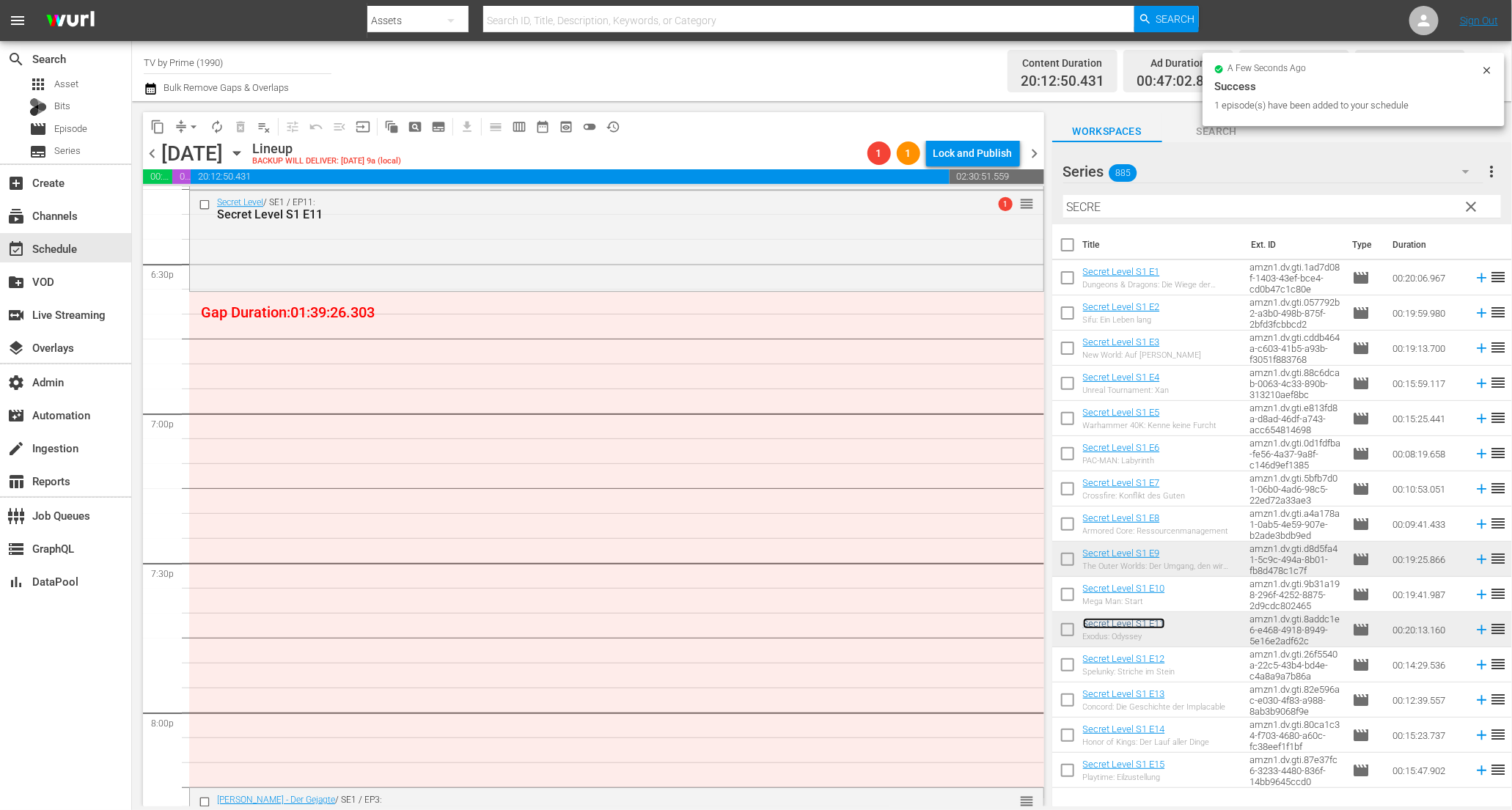
scroll to position [5469, 0]
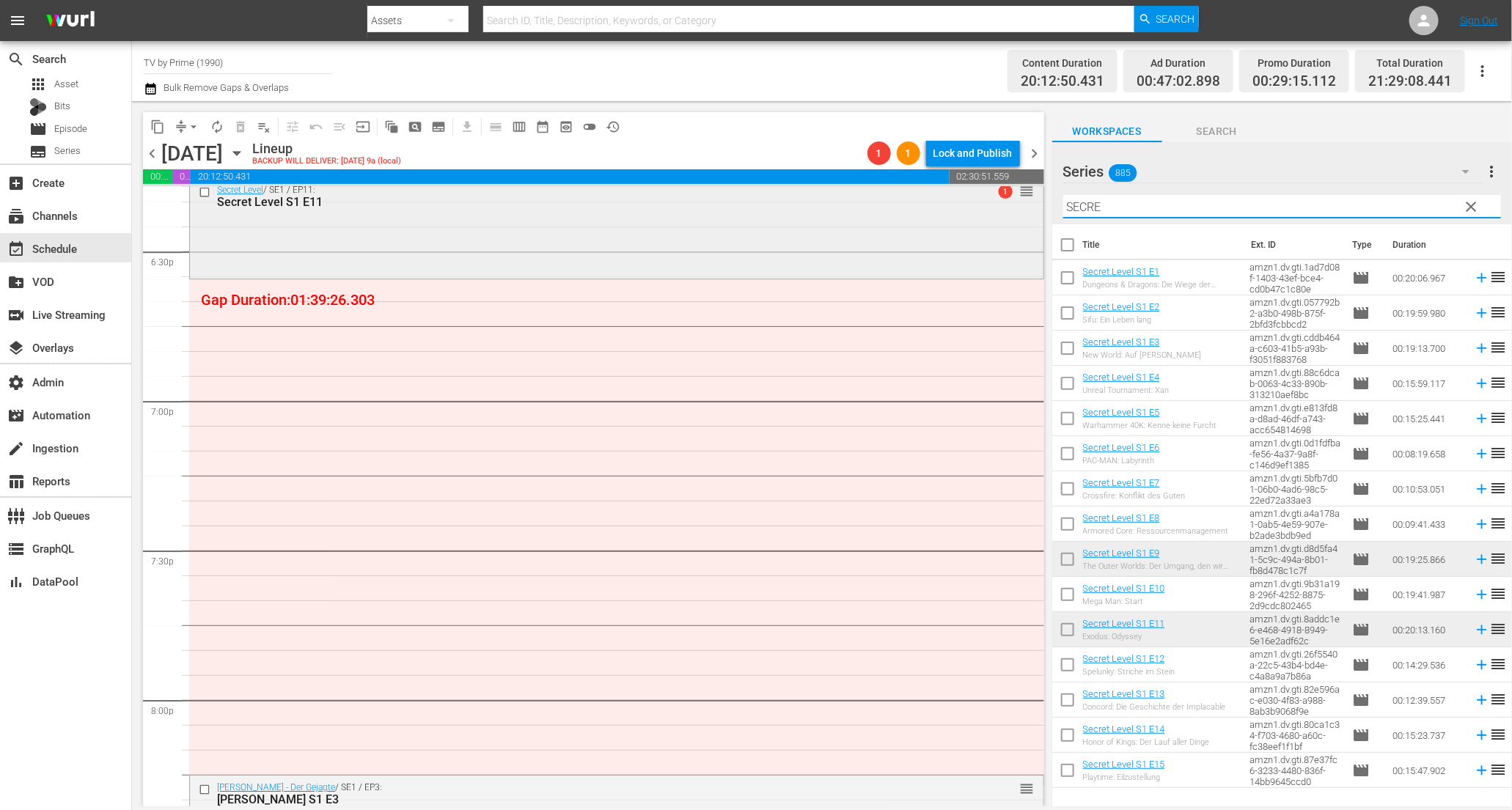
drag, startPoint x: 1127, startPoint y: 207, endPoint x: 918, endPoint y: 191, distance: 209.6
click at [918, 191] on div "content_copy compress arrow_drop_down autorenew_outlined delete_forever_outline…" at bounding box center [821, 454] width 1380 height 705
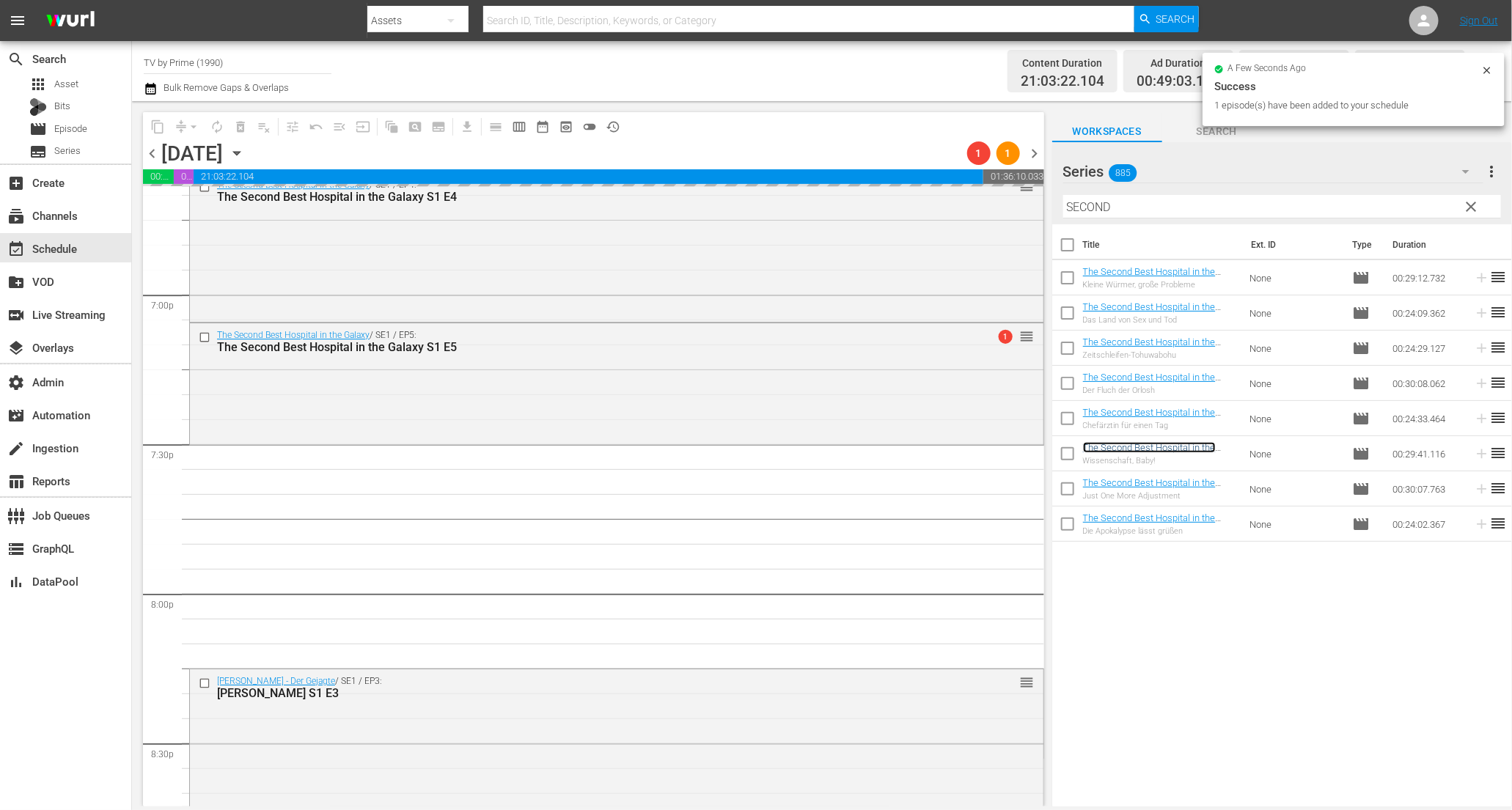
scroll to position [5651, 0]
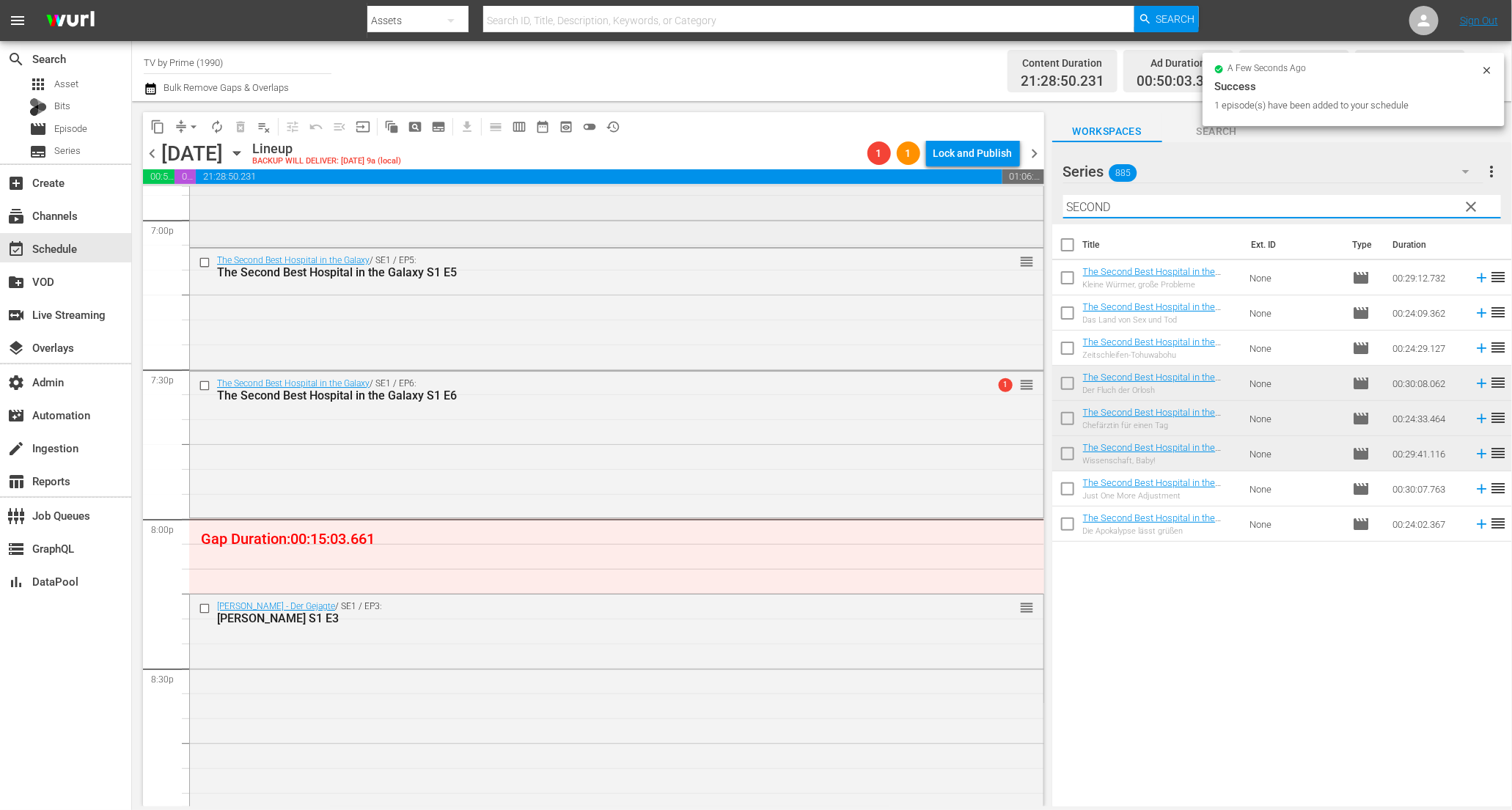
drag, startPoint x: 1139, startPoint y: 211, endPoint x: 1008, endPoint y: 198, distance: 131.6
click at [1008, 198] on div "content_copy compress arrow_drop_down autorenew_outlined delete_forever_outline…" at bounding box center [821, 454] width 1380 height 705
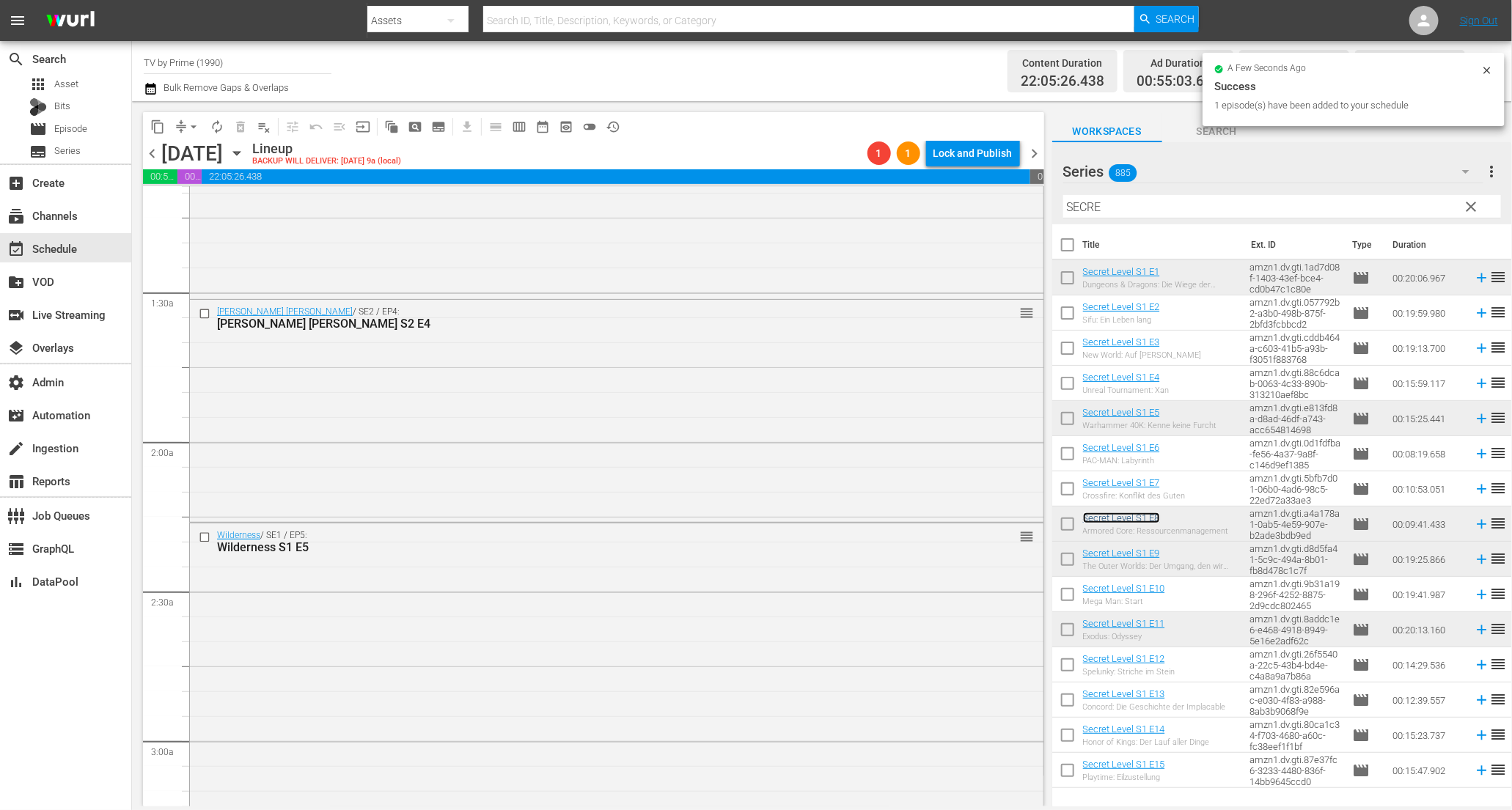
scroll to position [0, 0]
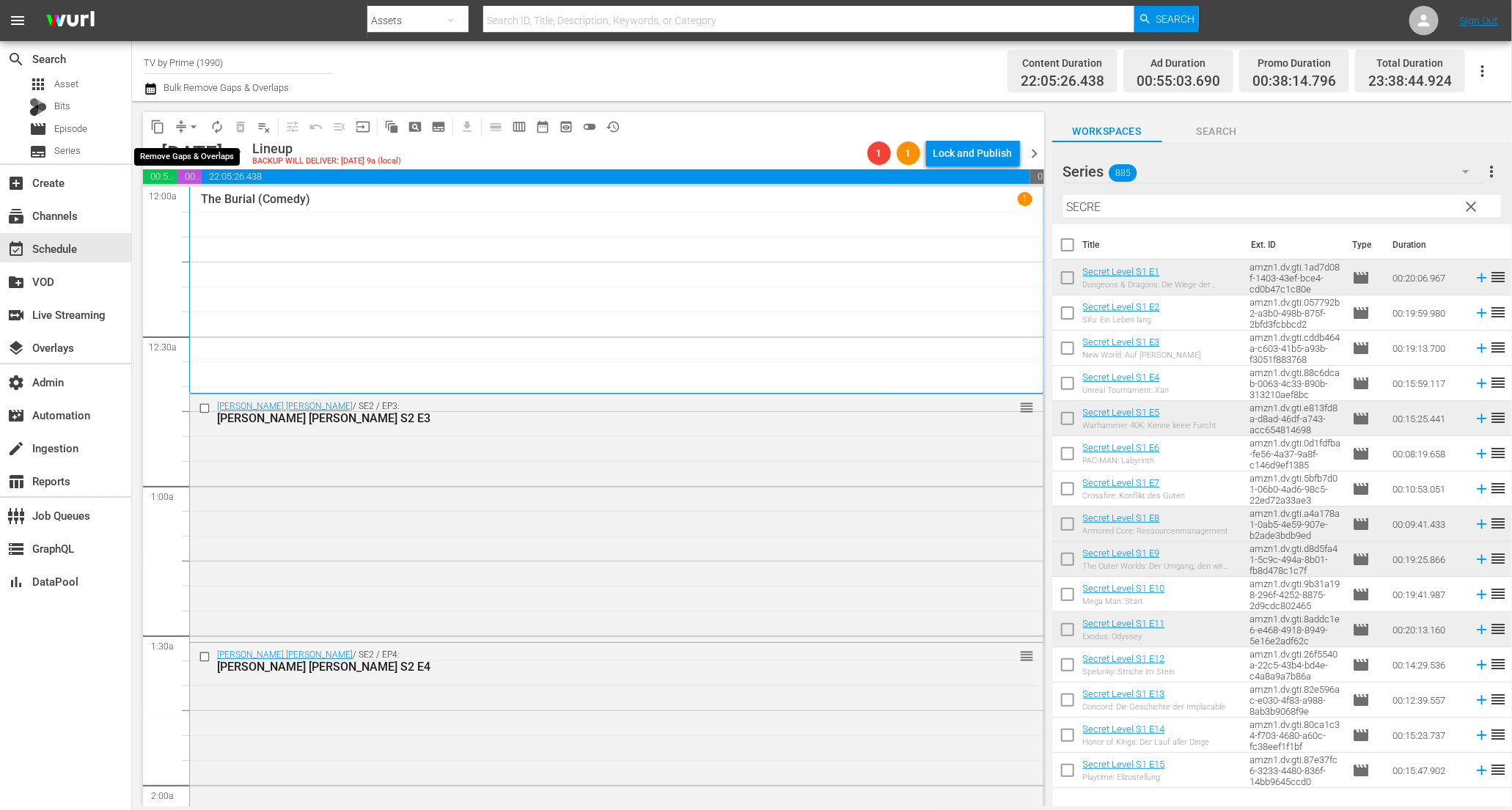
click at [187, 128] on span "arrow_drop_down" at bounding box center [193, 127] width 15 height 15
click at [192, 209] on li "Align to End of Previous Day" at bounding box center [193, 204] width 154 height 24
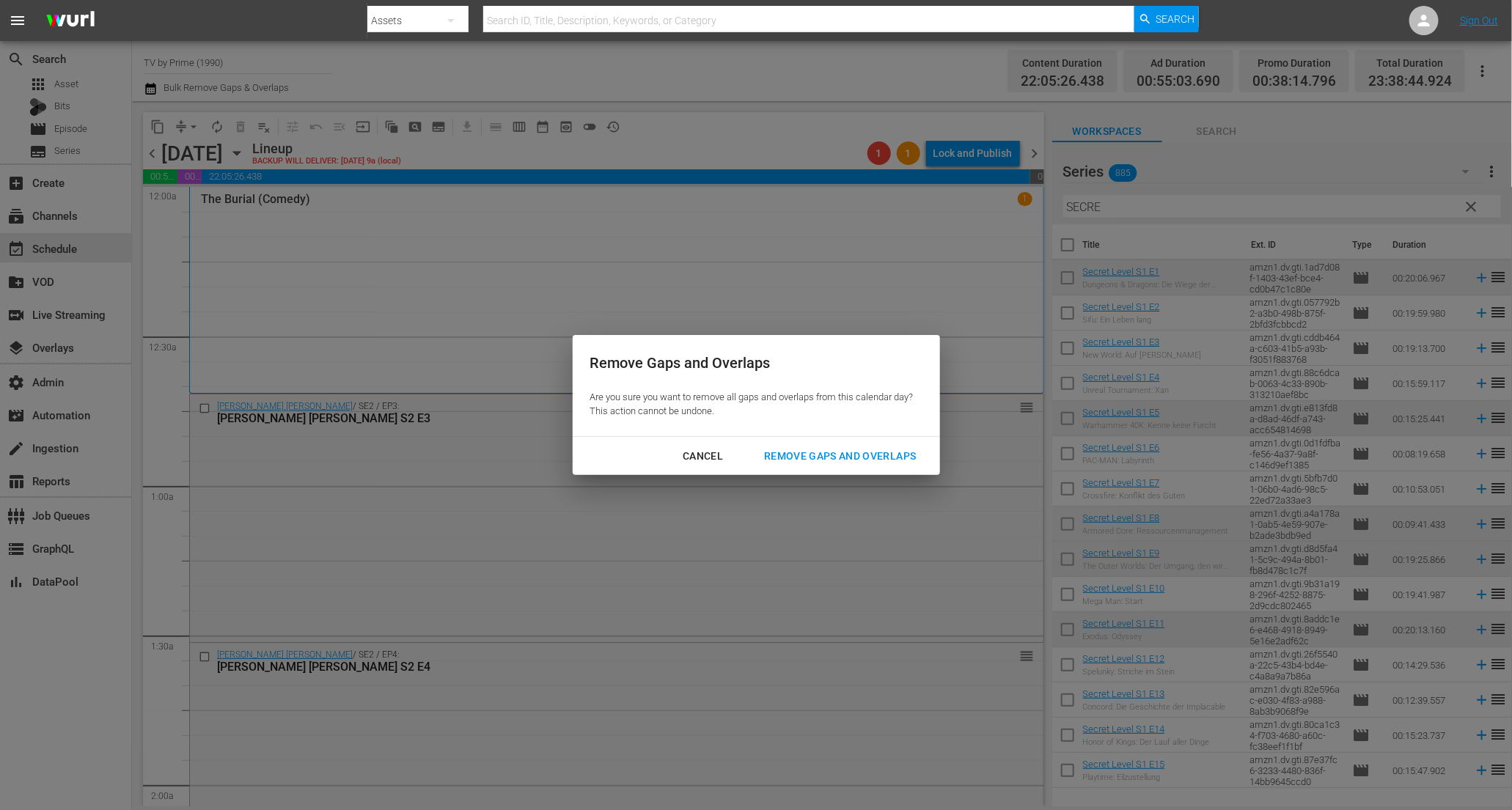
click at [831, 460] on div "Remove Gaps and Overlaps" at bounding box center [840, 457] width 175 height 18
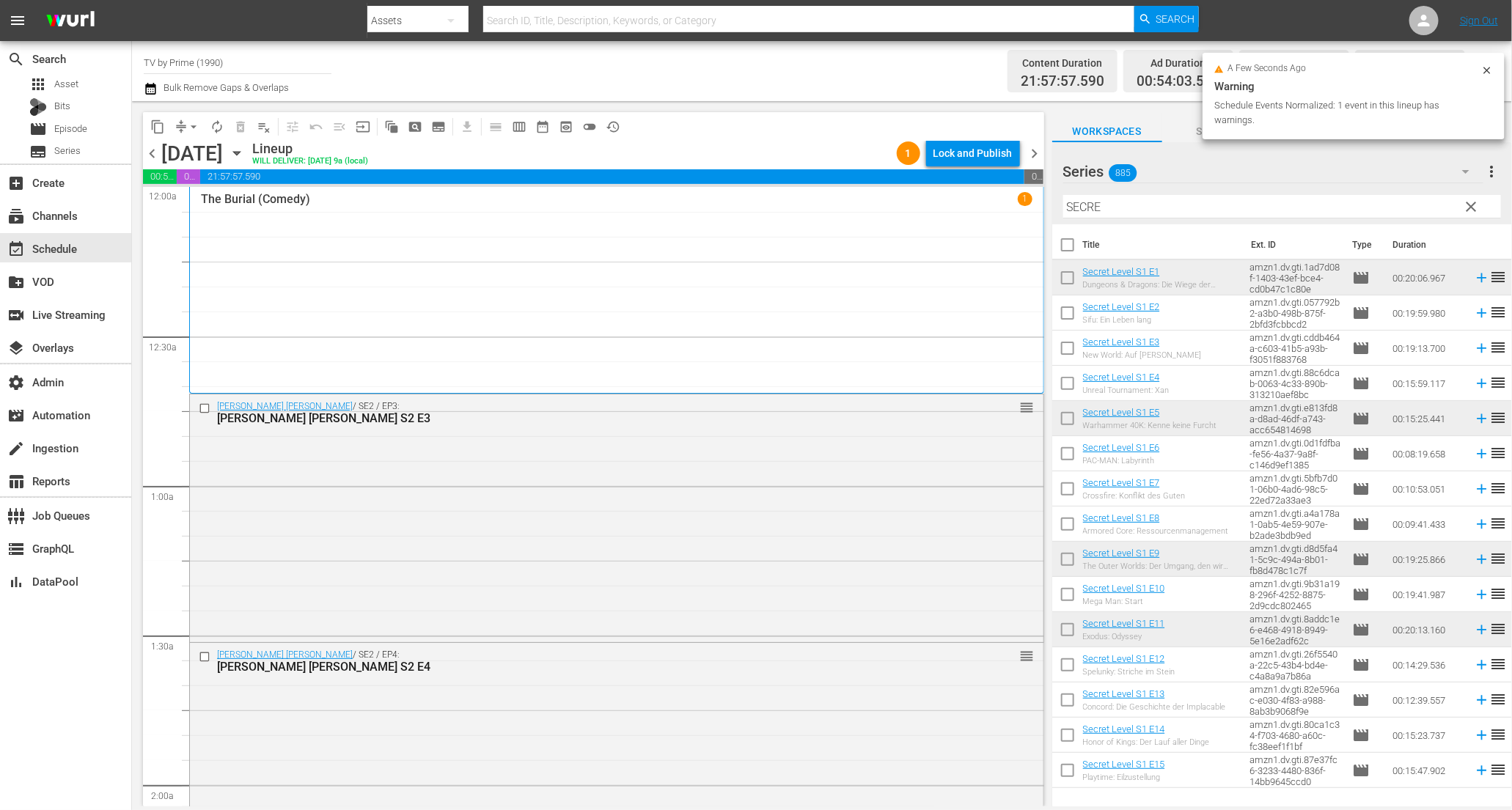
click at [1031, 154] on span "chevron_right" at bounding box center [1035, 154] width 18 height 18
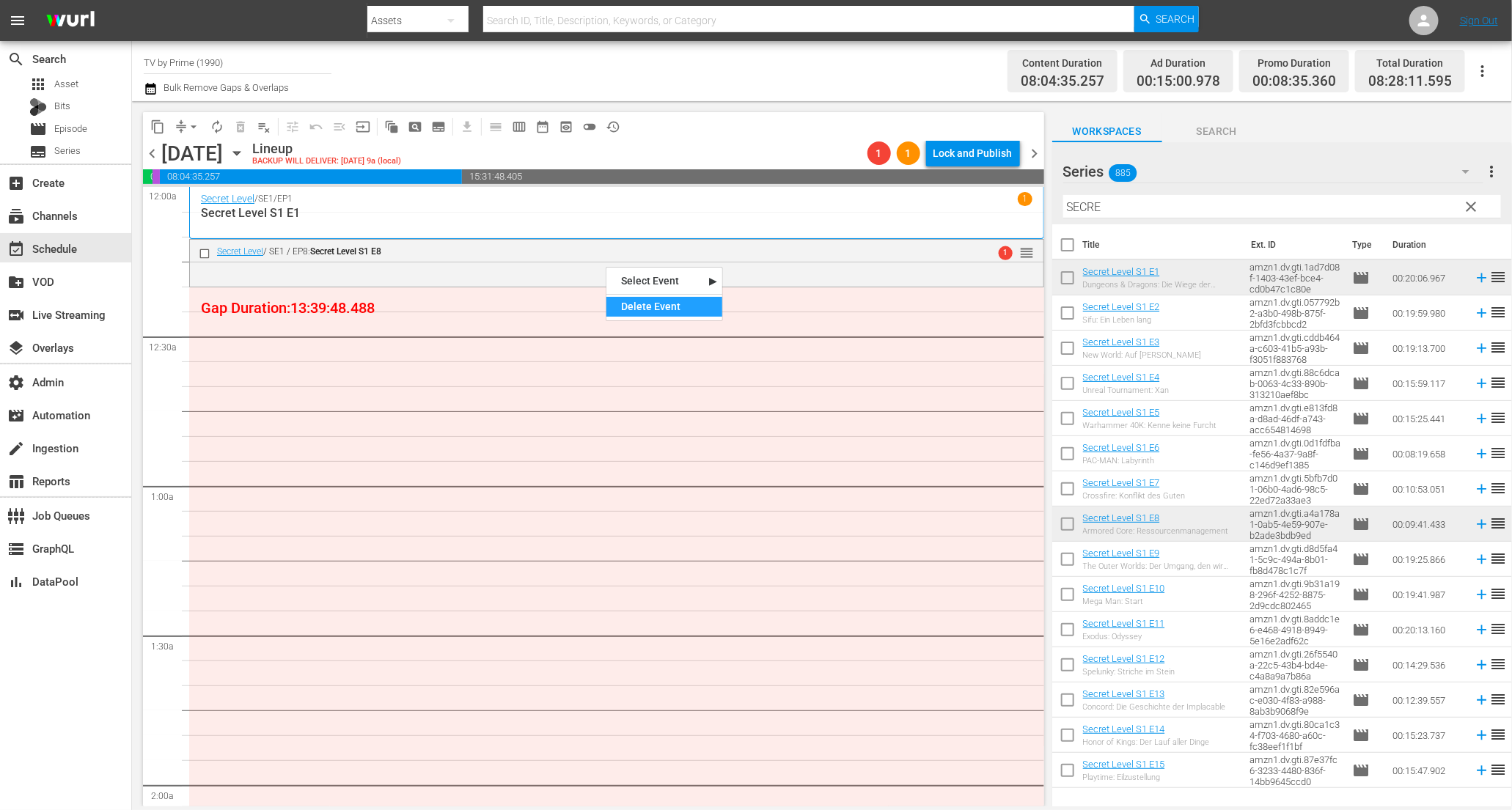
click at [628, 308] on div "Delete Event" at bounding box center [665, 307] width 116 height 20
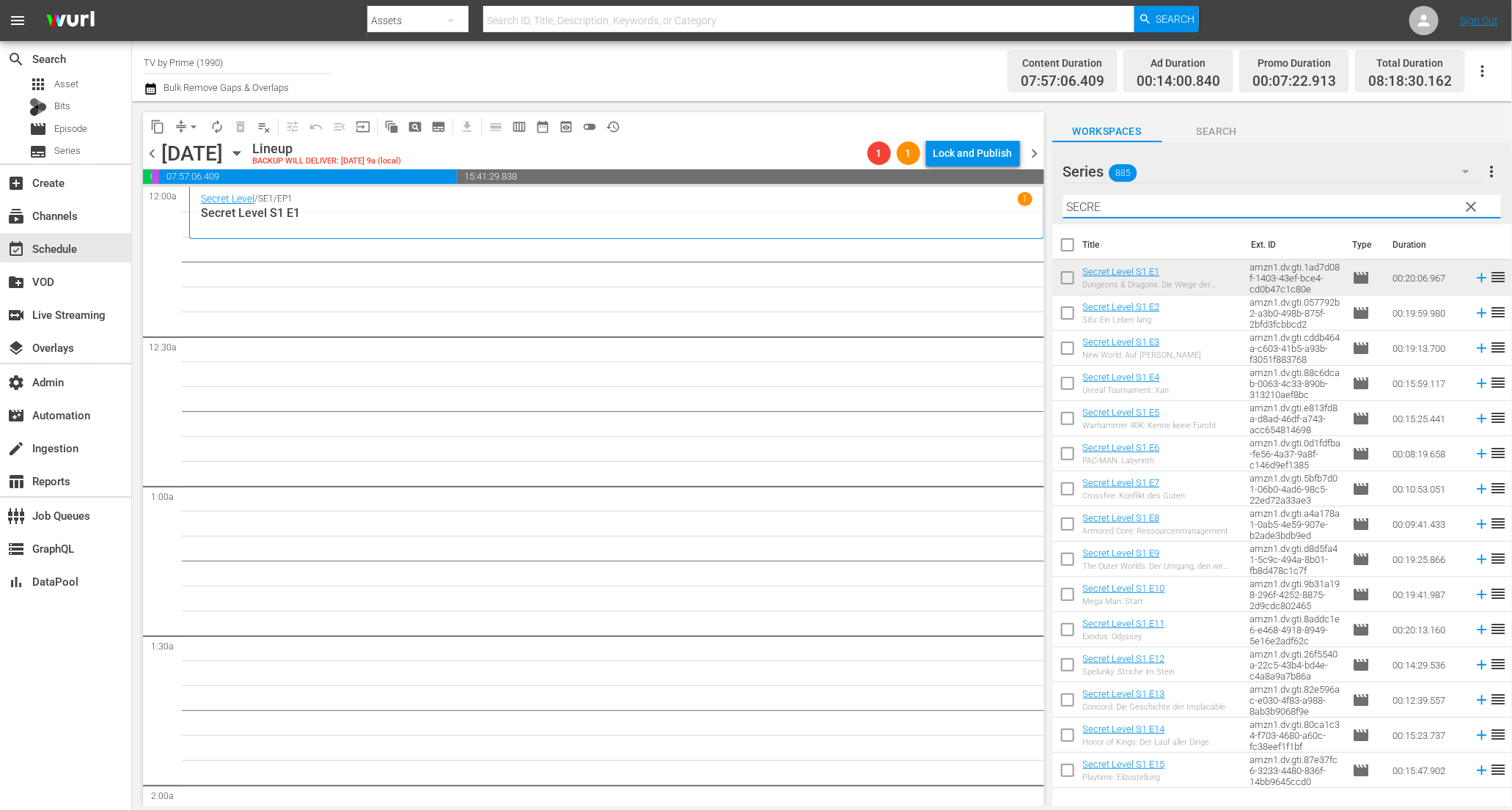
drag, startPoint x: 1145, startPoint y: 195, endPoint x: 1130, endPoint y: 202, distance: 16.6
click at [1130, 202] on input "SECRE" at bounding box center [1283, 206] width 438 height 23
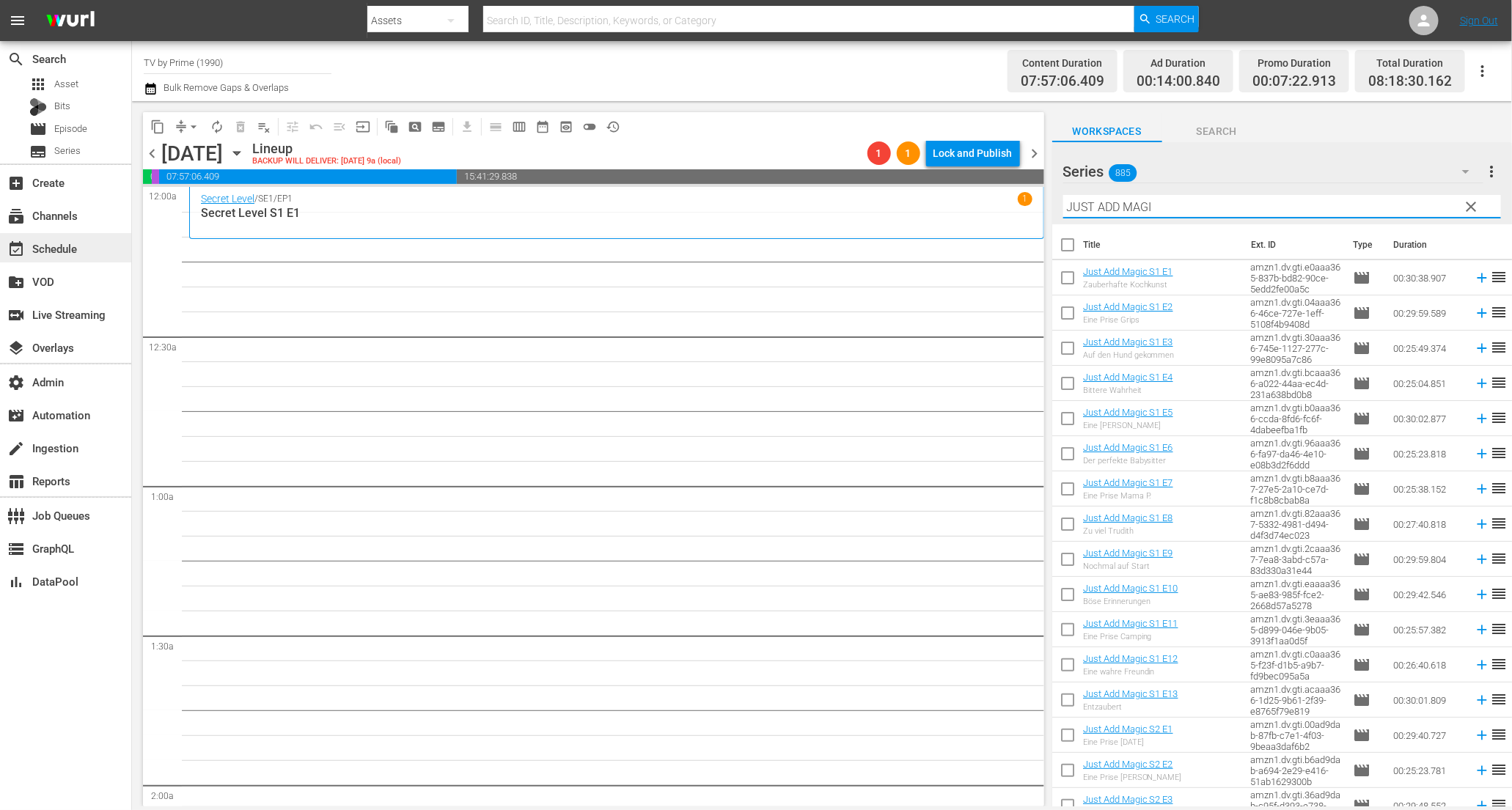
type input "JUST ADD MAGI"
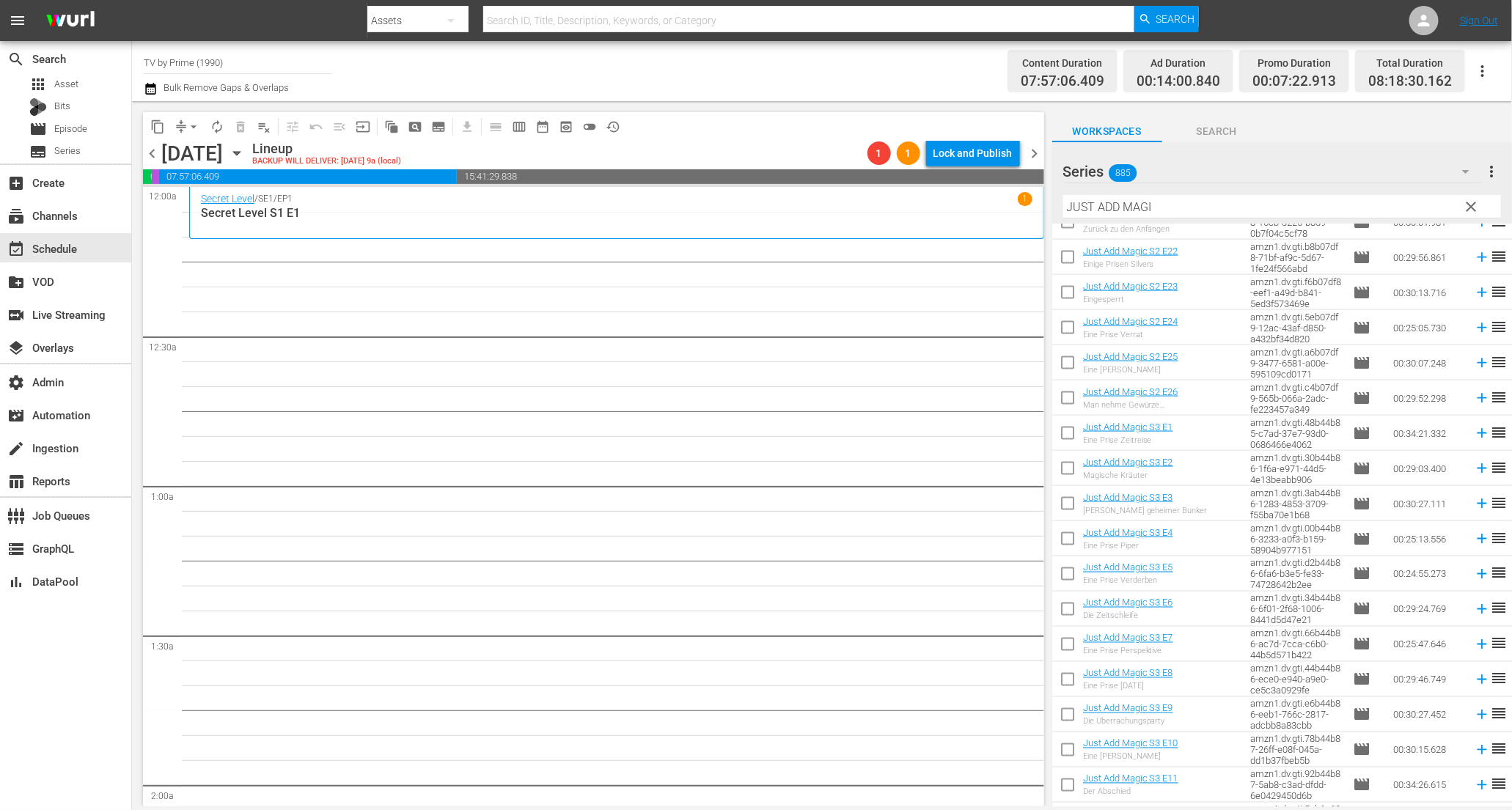
scroll to position [1194, 0]
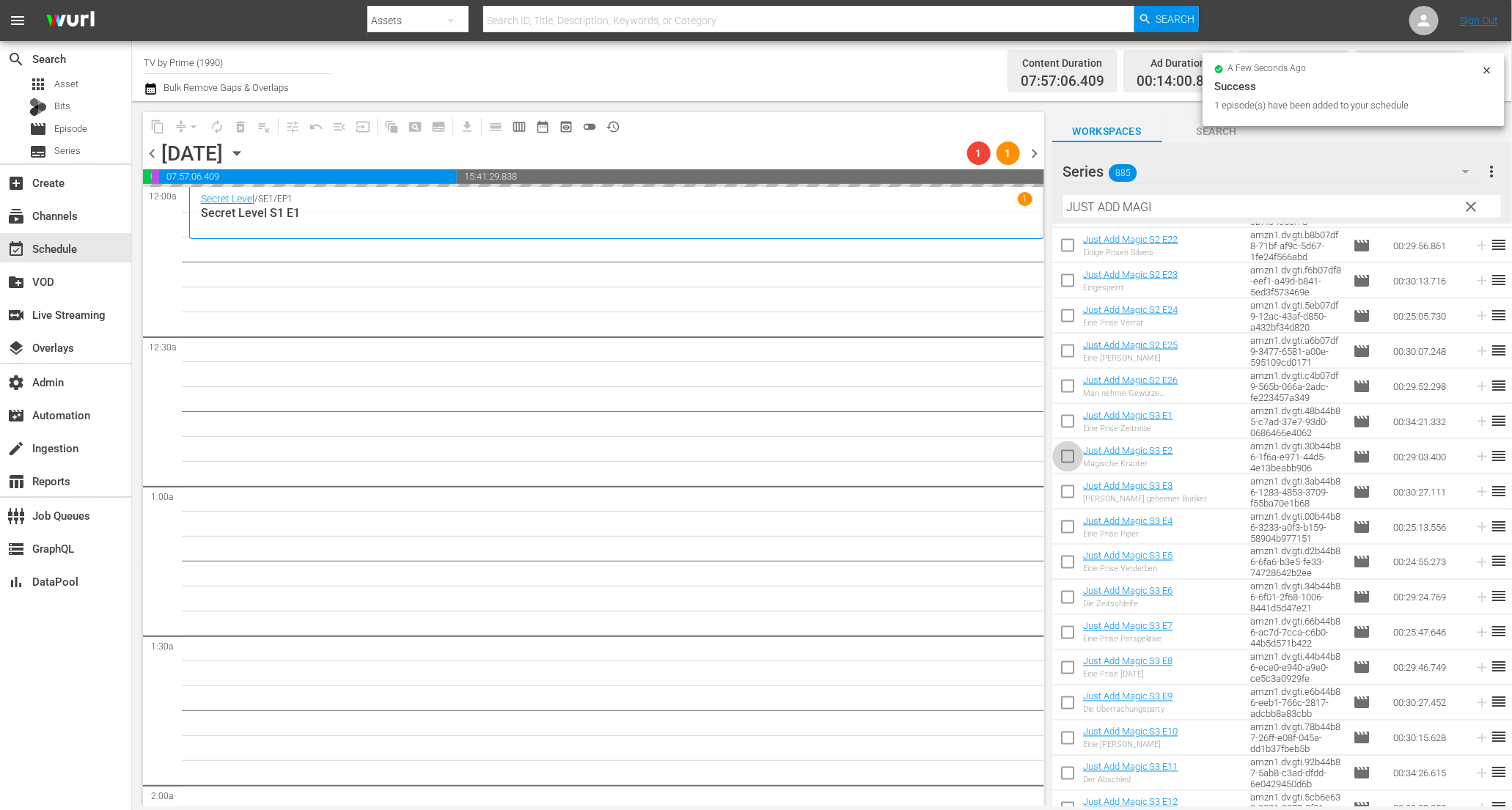
click at [1064, 456] on input "checkbox" at bounding box center [1067, 459] width 30 height 30
checkbox input "true"
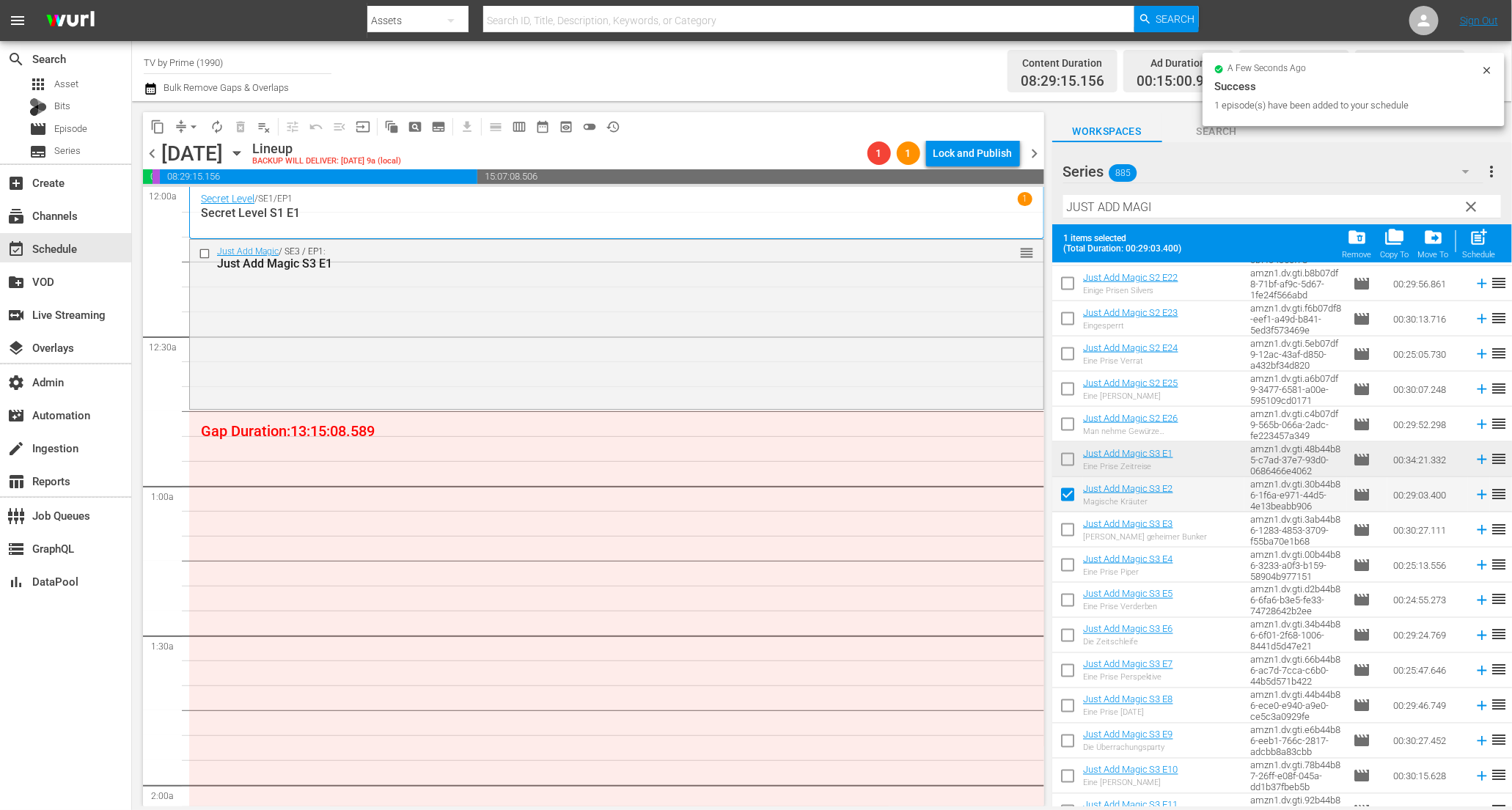
click at [1070, 527] on input "checkbox" at bounding box center [1067, 532] width 30 height 30
checkbox input "true"
click at [1072, 569] on input "checkbox" at bounding box center [1067, 568] width 30 height 30
checkbox input "true"
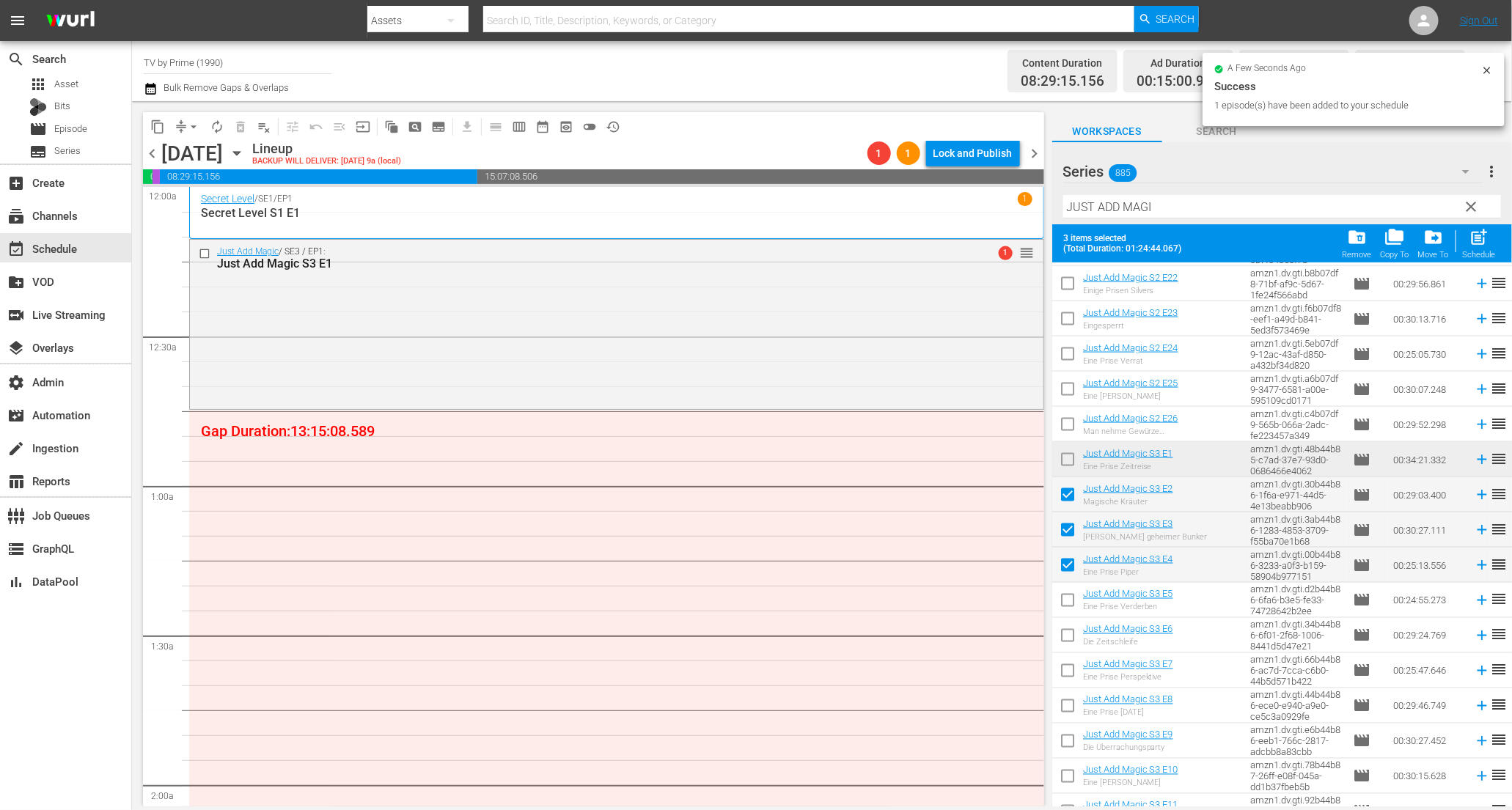
click at [1072, 596] on input "checkbox" at bounding box center [1067, 603] width 30 height 30
checkbox input "true"
click at [1076, 643] on input "checkbox" at bounding box center [1067, 638] width 30 height 30
checkbox input "true"
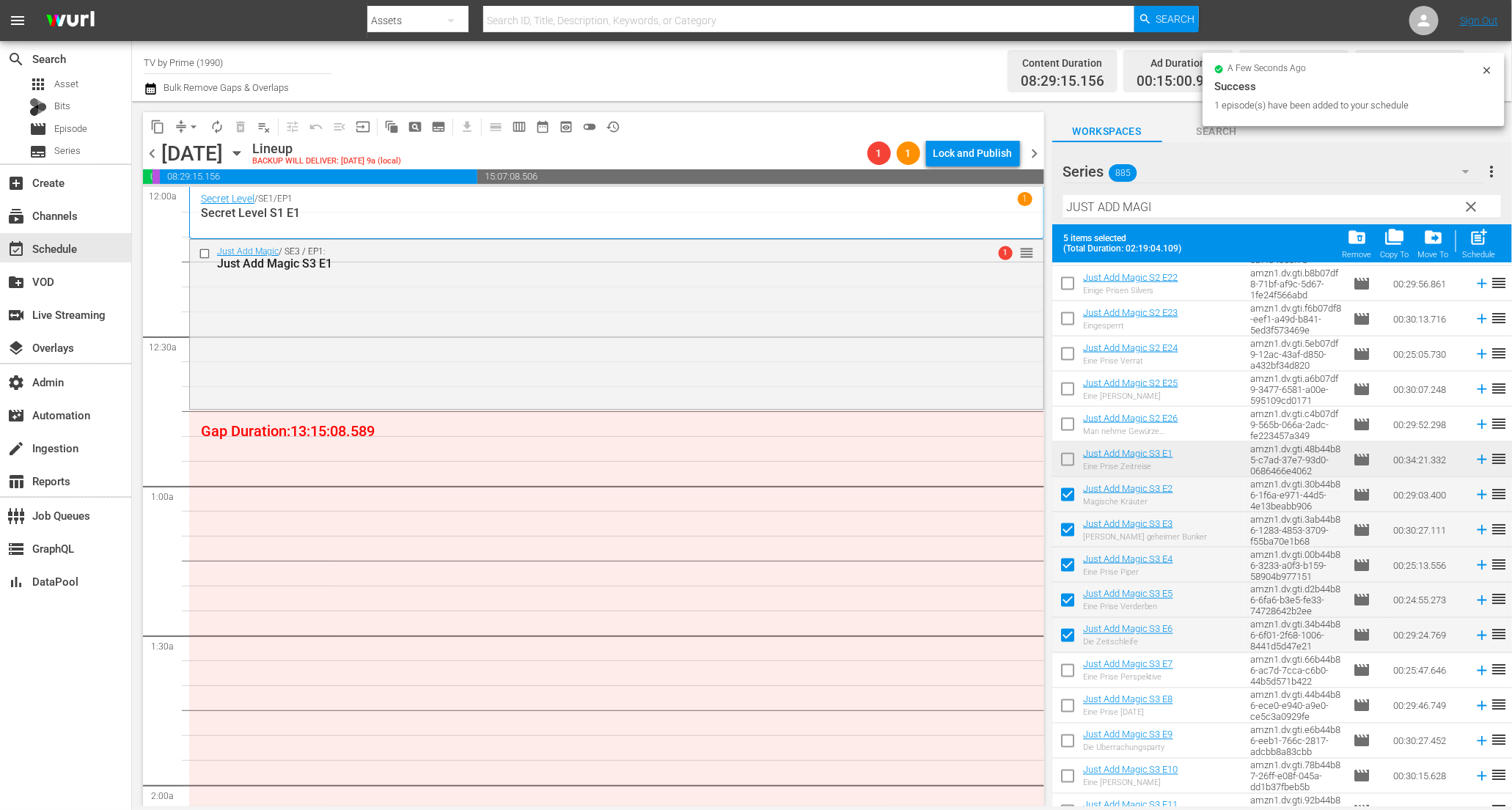
click at [1068, 672] on input "checkbox" at bounding box center [1067, 673] width 30 height 30
checkbox input "true"
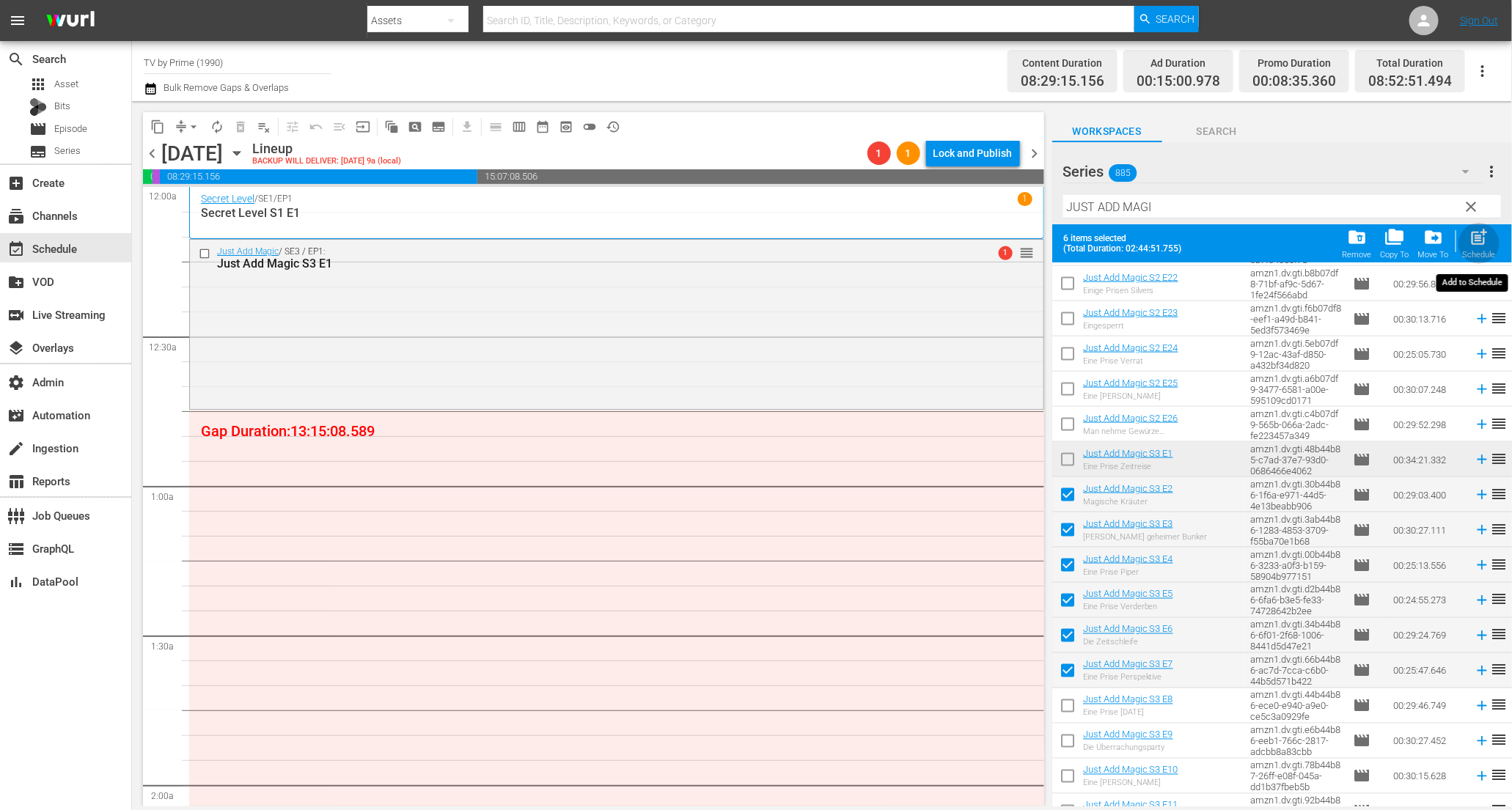
click at [1474, 247] on span "post_add" at bounding box center [1480, 237] width 20 height 20
checkbox input "false"
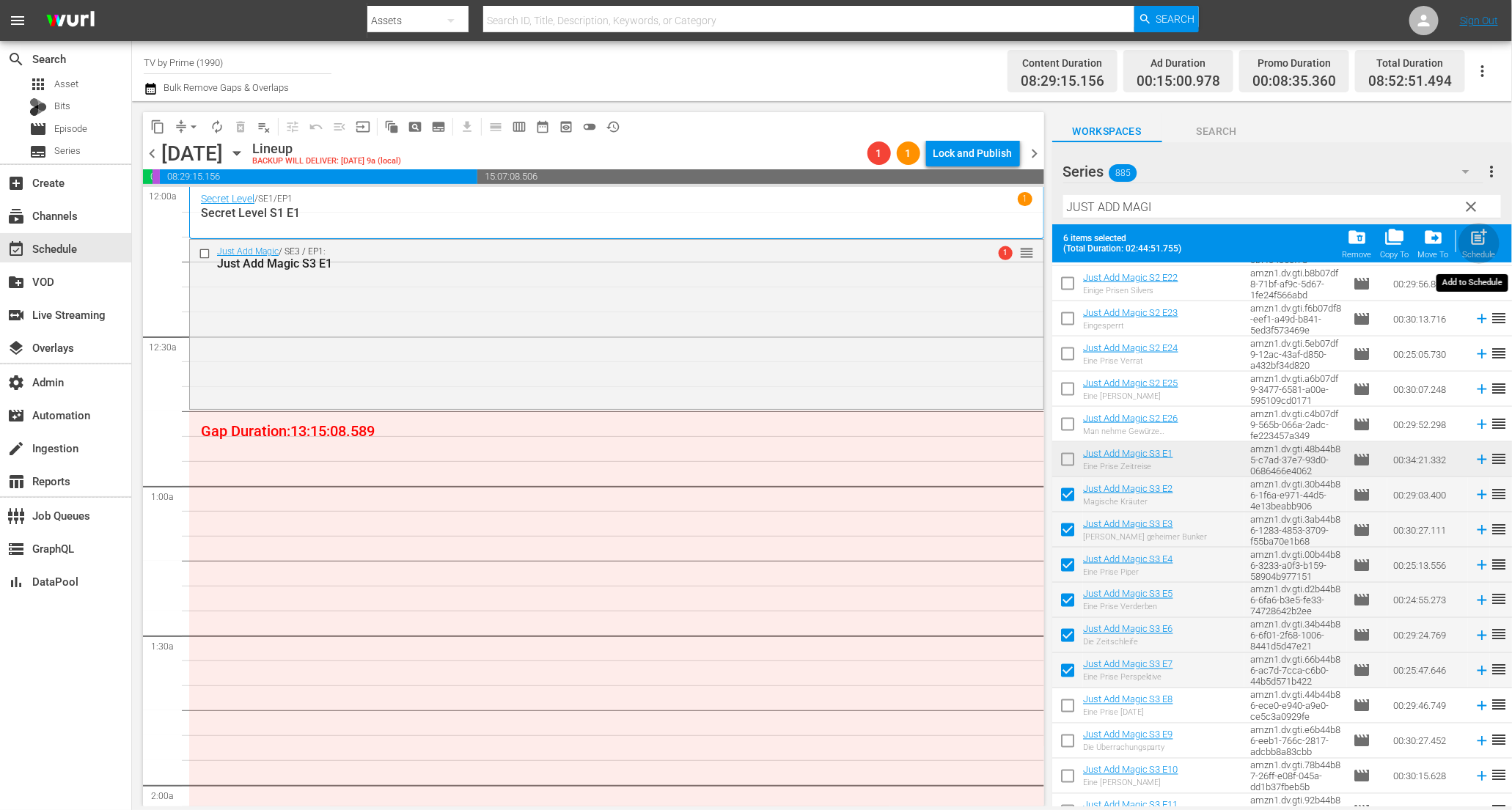
checkbox input "false"
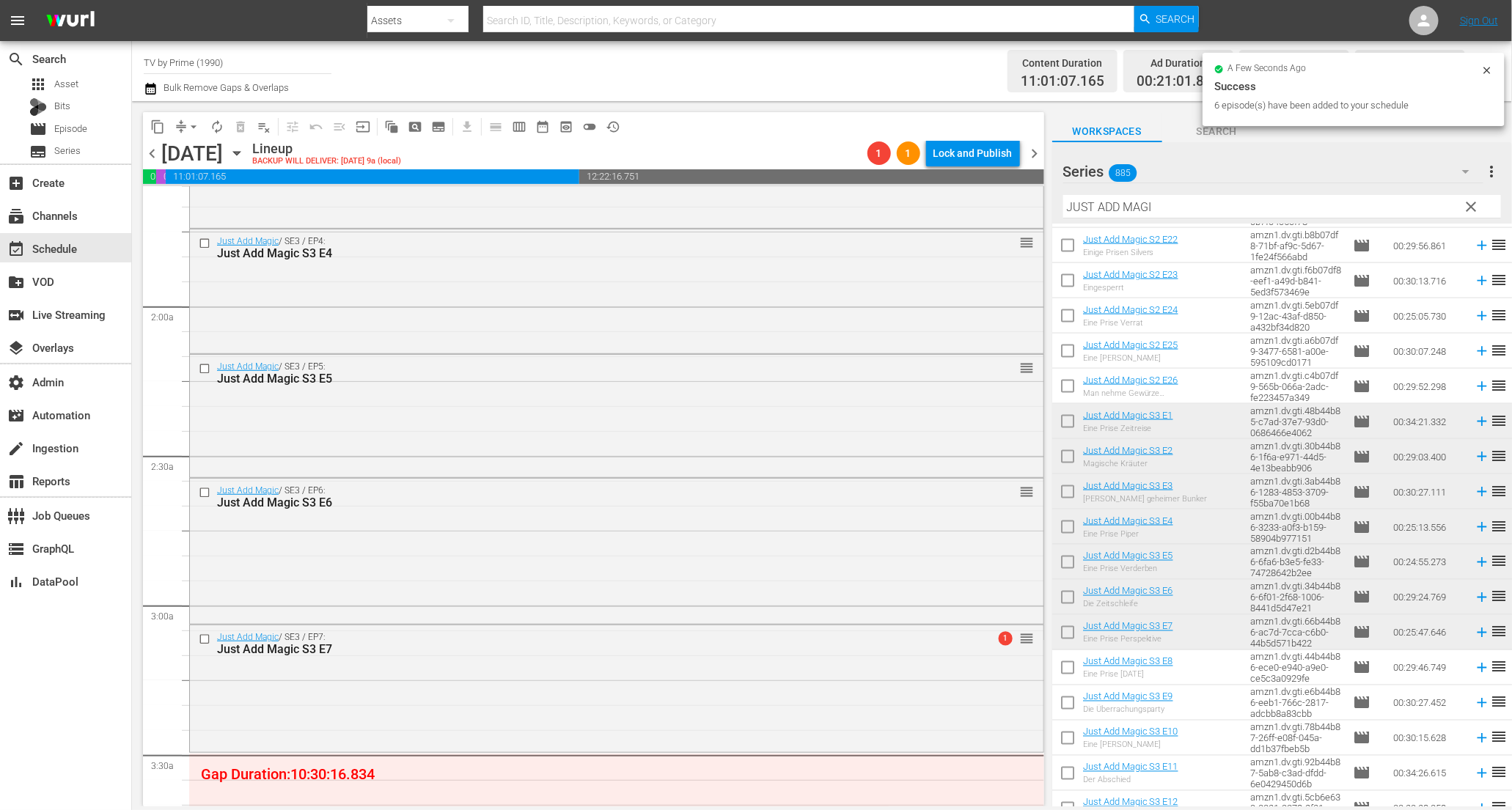
scroll to position [756, 0]
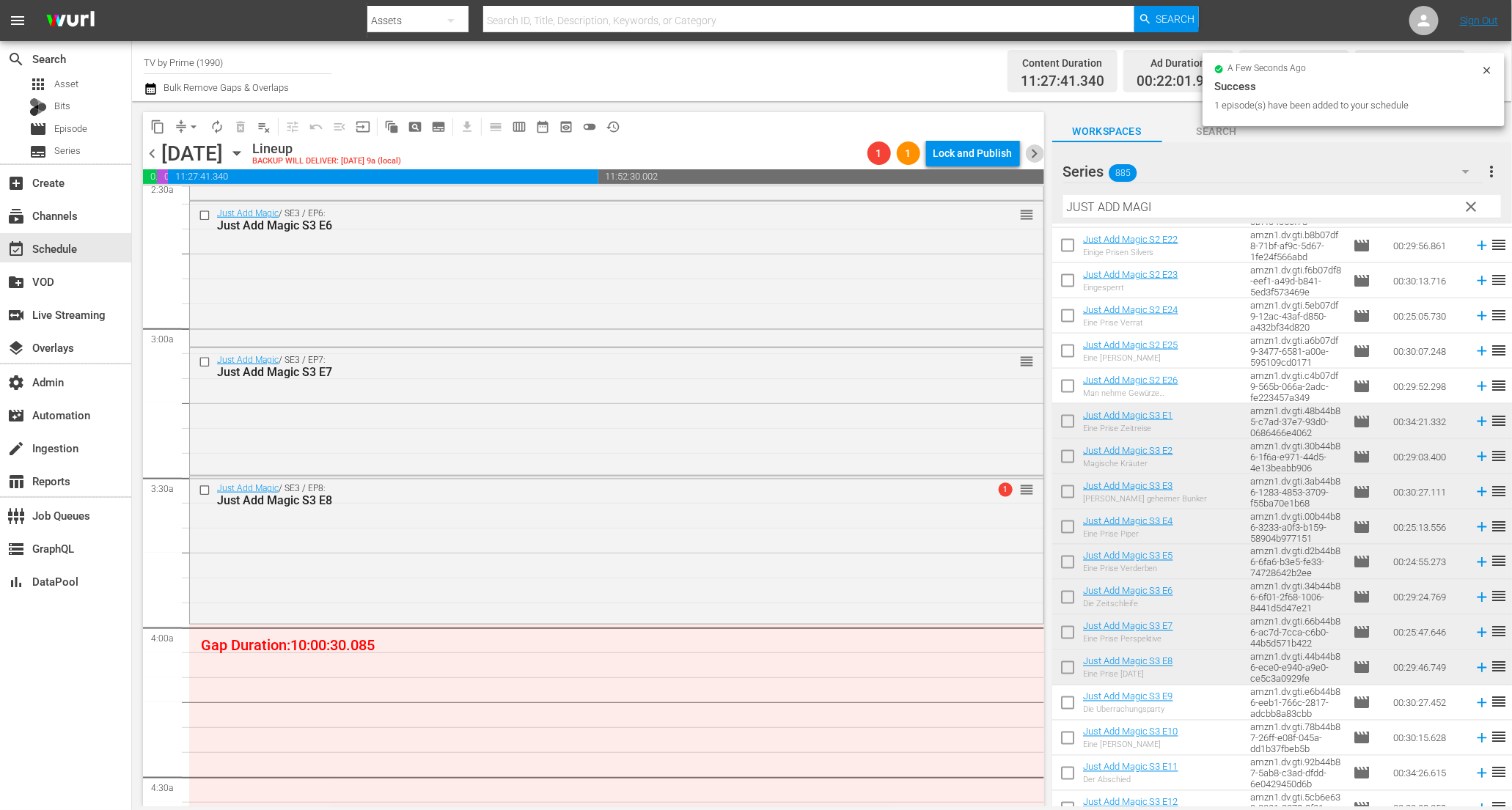
click at [1036, 152] on span "chevron_right" at bounding box center [1035, 154] width 18 height 18
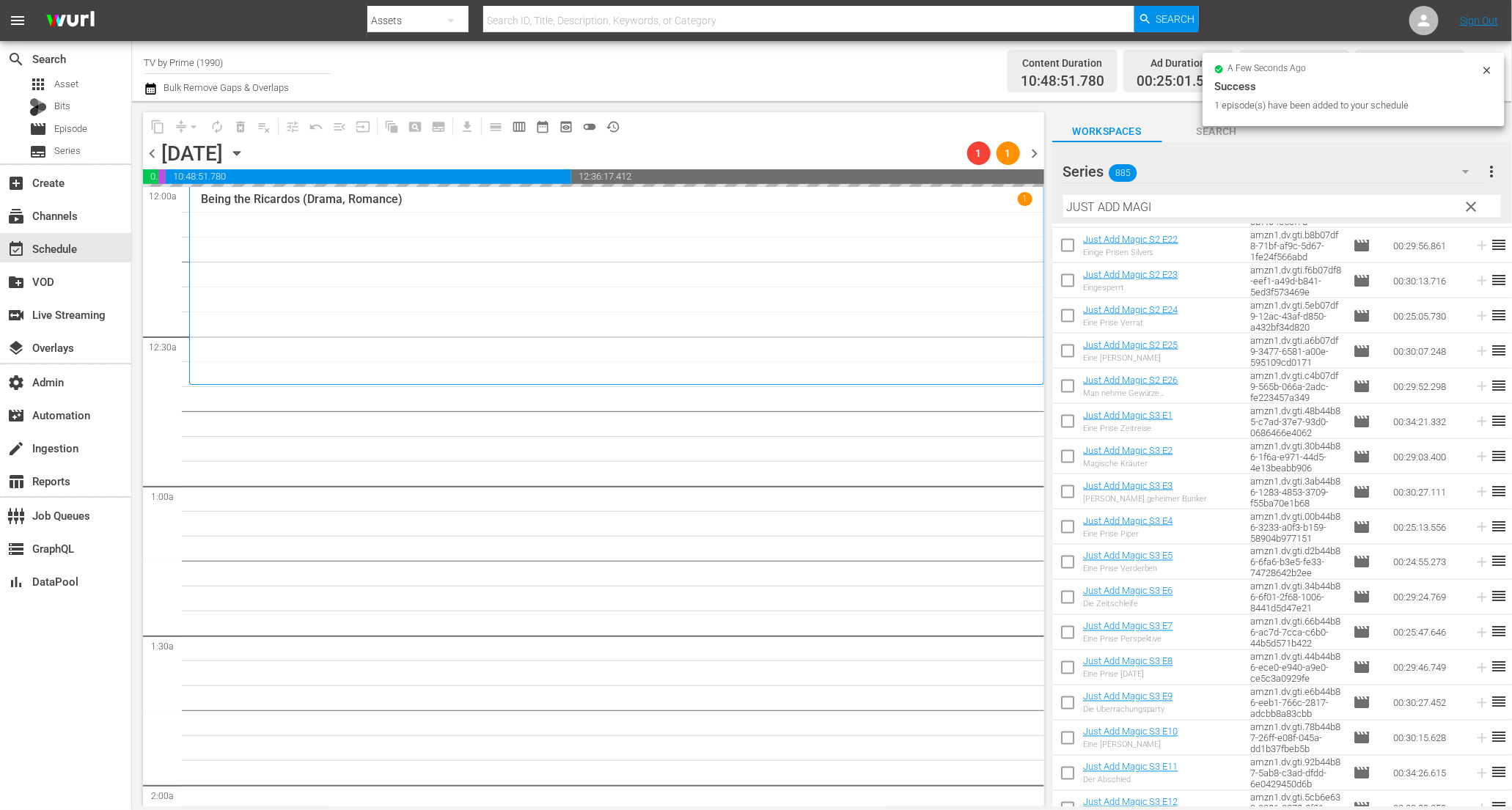
click at [1068, 736] on input "checkbox" at bounding box center [1067, 741] width 30 height 30
checkbox input "true"
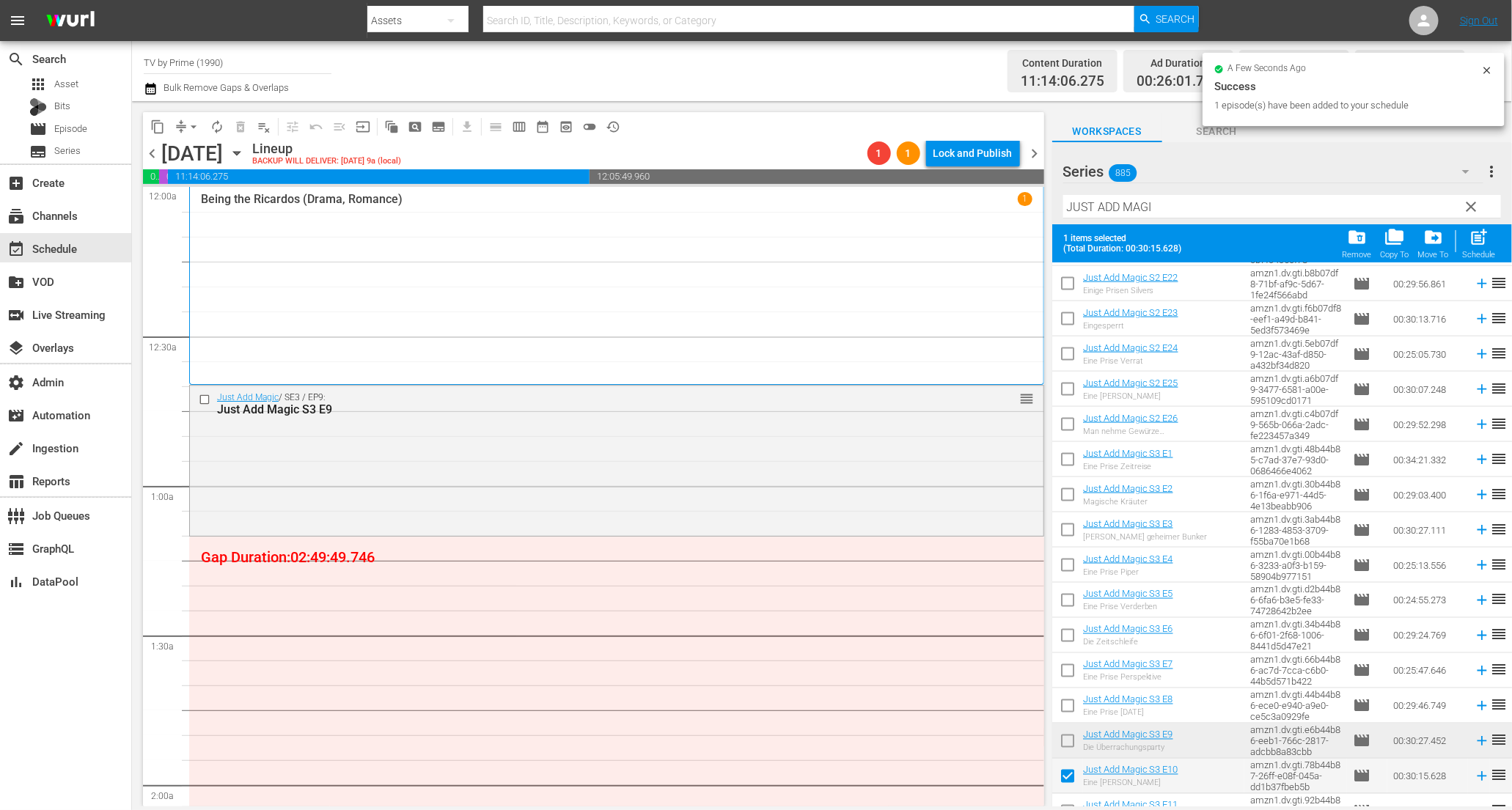
scroll to position [1248, 0]
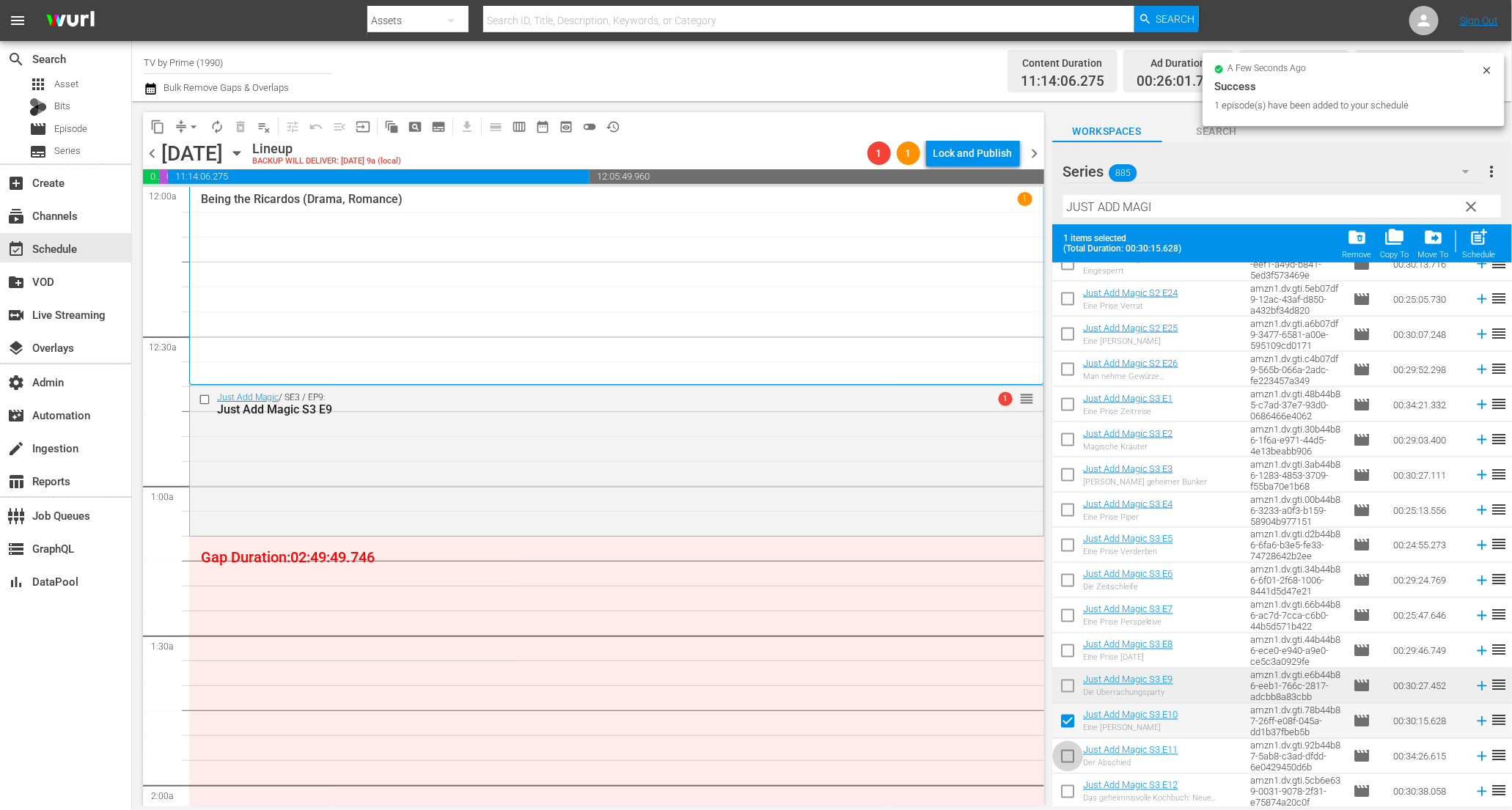
click at [1068, 754] on input "checkbox" at bounding box center [1067, 758] width 30 height 30
checkbox input "true"
click at [1064, 791] on input "checkbox" at bounding box center [1067, 794] width 30 height 30
checkbox input "true"
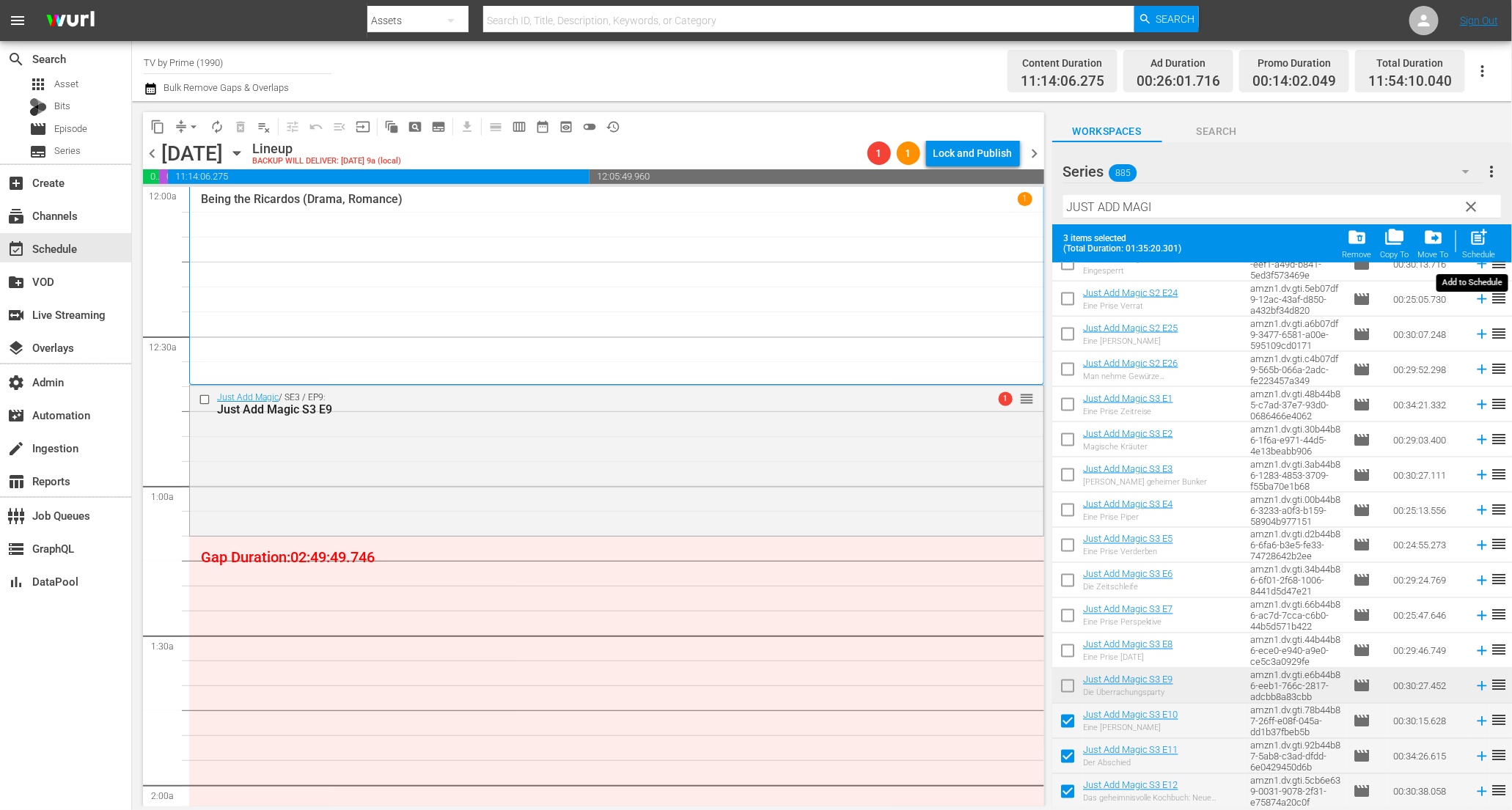
click at [1476, 243] on span "post_add" at bounding box center [1480, 237] width 20 height 20
checkbox input "false"
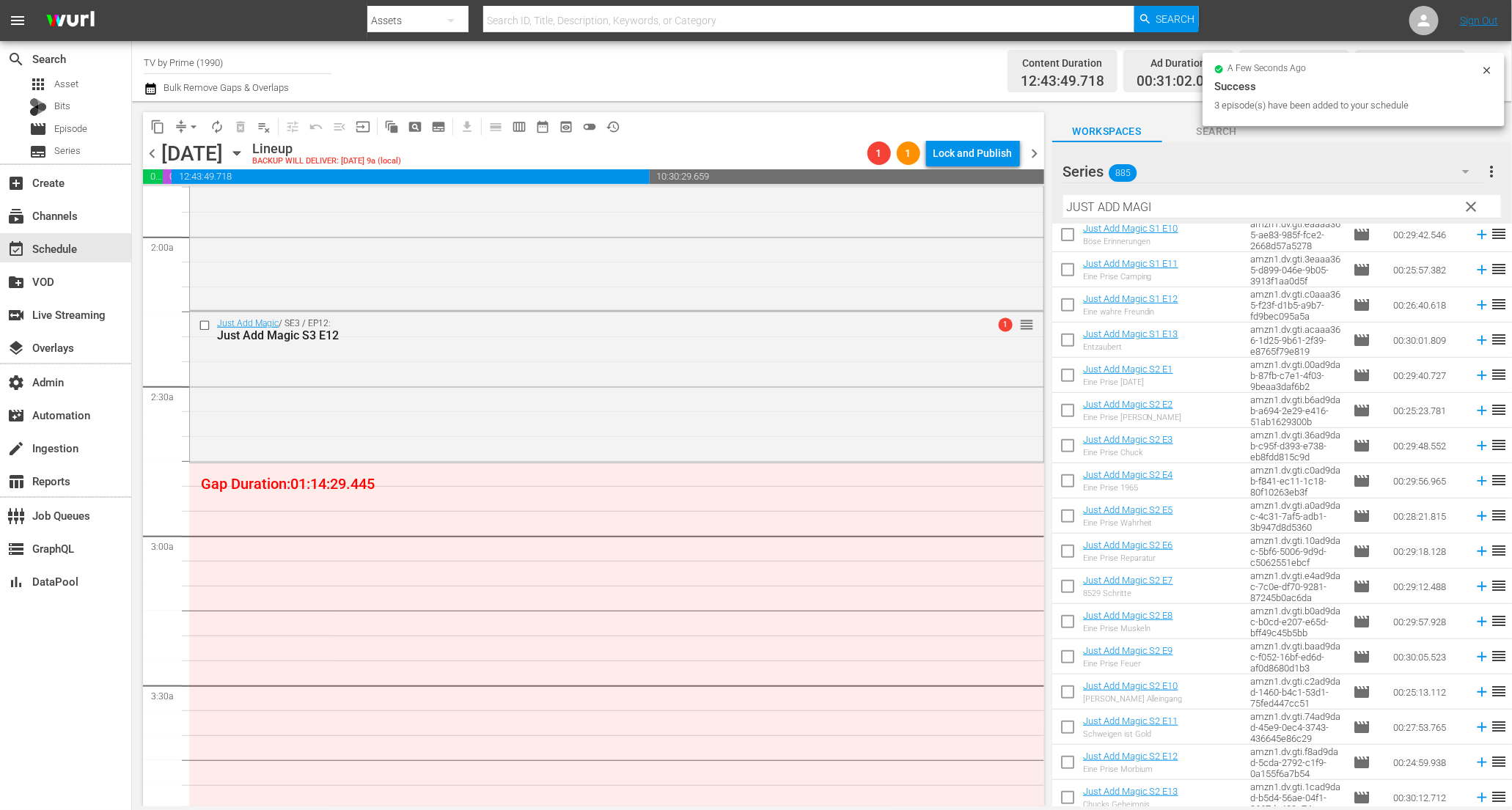
scroll to position [0, 0]
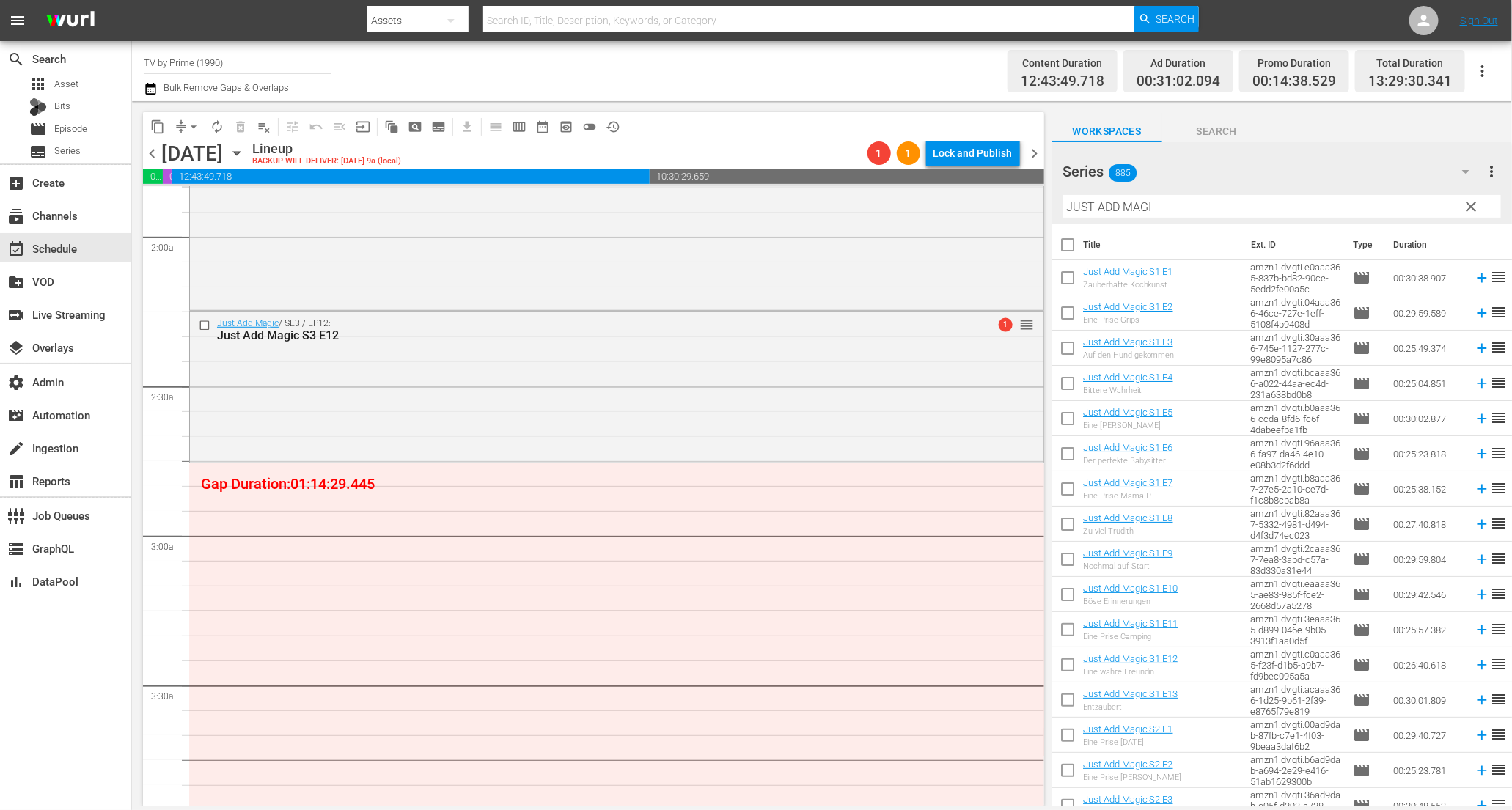
click at [1065, 283] on input "checkbox" at bounding box center [1067, 280] width 30 height 30
checkbox input "true"
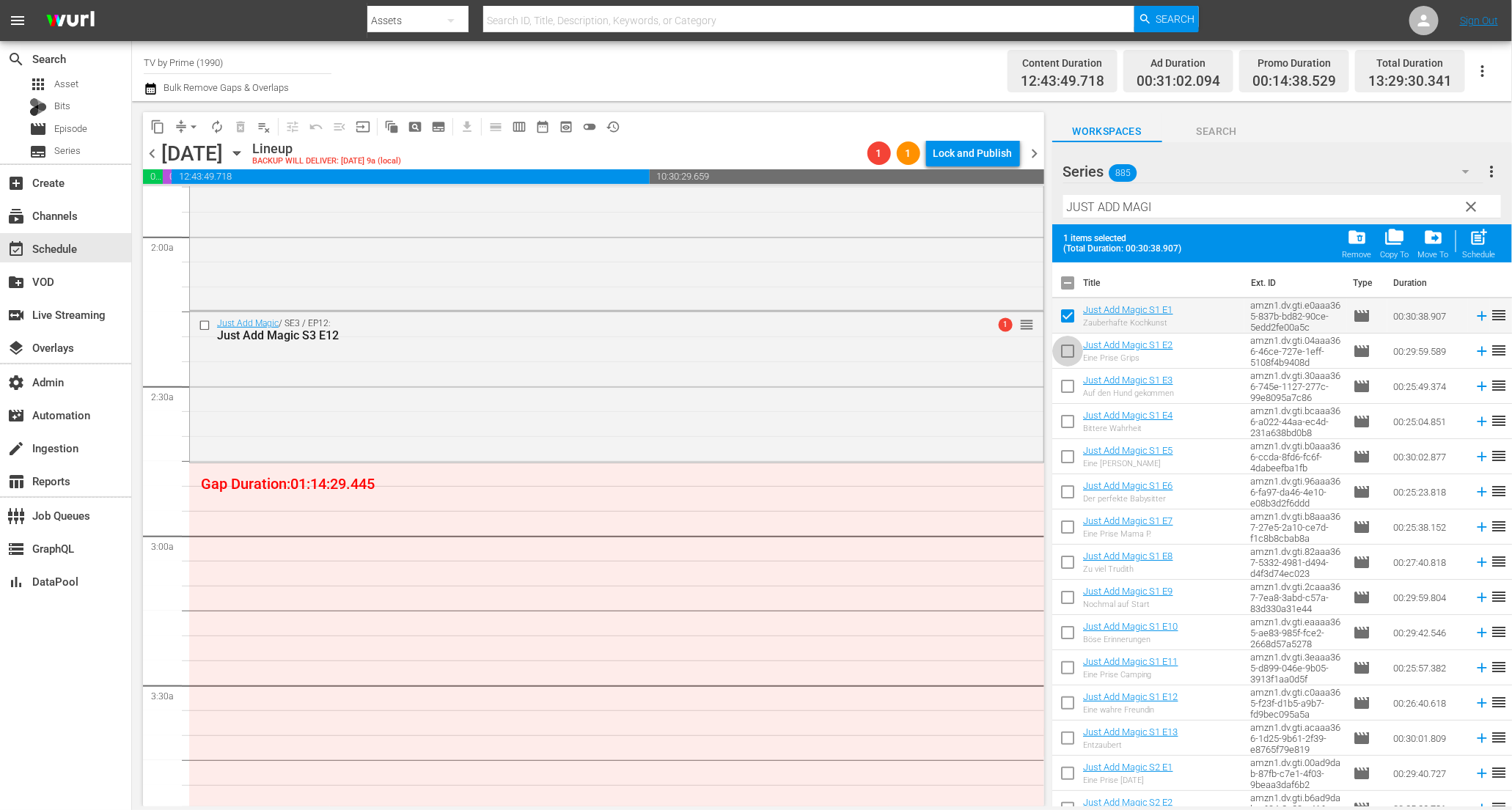
click at [1065, 349] on input "checkbox" at bounding box center [1067, 353] width 30 height 30
checkbox input "true"
click at [1064, 388] on input "checkbox" at bounding box center [1067, 388] width 30 height 30
checkbox input "true"
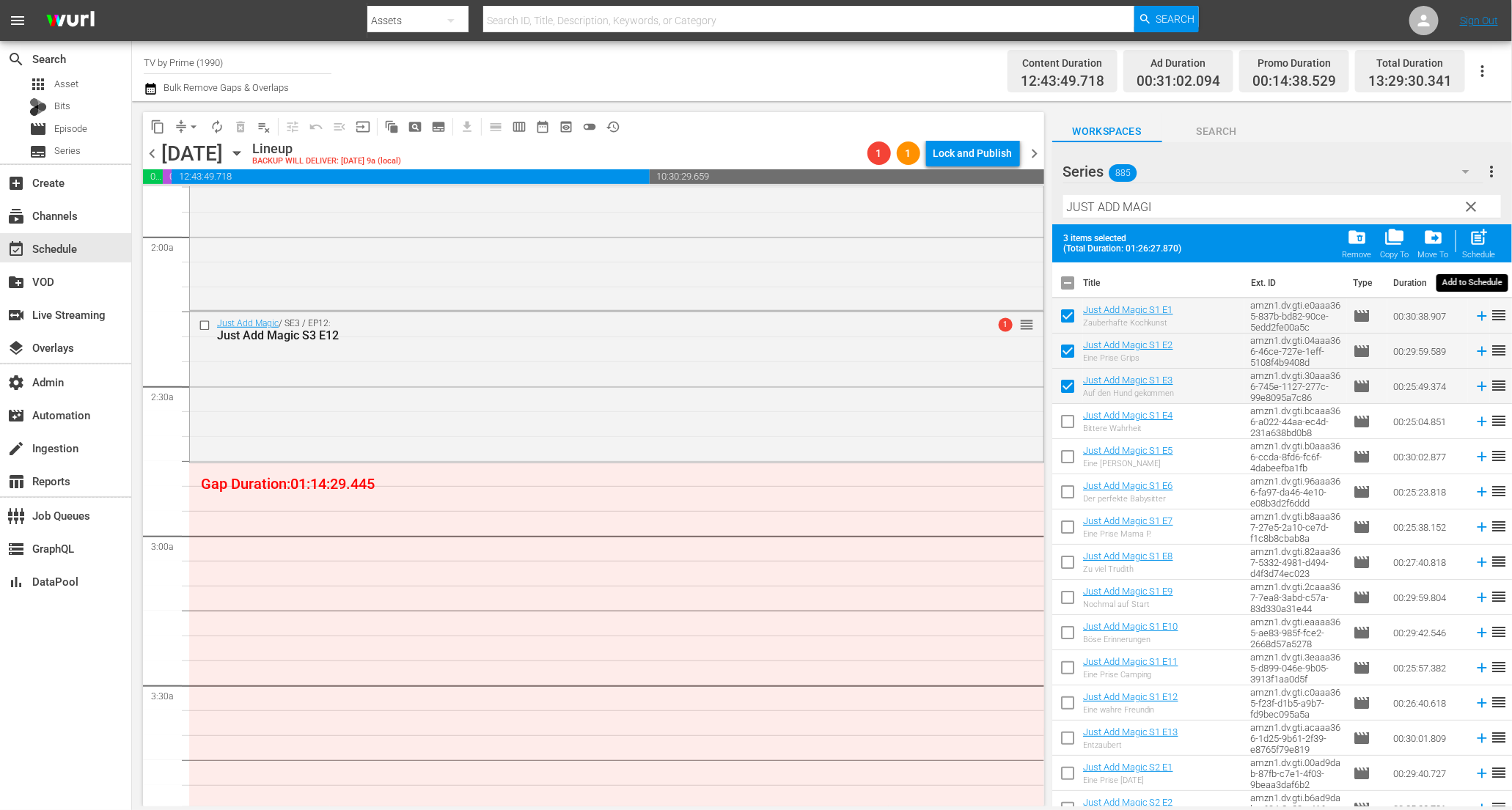
click at [1477, 243] on span "post_add" at bounding box center [1480, 237] width 20 height 20
checkbox input "false"
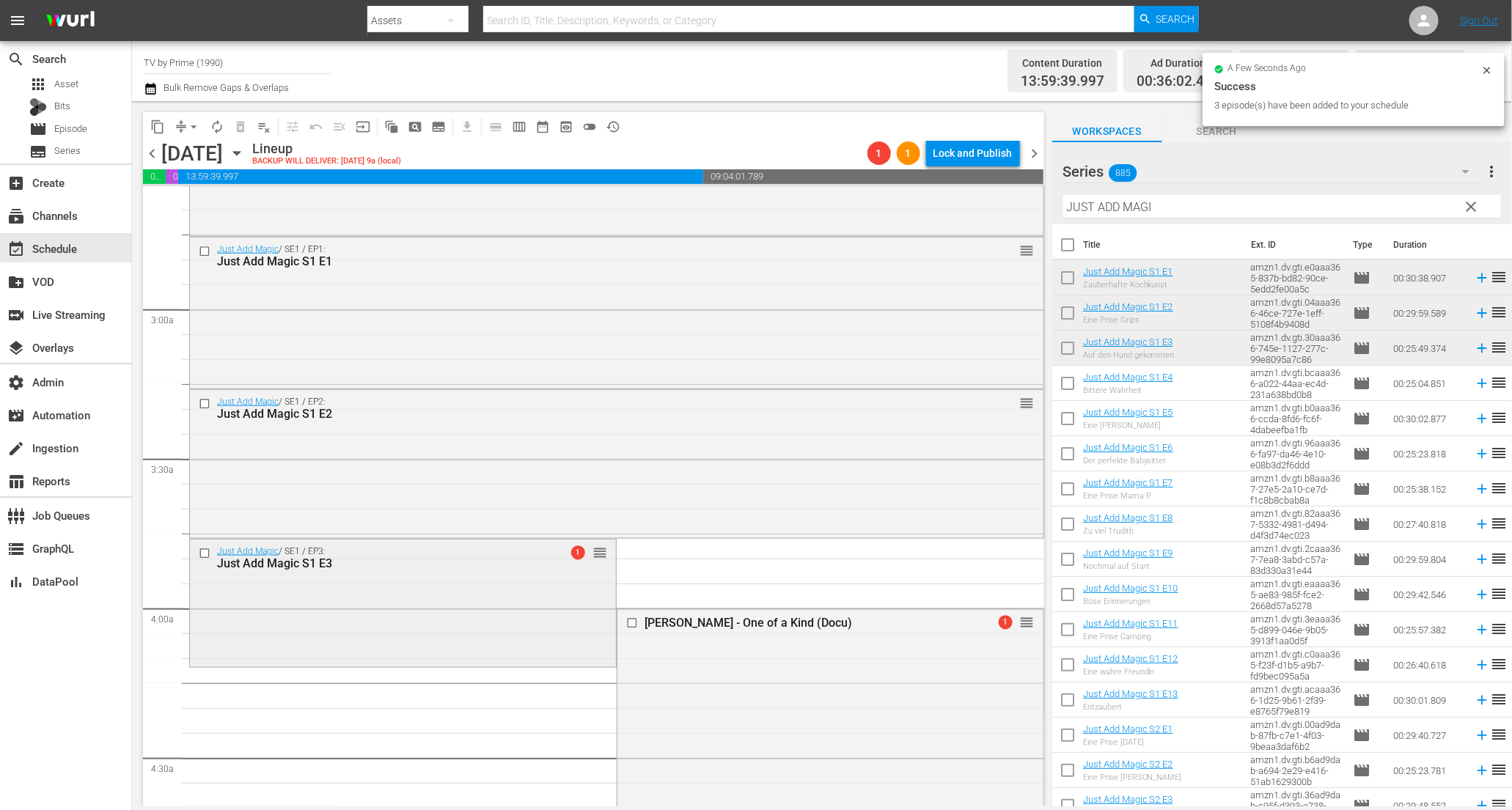
scroll to position [786, 0]
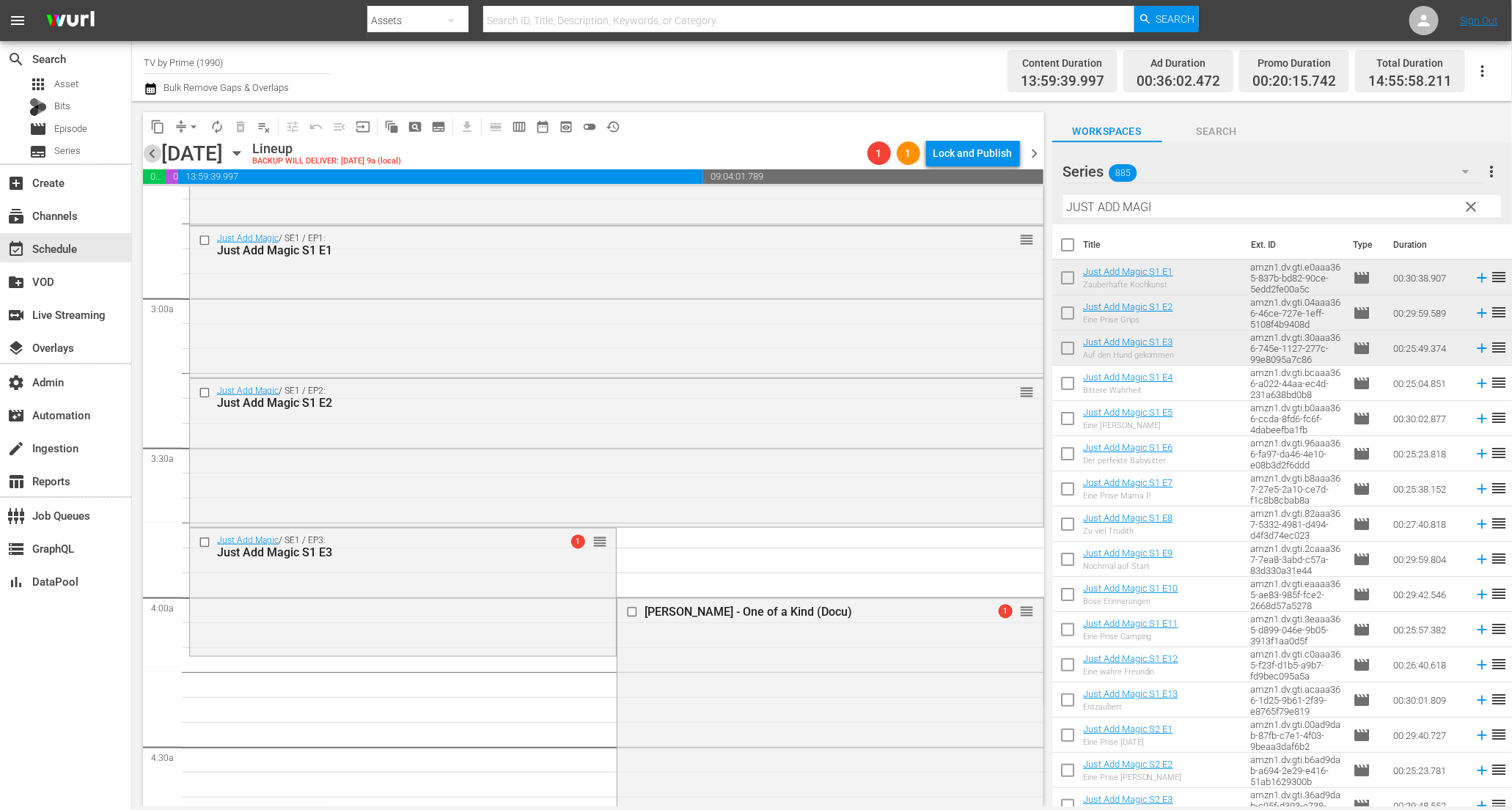
click at [151, 147] on span "chevron_left" at bounding box center [152, 154] width 18 height 18
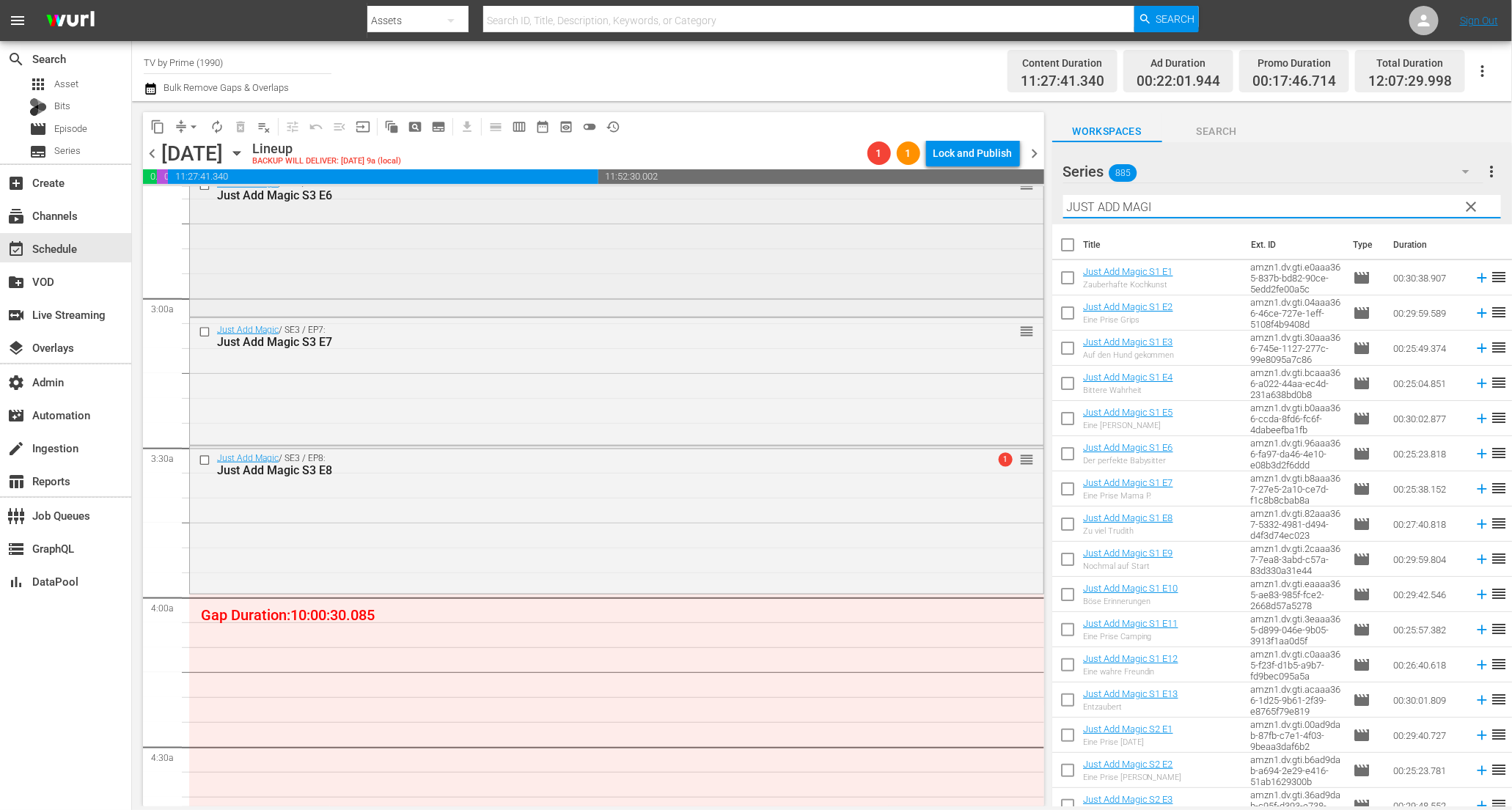
drag, startPoint x: 1187, startPoint y: 203, endPoint x: 968, endPoint y: 191, distance: 219.3
click at [968, 191] on div "content_copy compress arrow_drop_down autorenew_outlined delete_forever_outline…" at bounding box center [821, 454] width 1380 height 705
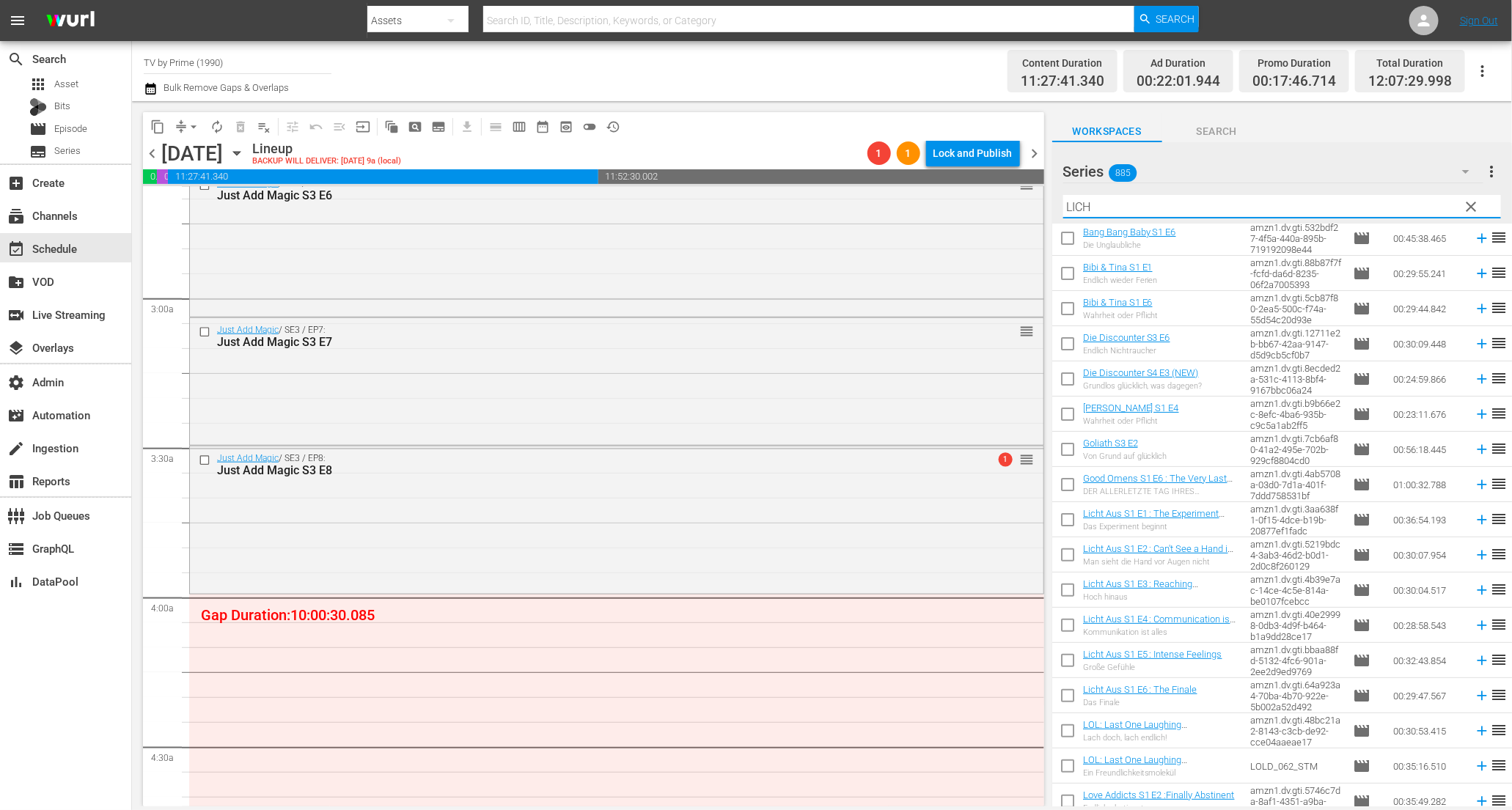
scroll to position [177, 0]
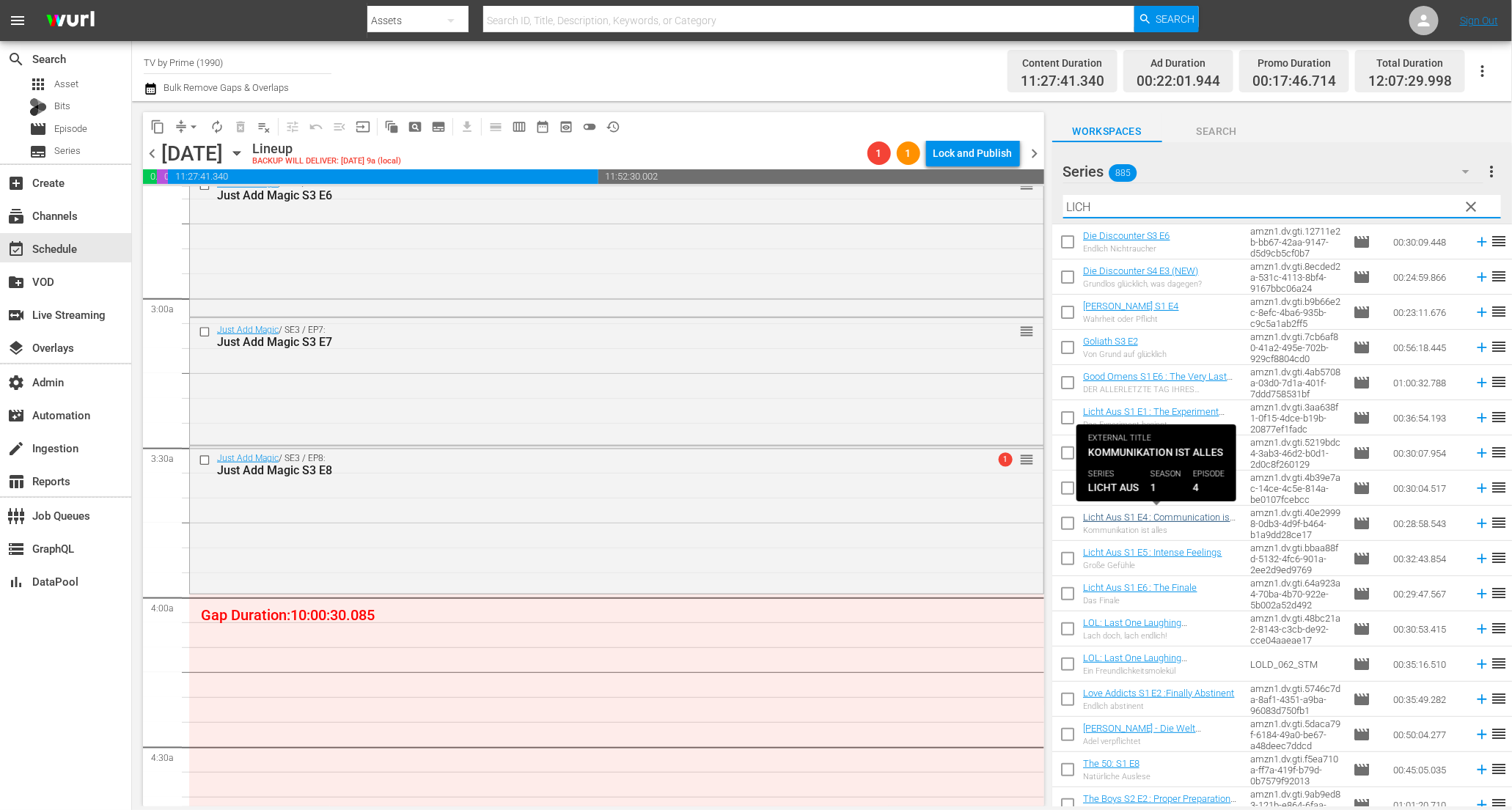
type input "LICH"
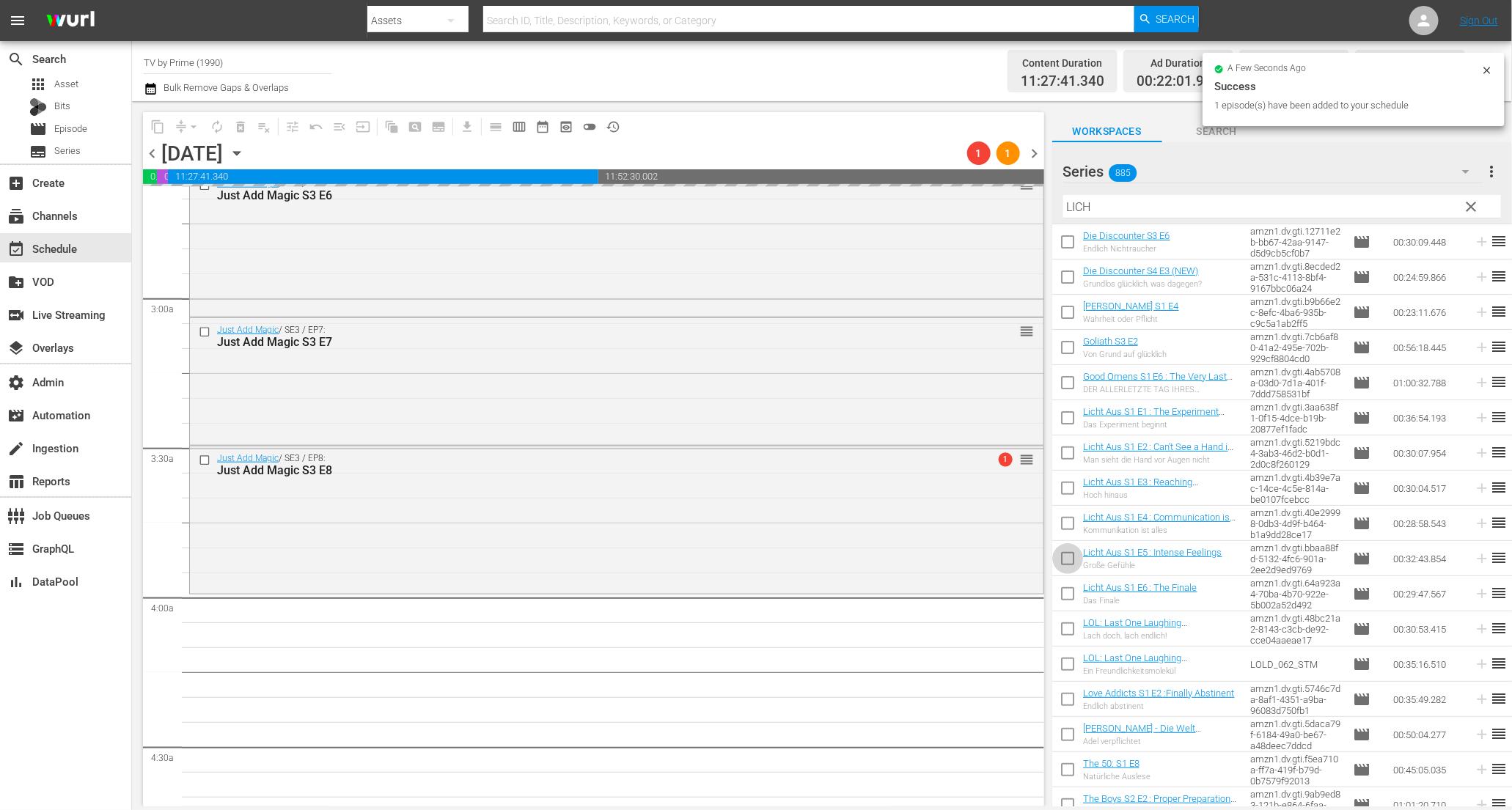
click at [1071, 561] on input "checkbox" at bounding box center [1067, 561] width 30 height 30
checkbox input "true"
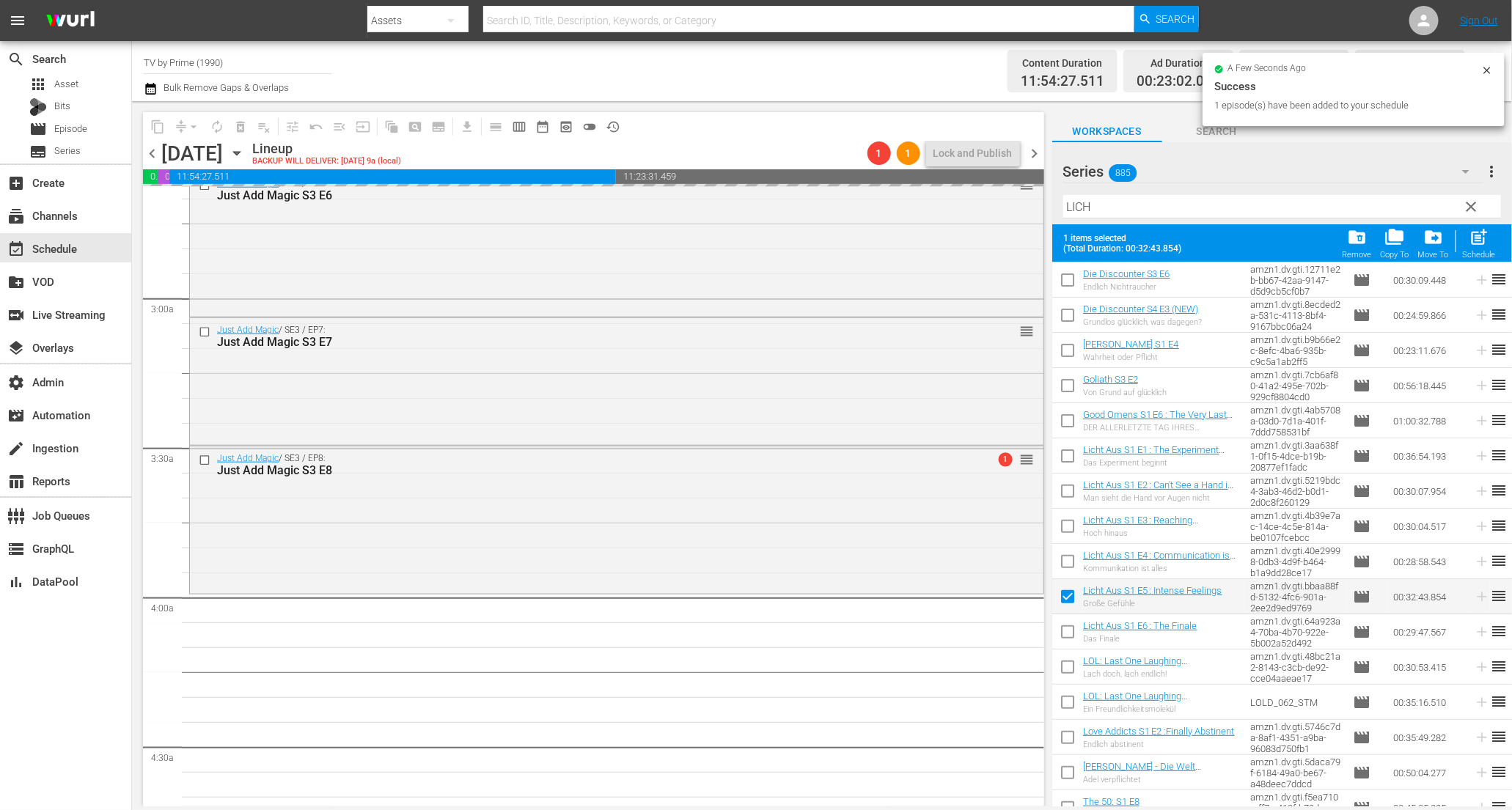
click at [1066, 635] on input "checkbox" at bounding box center [1067, 634] width 30 height 30
checkbox input "true"
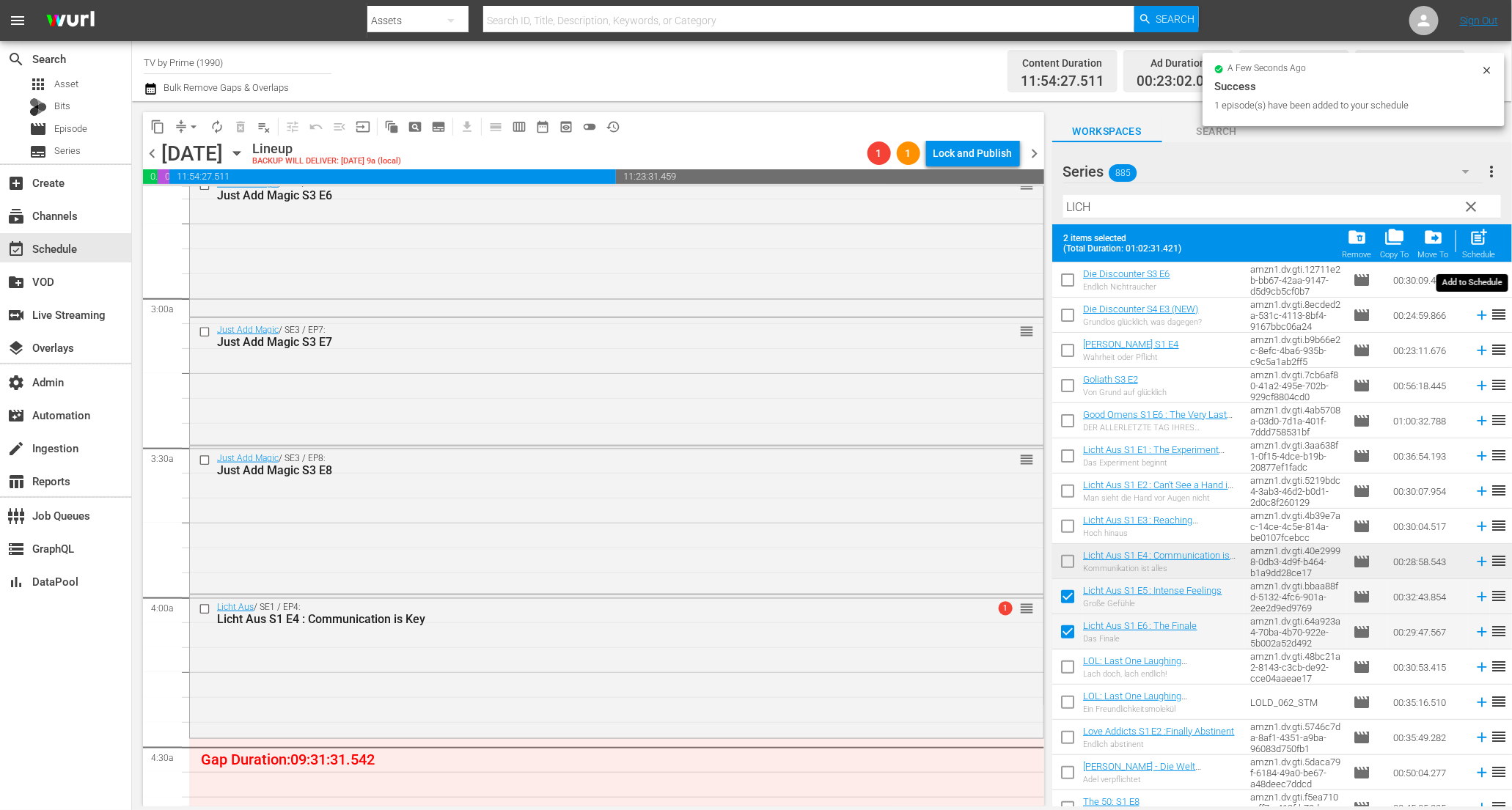
click at [1476, 247] on span "post_add" at bounding box center [1480, 237] width 20 height 20
checkbox input "false"
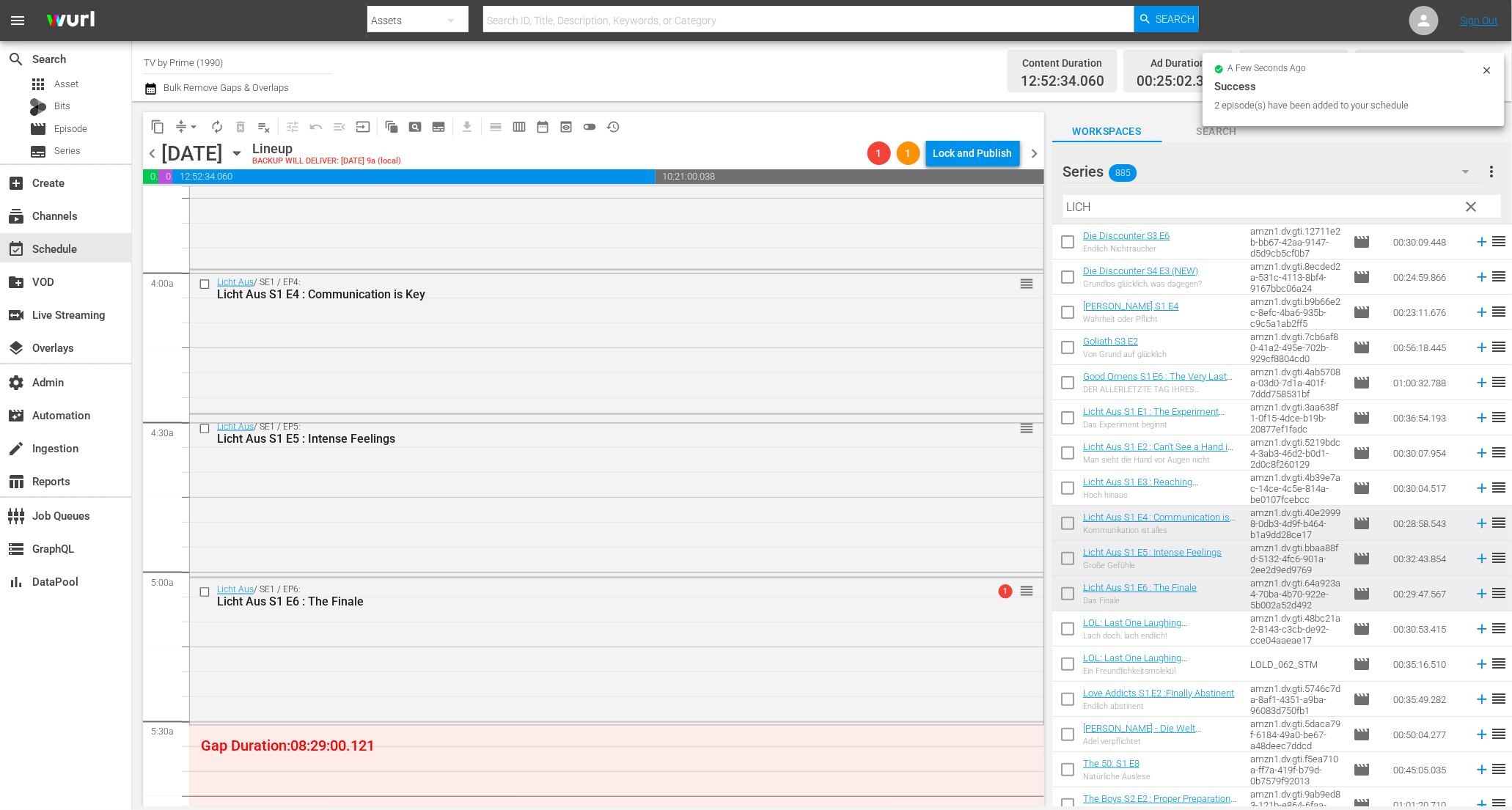
scroll to position [1422, 0]
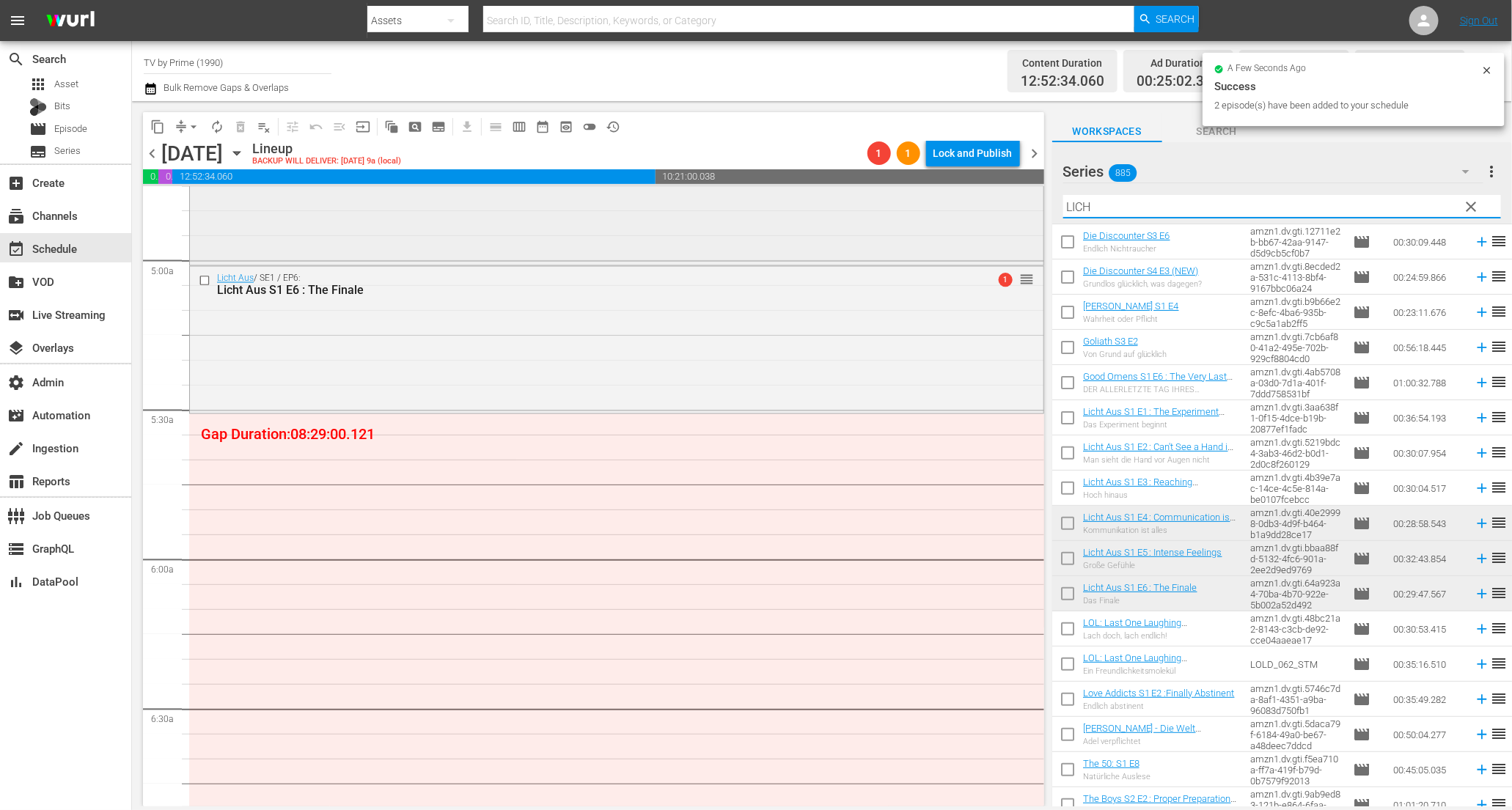
drag, startPoint x: 1122, startPoint y: 208, endPoint x: 954, endPoint y: 188, distance: 169.2
click at [957, 188] on div "content_copy compress arrow_drop_down autorenew_outlined delete_forever_outline…" at bounding box center [821, 454] width 1380 height 705
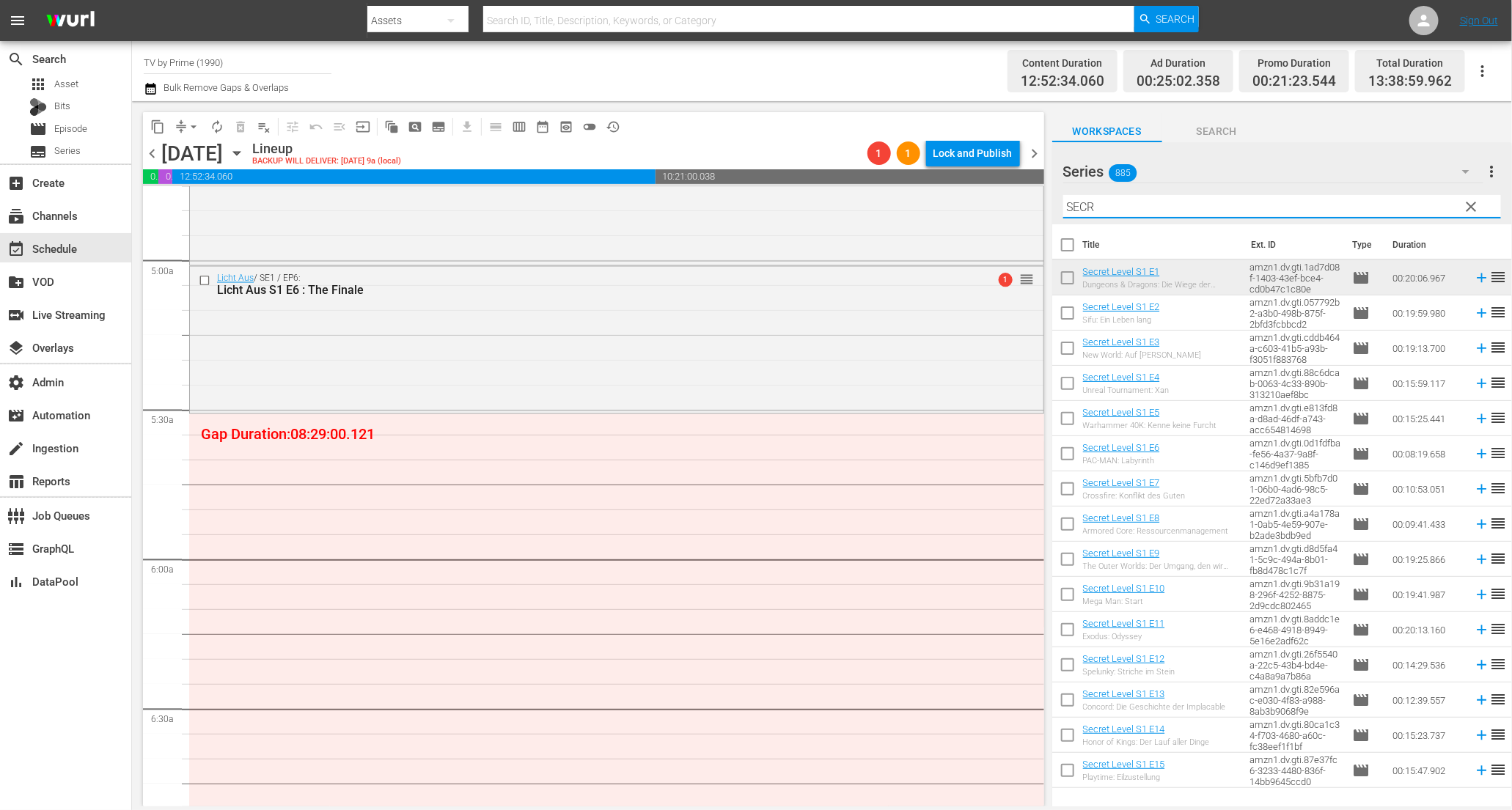
scroll to position [0, 0]
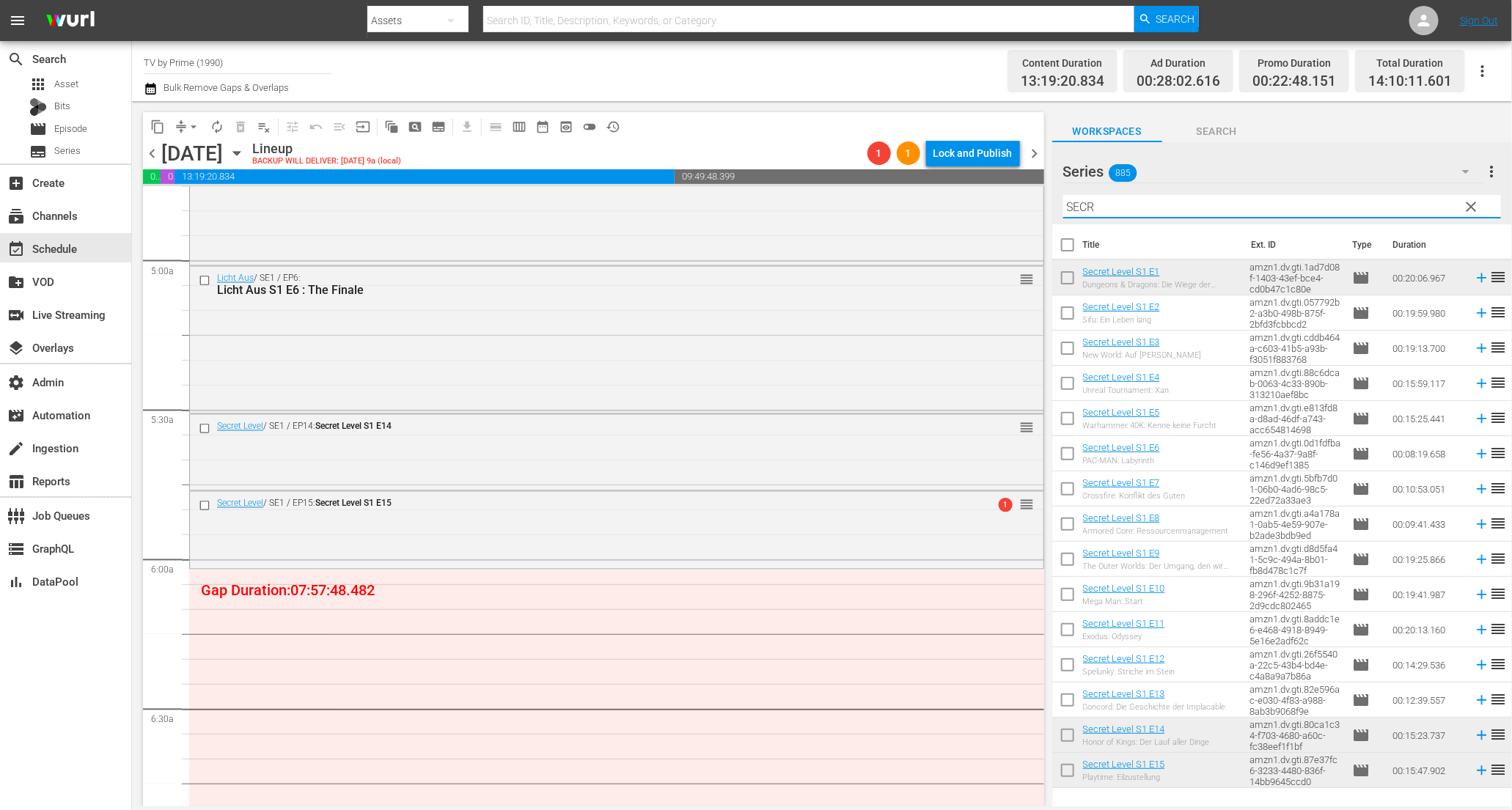
drag, startPoint x: 1122, startPoint y: 211, endPoint x: 926, endPoint y: 182, distance: 198.1
click at [932, 182] on div "content_copy compress arrow_drop_down autorenew_outlined delete_forever_outline…" at bounding box center [821, 454] width 1380 height 705
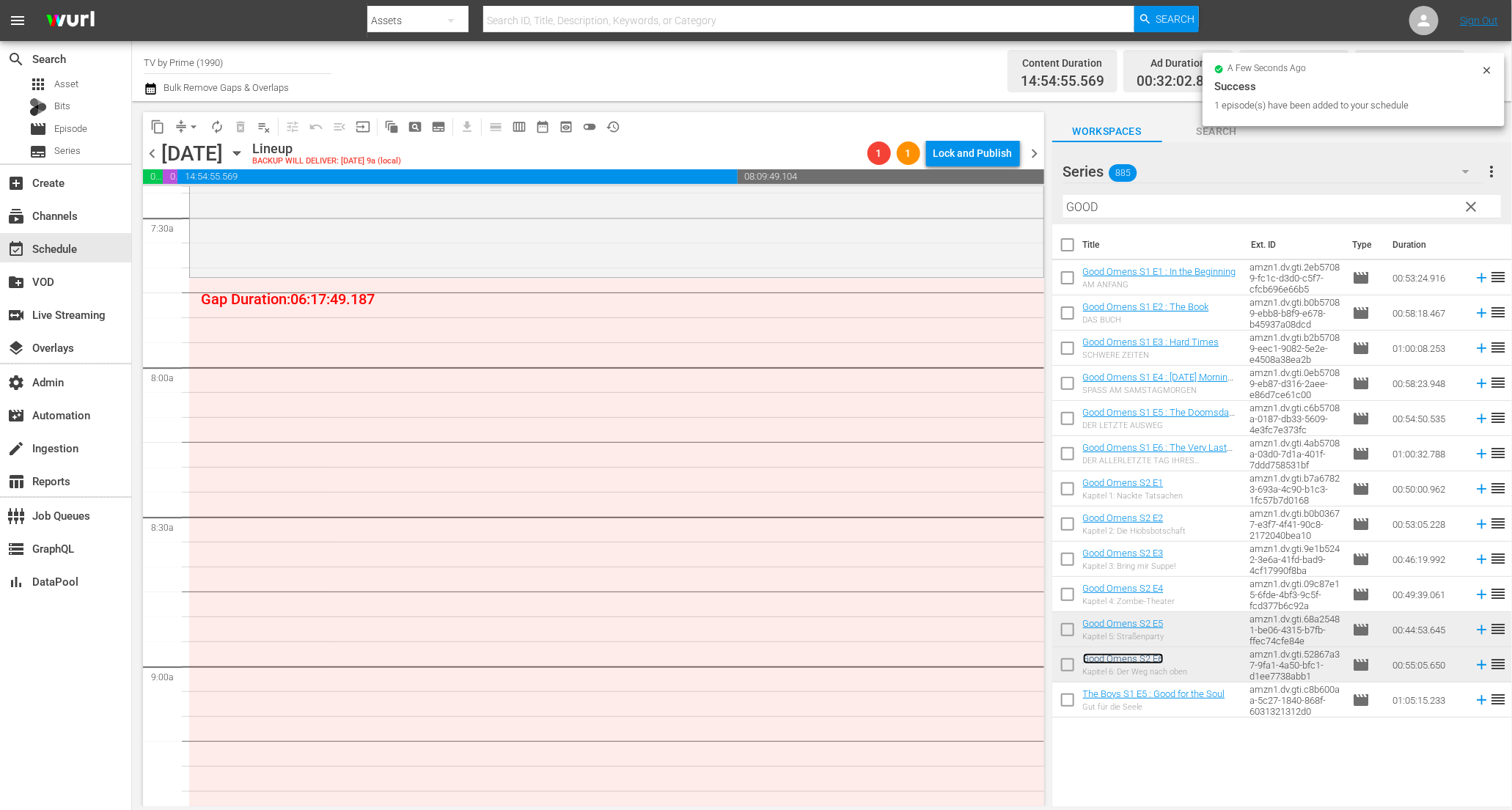
scroll to position [2225, 0]
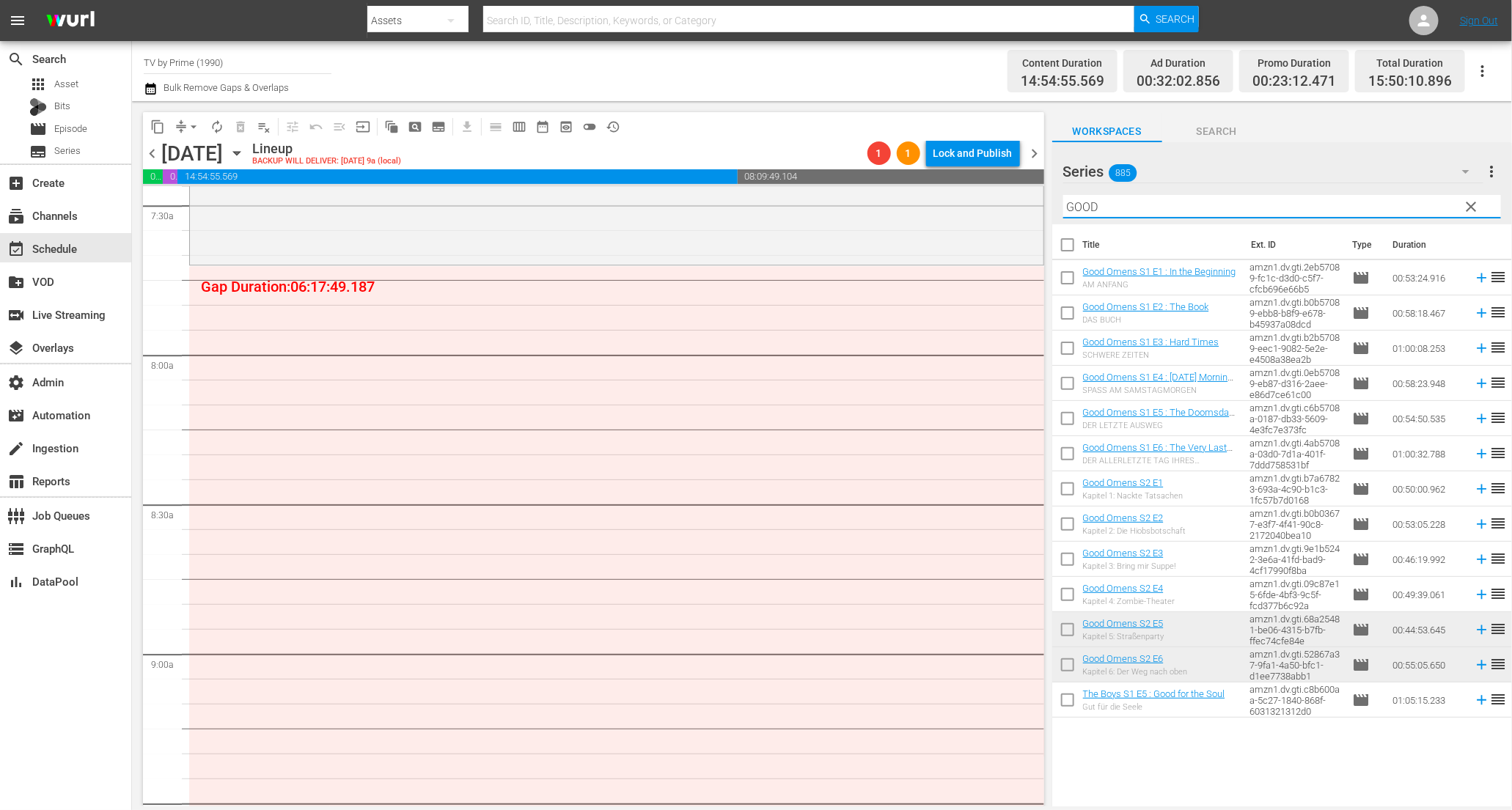
drag, startPoint x: 1101, startPoint y: 202, endPoint x: 942, endPoint y: 181, distance: 160.4
click at [942, 181] on div "content_copy compress arrow_drop_down autorenew_outlined delete_forever_outline…" at bounding box center [821, 454] width 1380 height 705
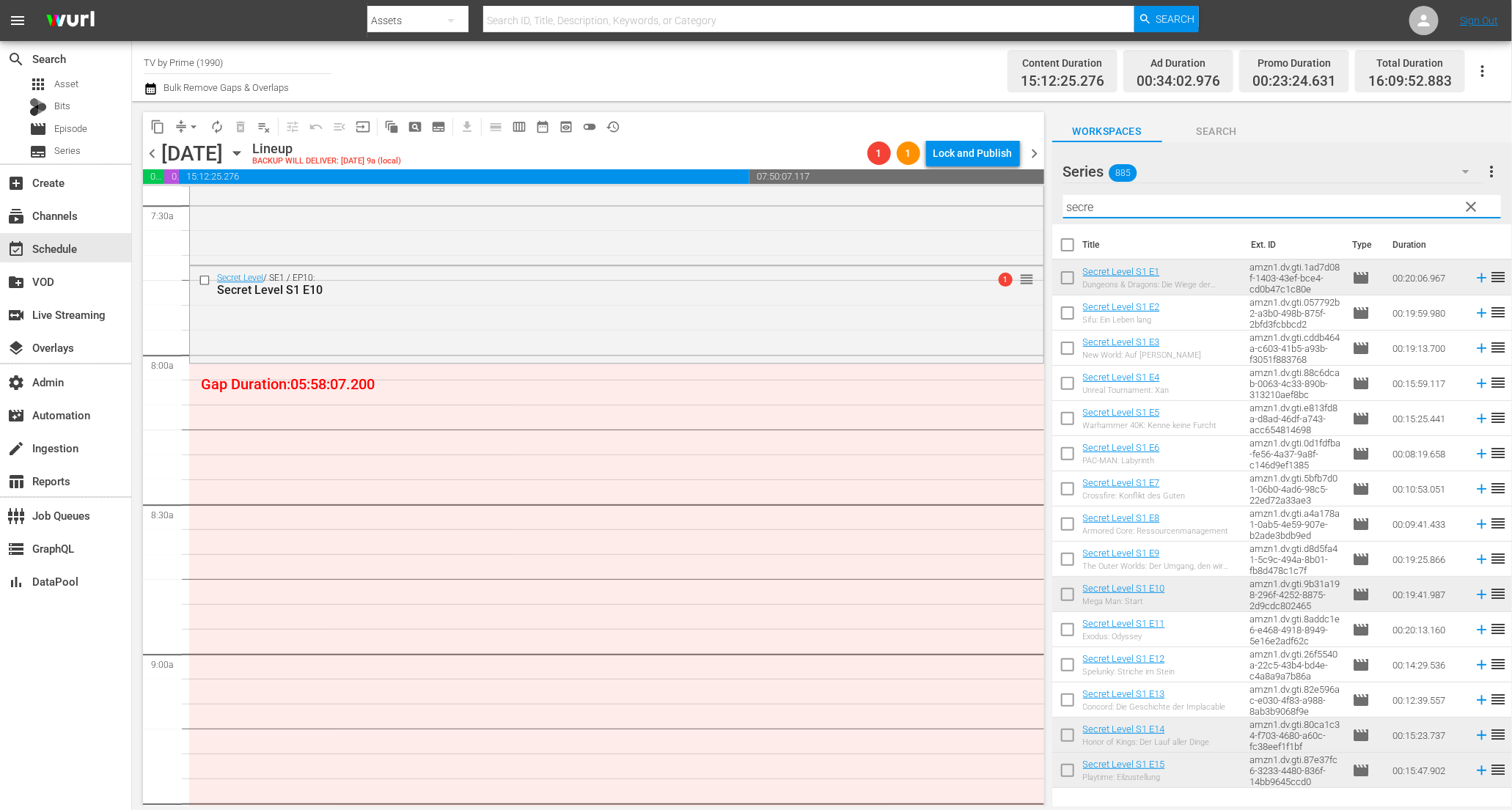
drag, startPoint x: 1136, startPoint y: 210, endPoint x: 870, endPoint y: 184, distance: 267.3
click at [870, 183] on div "content_copy compress arrow_drop_down autorenew_outlined delete_forever_outline…" at bounding box center [821, 454] width 1380 height 705
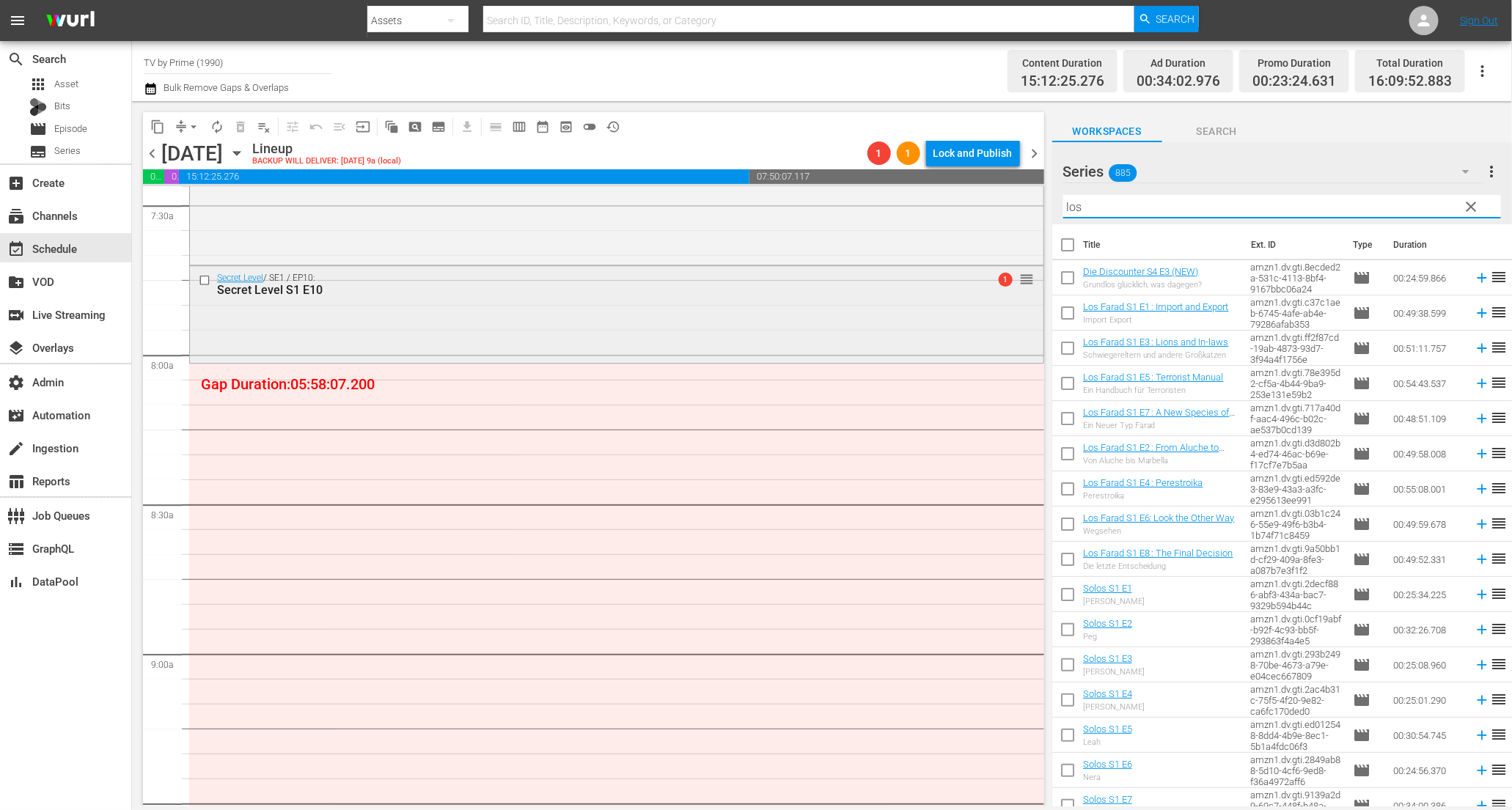
scroll to position [2202, 0]
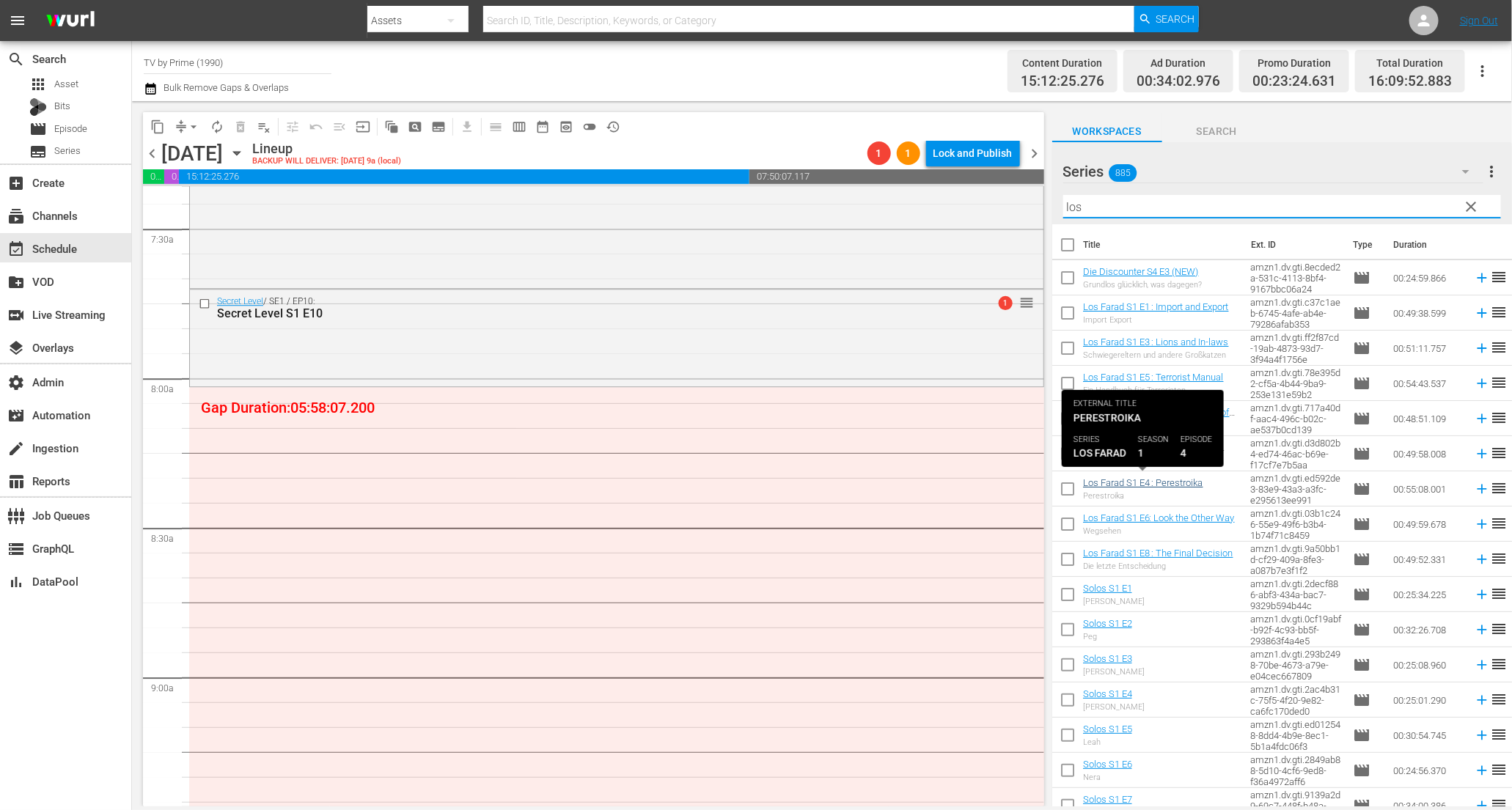
type input "los"
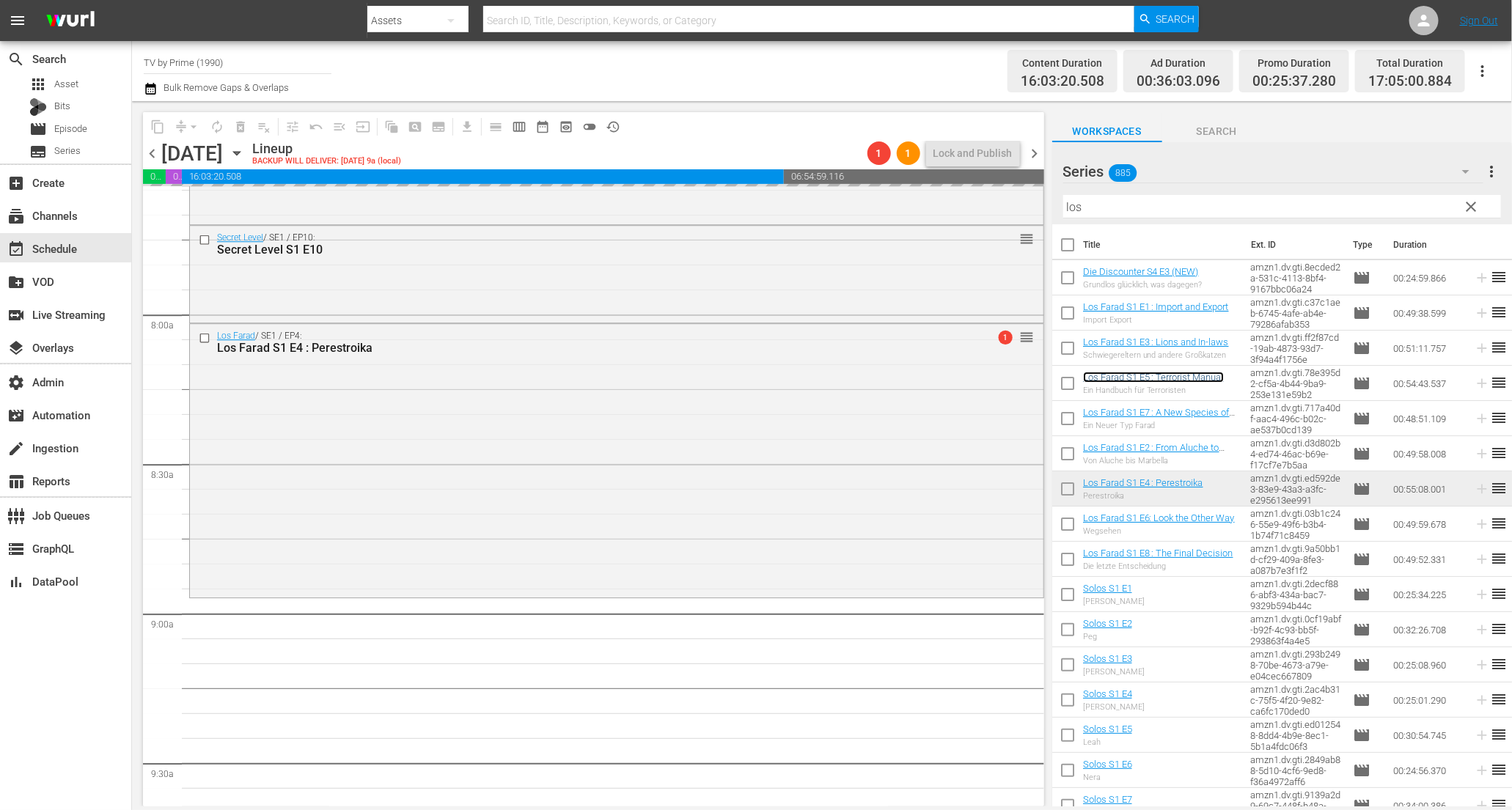
scroll to position [2541, 0]
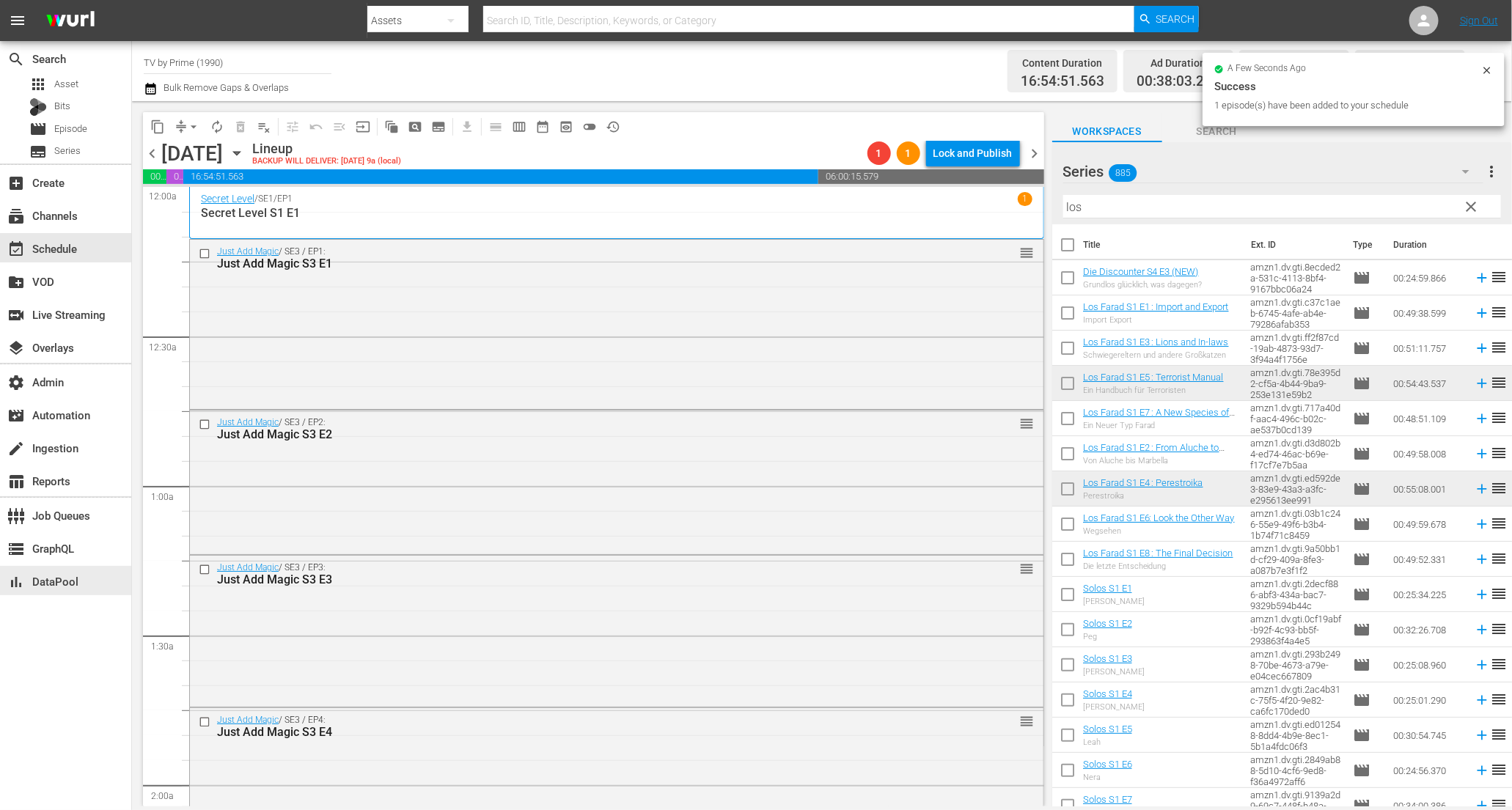
scroll to position [2541, 0]
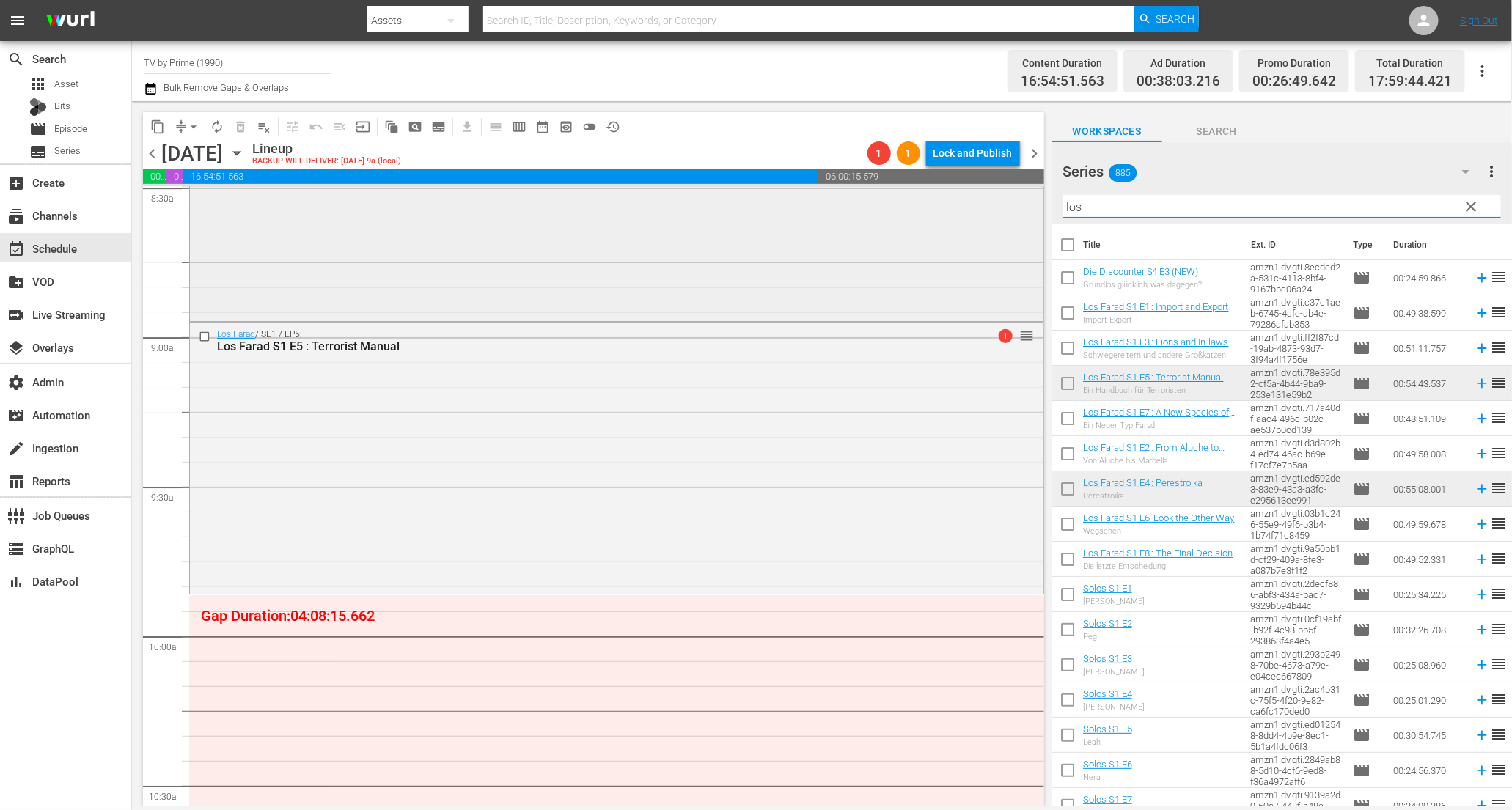
drag, startPoint x: 1065, startPoint y: 196, endPoint x: 979, endPoint y: 189, distance: 86.3
click at [979, 189] on div "content_copy compress arrow_drop_down autorenew_outlined delete_forever_outline…" at bounding box center [821, 454] width 1380 height 705
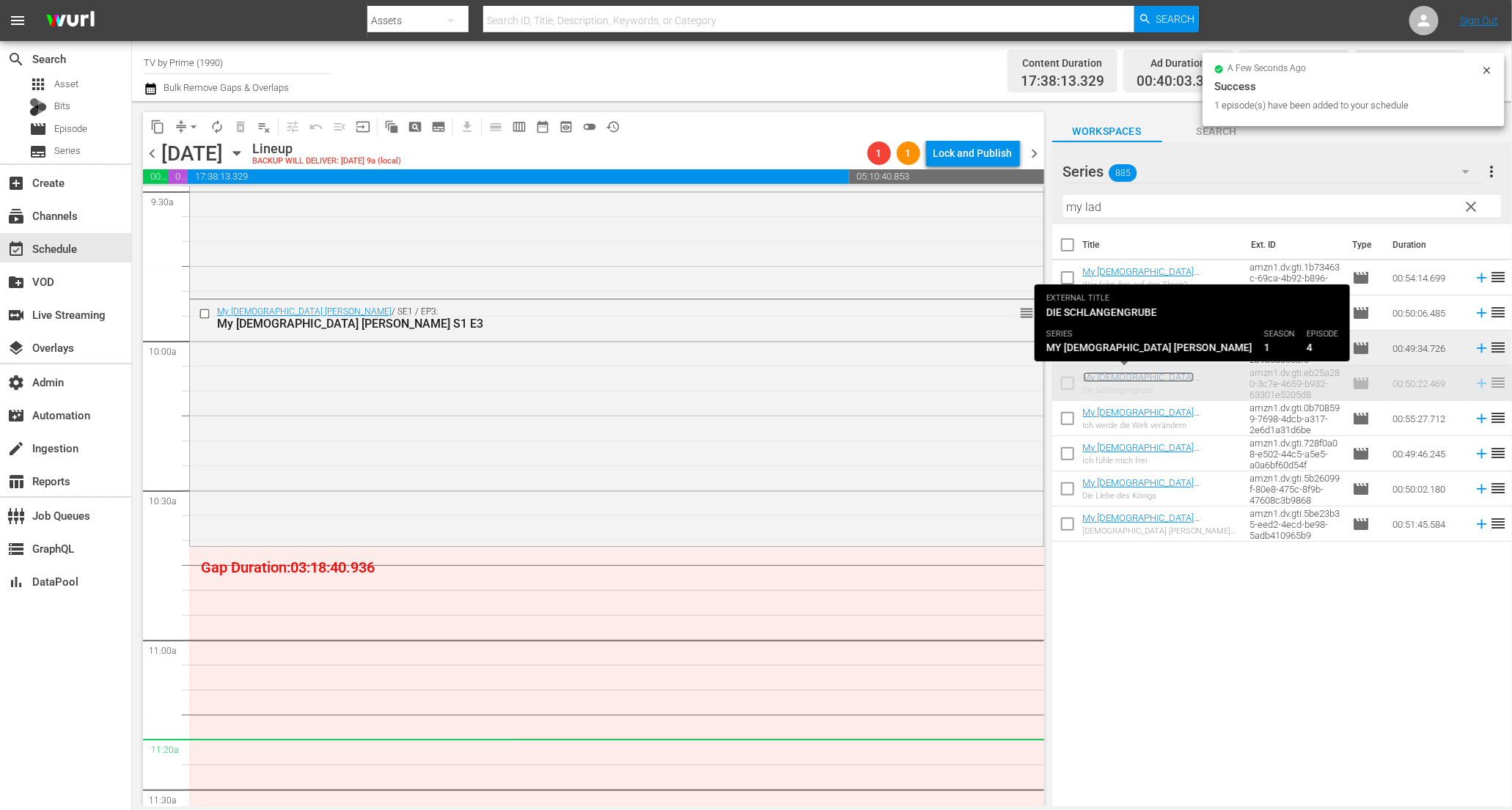
scroll to position [2938, 0]
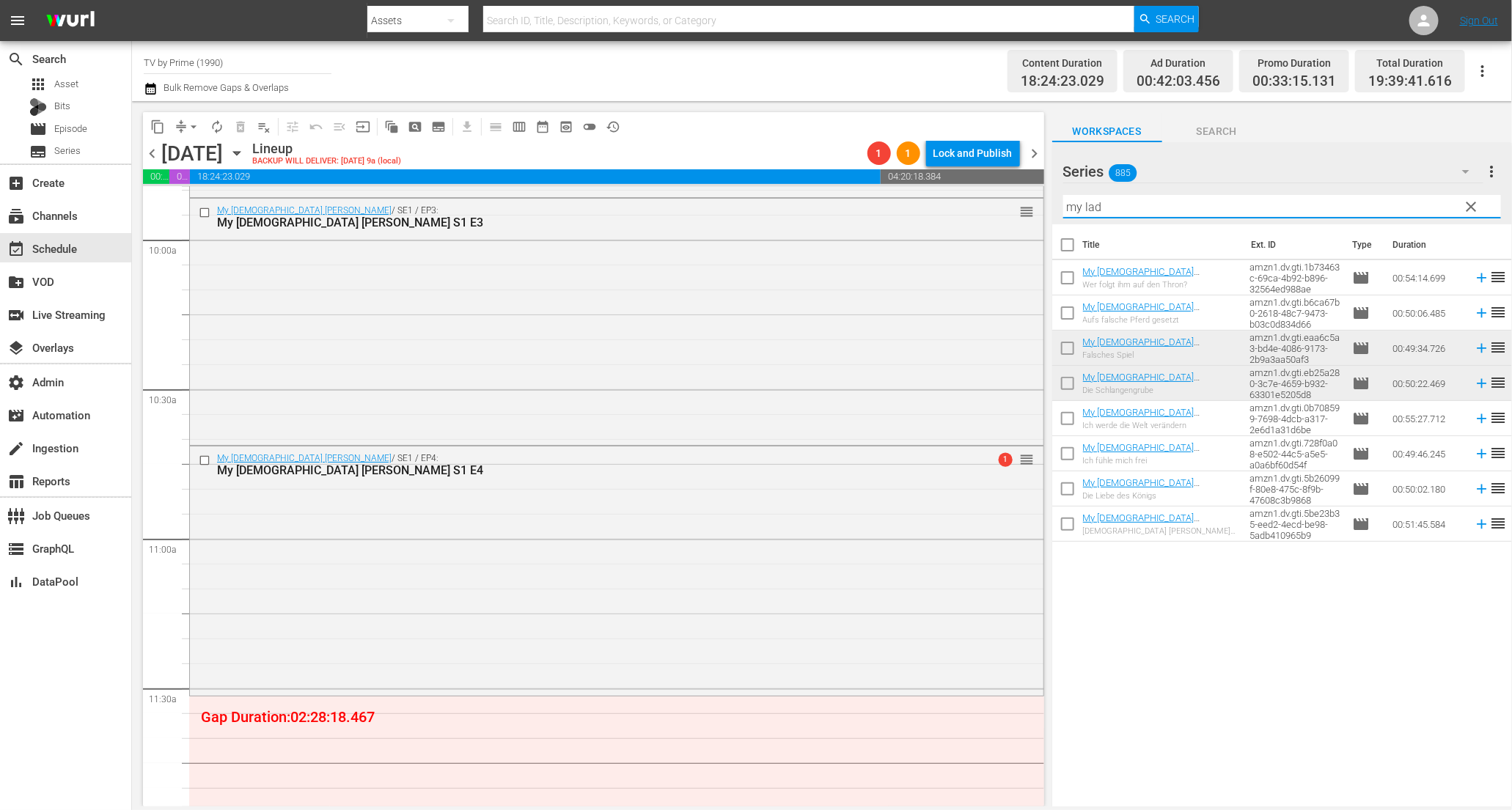
drag, startPoint x: 1135, startPoint y: 211, endPoint x: 879, endPoint y: 175, distance: 258.5
click at [879, 175] on div "content_copy compress arrow_drop_down autorenew_outlined delete_forever_outline…" at bounding box center [821, 454] width 1380 height 705
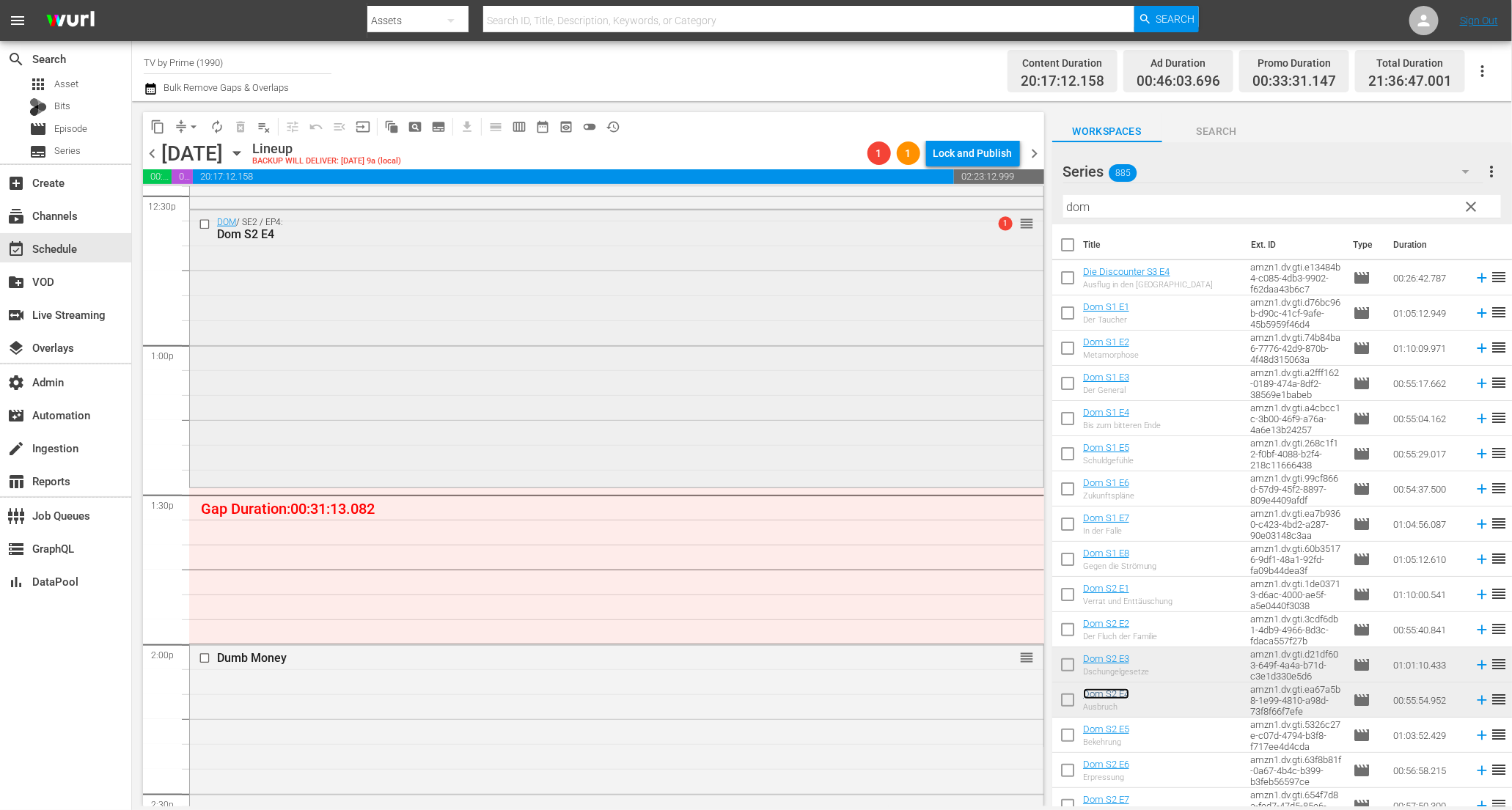
scroll to position [3743, 0]
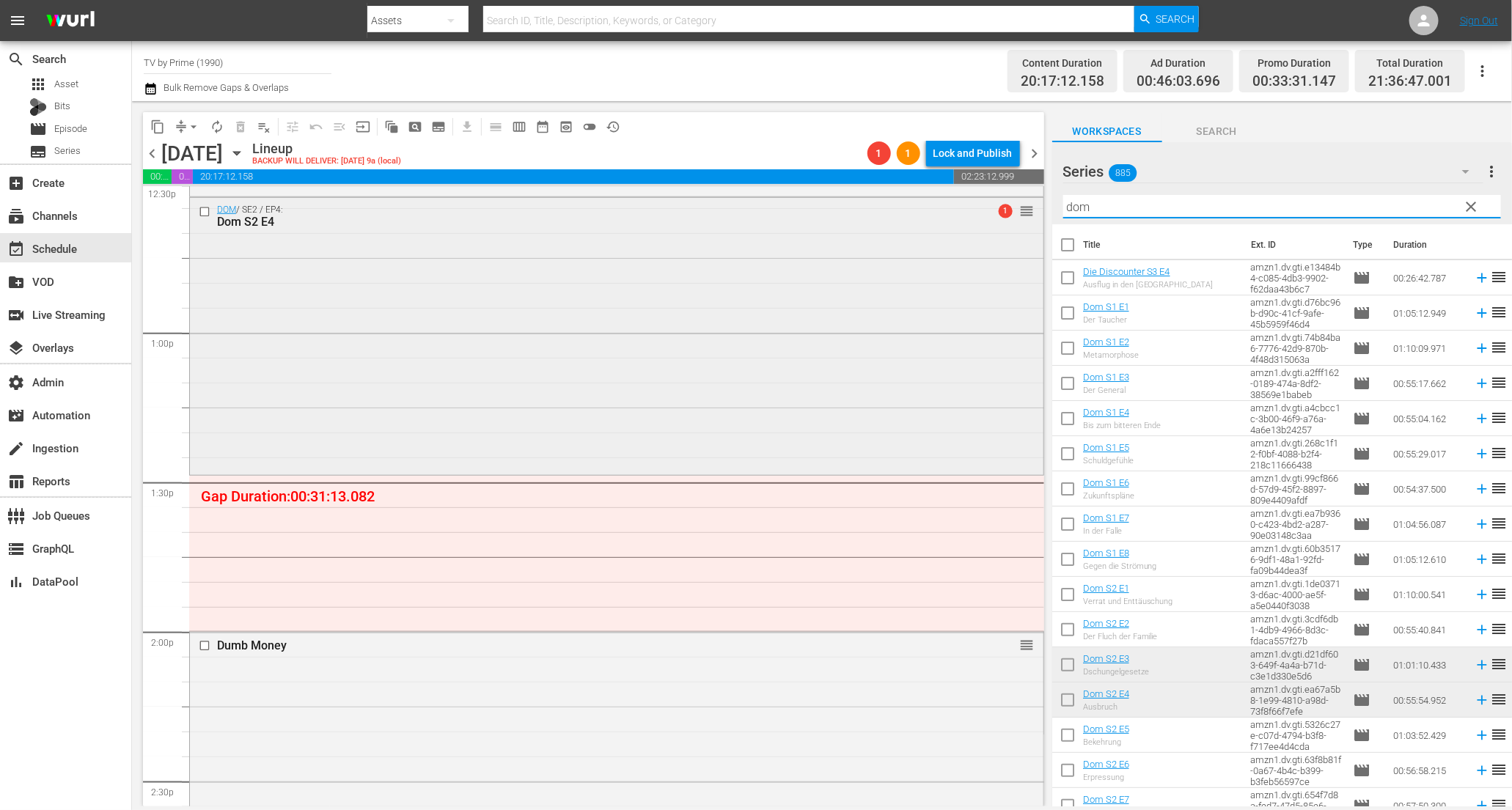
drag, startPoint x: 1098, startPoint y: 214, endPoint x: 988, endPoint y: 196, distance: 111.5
click at [988, 196] on div "content_copy compress arrow_drop_down autorenew_outlined delete_forever_outline…" at bounding box center [821, 454] width 1380 height 705
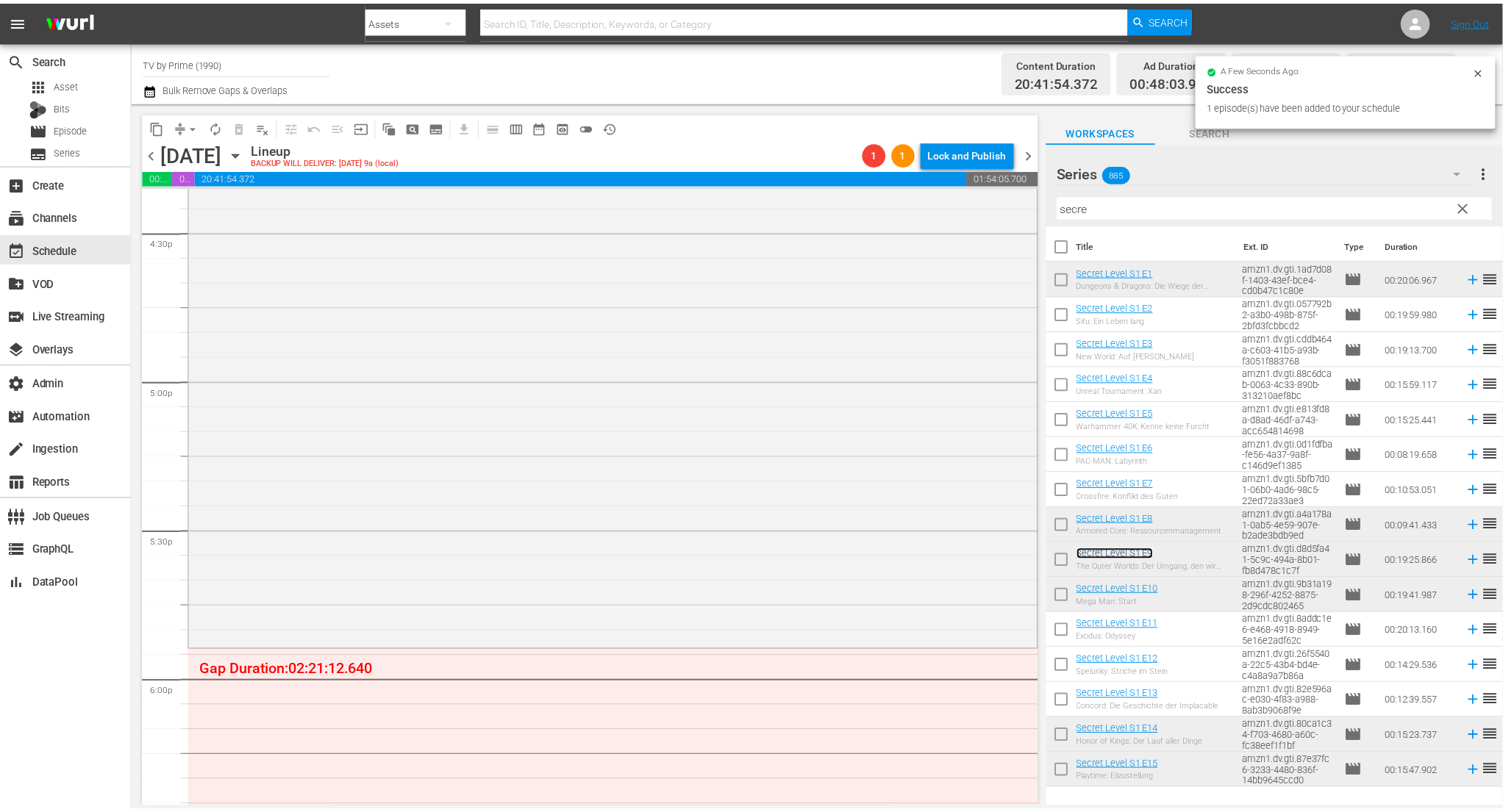
scroll to position [5144, 0]
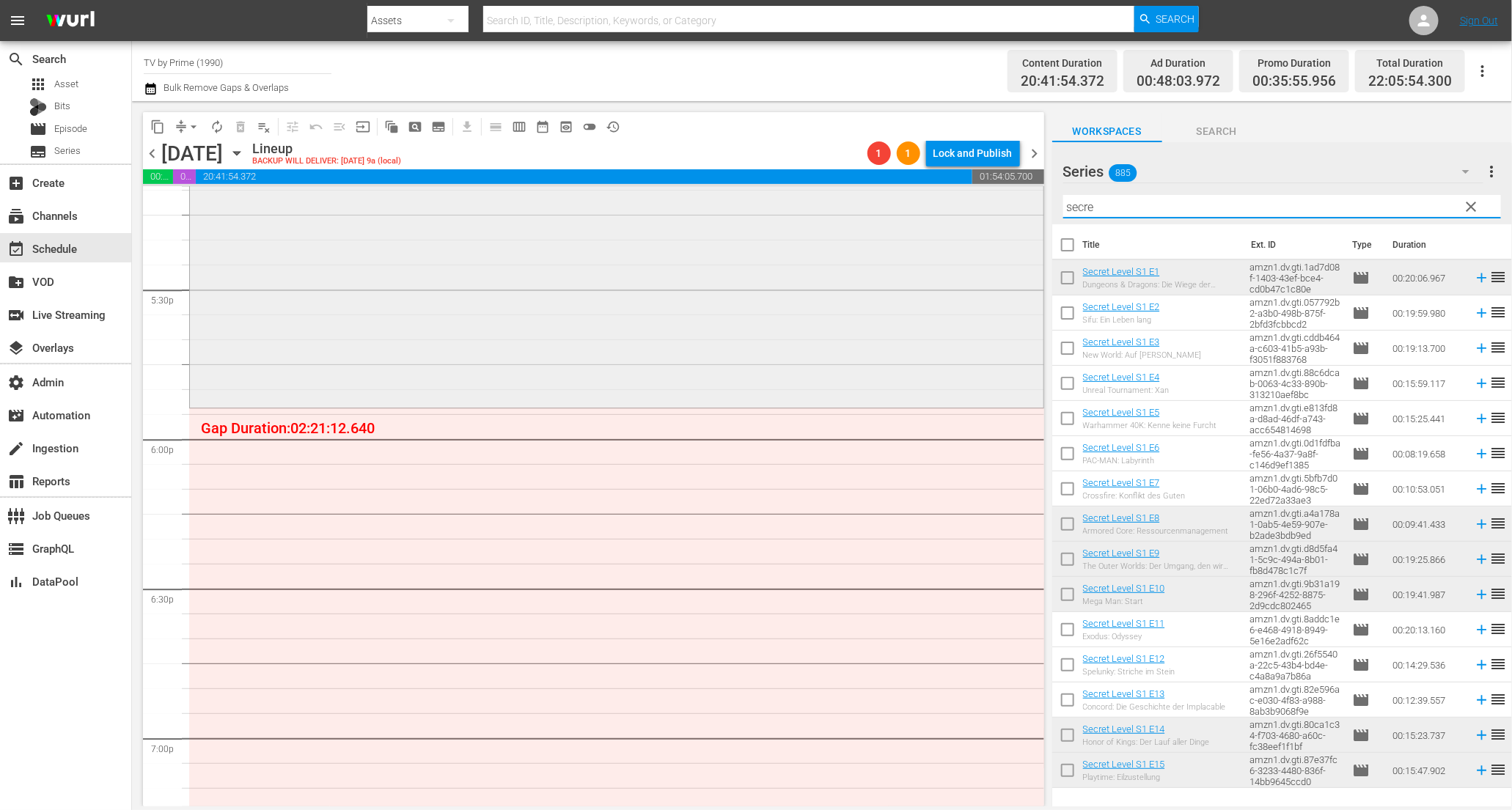
drag, startPoint x: 1105, startPoint y: 211, endPoint x: 954, endPoint y: 190, distance: 152.5
click at [954, 190] on div "content_copy compress arrow_drop_down autorenew_outlined delete_forever_outline…" at bounding box center [821, 454] width 1380 height 705
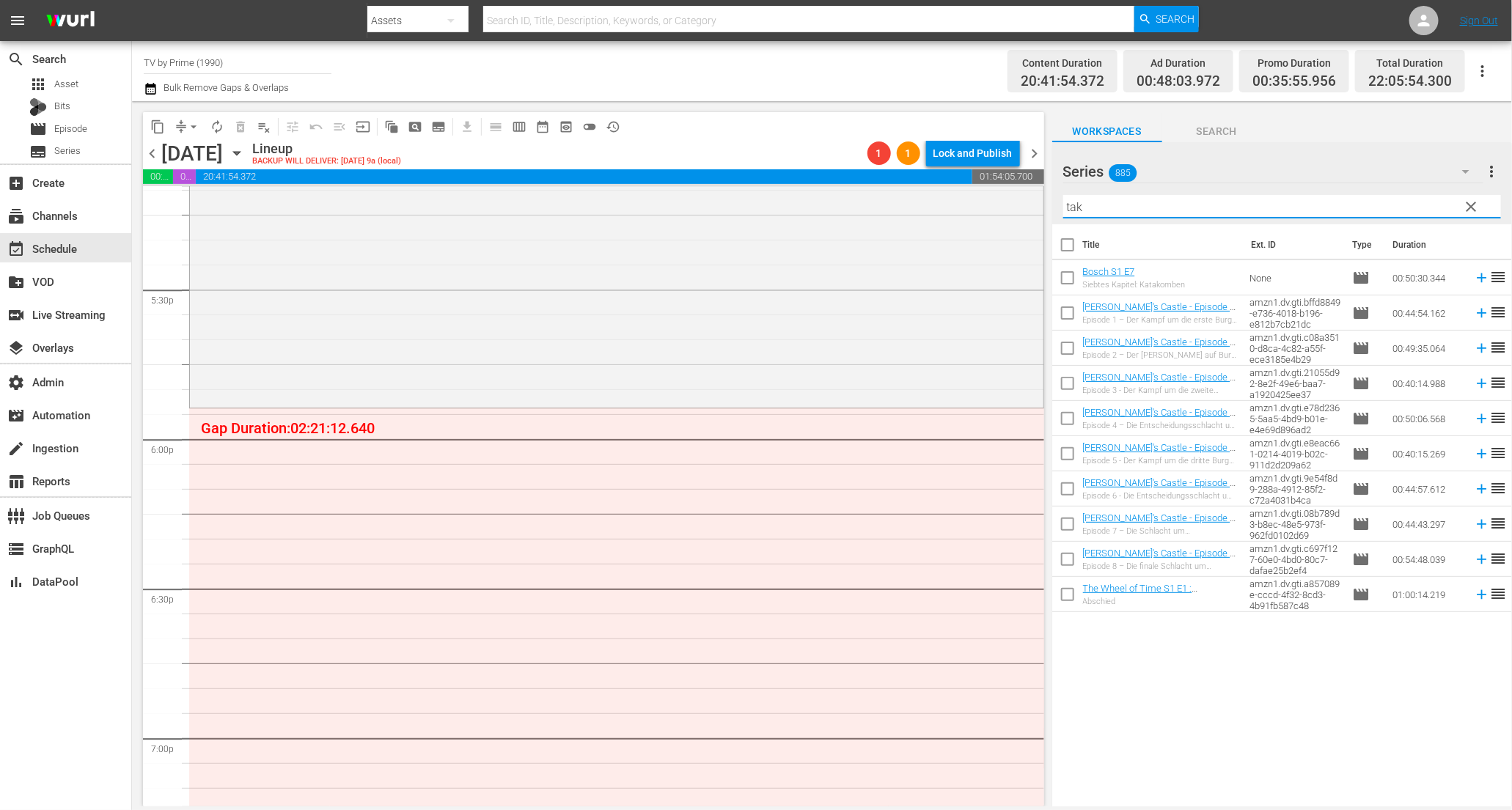
type input "tak"
click at [871, 60] on div "Channel Title TV by Prime (1990) Bulk Remove Gaps & Overlaps" at bounding box center [514, 71] width 740 height 52
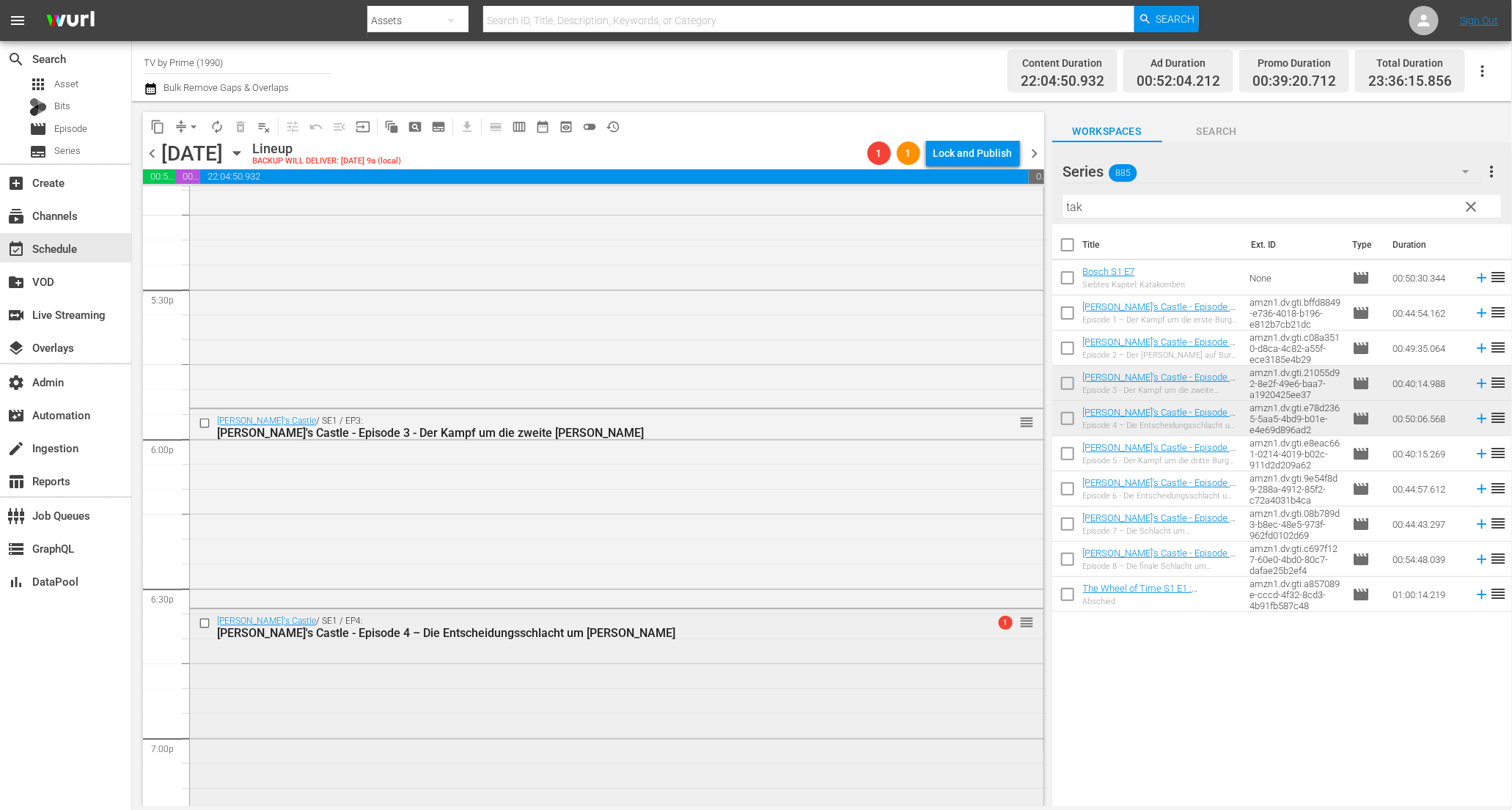
drag, startPoint x: 1205, startPoint y: 411, endPoint x: 653, endPoint y: 794, distance: 671.9
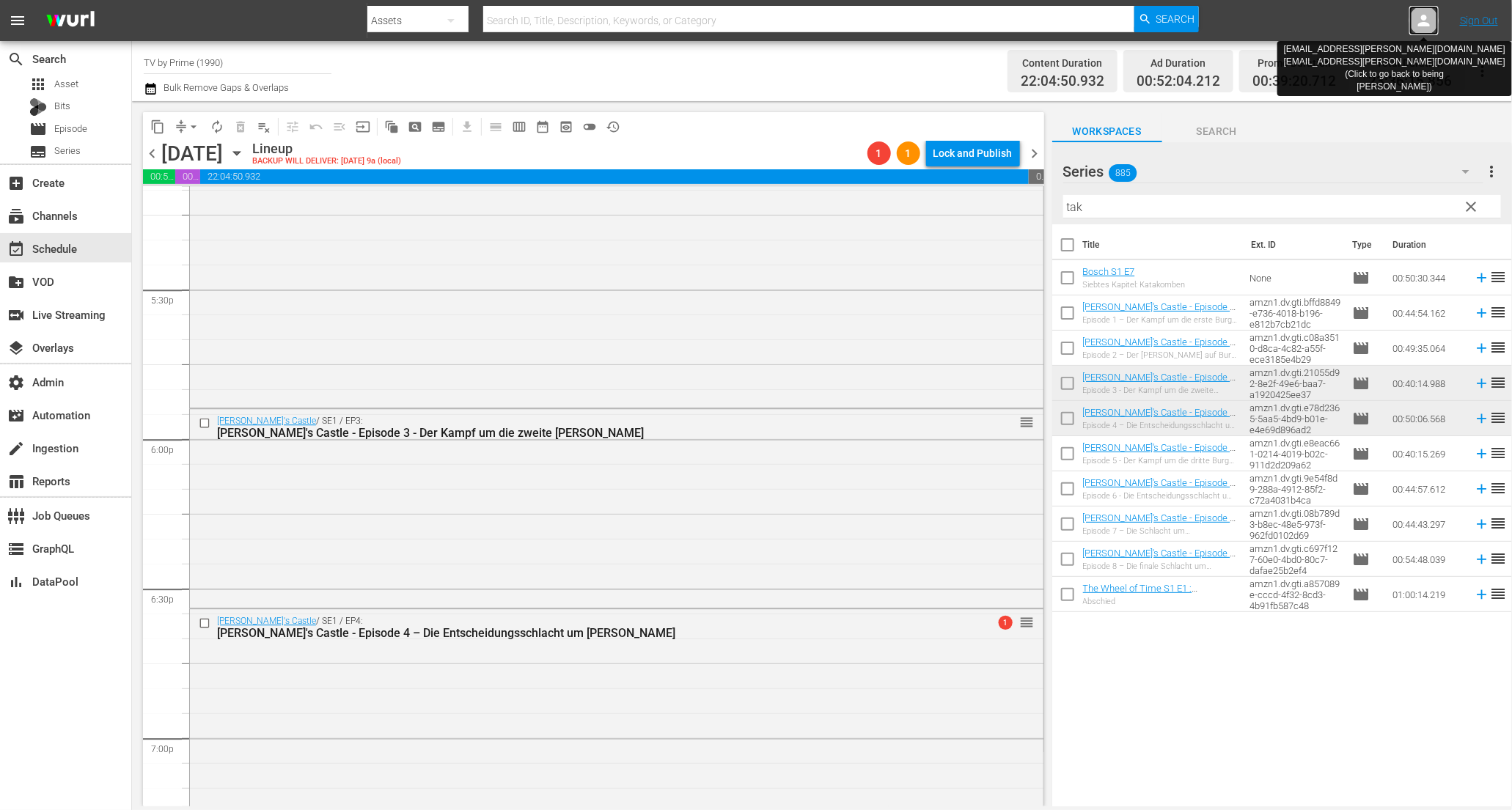
click at [1421, 17] on icon at bounding box center [1424, 20] width 17 height 17
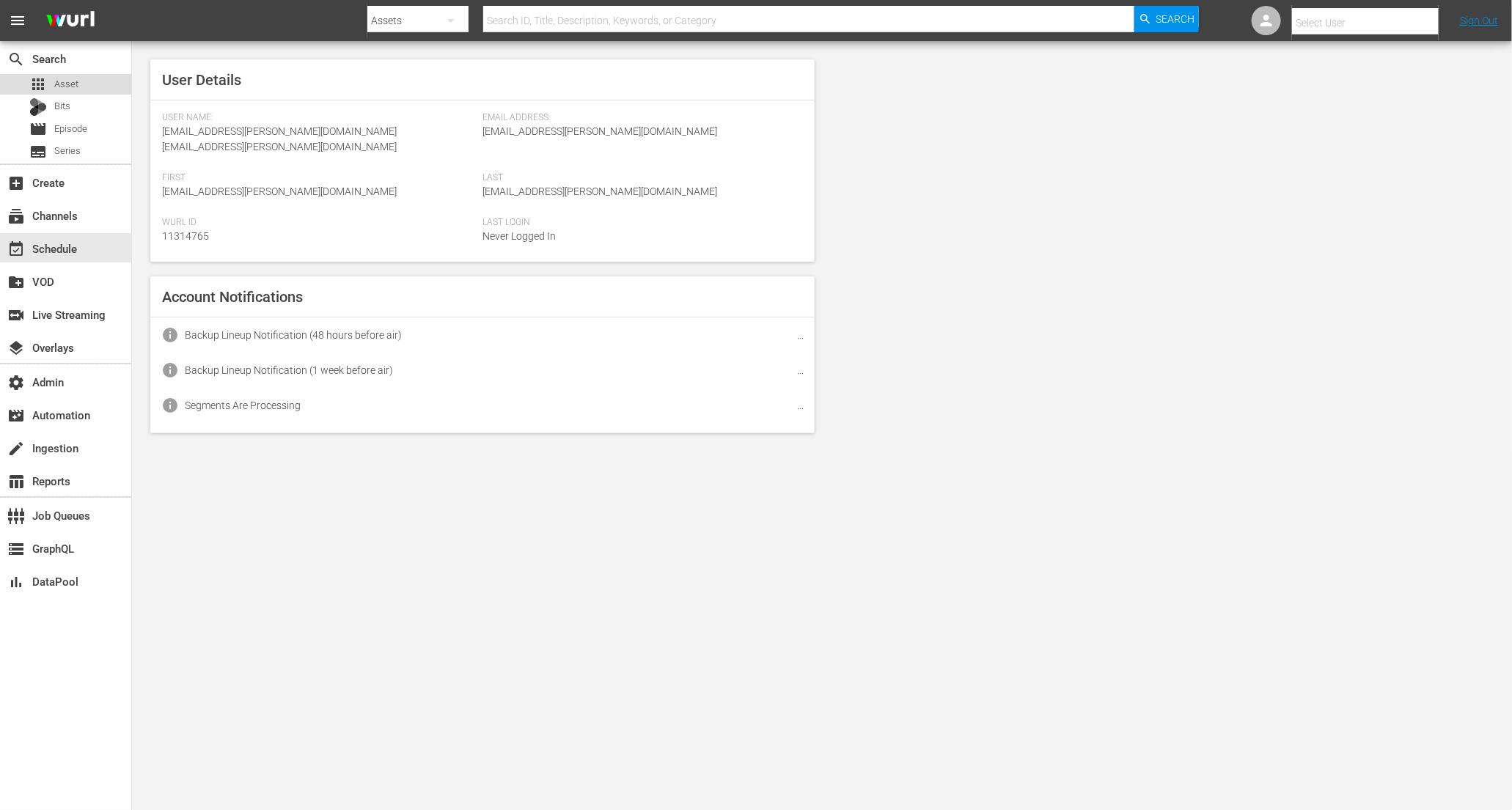
click at [61, 87] on span "Asset" at bounding box center [66, 85] width 24 height 15
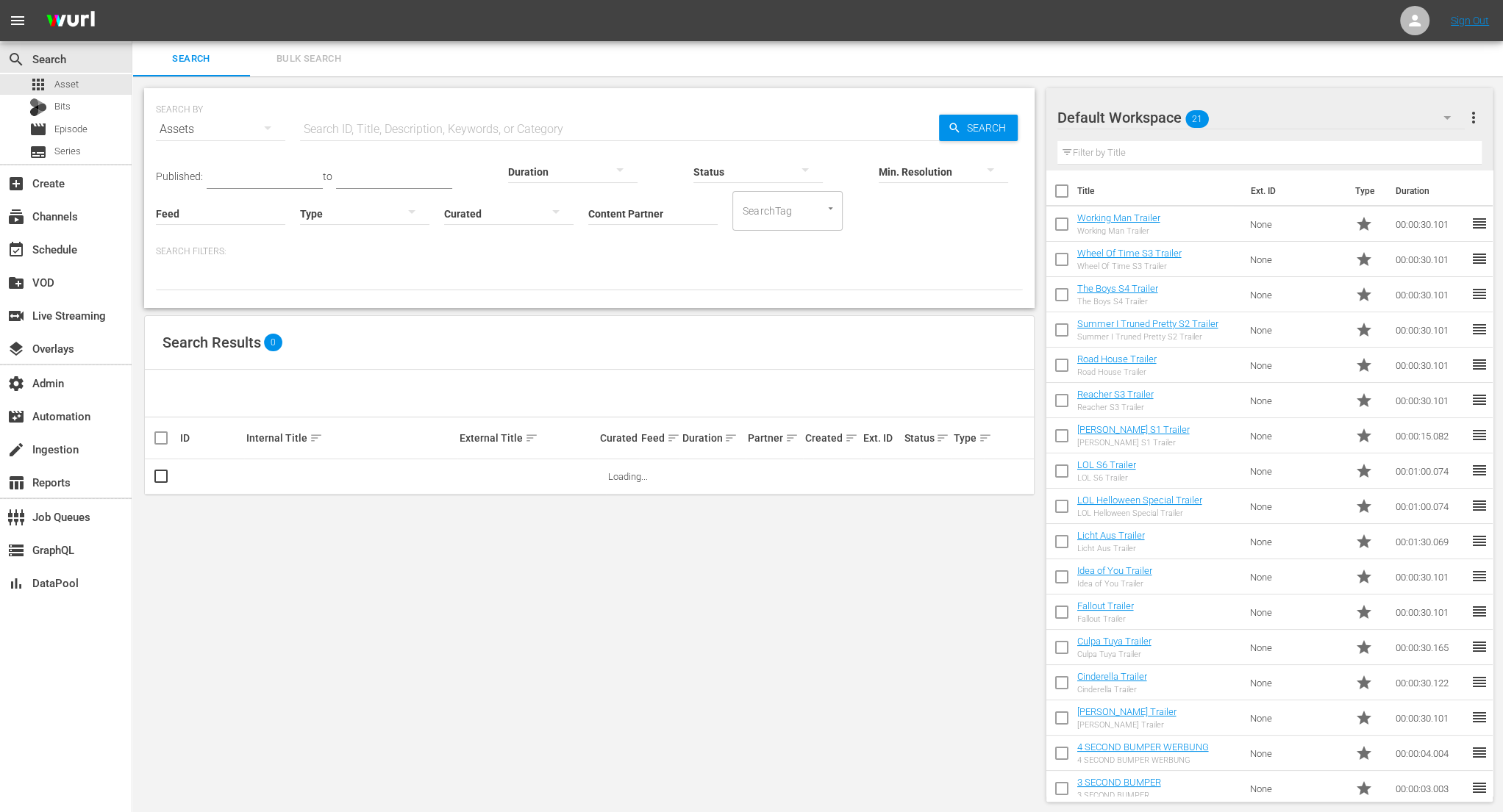
click at [588, 212] on input "Content Partner" at bounding box center [653, 214] width 129 height 53
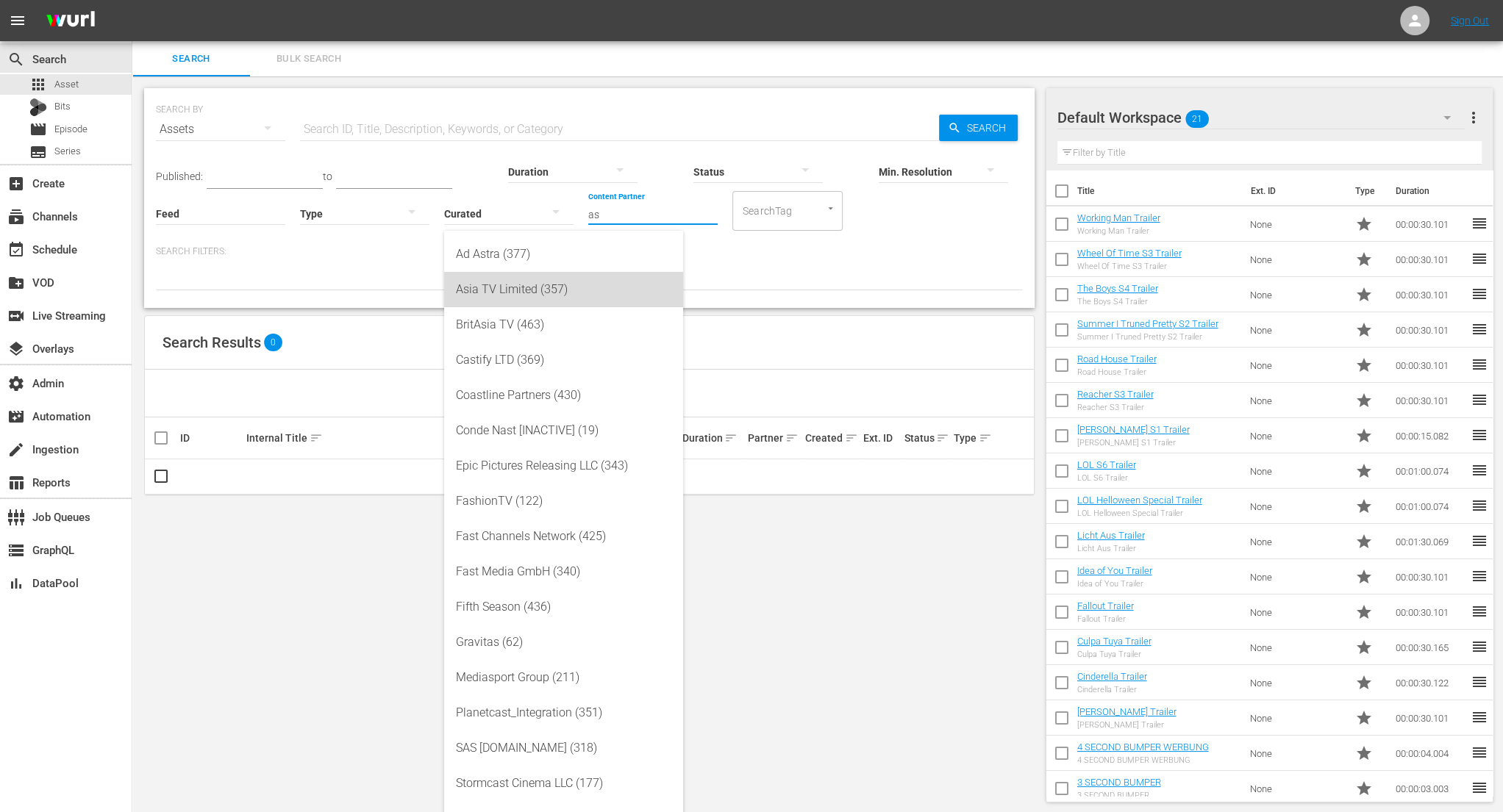
click at [515, 286] on div "Asia TV Limited (357)" at bounding box center [563, 290] width 215 height 35
type input "Asia TV Limited (357)"
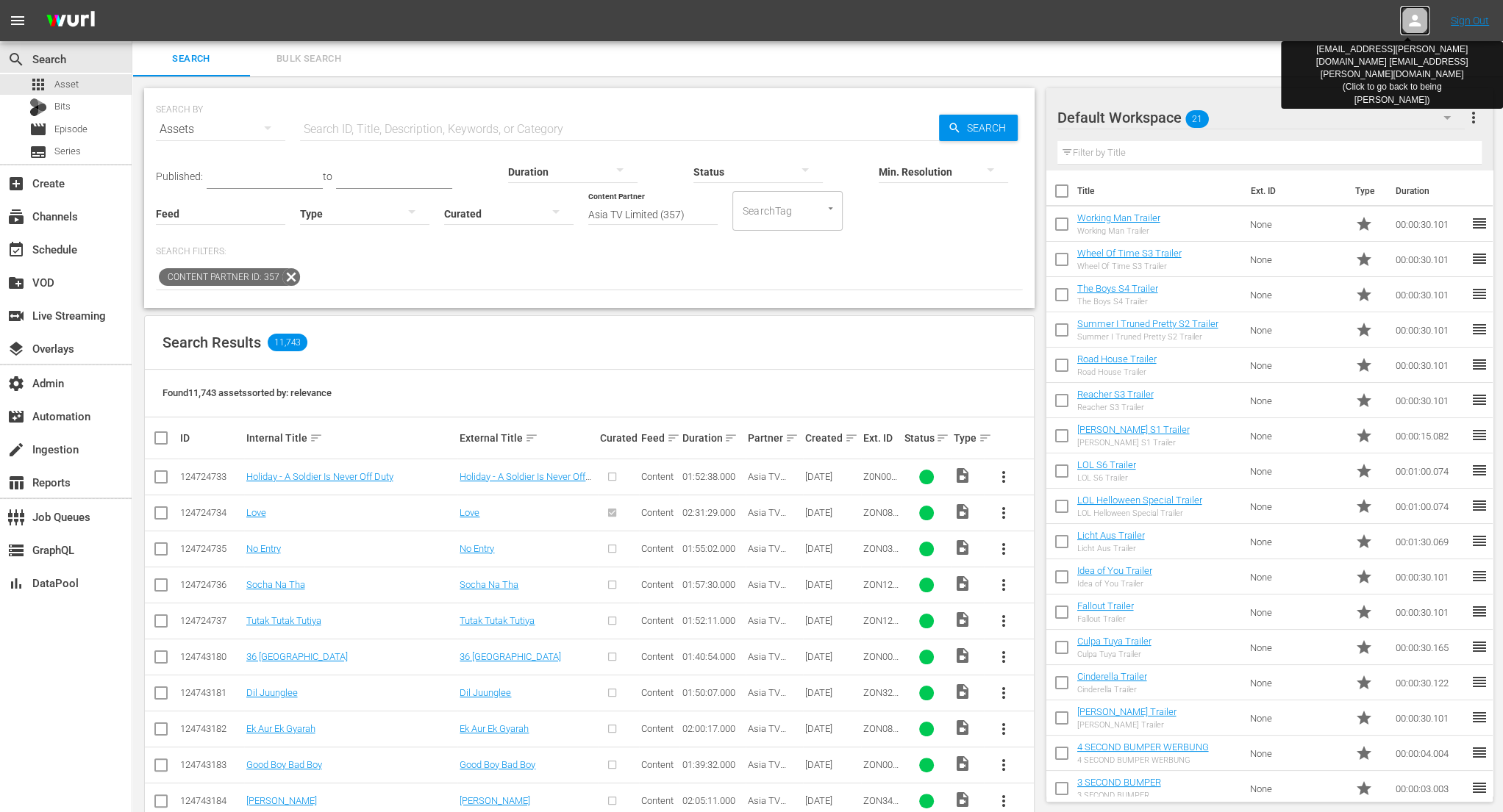
click at [1412, 18] on icon at bounding box center [1414, 20] width 12 height 12
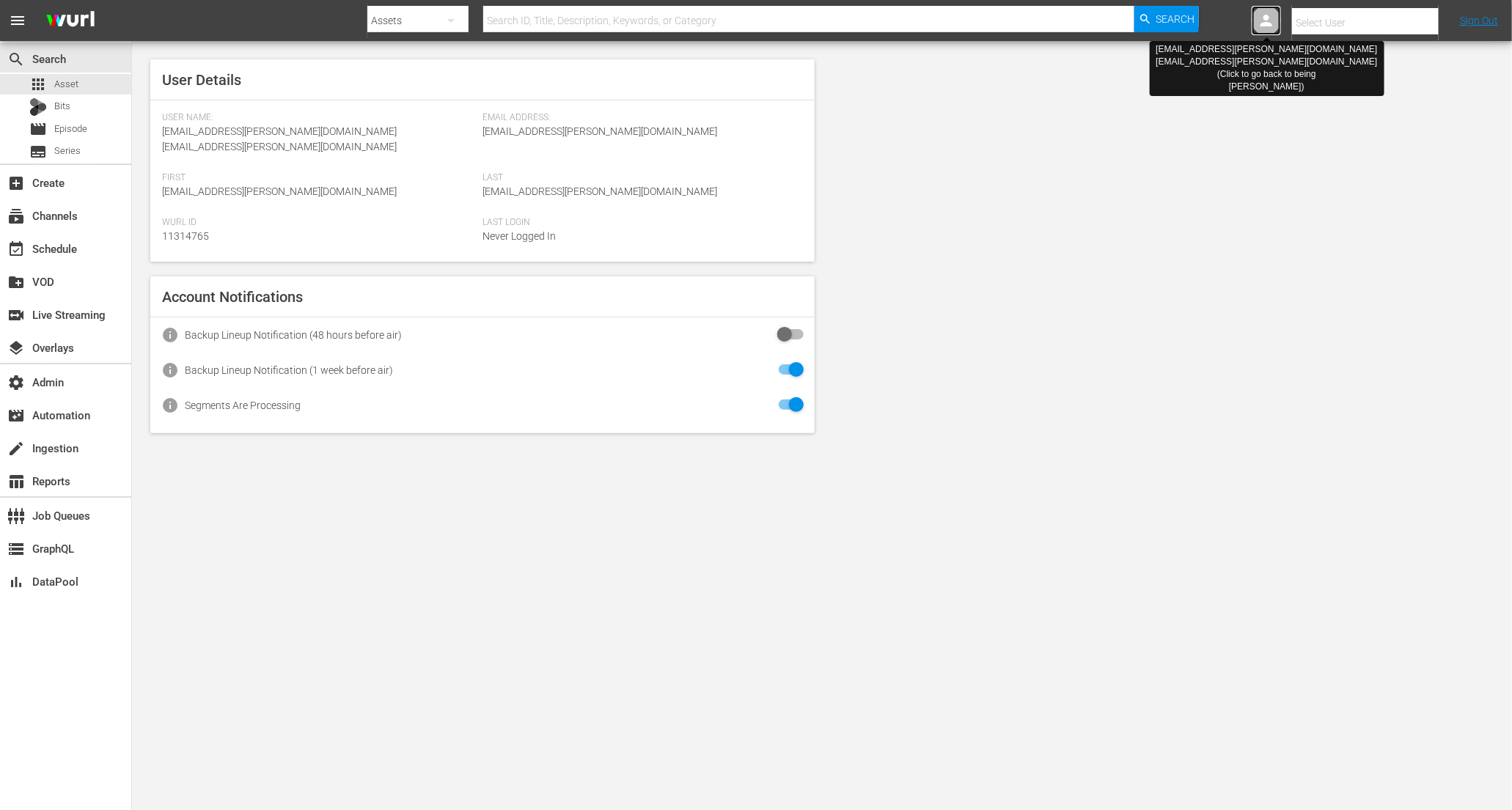
click at [1274, 19] on icon at bounding box center [1266, 20] width 17 height 17
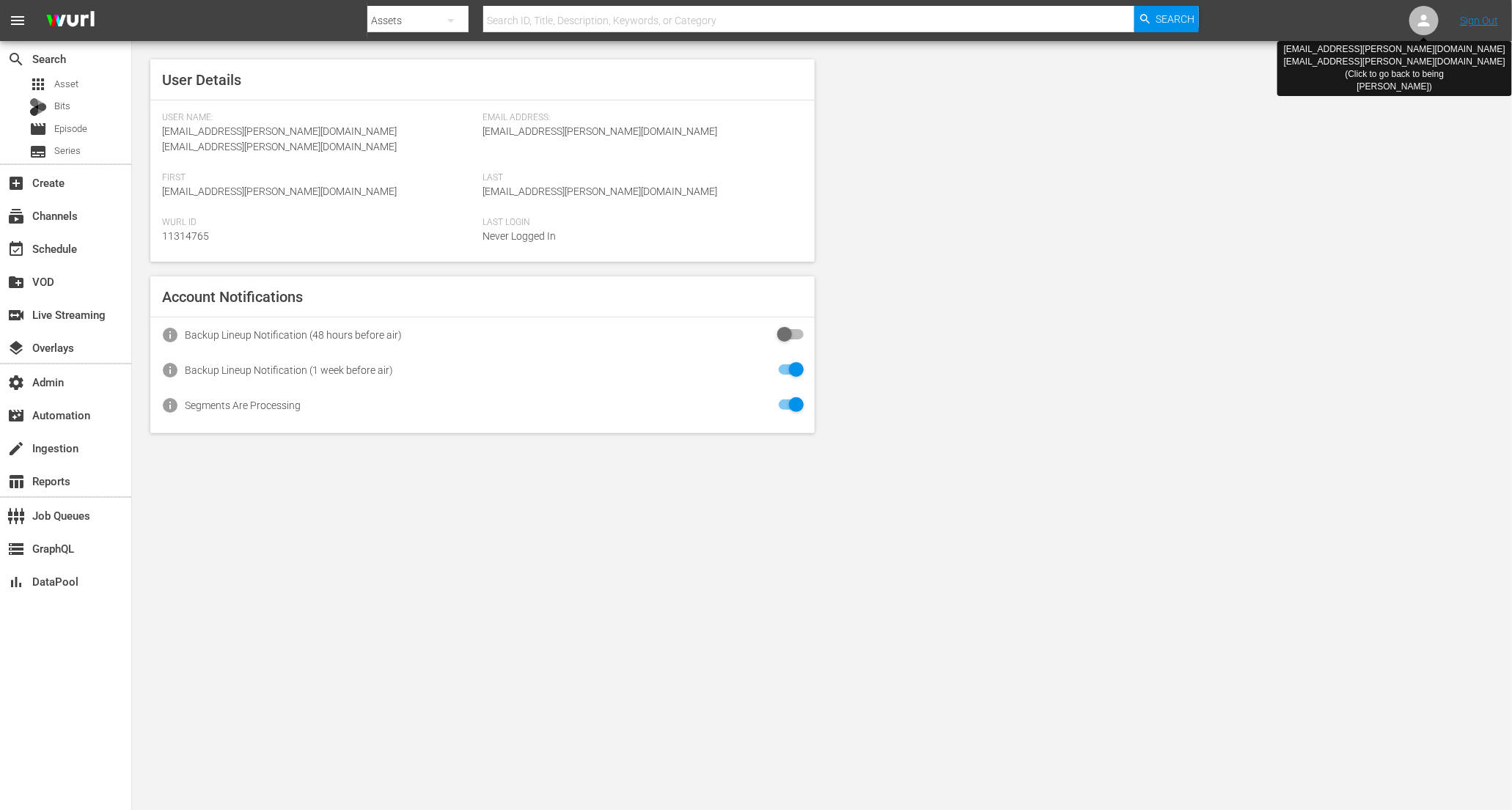
click at [1418, 27] on icon at bounding box center [1424, 20] width 17 height 17
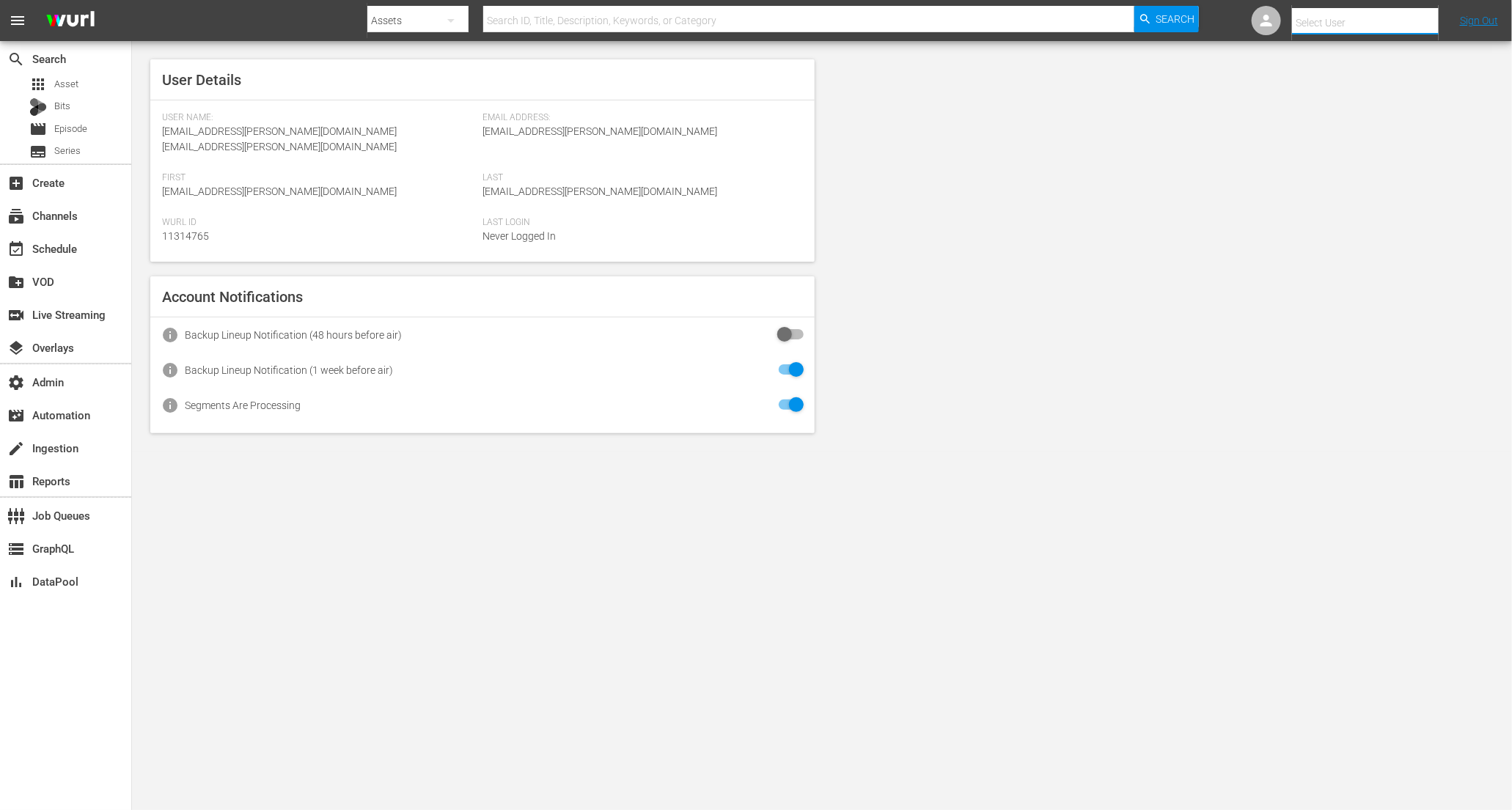
click at [1355, 14] on input "text" at bounding box center [1386, 23] width 188 height 35
type input "t"
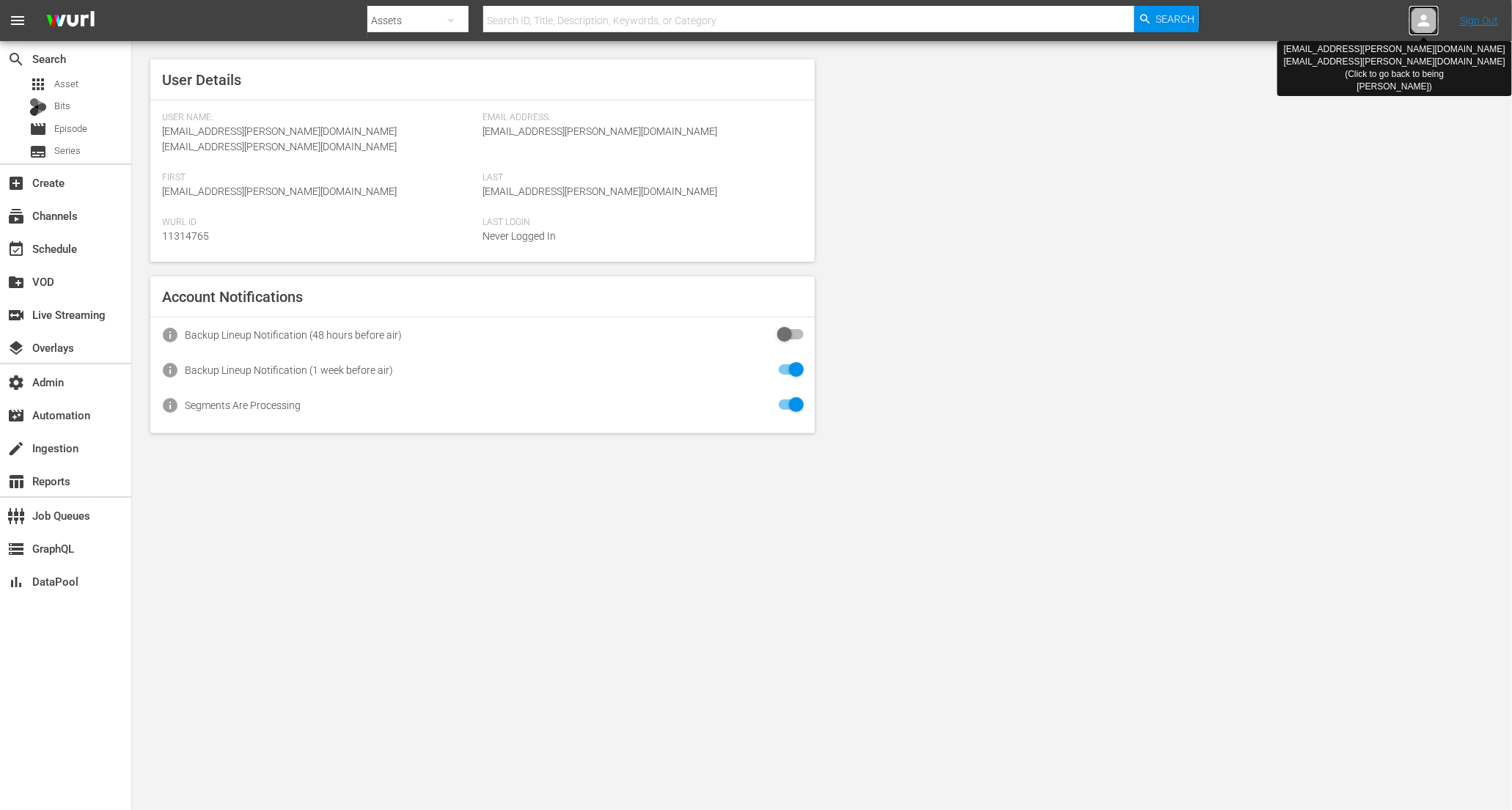
click at [1418, 18] on icon at bounding box center [1424, 20] width 17 height 17
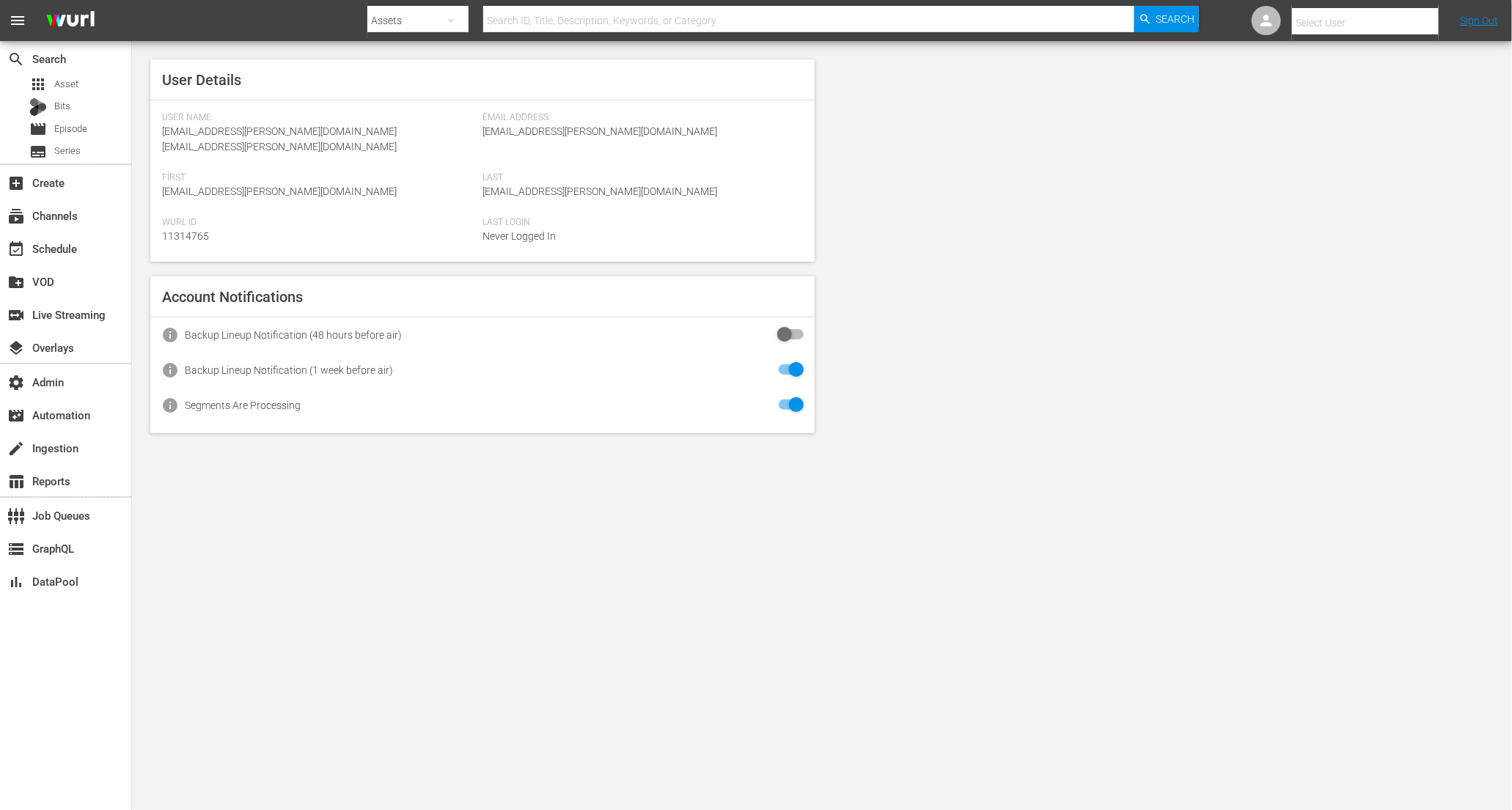
click at [1322, 18] on input "text" at bounding box center [1386, 23] width 188 height 35
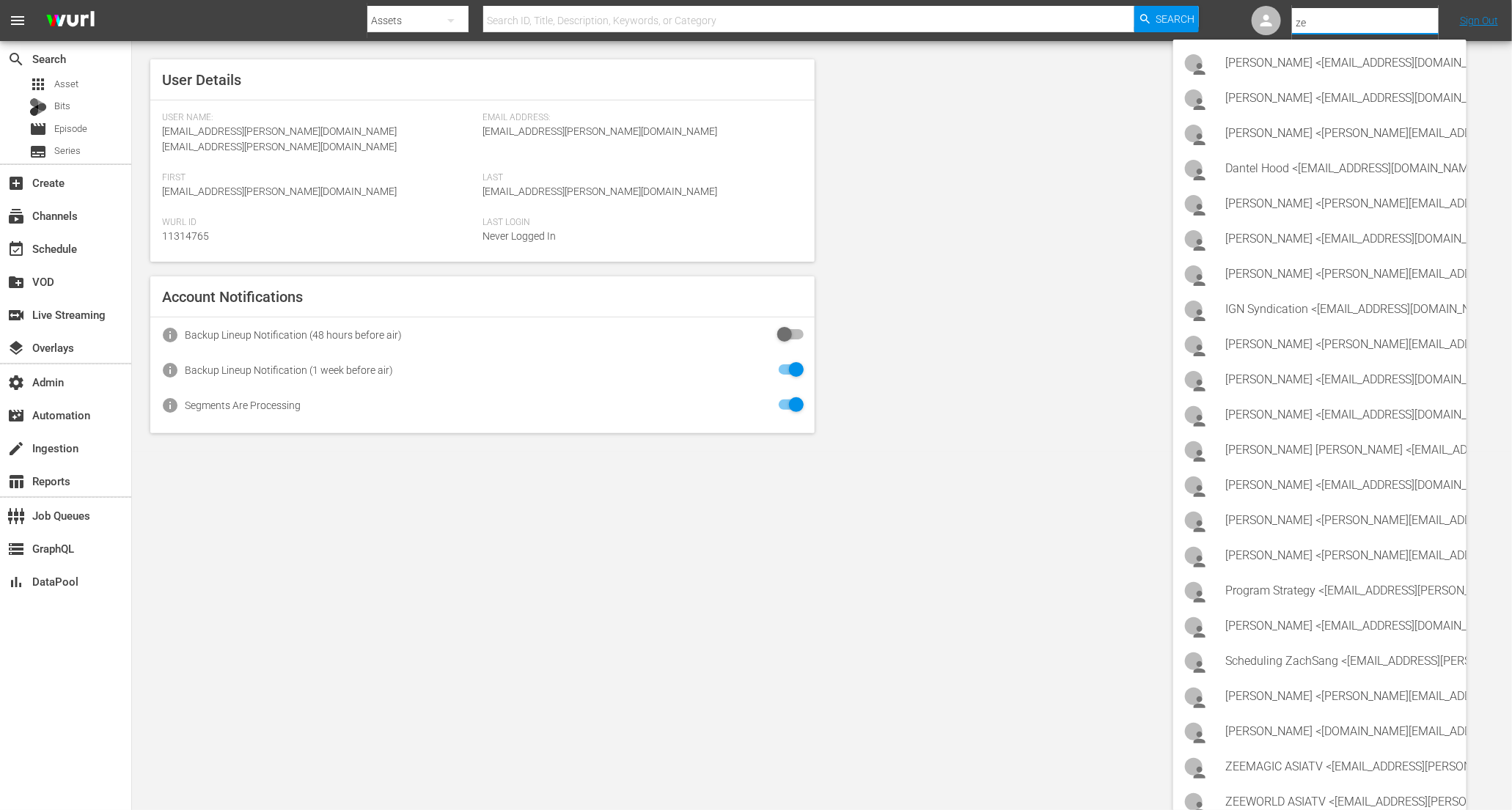
type input "z"
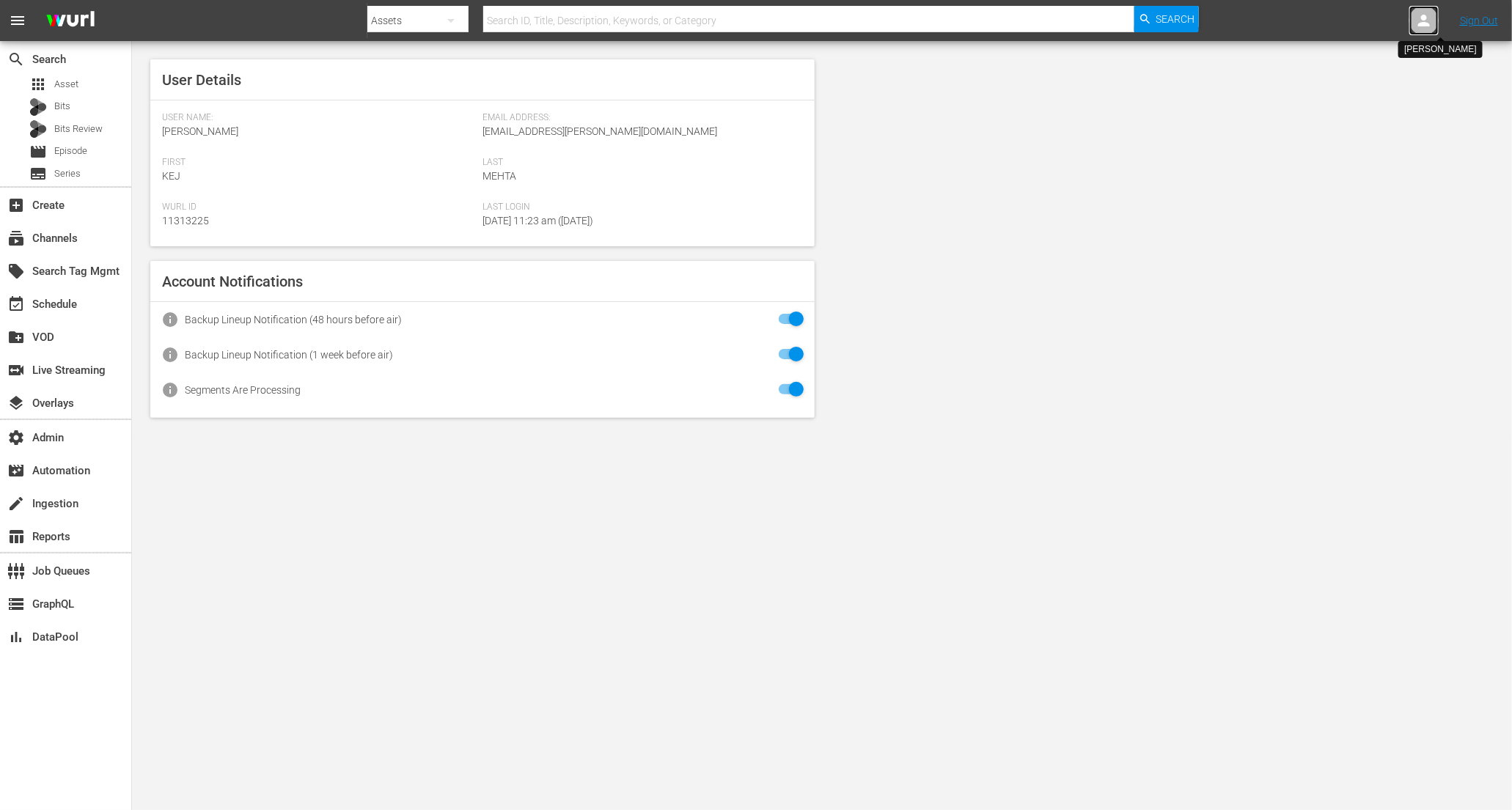
click at [1415, 28] on icon at bounding box center [1424, 20] width 17 height 17
click at [1322, 28] on input "text" at bounding box center [1386, 23] width 188 height 35
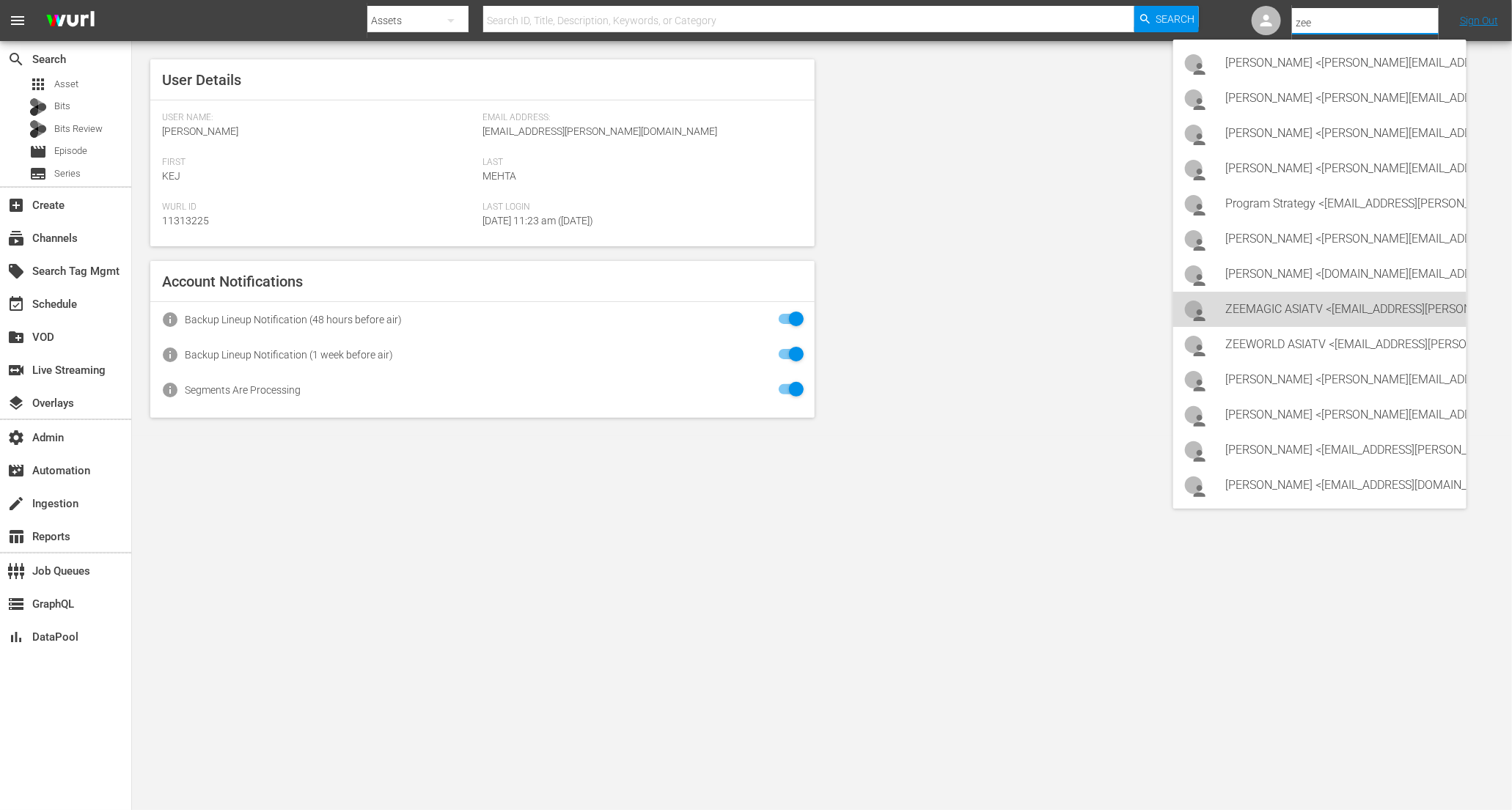
click at [1293, 312] on div "ZEEMAGIC ASIATV <[EMAIL_ADDRESS][PERSON_NAME][DOMAIN_NAME]>" at bounding box center [1341, 309] width 229 height 35
type input "ZEEMAGIC ASIATV (11314442)"
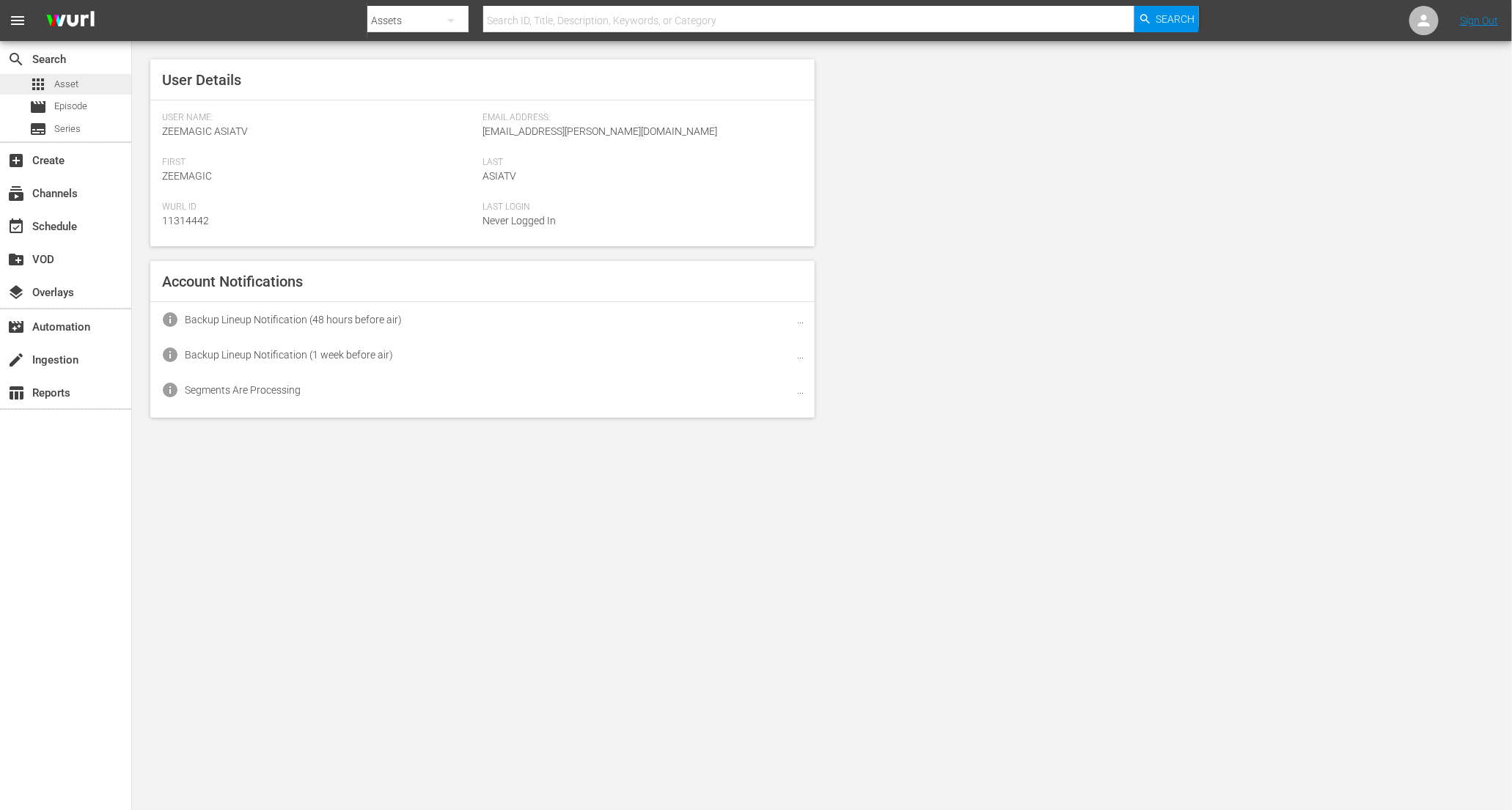
click at [104, 80] on div "apps Asset" at bounding box center [65, 84] width 132 height 20
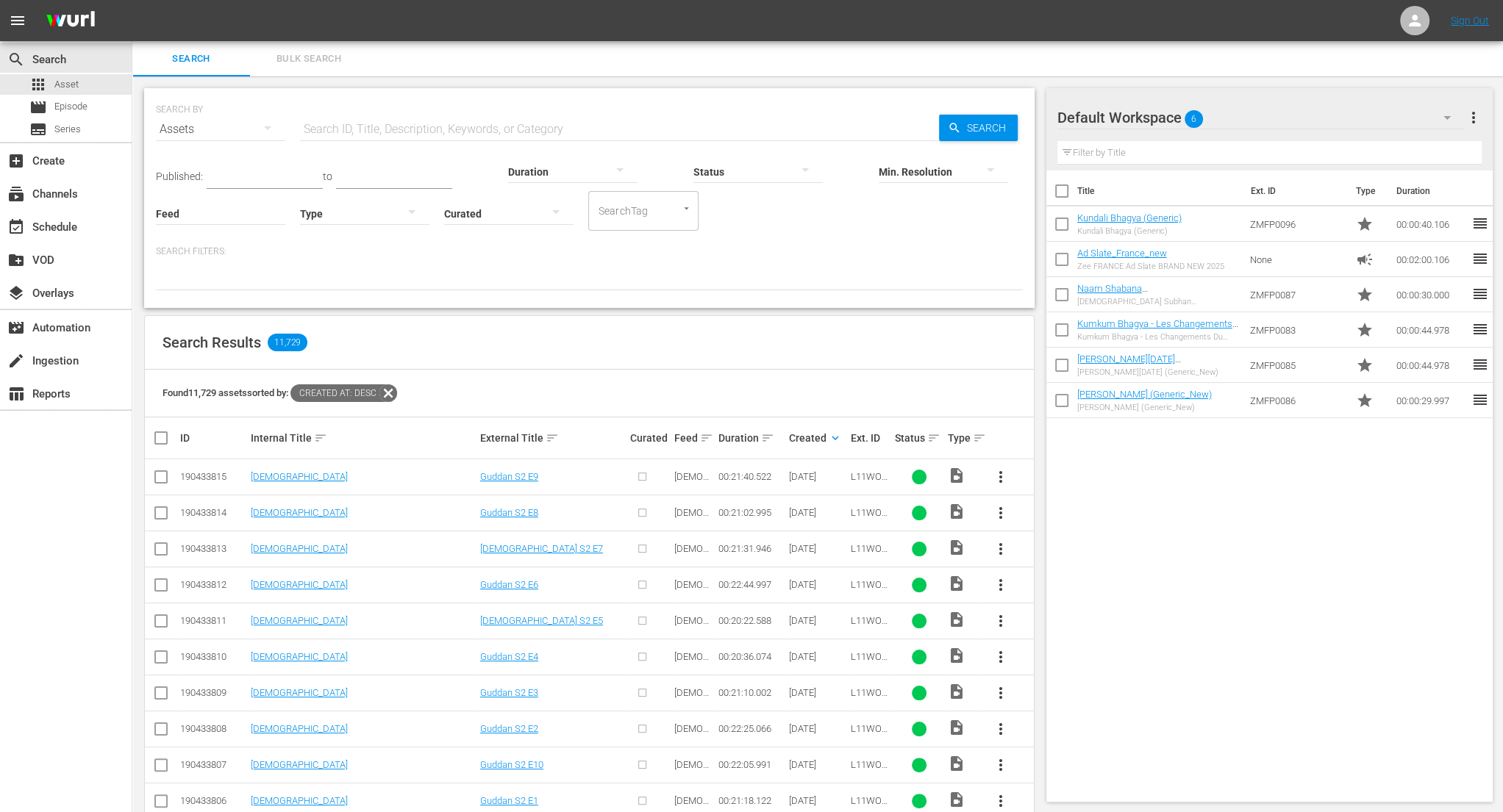
click at [1003, 475] on span "more_vert" at bounding box center [1000, 476] width 18 height 18
click at [1060, 587] on div "Episode" at bounding box center [1080, 588] width 100 height 35
click at [1052, 584] on div "Episode" at bounding box center [1080, 588] width 100 height 35
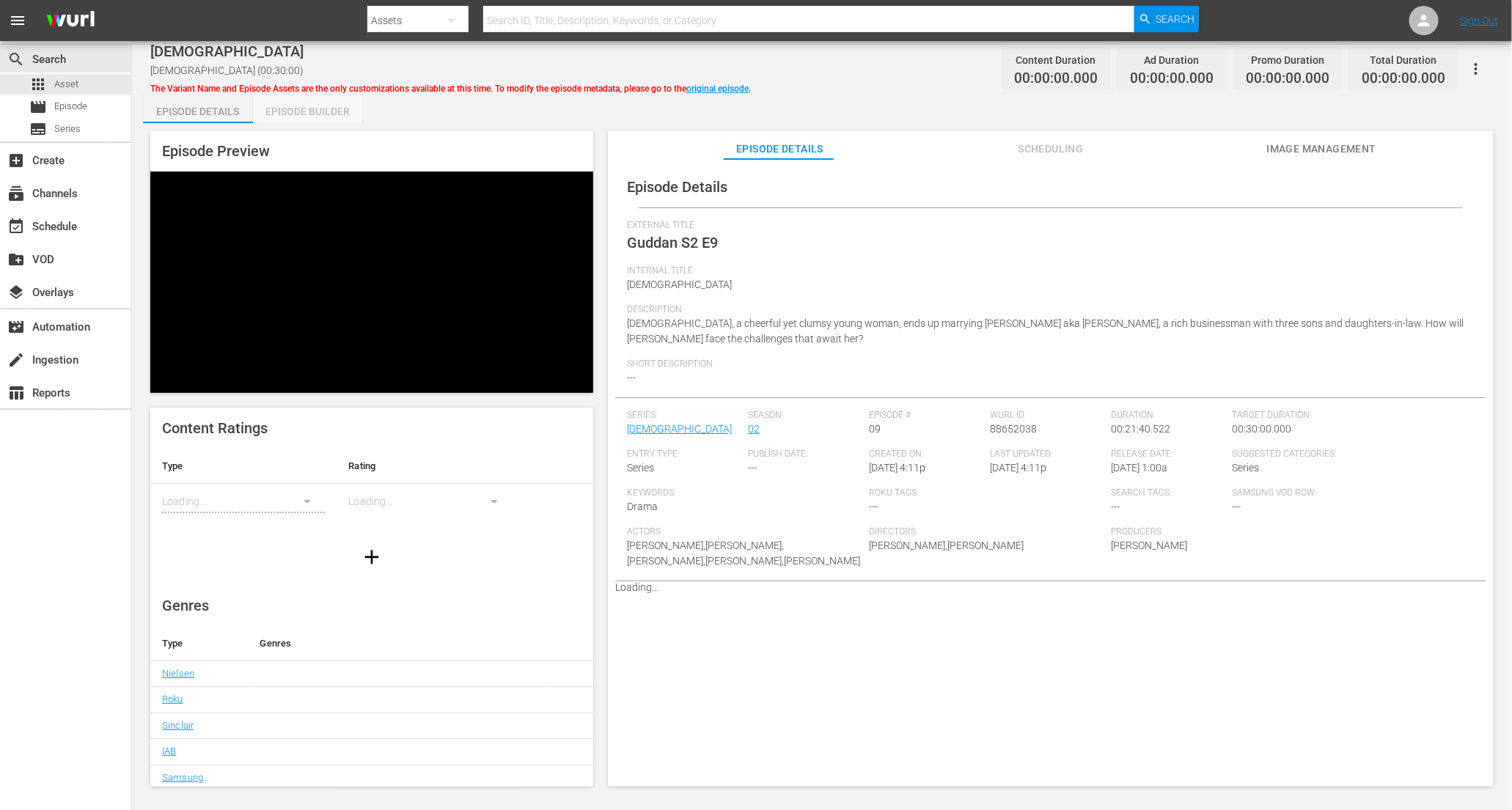
click at [308, 110] on div "Episode Builder" at bounding box center [308, 111] width 110 height 35
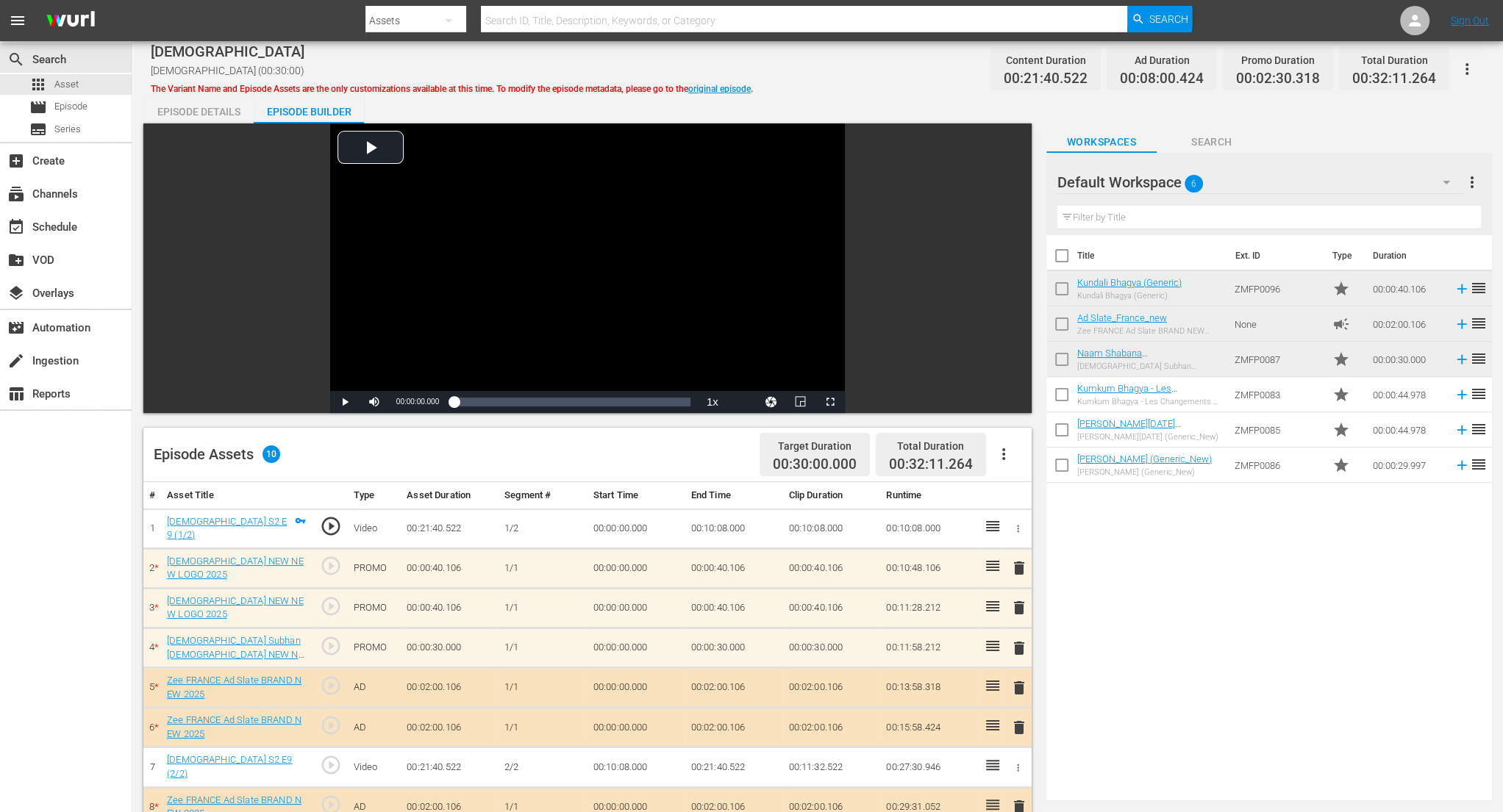
click at [200, 110] on div "Episode Details" at bounding box center [198, 112] width 110 height 35
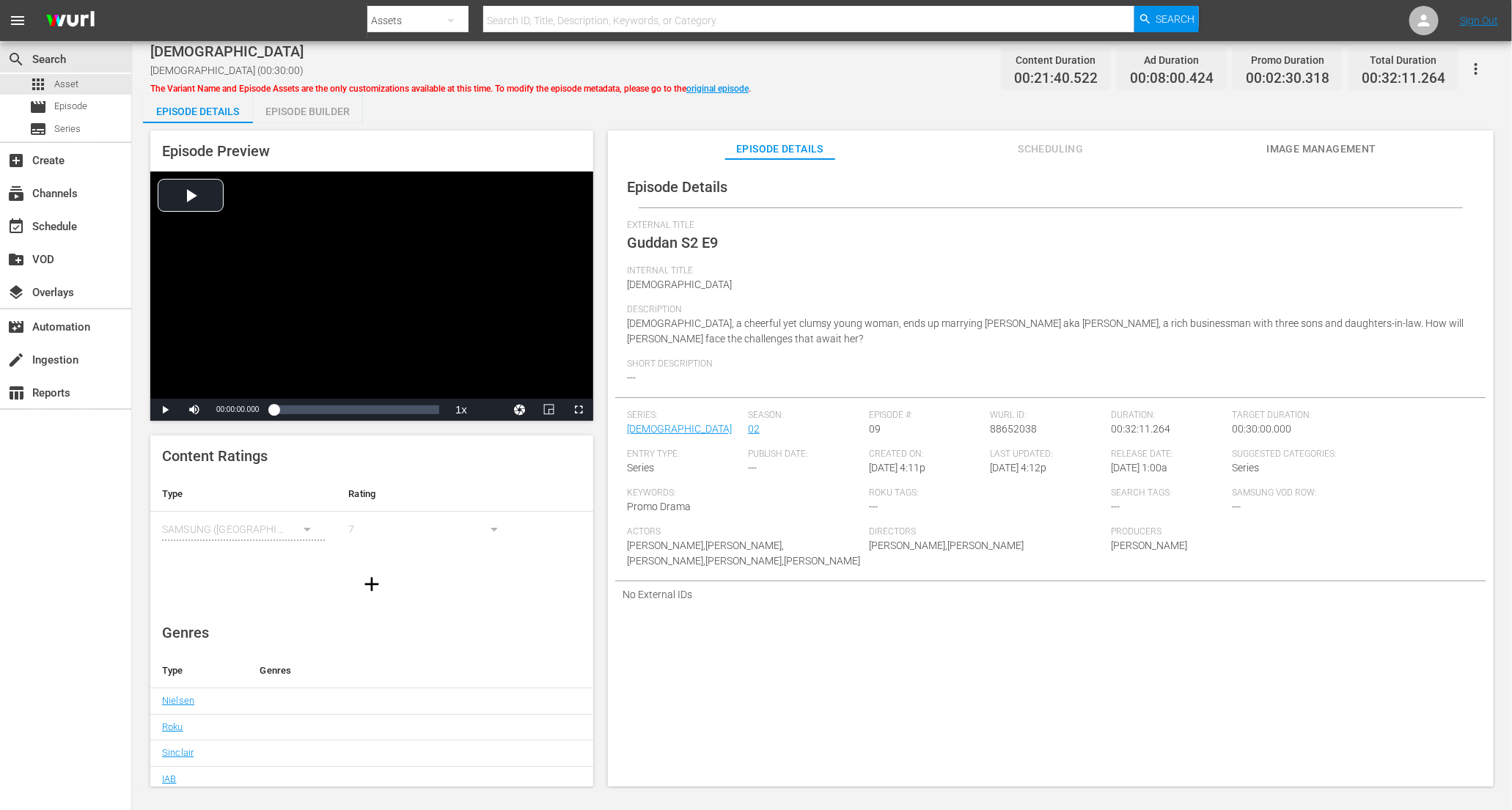
click at [302, 106] on div "Episode Builder" at bounding box center [308, 111] width 110 height 35
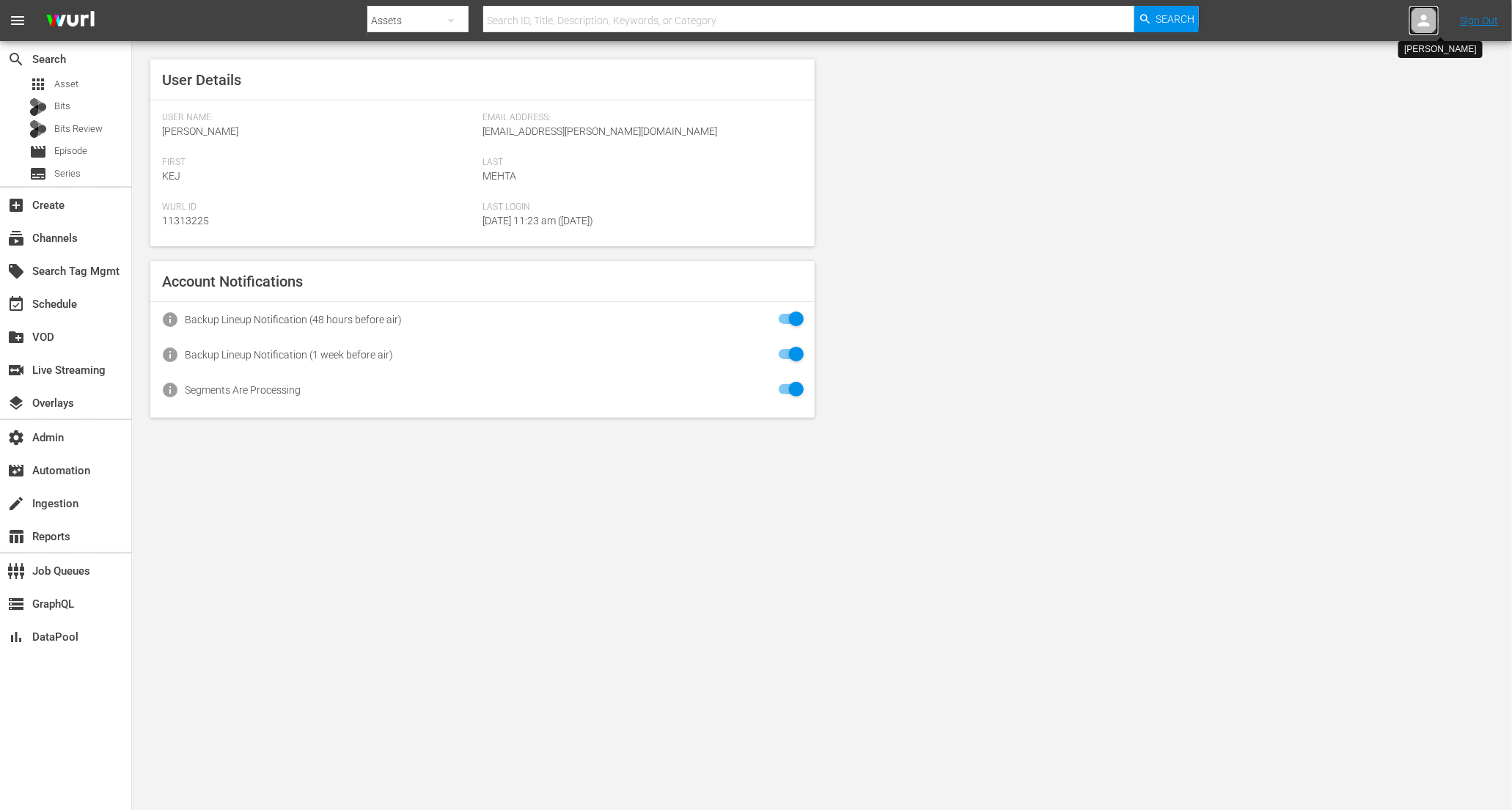
click at [1425, 13] on icon at bounding box center [1424, 20] width 17 height 17
click at [1332, 23] on input "text" at bounding box center [1386, 23] width 188 height 35
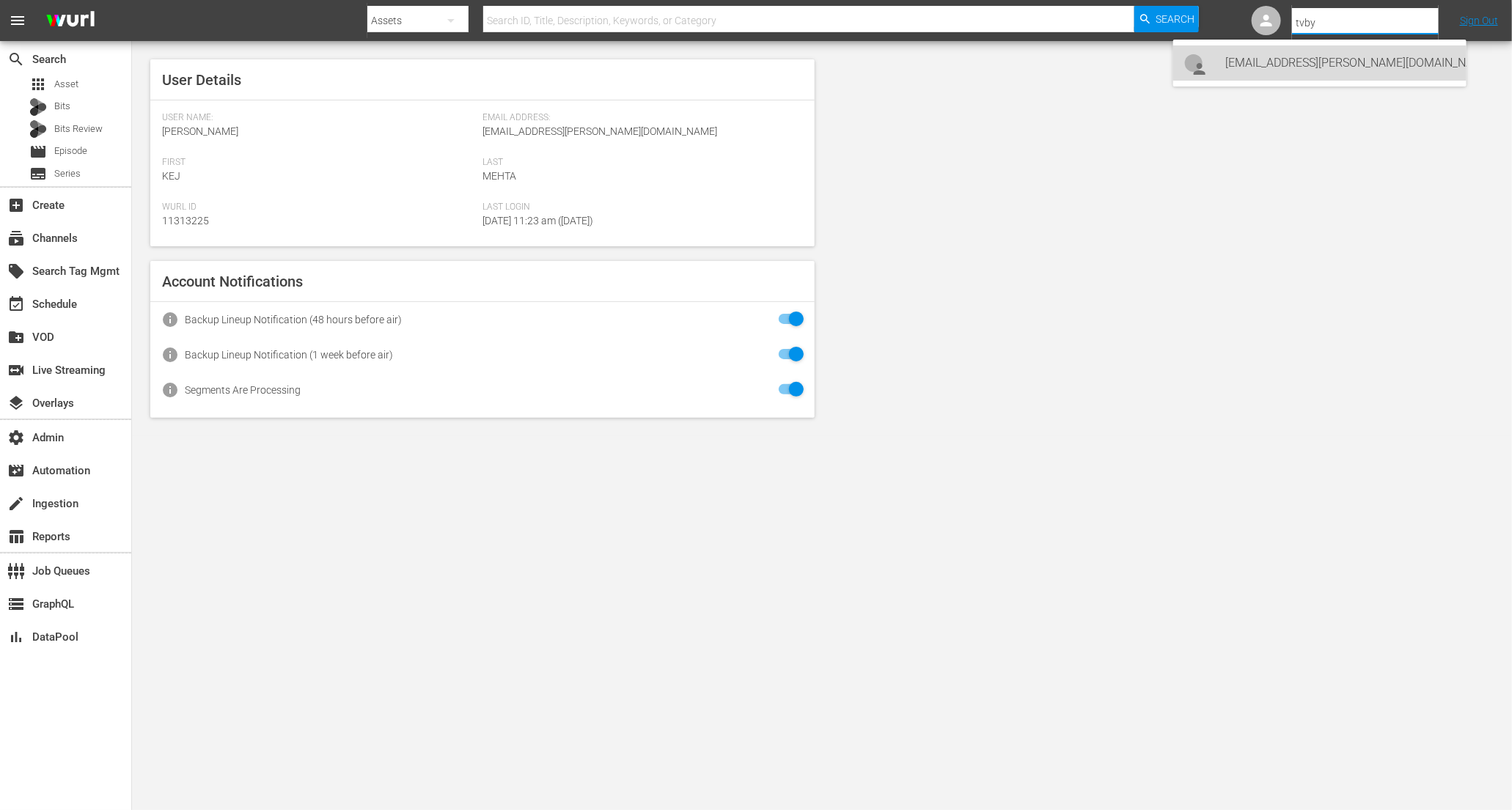
click at [1299, 76] on div "[EMAIL_ADDRESS][PERSON_NAME][DOMAIN_NAME] [EMAIL_ADDRESS][PERSON_NAME][DOMAIN_N…" at bounding box center [1341, 63] width 229 height 35
type input "[EMAIL_ADDRESS][PERSON_NAME][DOMAIN_NAME] [EMAIL_ADDRESS][PERSON_NAME][DOMAIN_N…"
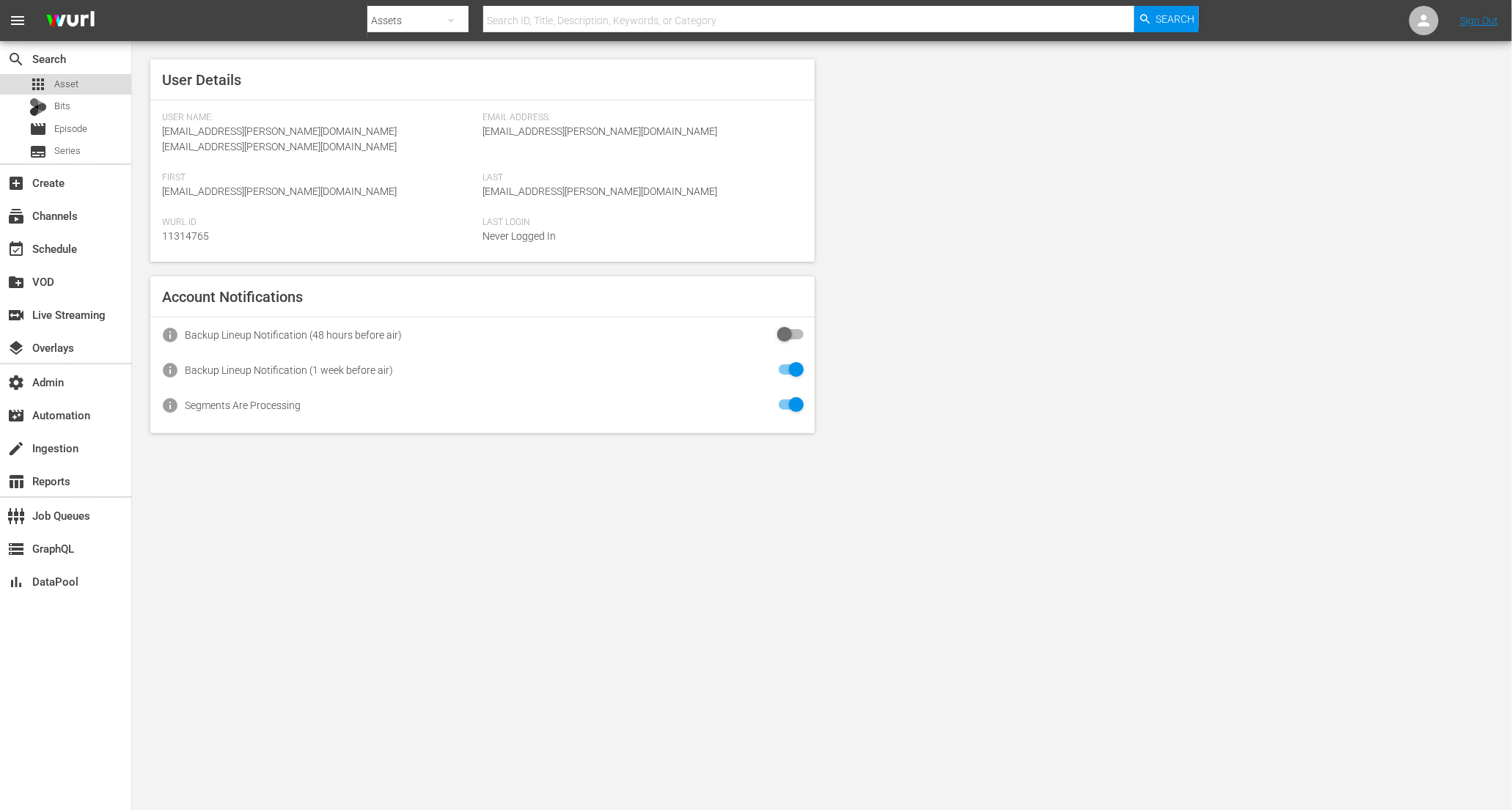
click at [63, 87] on span "Asset" at bounding box center [66, 85] width 24 height 15
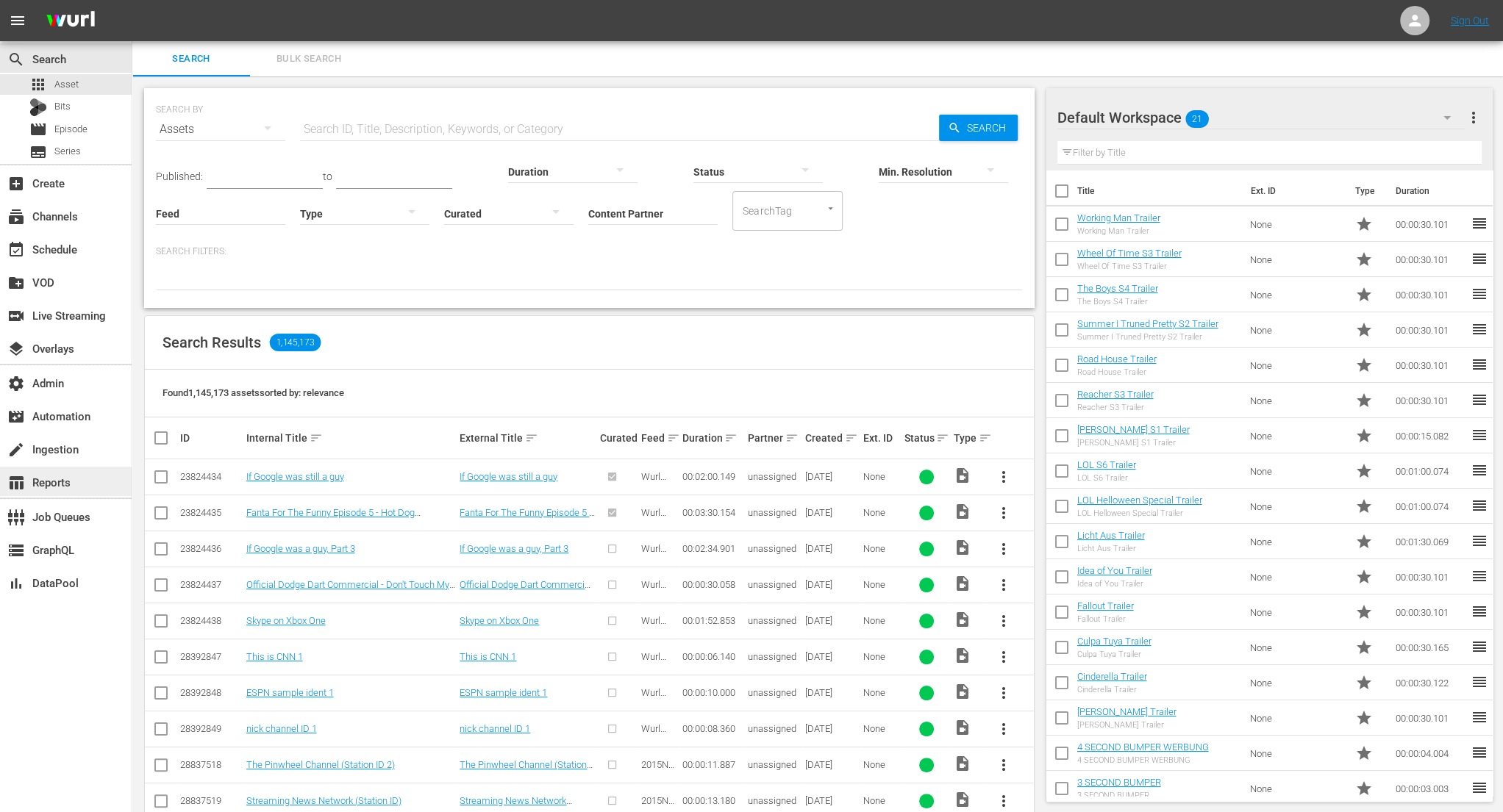
click at [81, 475] on div "table_chart Reports" at bounding box center [41, 480] width 82 height 13
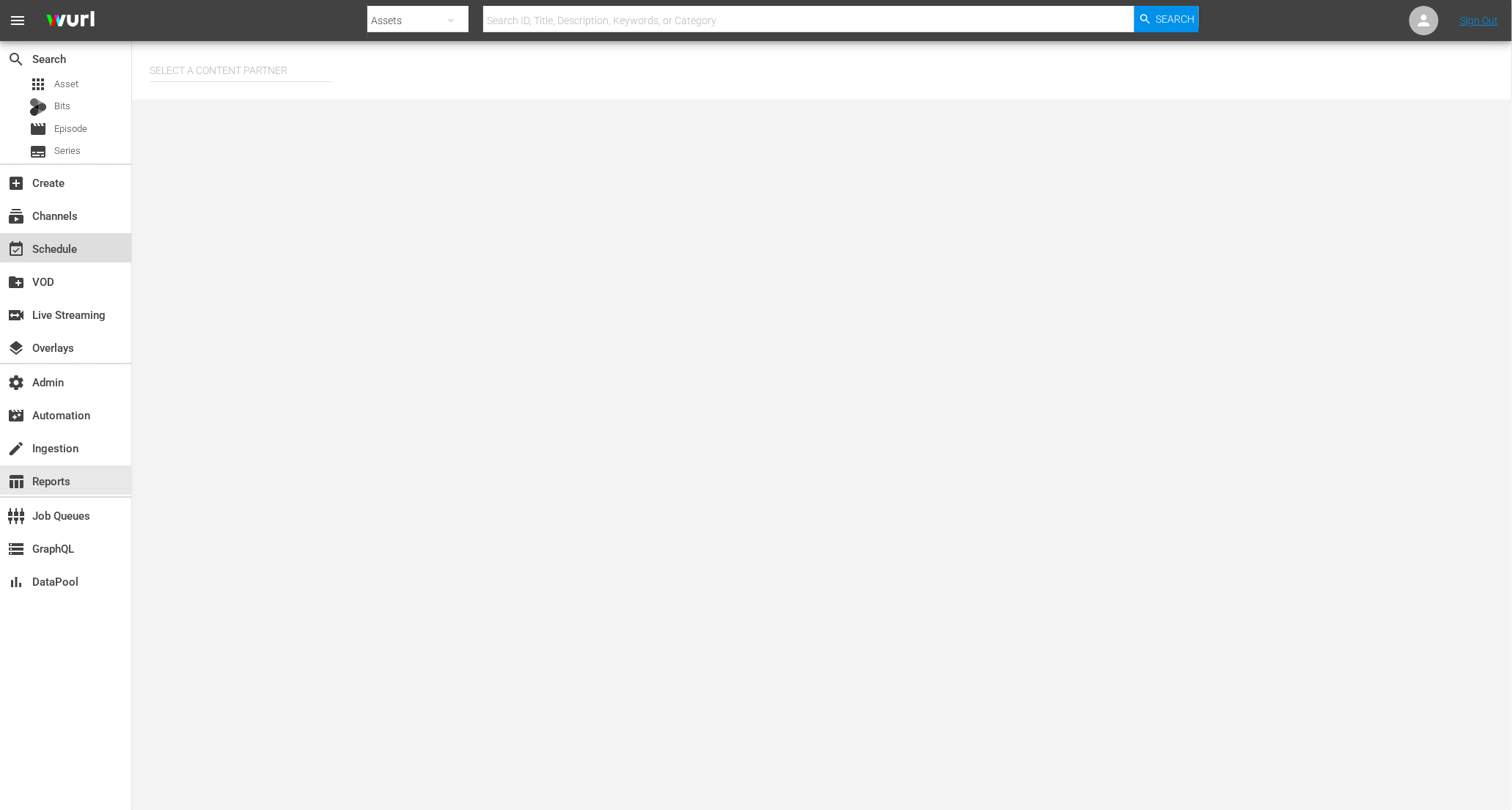
click at [78, 250] on div "event_available Schedule" at bounding box center [41, 246] width 82 height 13
click at [221, 63] on input "text" at bounding box center [238, 63] width 188 height 35
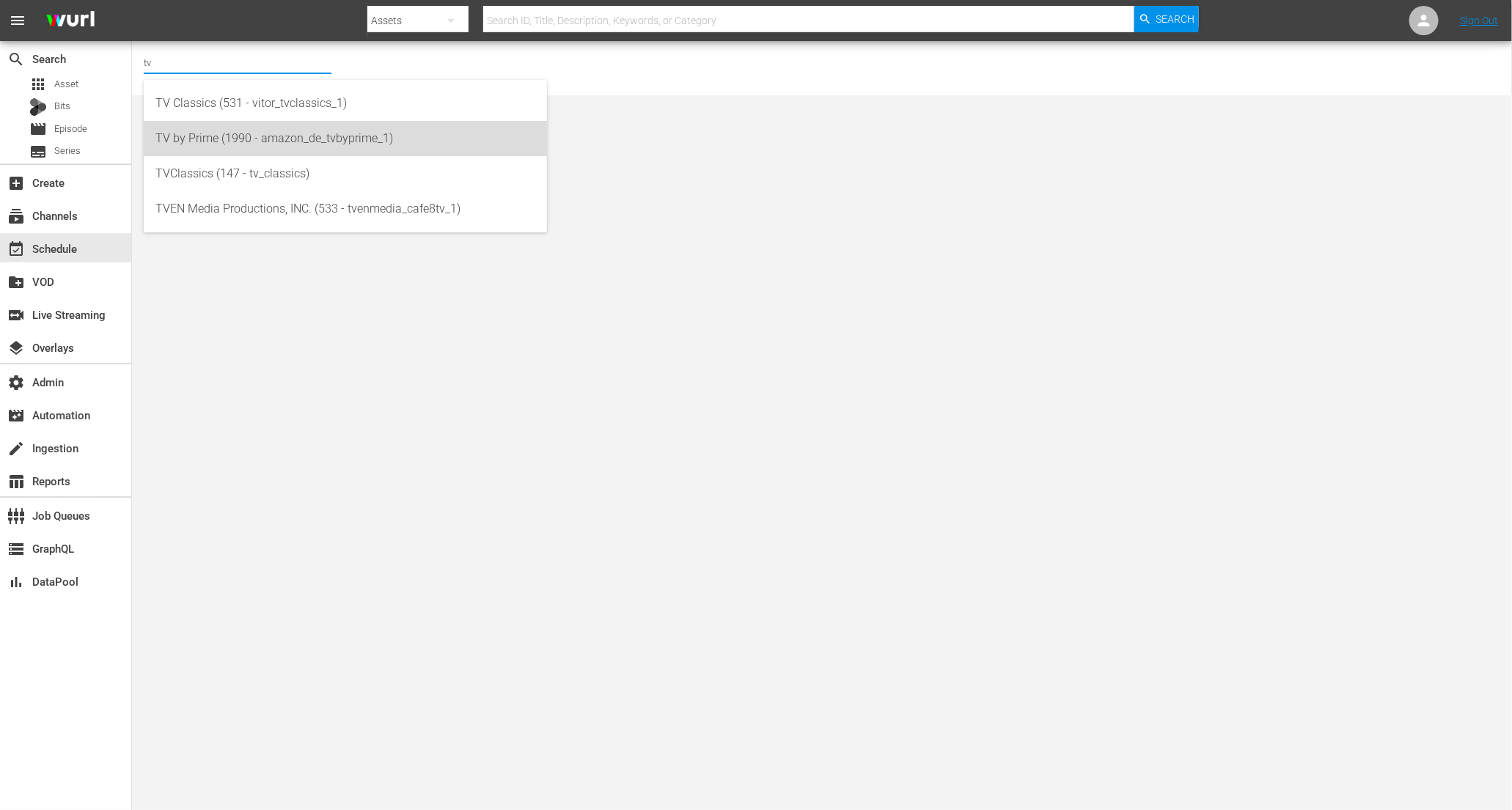
click at [230, 137] on div "TV by Prime (1990 - amazon_de_tvbyprime_1)" at bounding box center [345, 138] width 380 height 35
type input "TV by Prime (1990 - amazon_de_tvbyprime_1)"
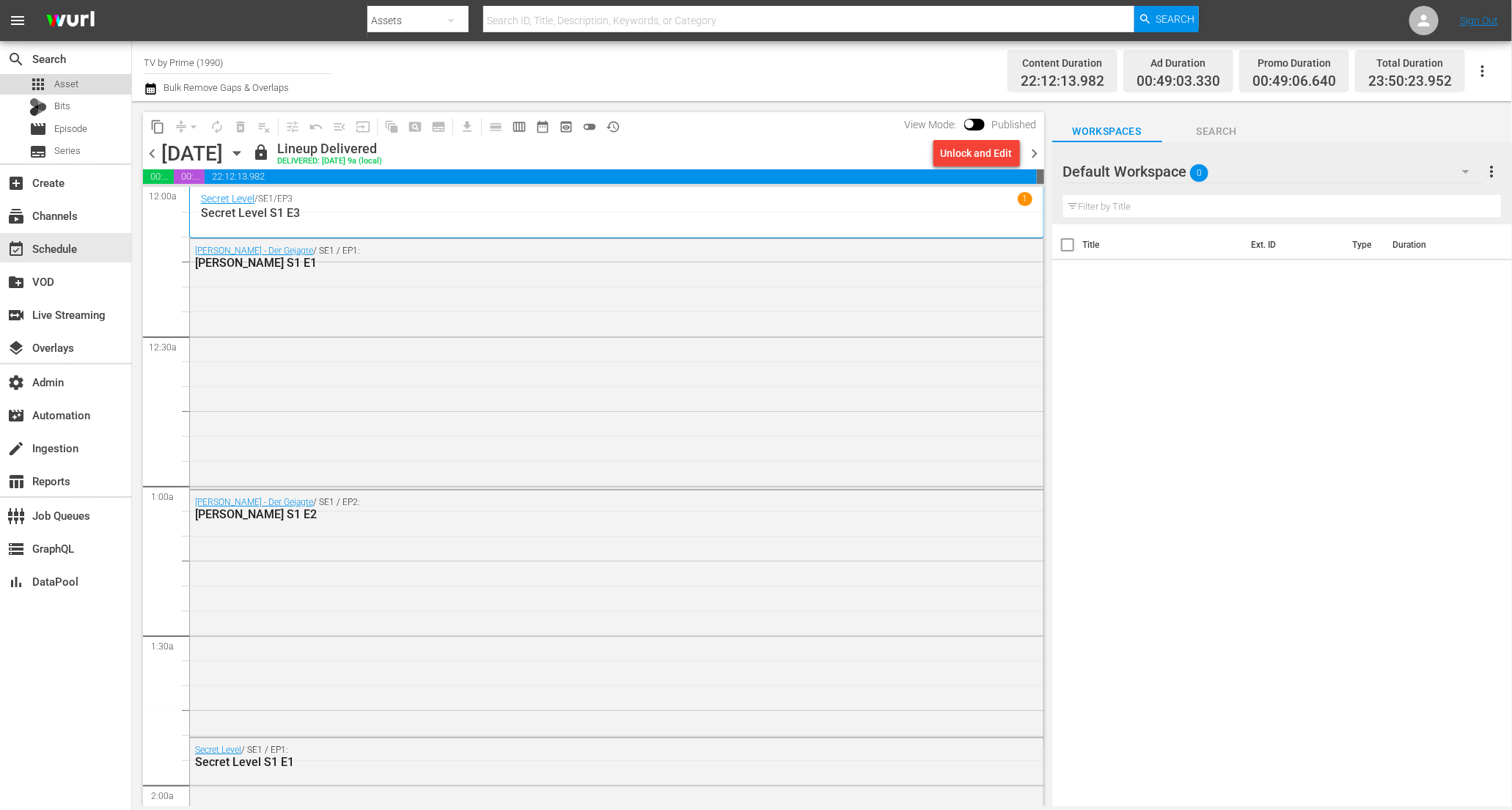
click at [67, 83] on span "Asset" at bounding box center [66, 85] width 24 height 15
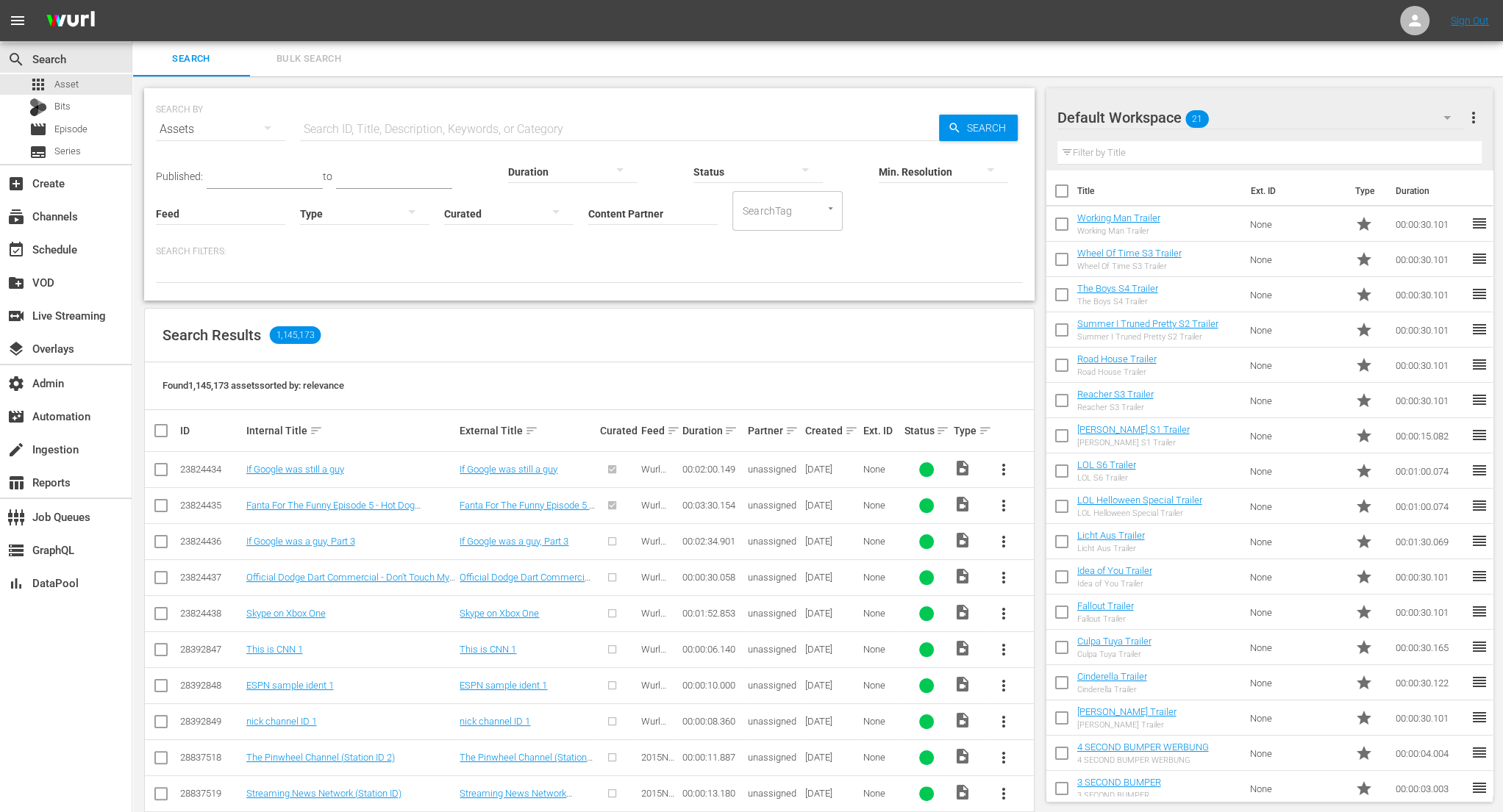
click at [417, 123] on input "text" at bounding box center [619, 129] width 639 height 35
paste input "Darkland: The Return"
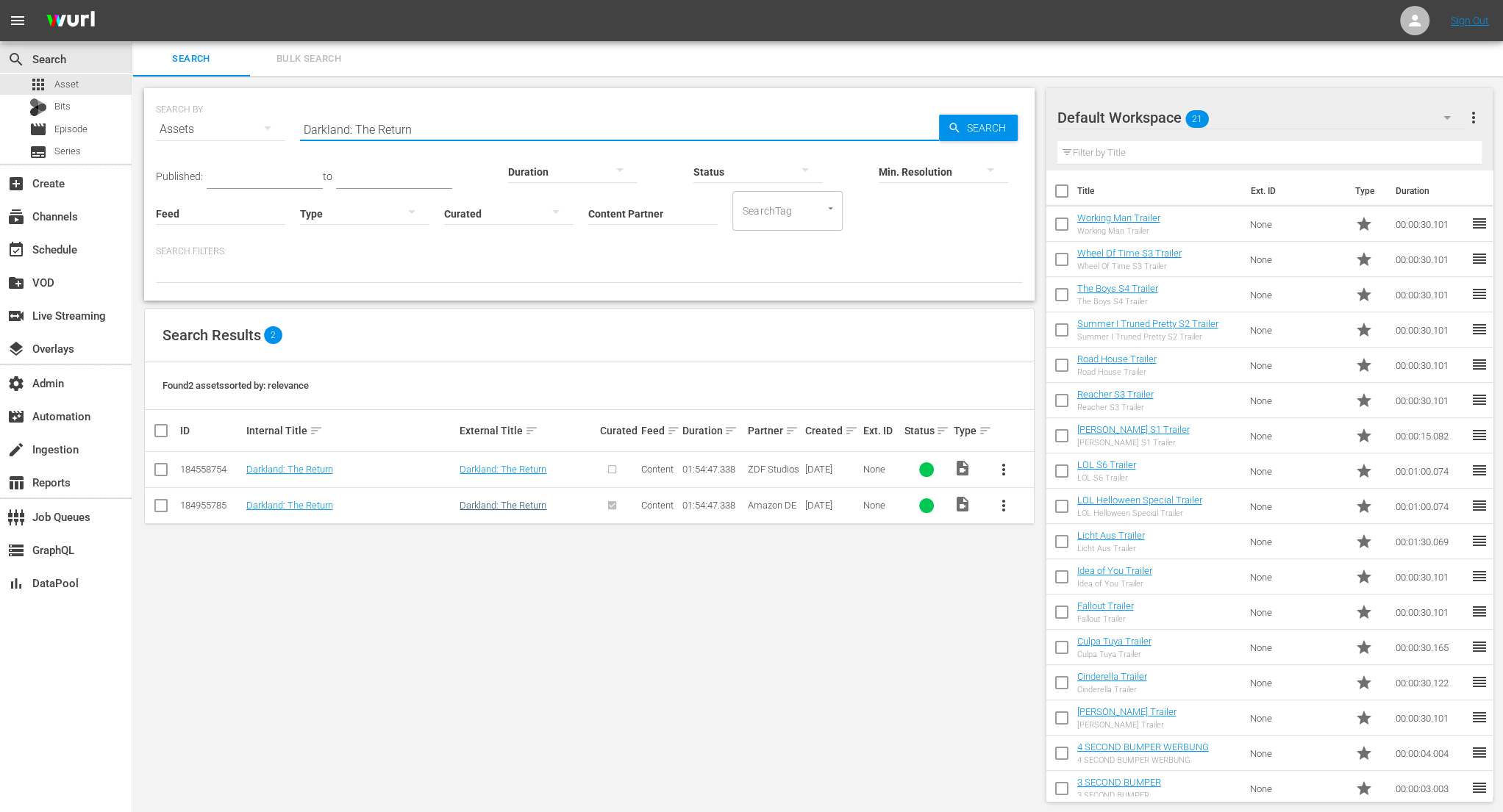
type input "Darkland: The Return"
click at [496, 505] on link "Darkland: The Return" at bounding box center [503, 506] width 87 height 11
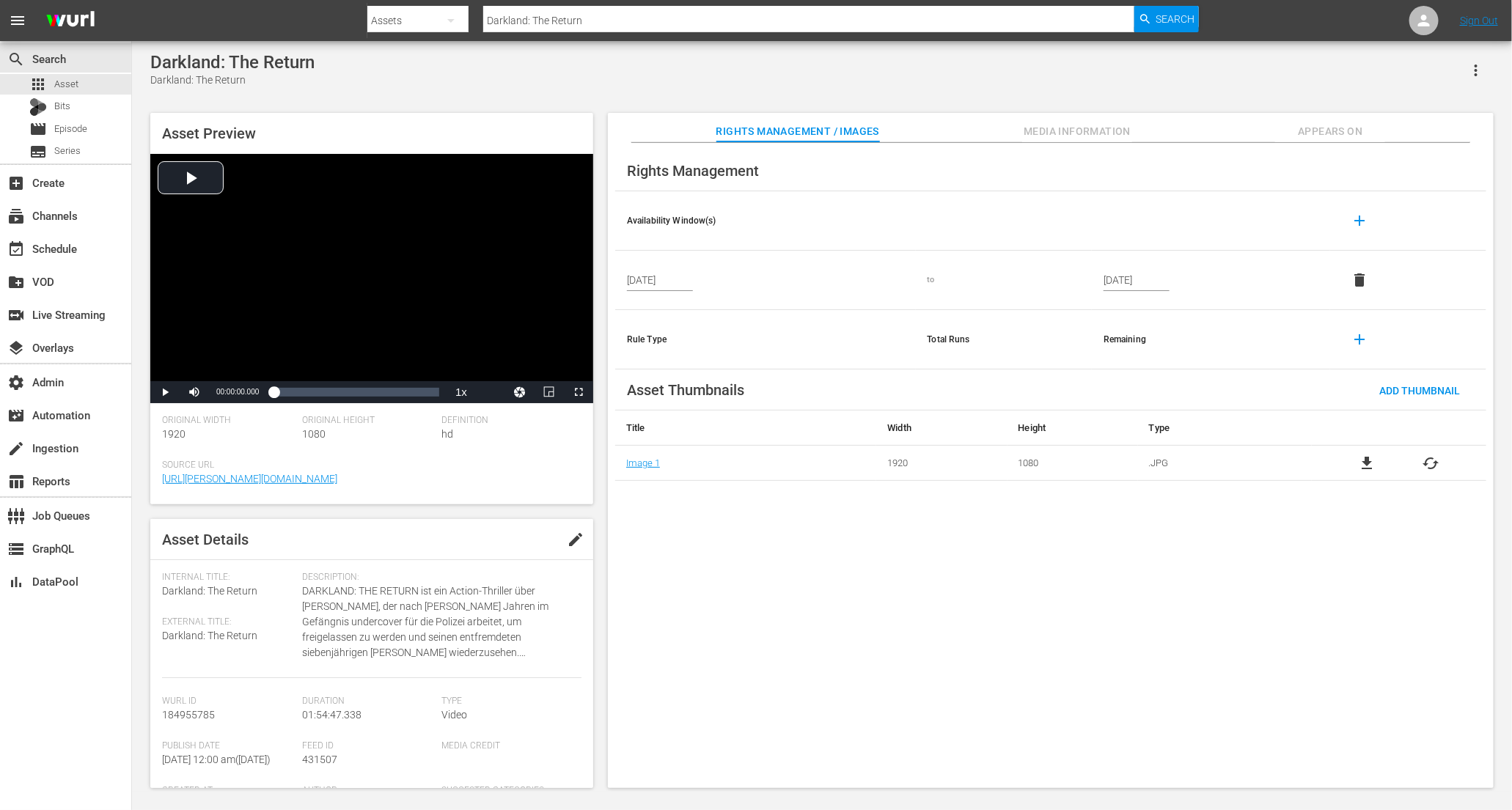
click at [949, 337] on th "Total Runs" at bounding box center [1004, 340] width 176 height 60
click at [1358, 337] on span "add" at bounding box center [1359, 339] width 17 height 17
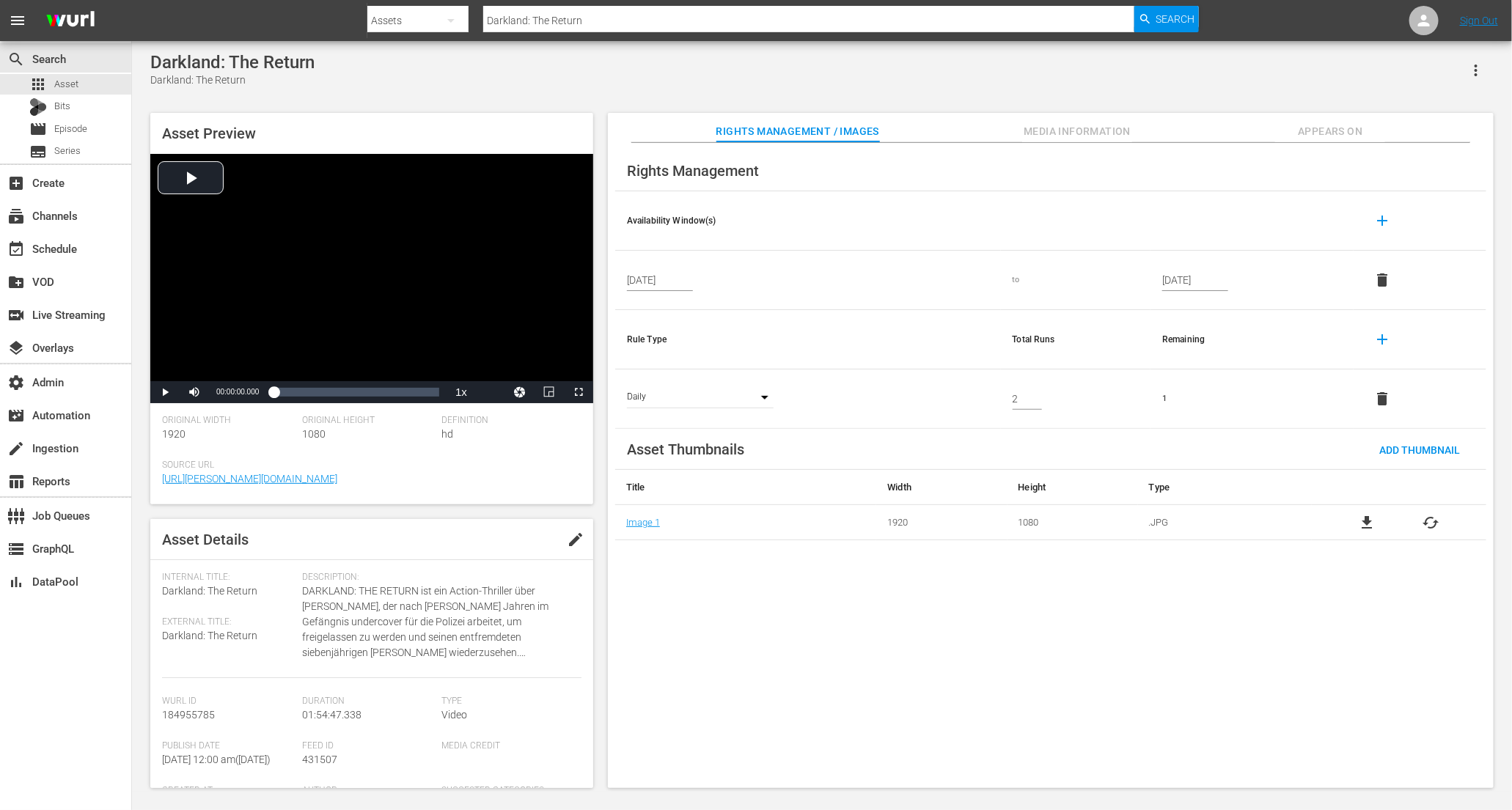
click at [1036, 391] on input "2" at bounding box center [1028, 399] width 29 height 22
type input "3"
click at [1036, 391] on input "3" at bounding box center [1028, 399] width 29 height 22
click at [1112, 654] on div "Rights Management Availability Window(s) add [DATE] to [DATE] delete Rule Type …" at bounding box center [1051, 466] width 886 height 646
click at [768, 395] on div "Daily DAY" at bounding box center [700, 399] width 146 height 18
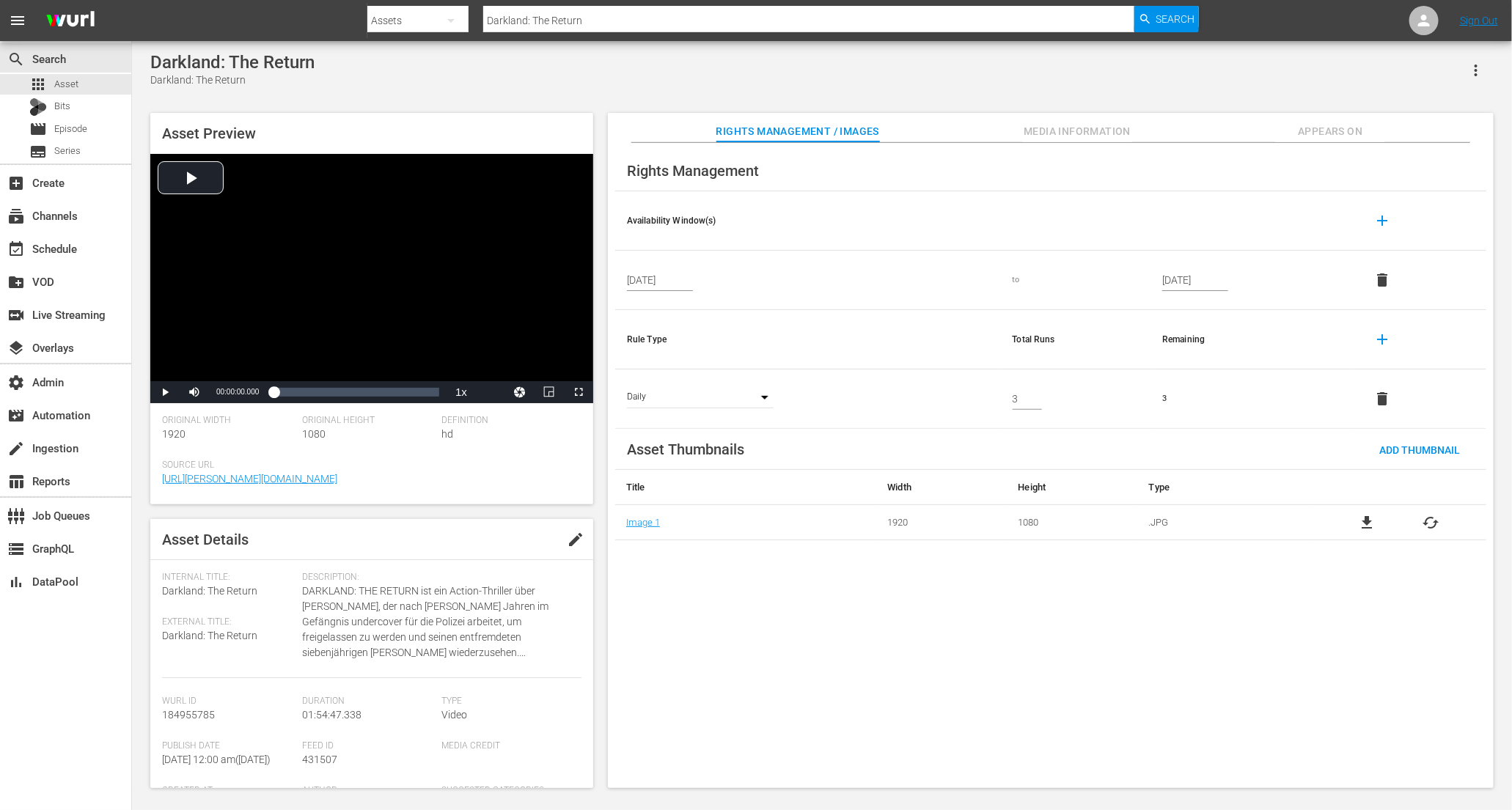
click at [758, 399] on div "Daily DAY" at bounding box center [700, 399] width 146 height 18
click at [767, 395] on div "Daily DAY" at bounding box center [700, 399] width 146 height 18
click at [678, 390] on body "menu Search By Assets Search ID, Title, Description, Keywords, or Category Dark…" at bounding box center [756, 405] width 1512 height 810
click at [680, 488] on li "License Window" at bounding box center [676, 494] width 99 height 24
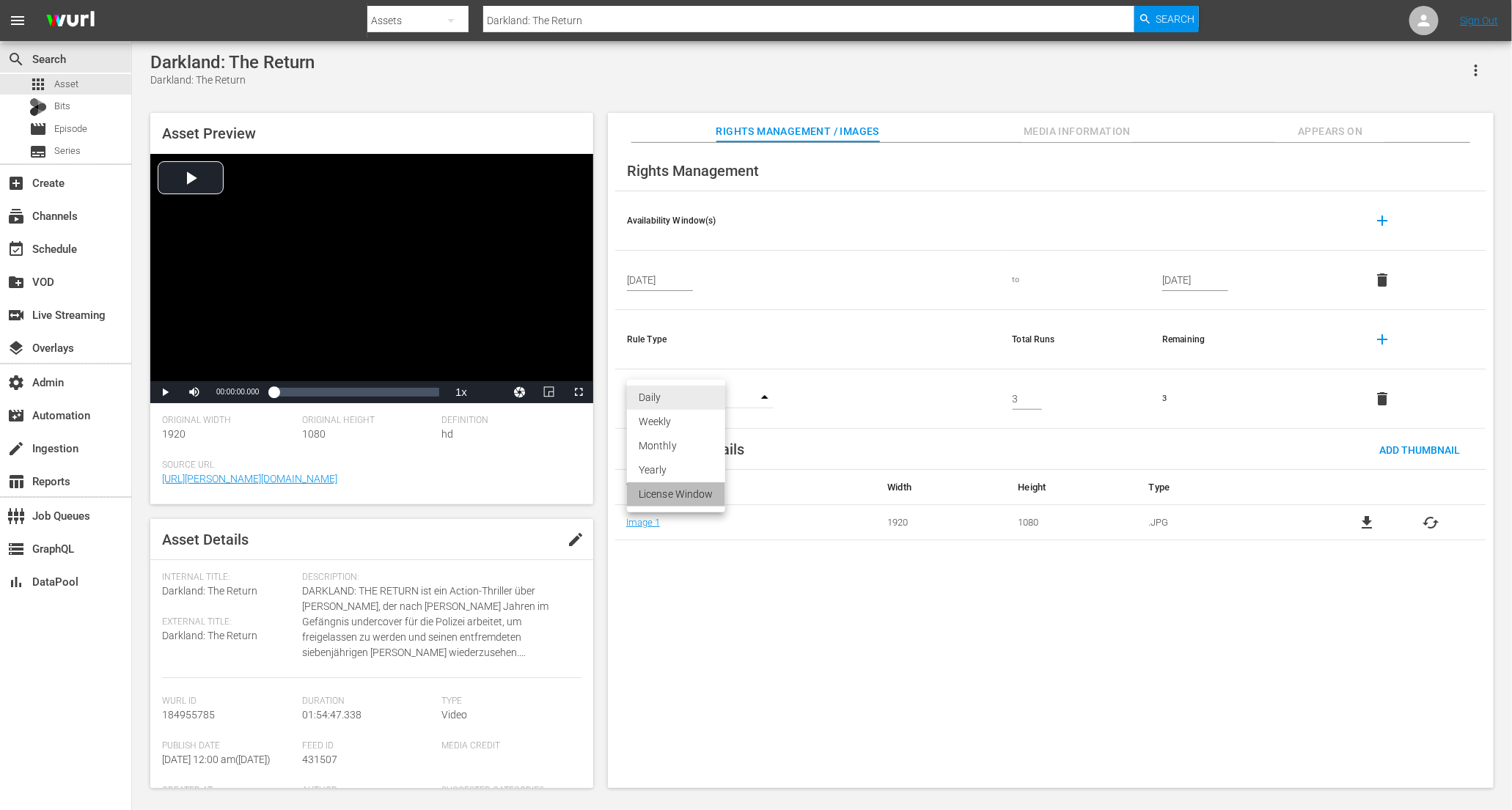
type input "LICENSE_WINDOW"
click at [839, 661] on div "Rights Management Availability Window(s) add [DATE] to [DATE] delete Rule Type …" at bounding box center [1051, 466] width 886 height 646
drag, startPoint x: 1167, startPoint y: 396, endPoint x: 1137, endPoint y: 396, distance: 30.0
click at [1137, 396] on tr "License Window LICENSE_WINDOW 3 -1 delete" at bounding box center [1051, 399] width 871 height 60
click at [1337, 134] on span "Appears On" at bounding box center [1330, 132] width 110 height 18
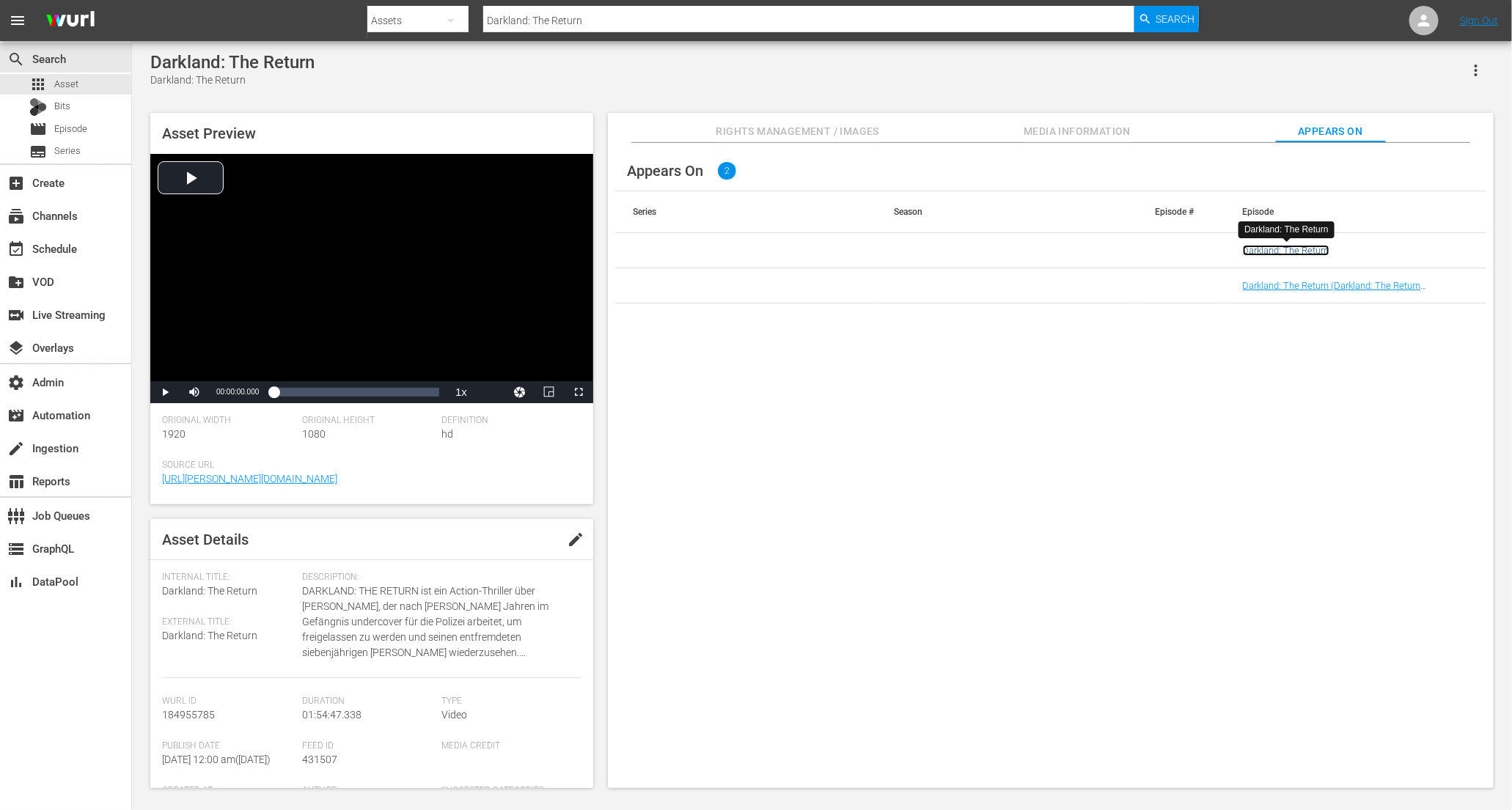
click at [1292, 249] on link "Darkland: The Return" at bounding box center [1286, 250] width 87 height 11
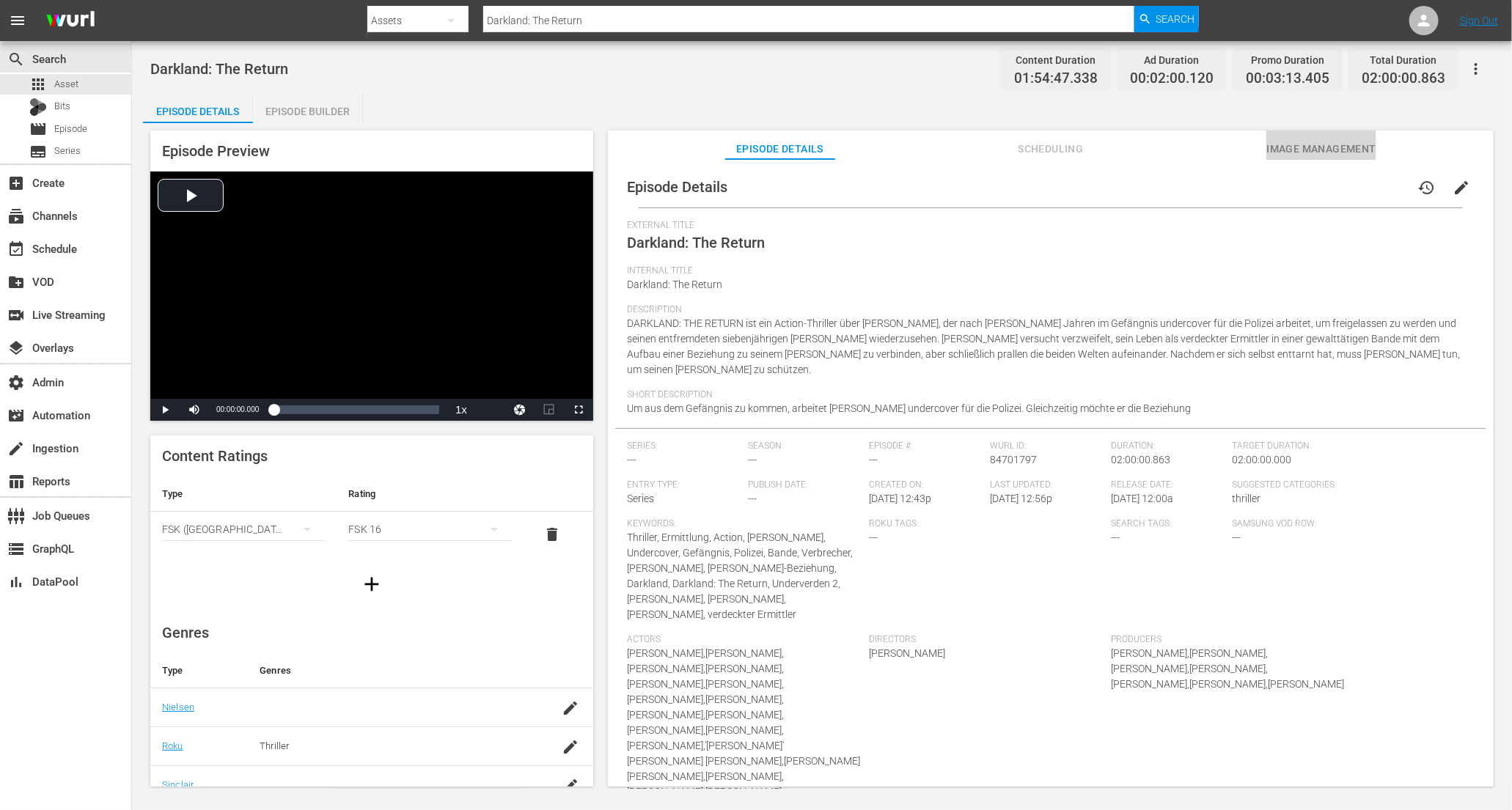
click at [1311, 149] on span "Image Management" at bounding box center [1321, 149] width 110 height 18
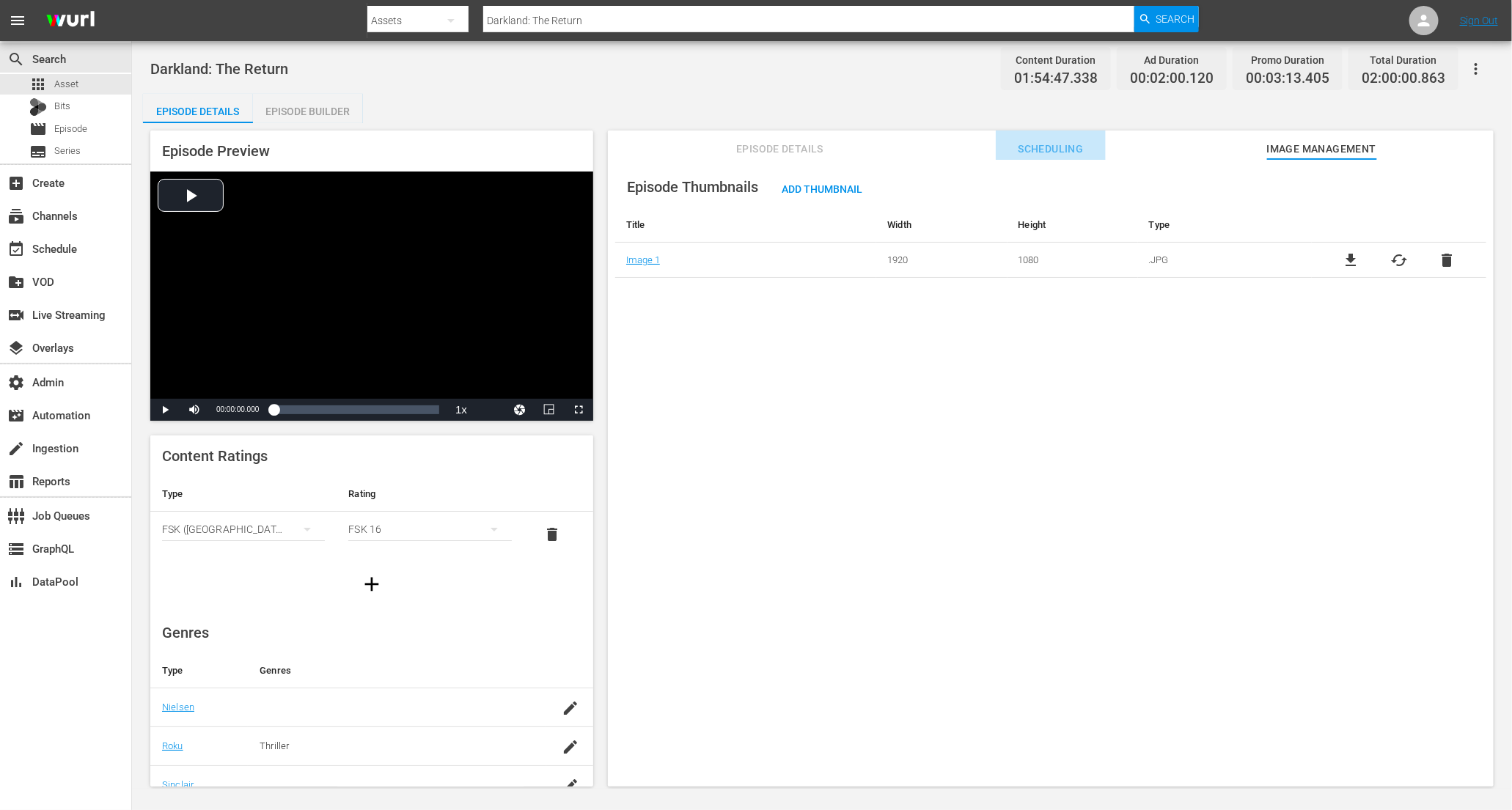
click at [1044, 149] on span "Scheduling" at bounding box center [1051, 149] width 110 height 18
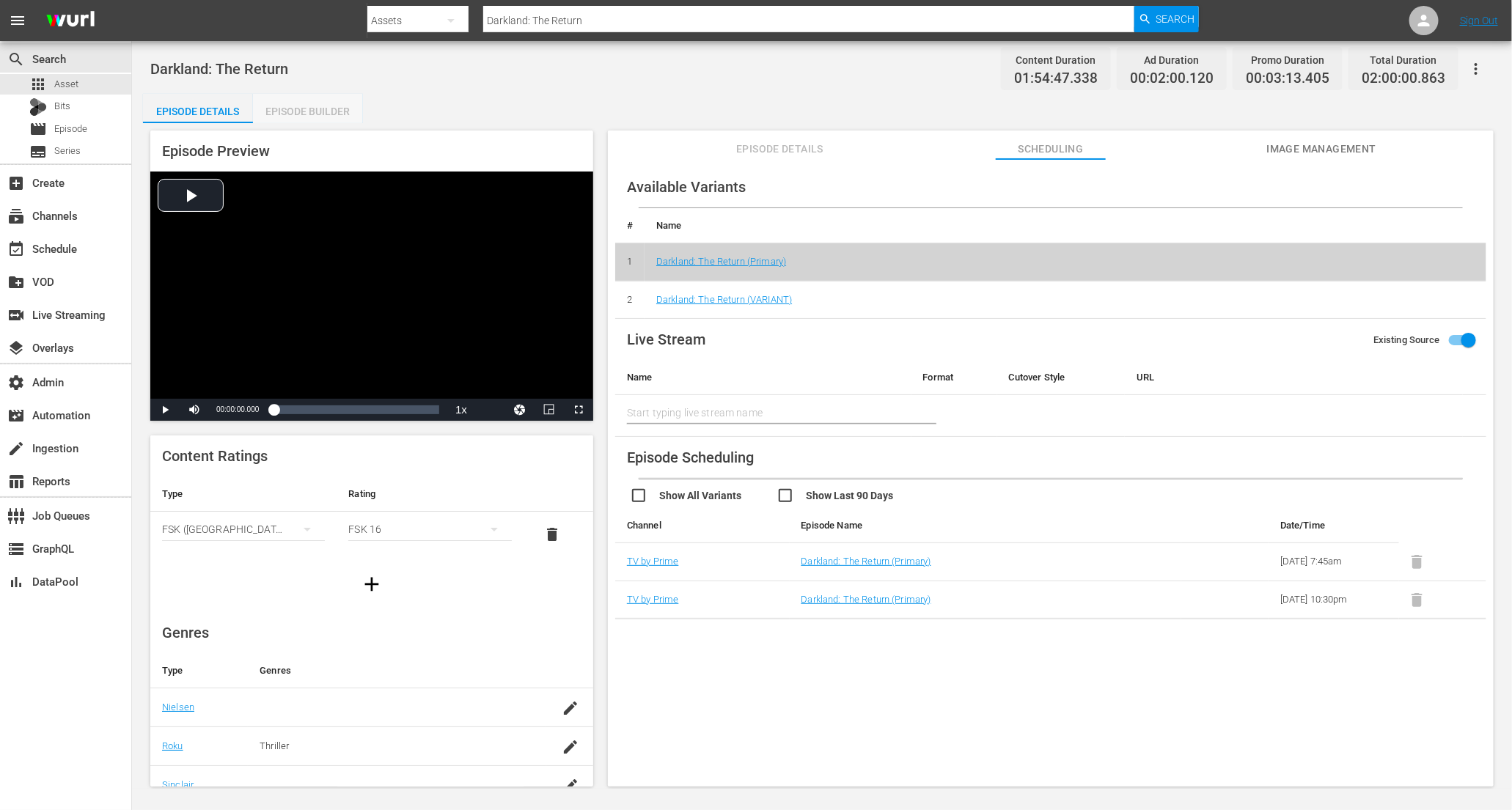
click at [330, 112] on div "Episode Builder" at bounding box center [308, 111] width 110 height 35
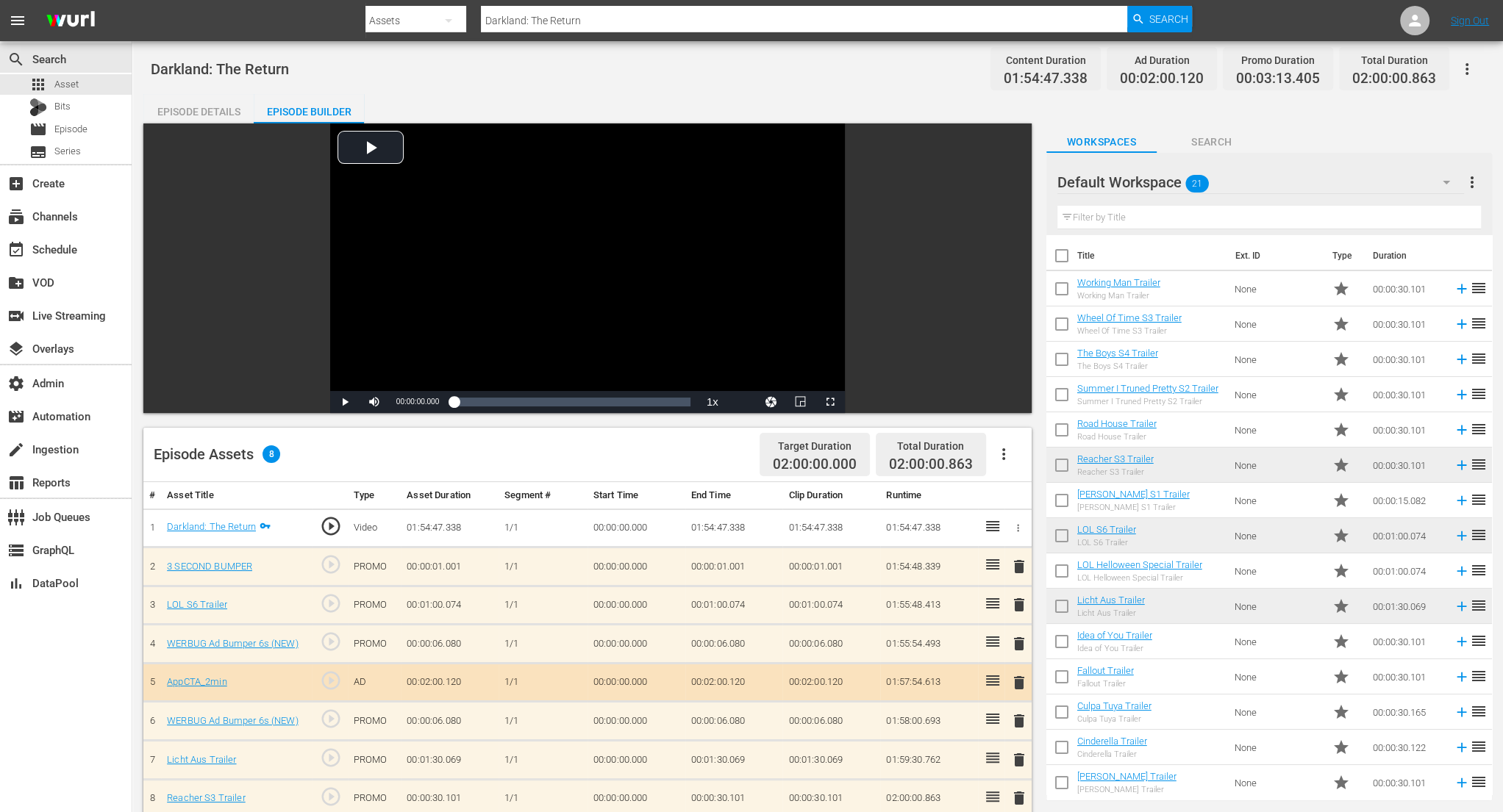
click at [211, 113] on div "Episode Details" at bounding box center [198, 112] width 110 height 35
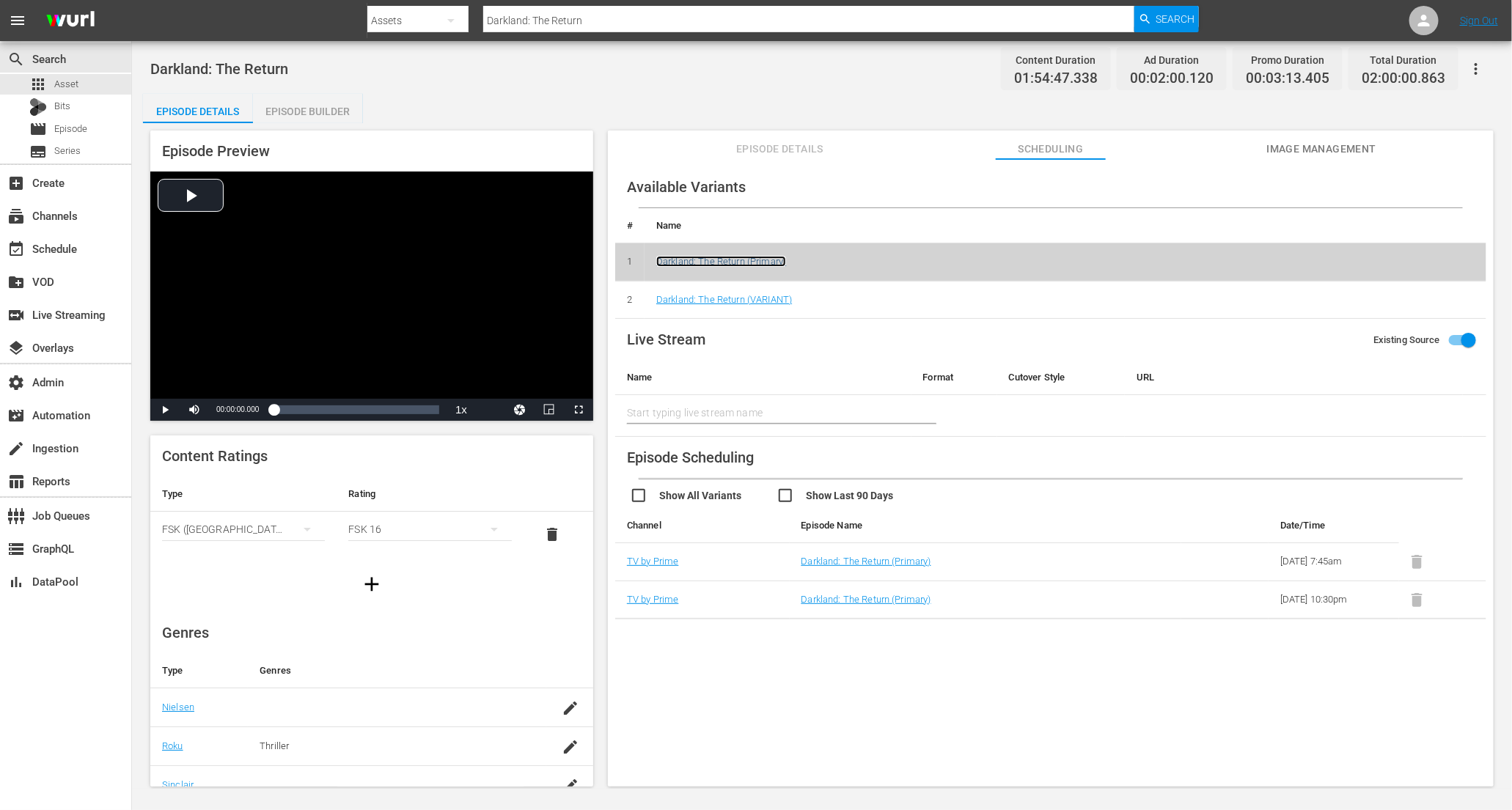
click at [749, 265] on link "Darkland: The Return (Primary)" at bounding box center [721, 261] width 130 height 11
click at [767, 260] on link "Darkland: The Return (Primary)" at bounding box center [721, 261] width 130 height 11
click at [322, 99] on div "Episode Builder" at bounding box center [308, 111] width 110 height 35
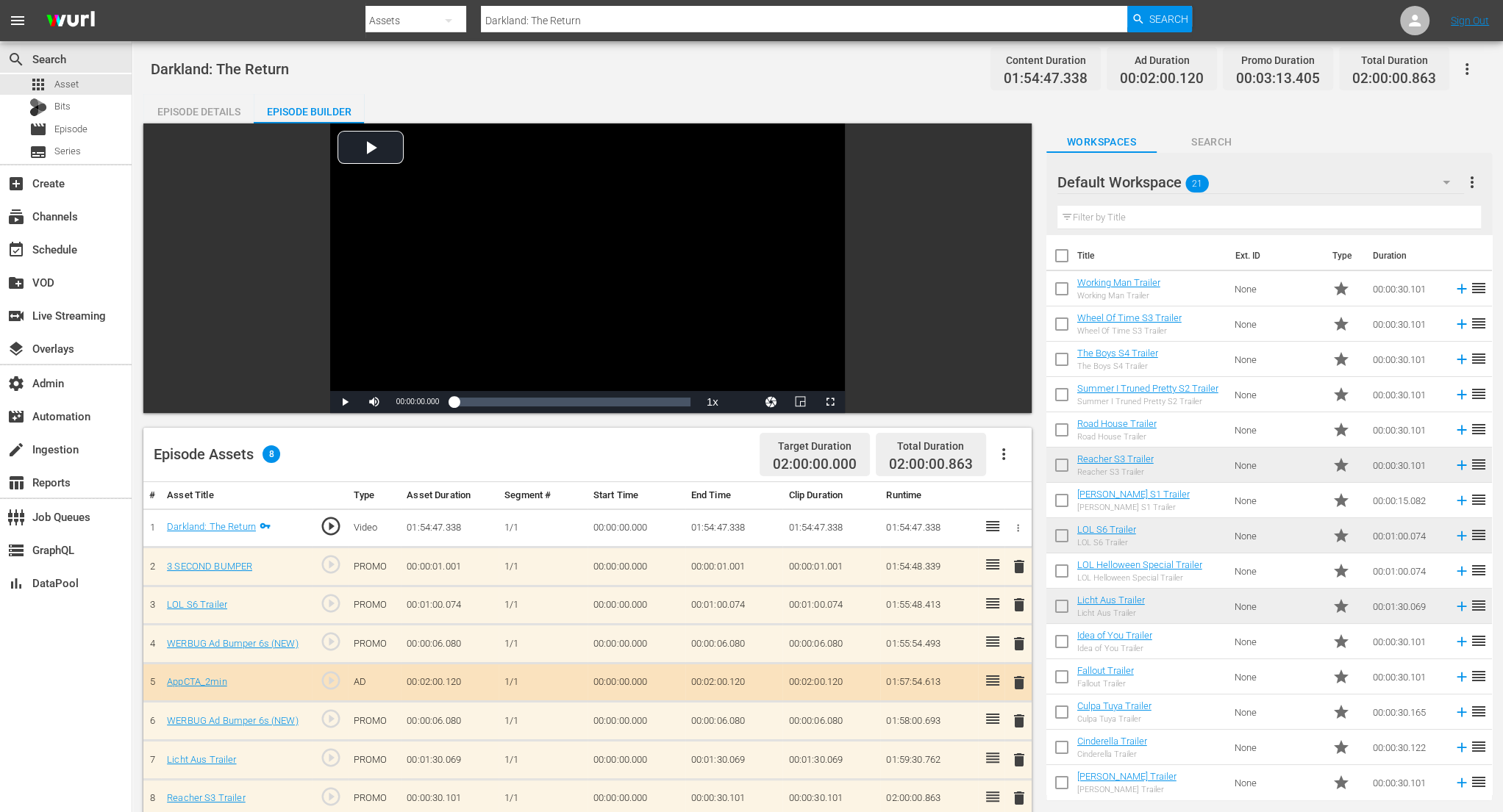
click at [218, 112] on div "Episode Details" at bounding box center [198, 112] width 110 height 35
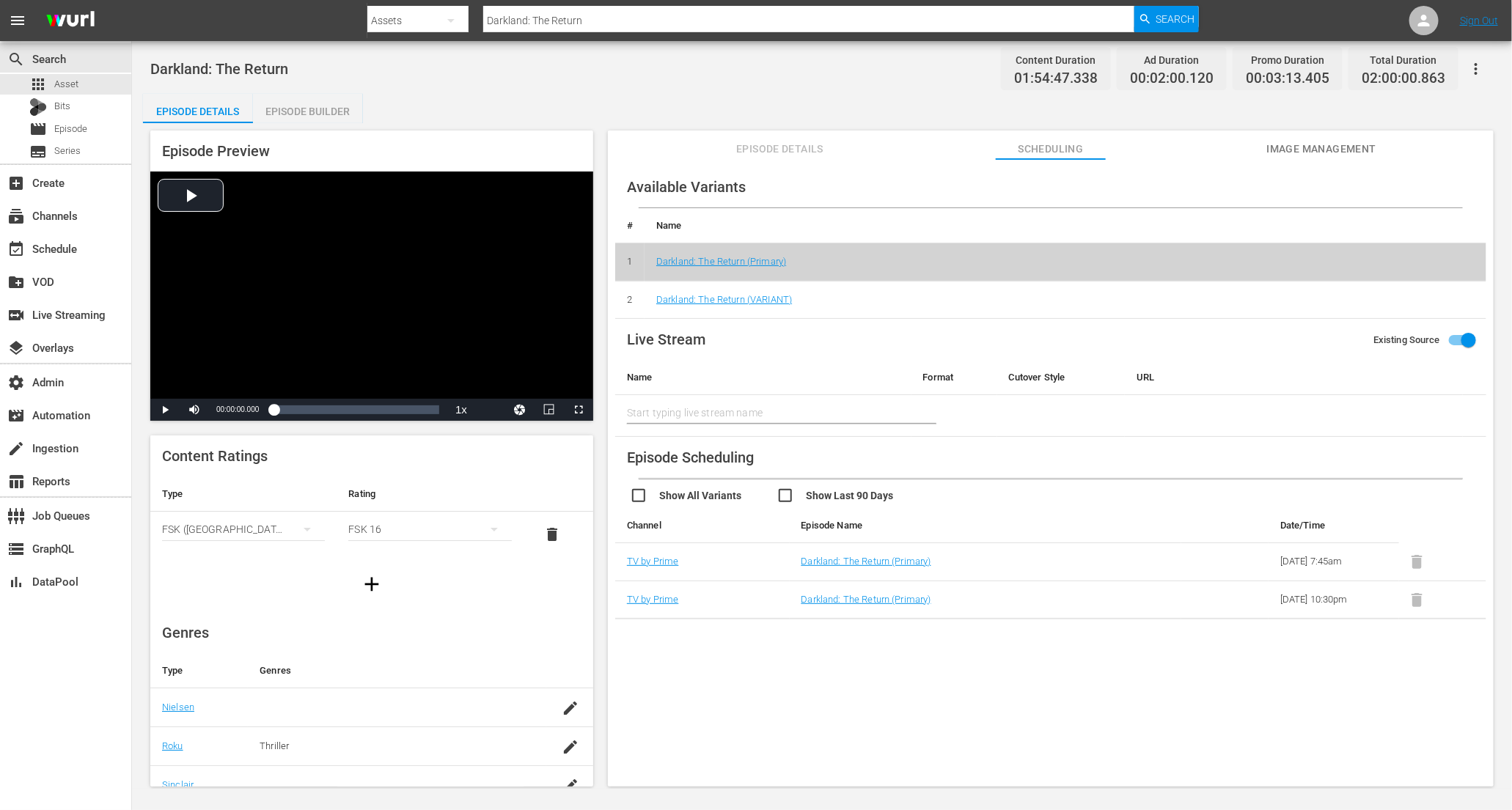
click at [823, 152] on span "Episode Details" at bounding box center [780, 149] width 110 height 18
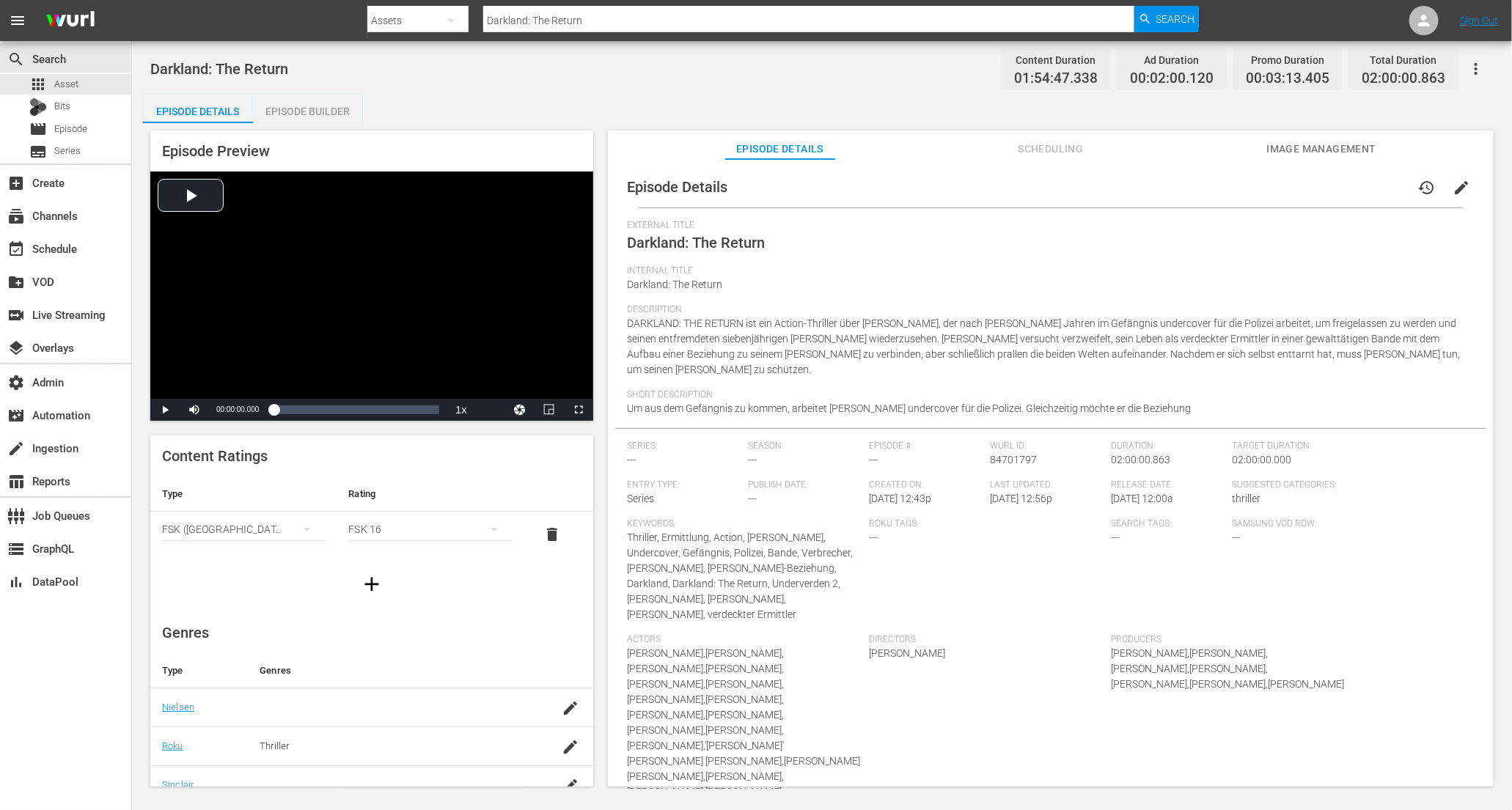
click at [1367, 484] on div "Suggested Categories: thriller" at bounding box center [1353, 499] width 242 height 39
drag, startPoint x: 1056, startPoint y: 694, endPoint x: 1043, endPoint y: 803, distance: 109.8
click at [1043, 802] on body "menu Search By Assets Search ID, Title, Description, Keywords, or Category Dark…" at bounding box center [756, 405] width 1512 height 810
click at [1014, 809] on div "No External IDs" at bounding box center [1051, 826] width 871 height 27
click at [54, 481] on div "table_chart Reports" at bounding box center [41, 479] width 82 height 13
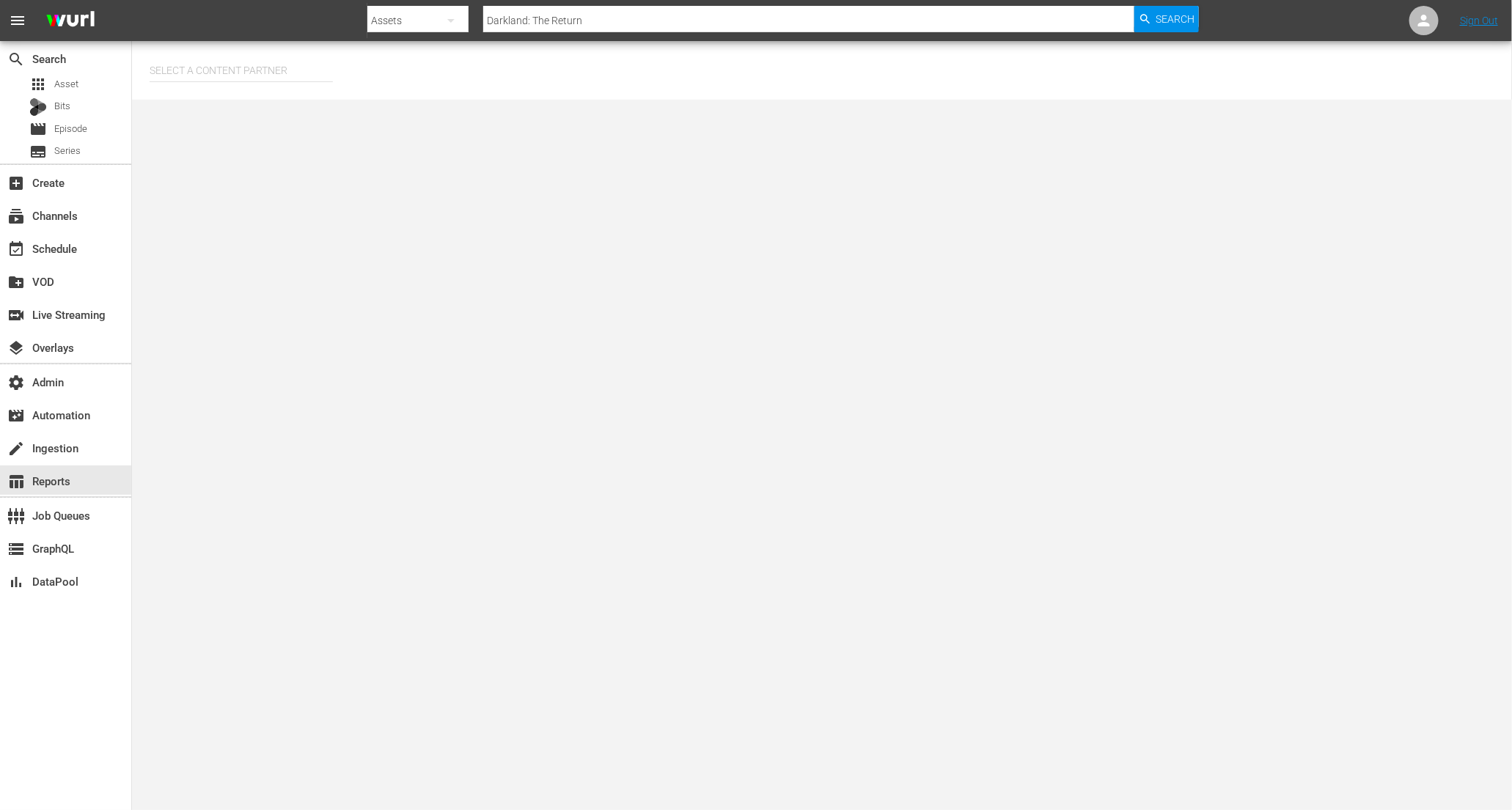
click at [251, 66] on input "text" at bounding box center [240, 70] width 183 height 35
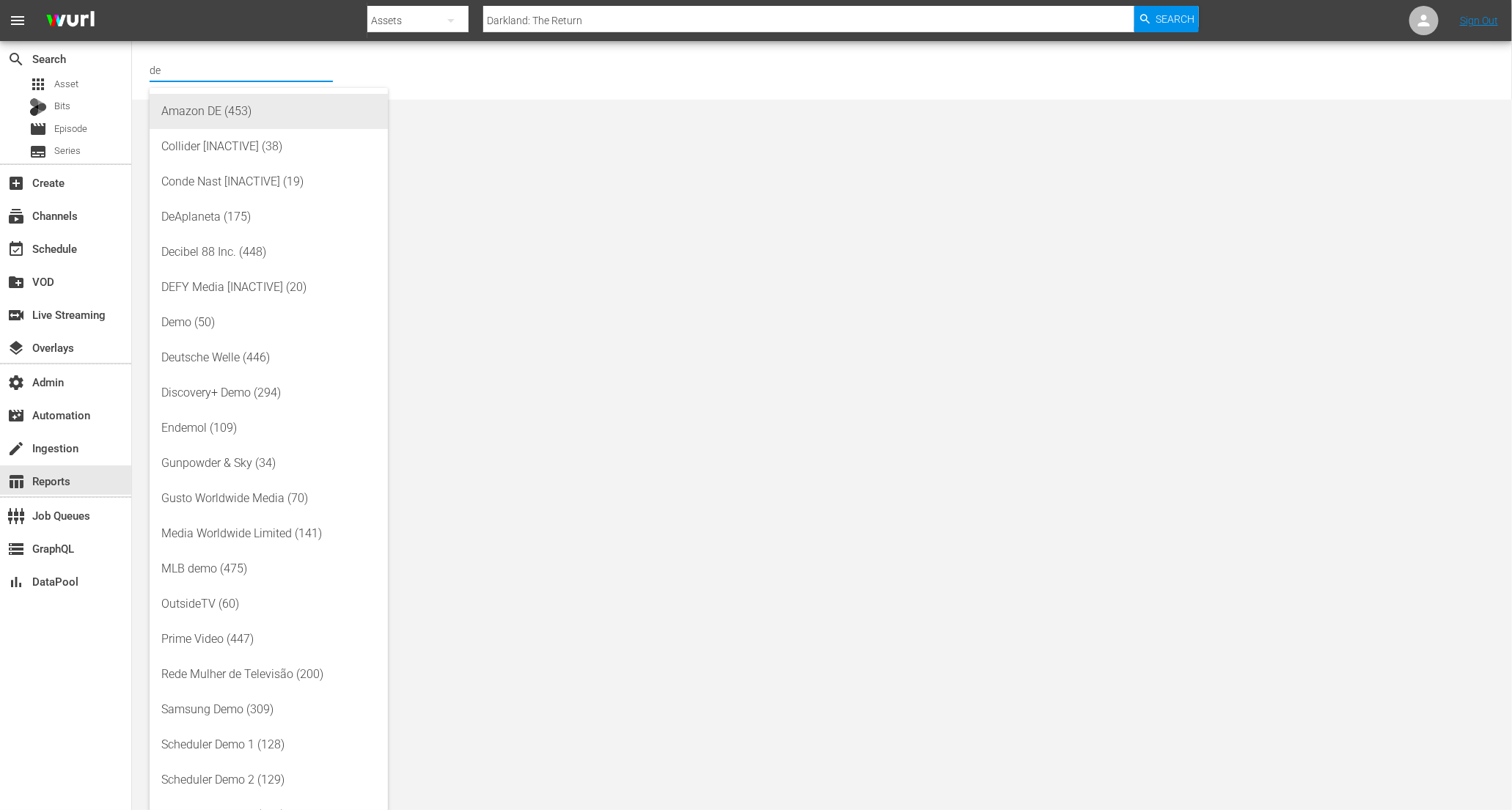
click at [245, 114] on div "Amazon DE (453)" at bounding box center [268, 111] width 215 height 35
type input "Amazon DE (453)"
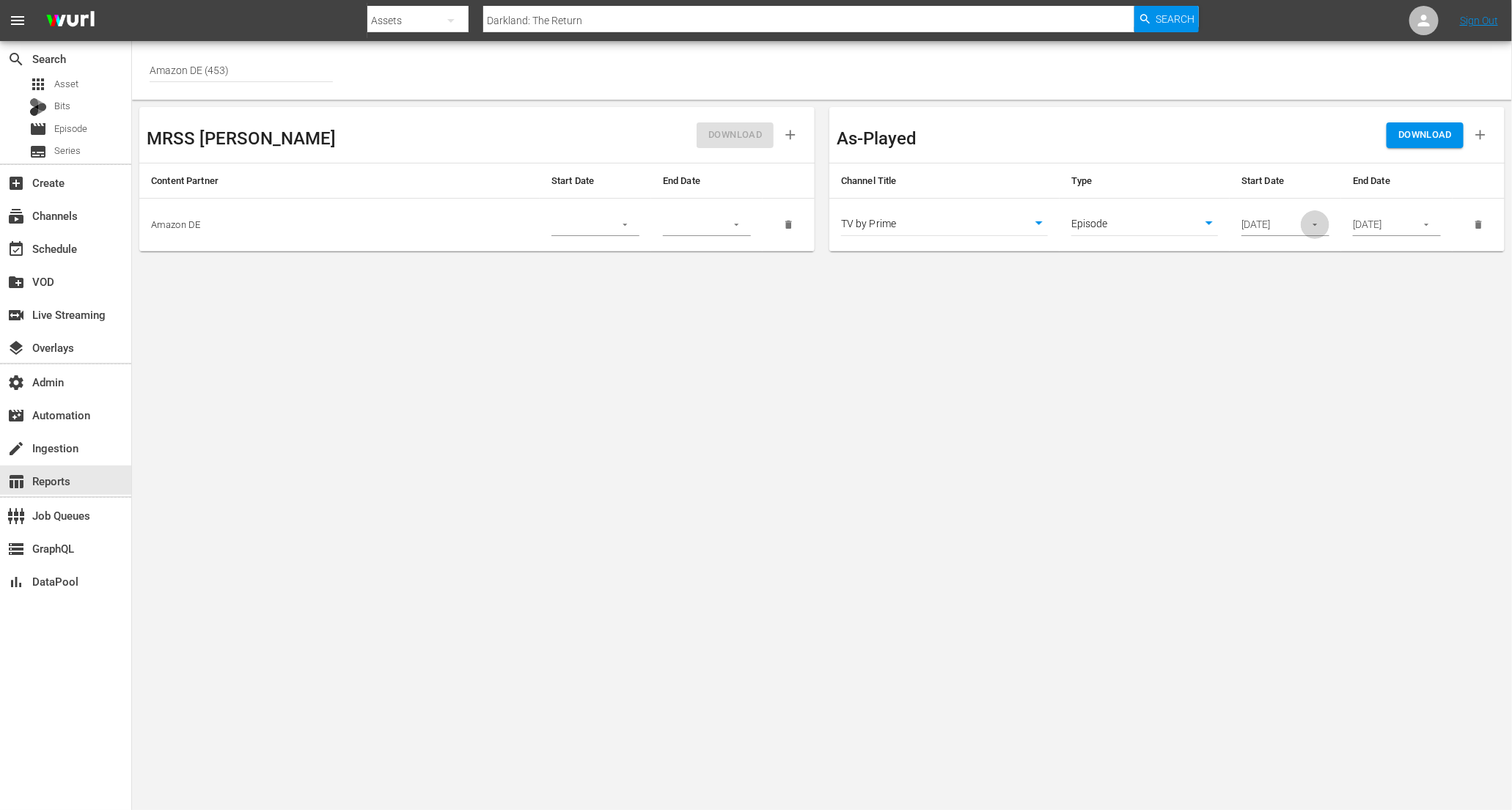
click at [1318, 226] on icon "button" at bounding box center [1316, 225] width 11 height 11
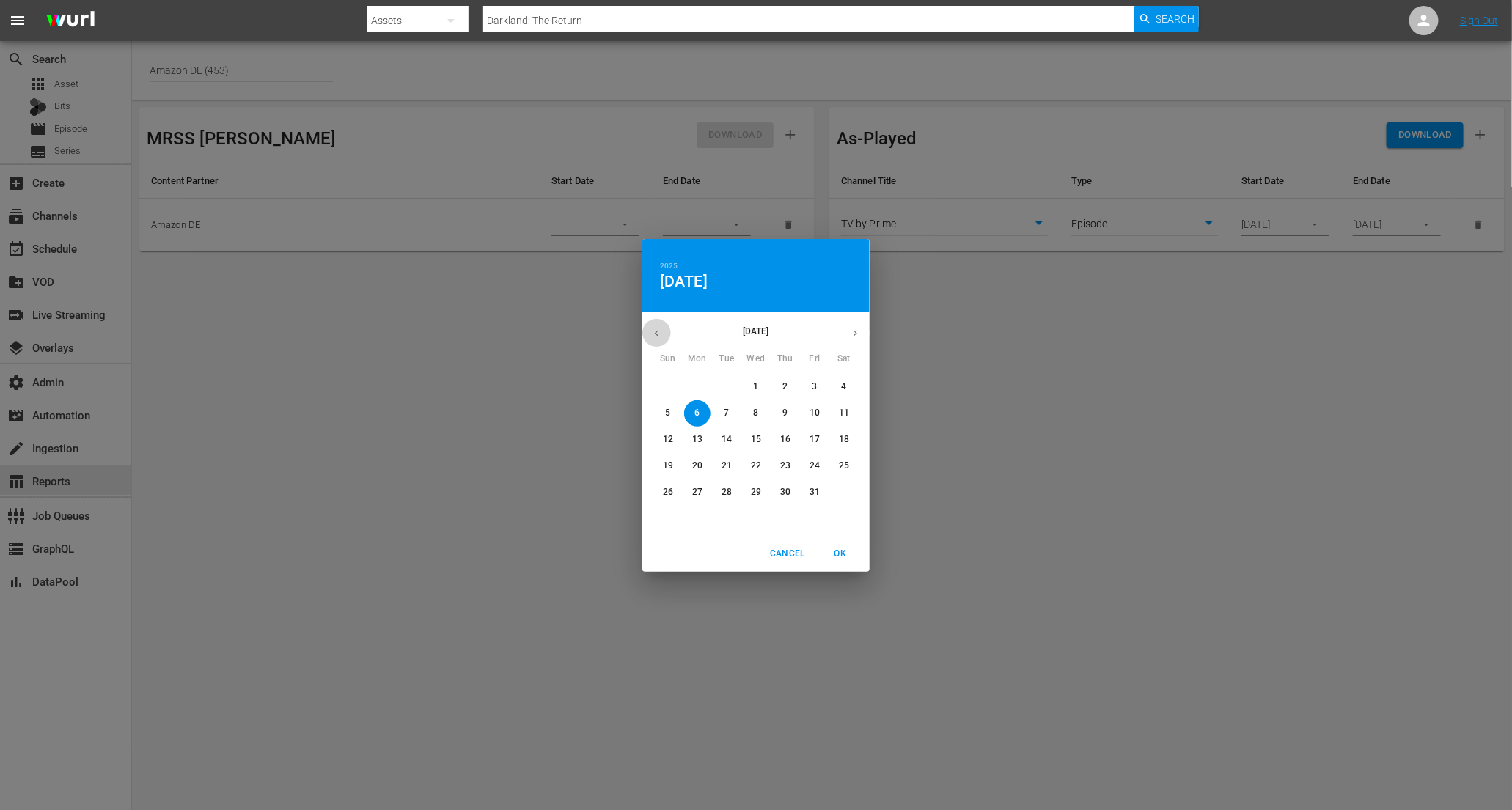
click at [655, 332] on icon "button" at bounding box center [657, 333] width 11 height 11
click at [654, 332] on icon "button" at bounding box center [657, 333] width 11 height 11
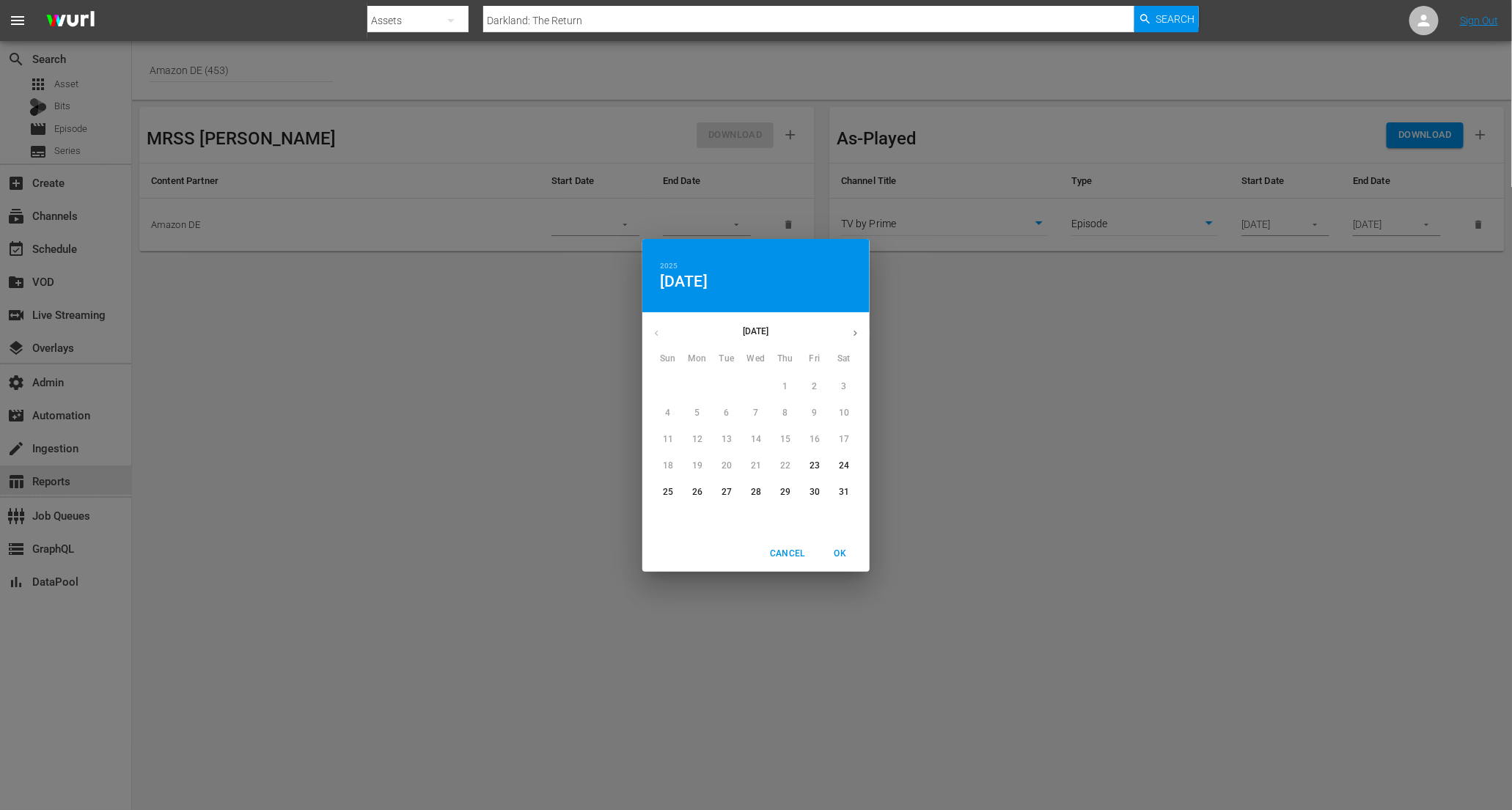
click at [657, 332] on div "[DATE]" at bounding box center [756, 332] width 227 height 29
click at [654, 332] on div "[DATE]" at bounding box center [756, 332] width 227 height 29
click at [655, 330] on div "[DATE]" at bounding box center [756, 332] width 227 height 29
click at [657, 328] on div "[DATE]" at bounding box center [756, 332] width 227 height 29
click at [792, 553] on span "Cancel" at bounding box center [787, 553] width 35 height 16
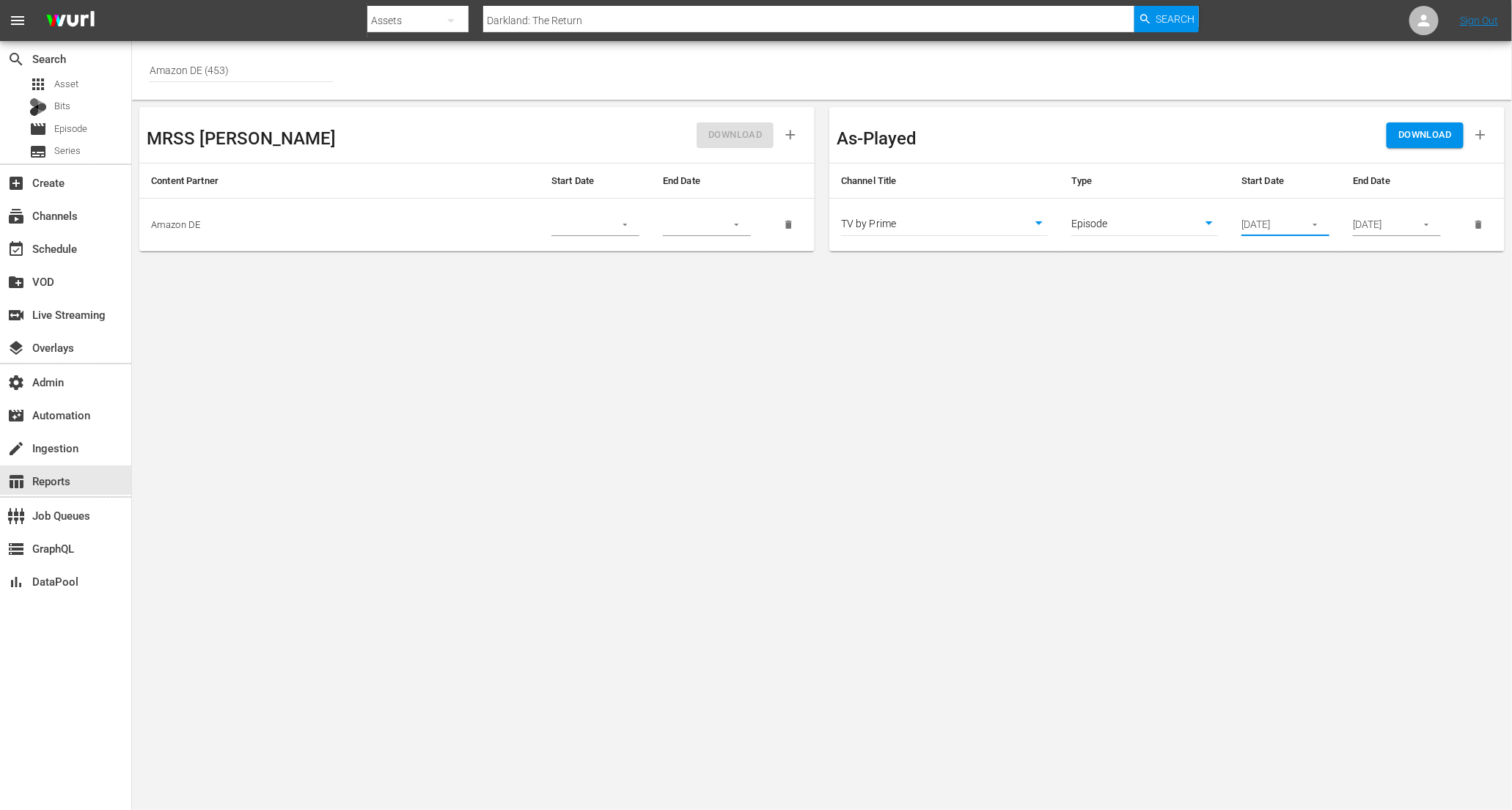
click at [1288, 218] on input "[DATE]" at bounding box center [1268, 226] width 53 height 22
click at [1319, 224] on icon "button" at bounding box center [1316, 225] width 11 height 11
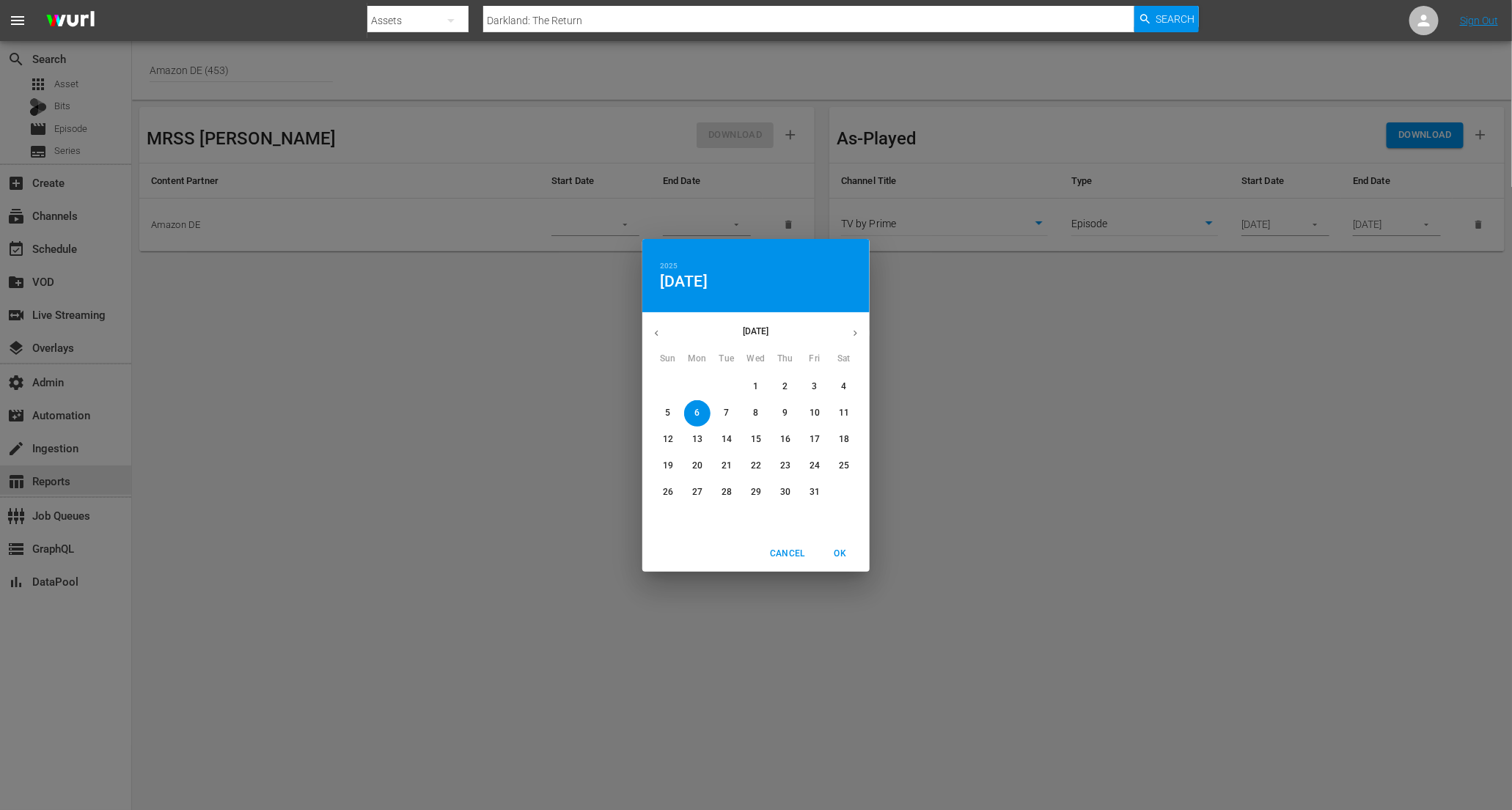
click at [654, 332] on icon "button" at bounding box center [657, 333] width 11 height 11
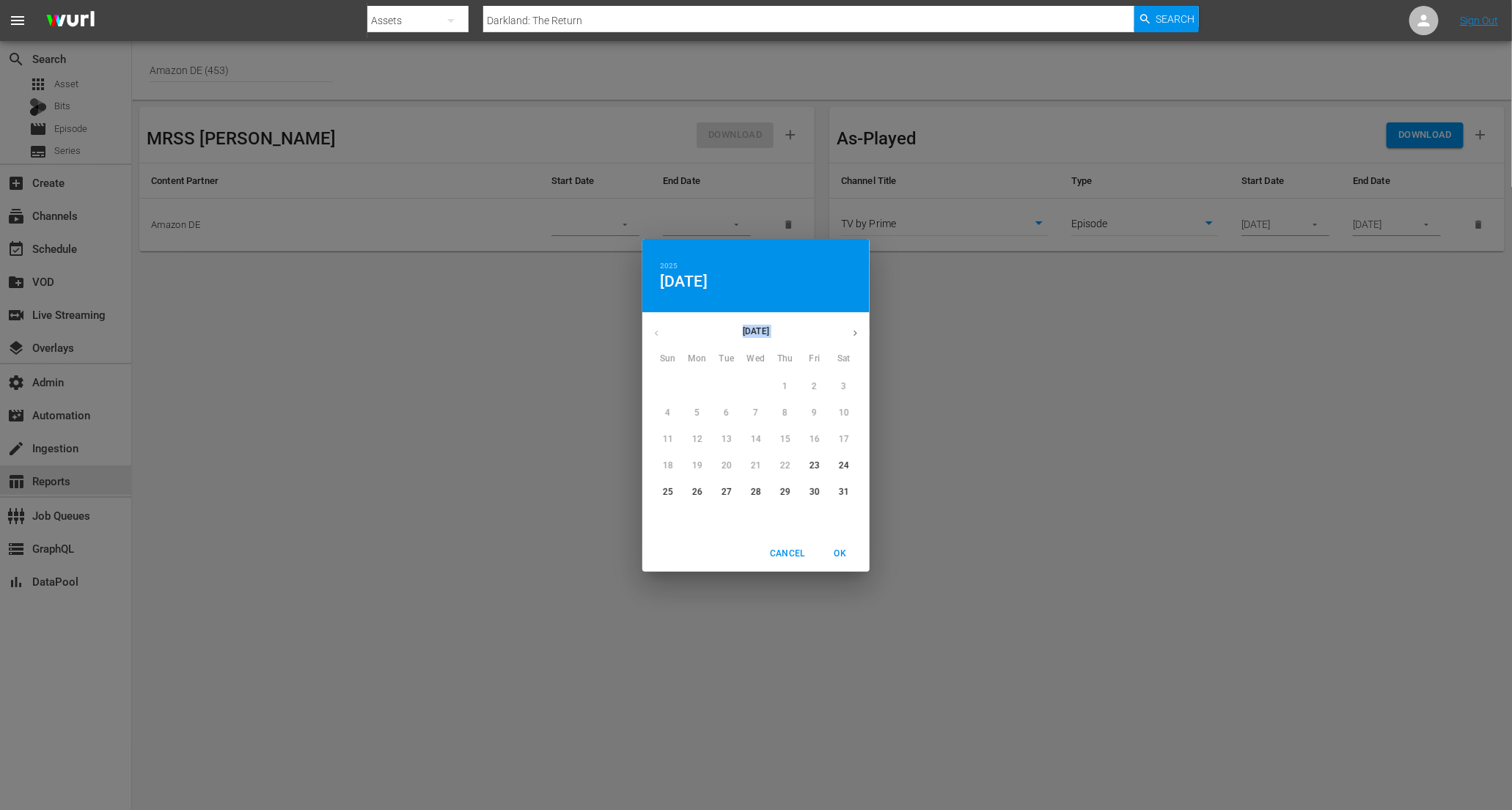
click at [654, 332] on div "[DATE] [DATE]" at bounding box center [756, 332] width 227 height 29
click at [784, 383] on div "1" at bounding box center [785, 387] width 29 height 27
click at [791, 561] on button "Cancel" at bounding box center [787, 554] width 47 height 24
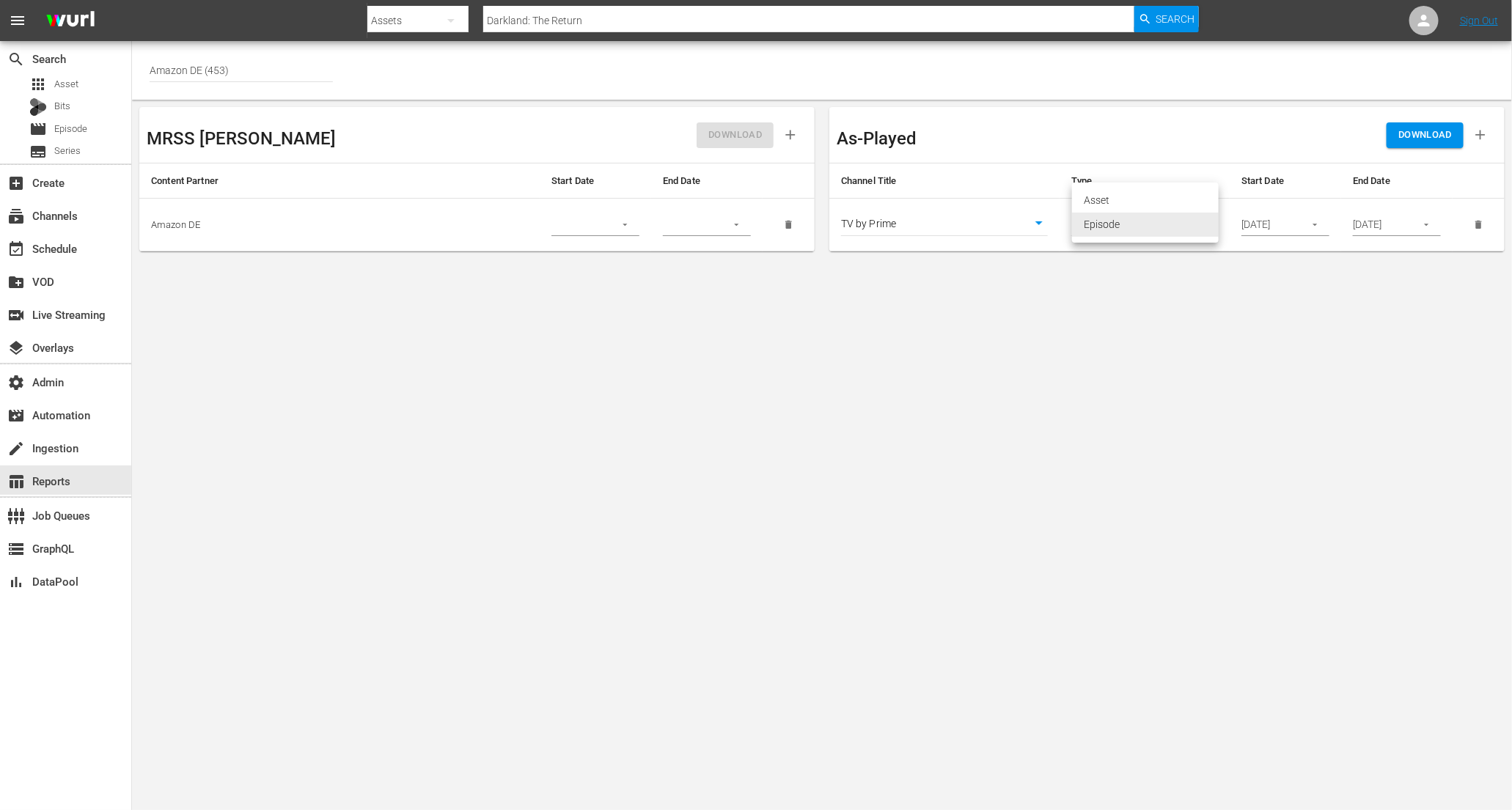
click at [1205, 223] on body "menu Search By Assets Search ID, Title, Description, Keywords, or Category Dark…" at bounding box center [756, 405] width 1512 height 810
click at [1169, 197] on li "Asset" at bounding box center [1145, 201] width 146 height 24
type input "asset"
click at [1274, 222] on input "[DATE]" at bounding box center [1268, 226] width 53 height 22
click at [1318, 222] on icon "button" at bounding box center [1316, 225] width 11 height 11
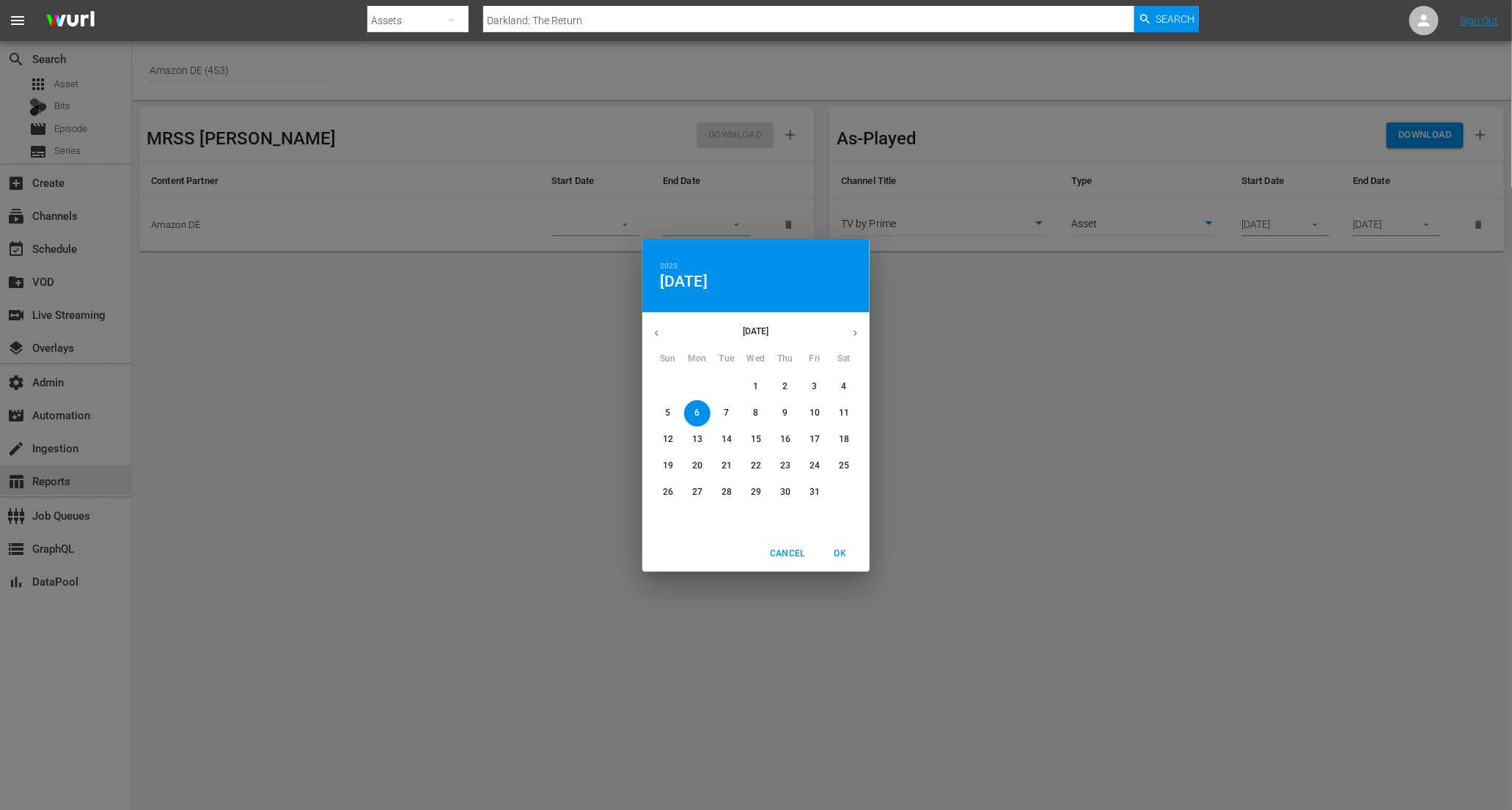
click at [658, 337] on icon "button" at bounding box center [657, 333] width 11 height 11
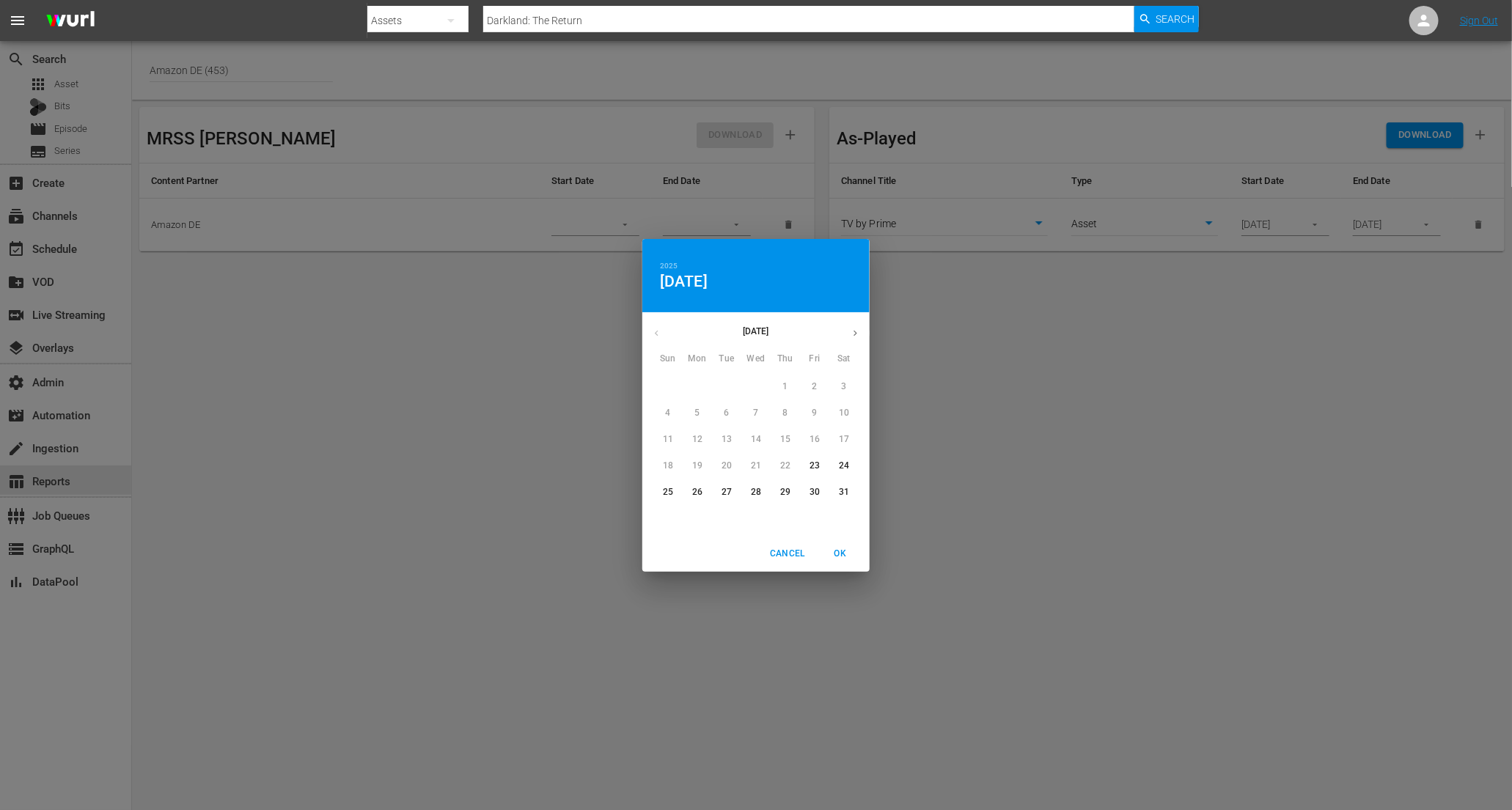
click at [658, 336] on div "[DATE]" at bounding box center [756, 332] width 227 height 29
click at [843, 555] on span "OK" at bounding box center [841, 553] width 35 height 16
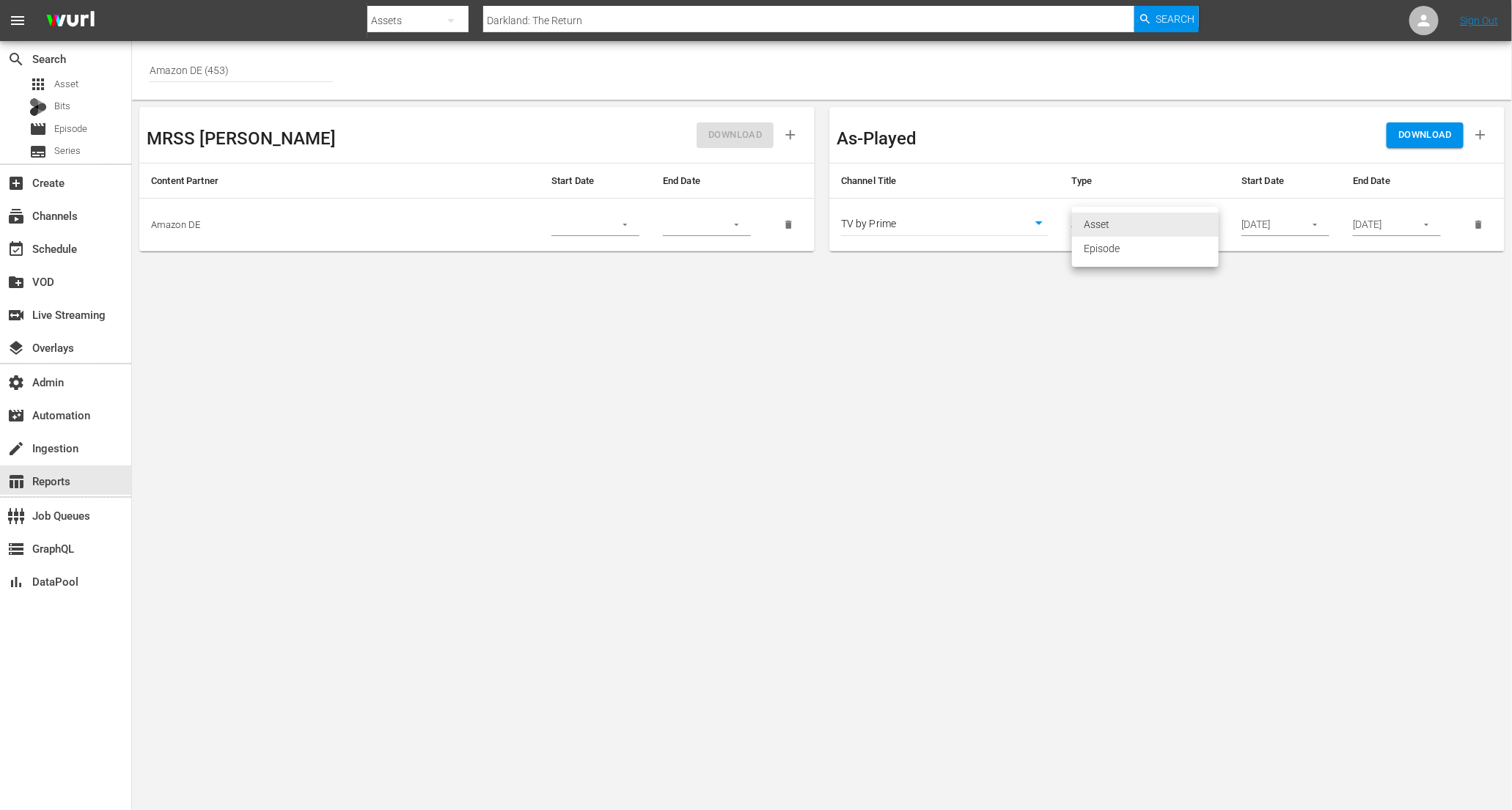
click at [1209, 226] on body "menu Search By Assets Search ID, Title, Description, Keywords, or Category Dark…" at bounding box center [756, 405] width 1512 height 810
click at [1148, 275] on div at bounding box center [756, 405] width 1512 height 810
click at [77, 85] on span "Asset" at bounding box center [66, 85] width 24 height 15
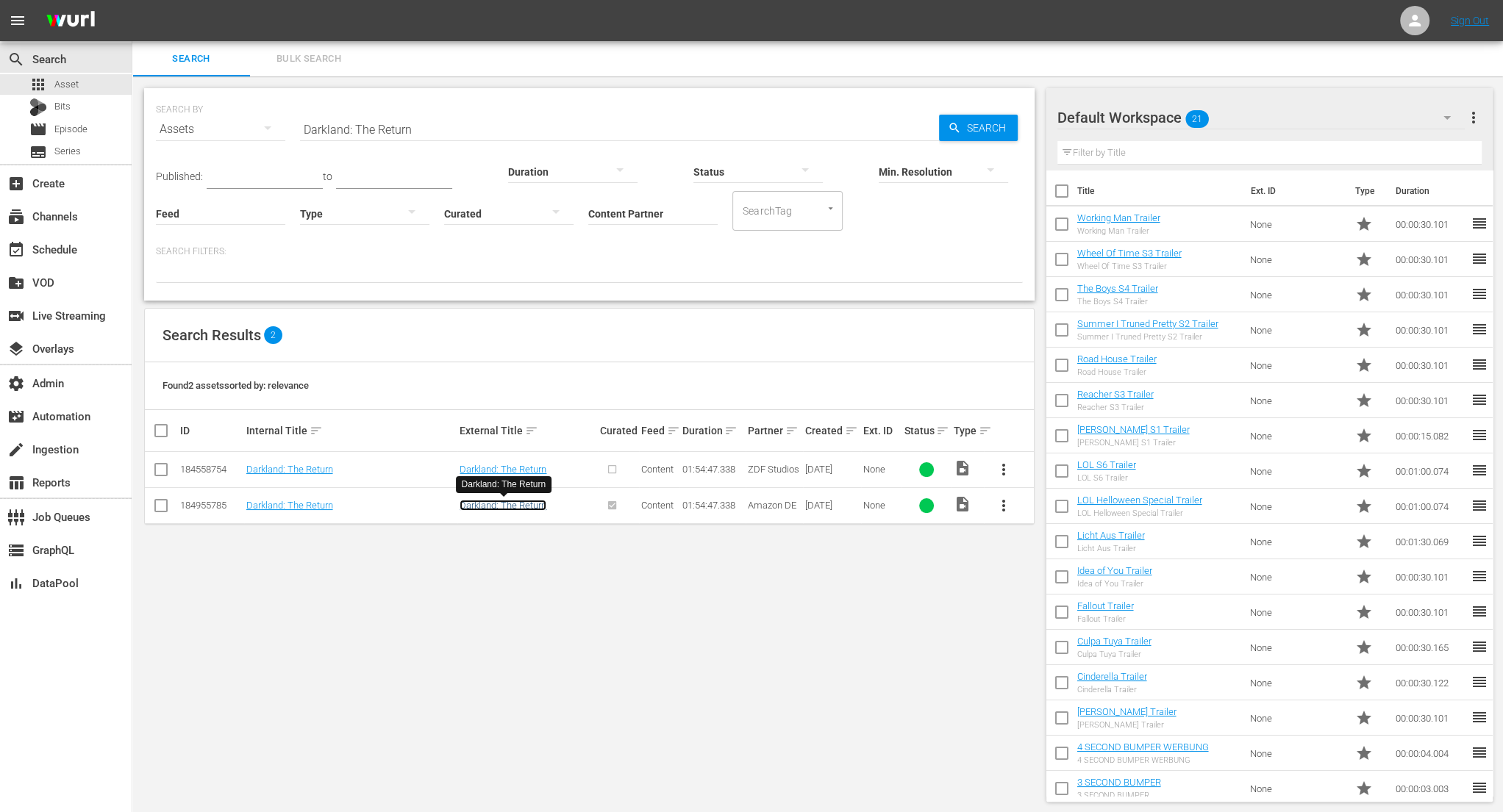
click at [533, 504] on link "Darkland: The Return" at bounding box center [503, 506] width 87 height 11
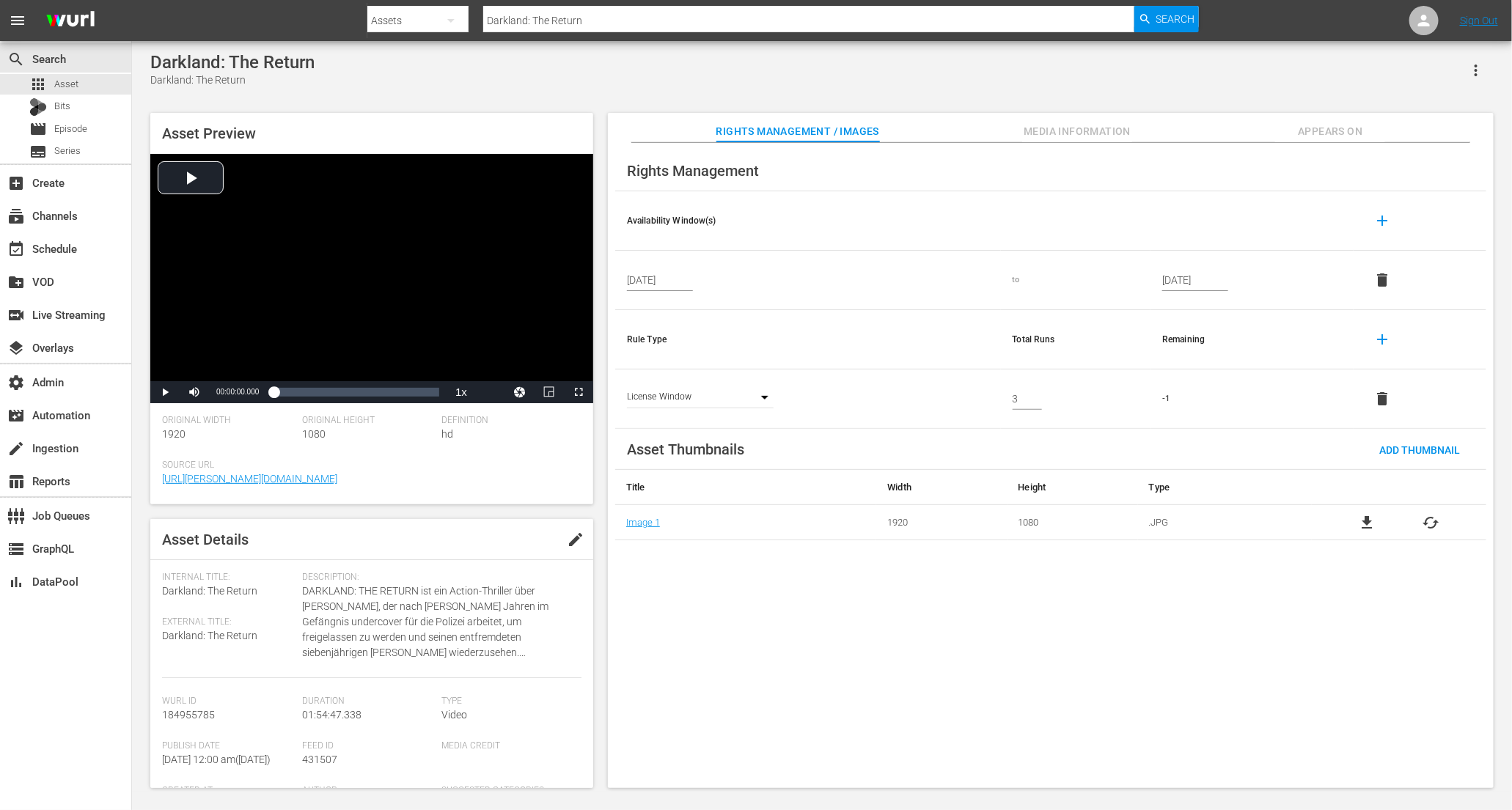
click at [1322, 133] on span "Appears On" at bounding box center [1330, 132] width 110 height 18
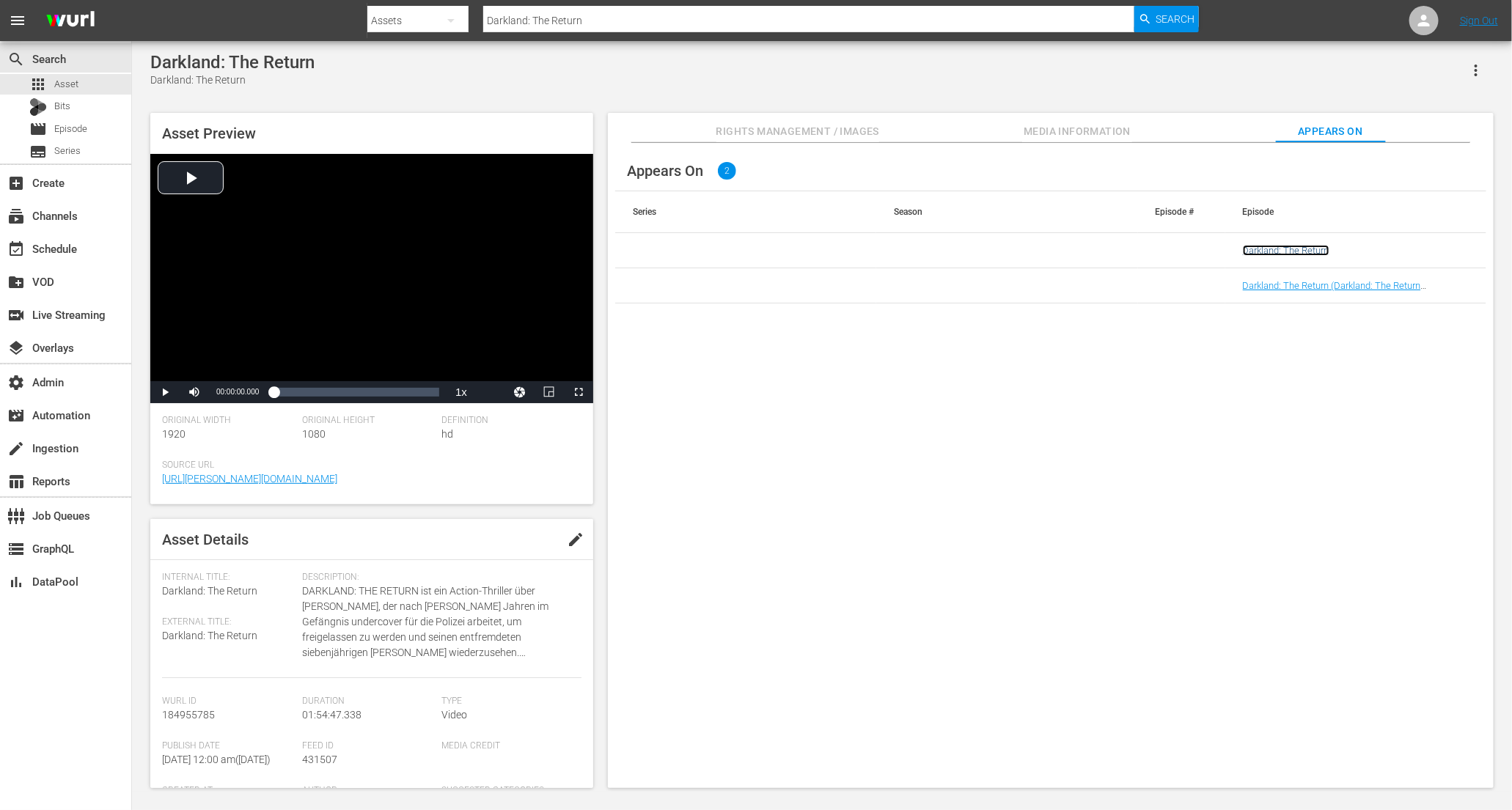
click at [1280, 245] on link "Darkland: The Return" at bounding box center [1286, 250] width 87 height 11
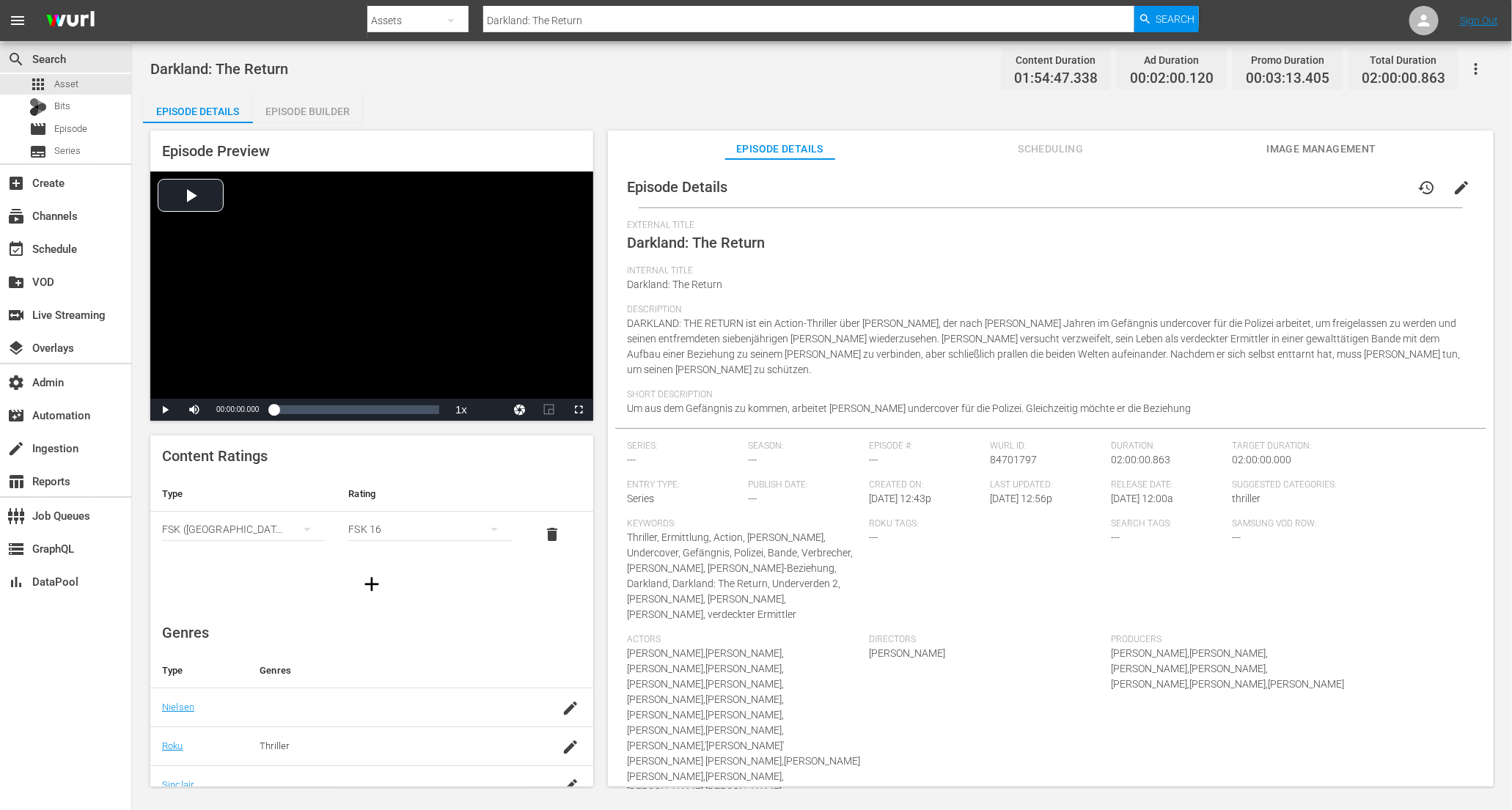
click at [1047, 143] on span "Scheduling" at bounding box center [1051, 149] width 110 height 18
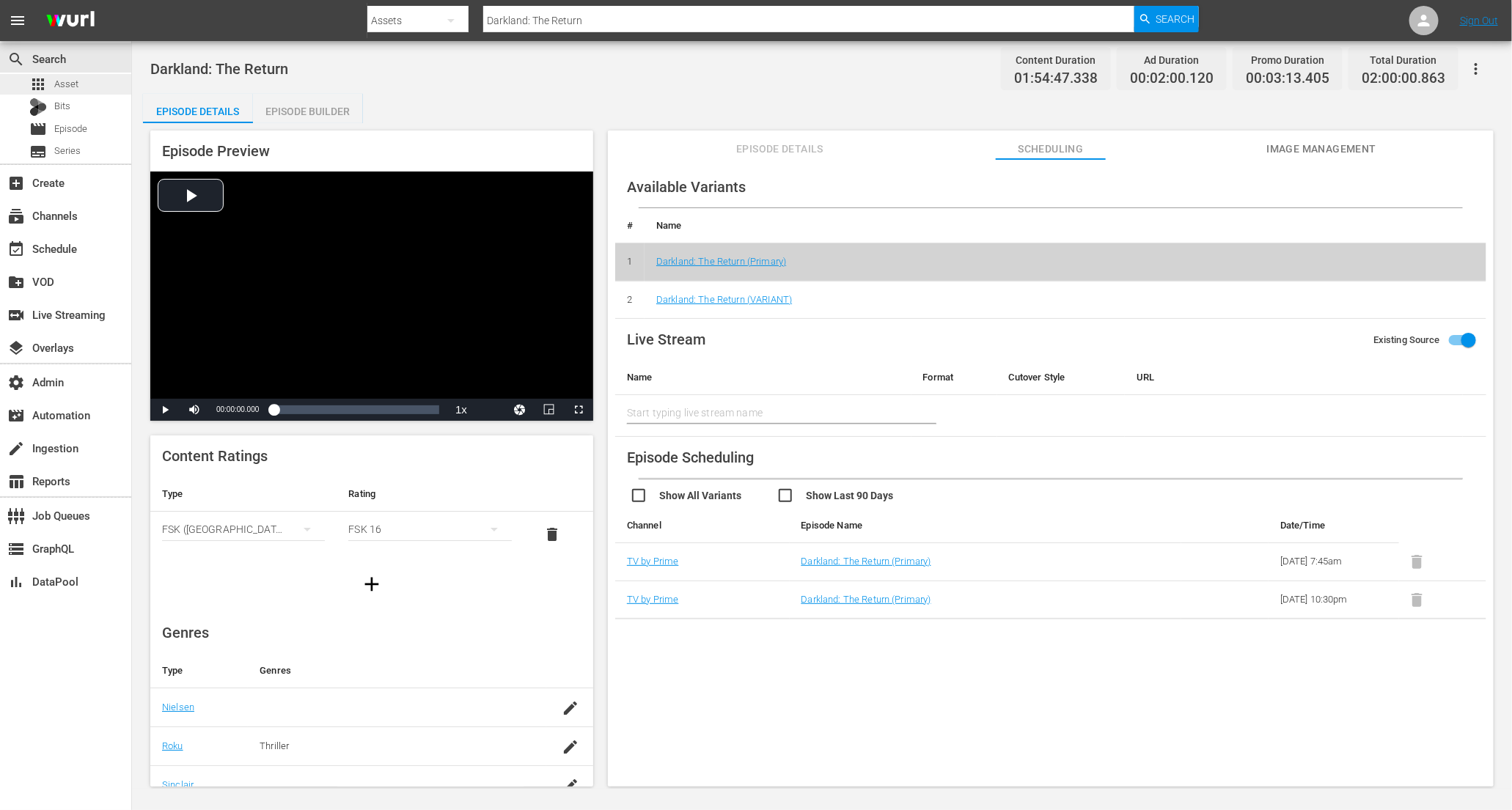
click at [113, 83] on div "apps Asset" at bounding box center [65, 84] width 132 height 20
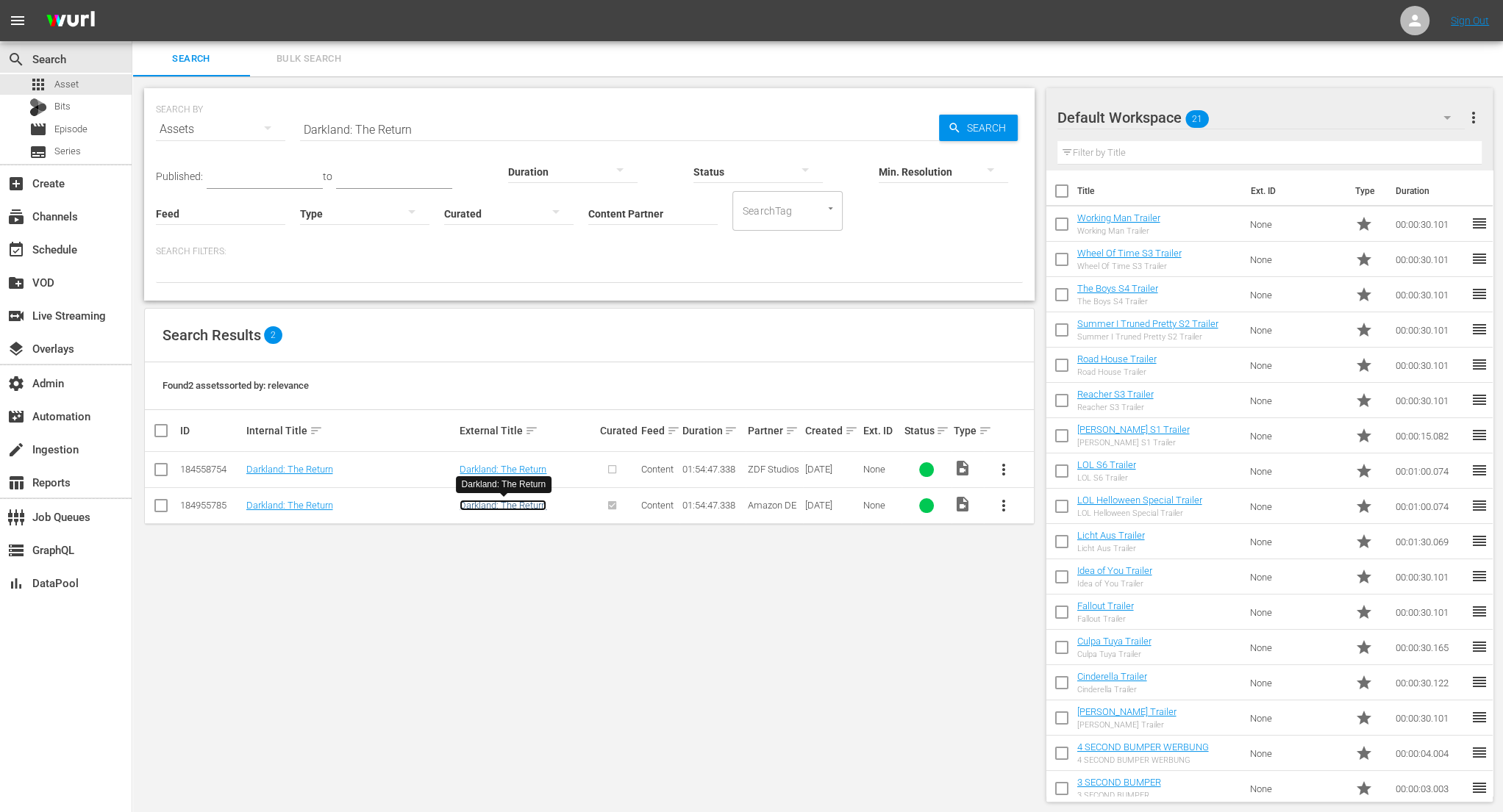
click at [530, 505] on link "Darkland: The Return" at bounding box center [503, 506] width 87 height 11
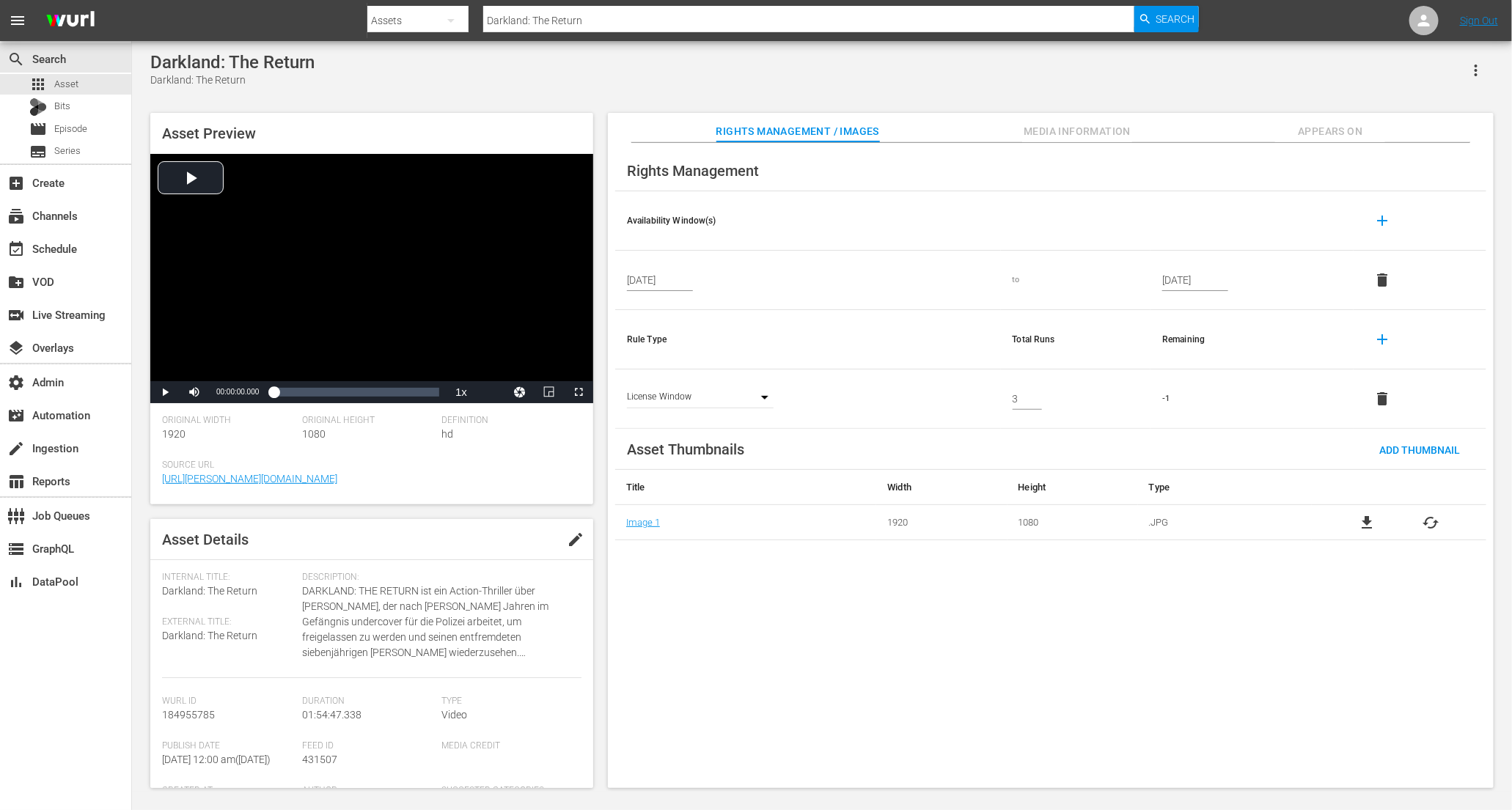
drag, startPoint x: 593, startPoint y: 547, endPoint x: 597, endPoint y: 635, distance: 88.1
click at [597, 635] on div "Asset Preview Video Player is loading. Play Video Play Mute Current Time 00:00:…" at bounding box center [821, 444] width 1358 height 676
